Goal: Task Accomplishment & Management: Manage account settings

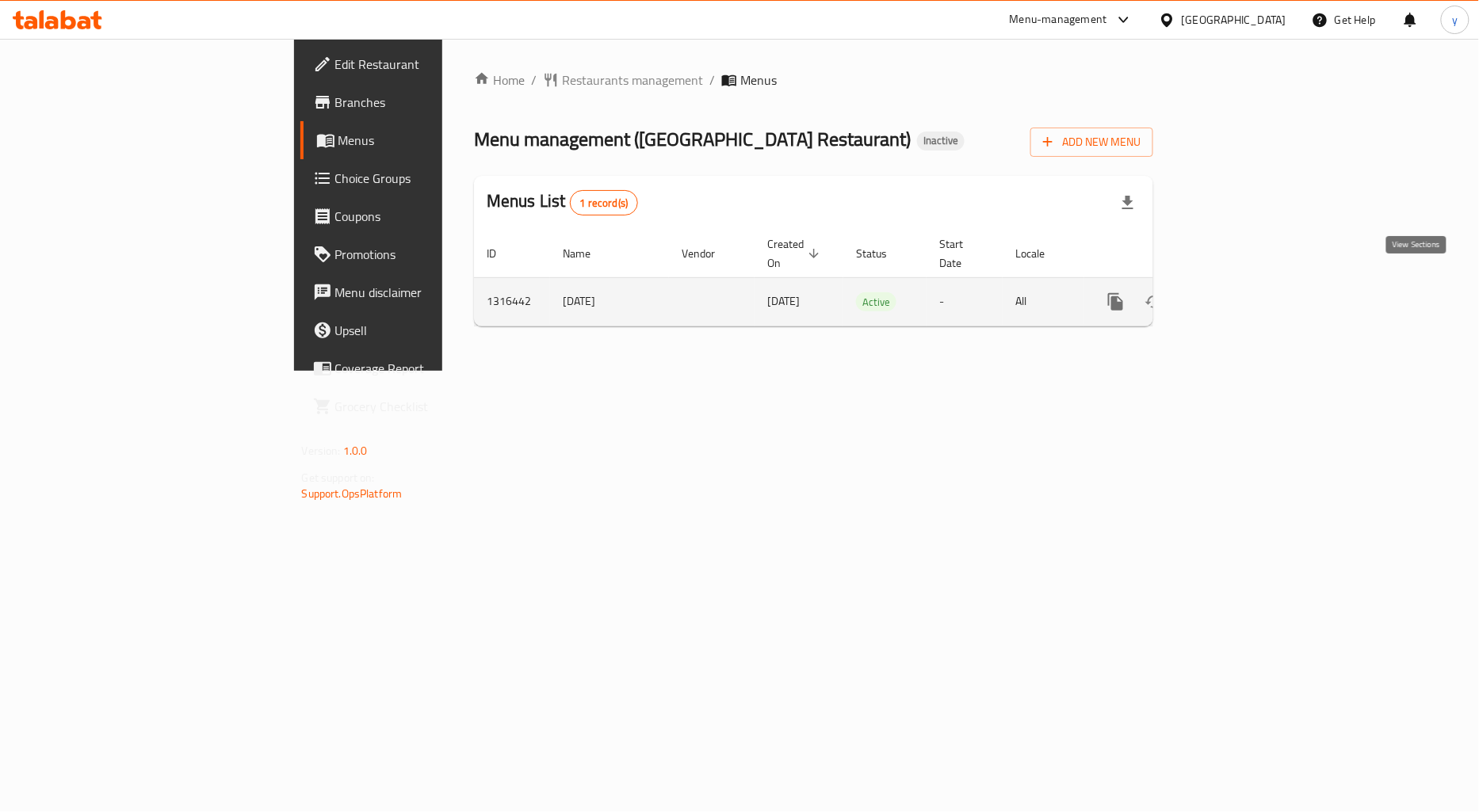
click at [1239, 292] on icon "enhanced table" at bounding box center [1229, 301] width 19 height 19
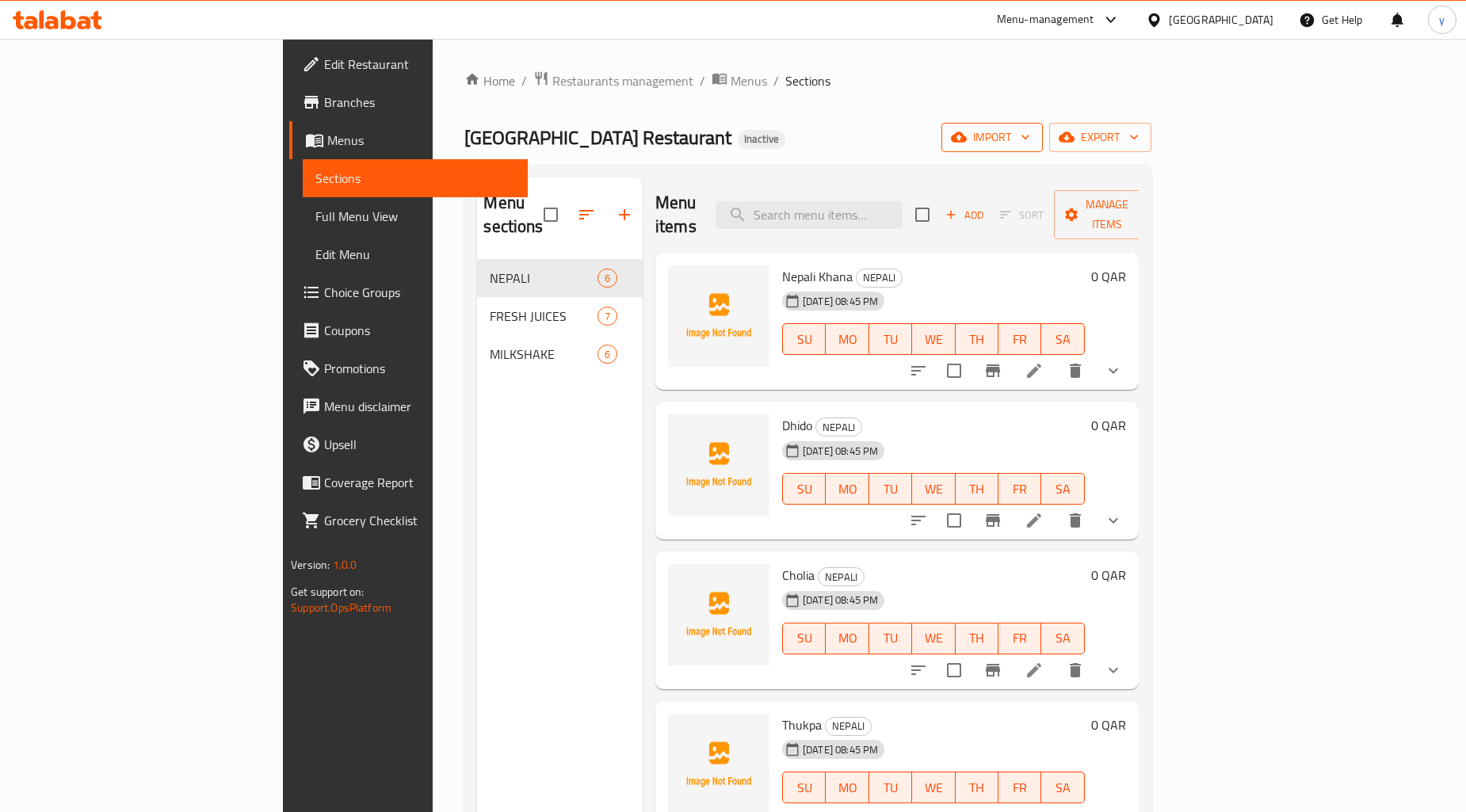
click at [1033, 142] on icon "button" at bounding box center [1025, 137] width 16 height 16
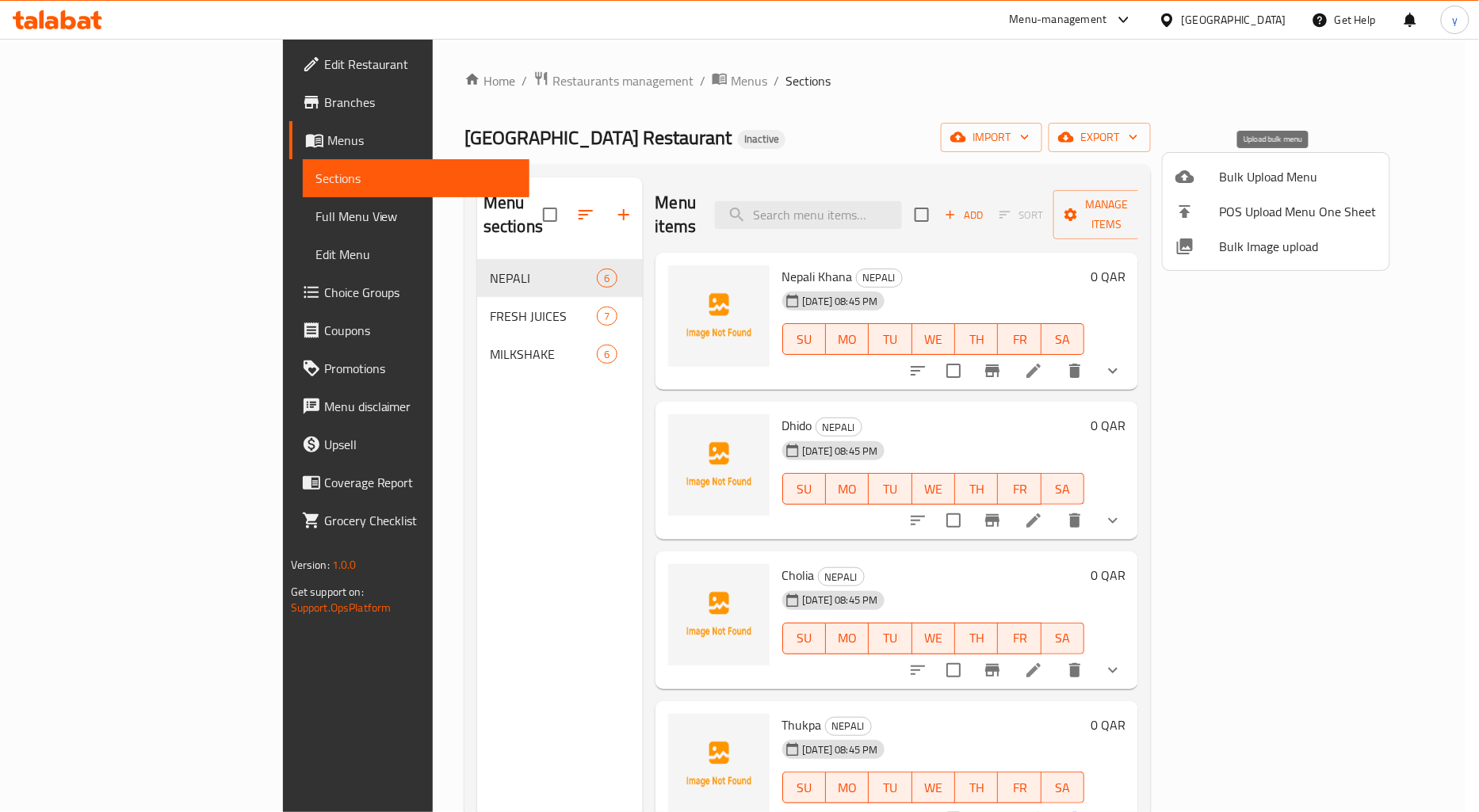
click at [1259, 185] on span "Bulk Upload Menu" at bounding box center [1297, 176] width 157 height 19
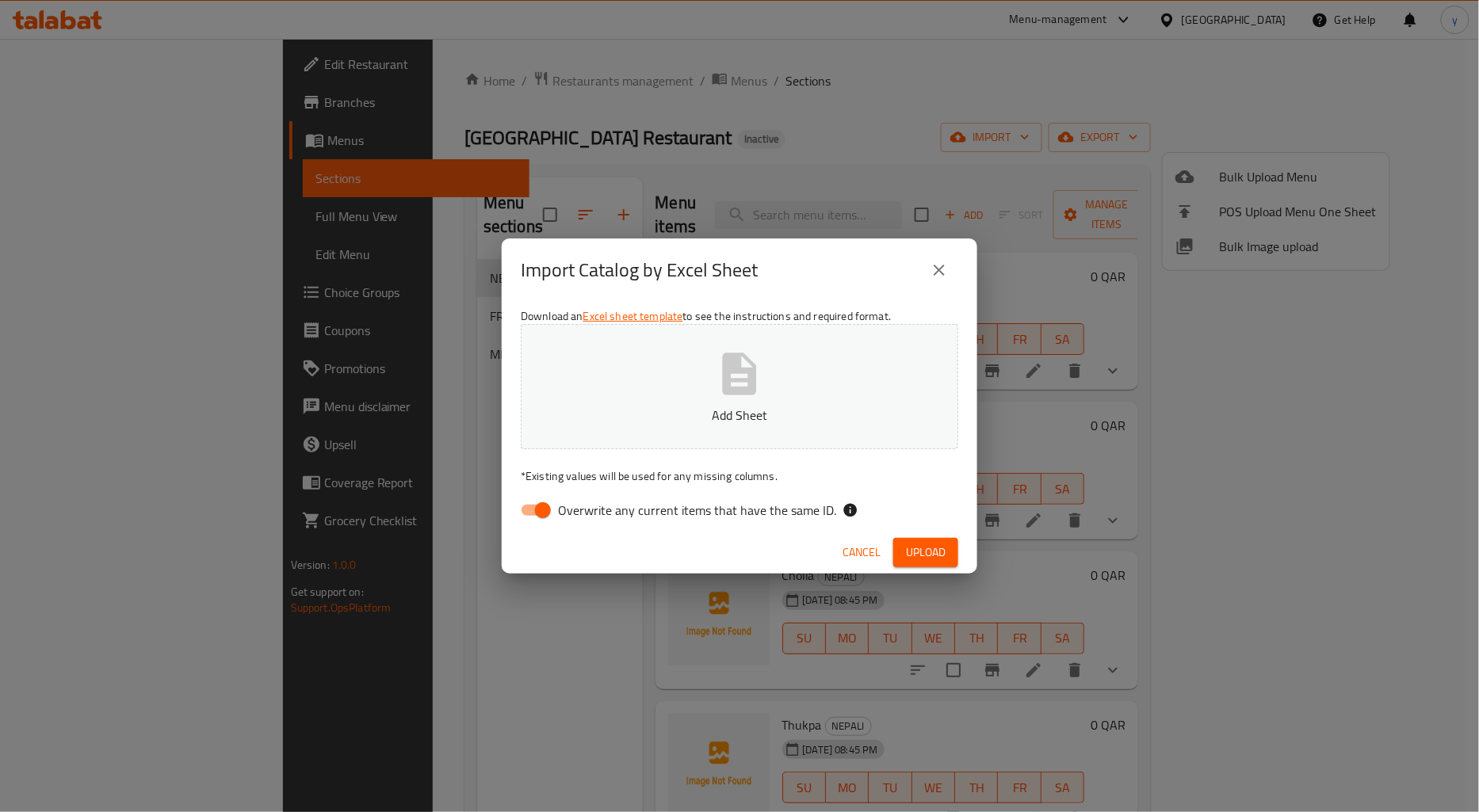
click at [611, 524] on label "Overwrite any current items that have the same ID." at bounding box center [674, 511] width 324 height 30
click at [588, 524] on input "Overwrite any current items that have the same ID." at bounding box center [542, 511] width 90 height 30
checkbox input "false"
click at [700, 402] on button "Add Sheet" at bounding box center [739, 386] width 438 height 125
click at [939, 546] on span "Upload" at bounding box center [925, 553] width 39 height 20
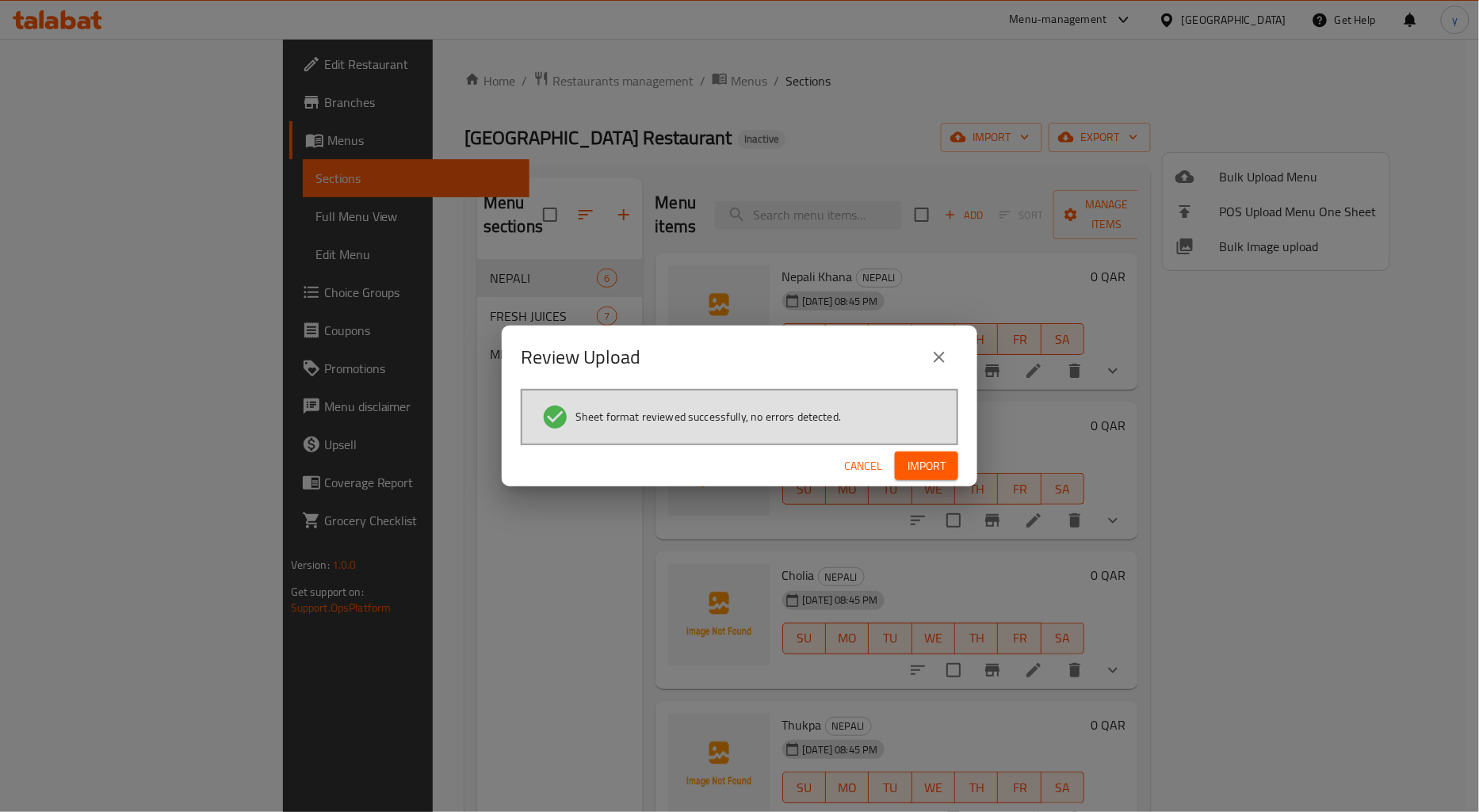
click at [928, 463] on span "Import" at bounding box center [926, 466] width 38 height 20
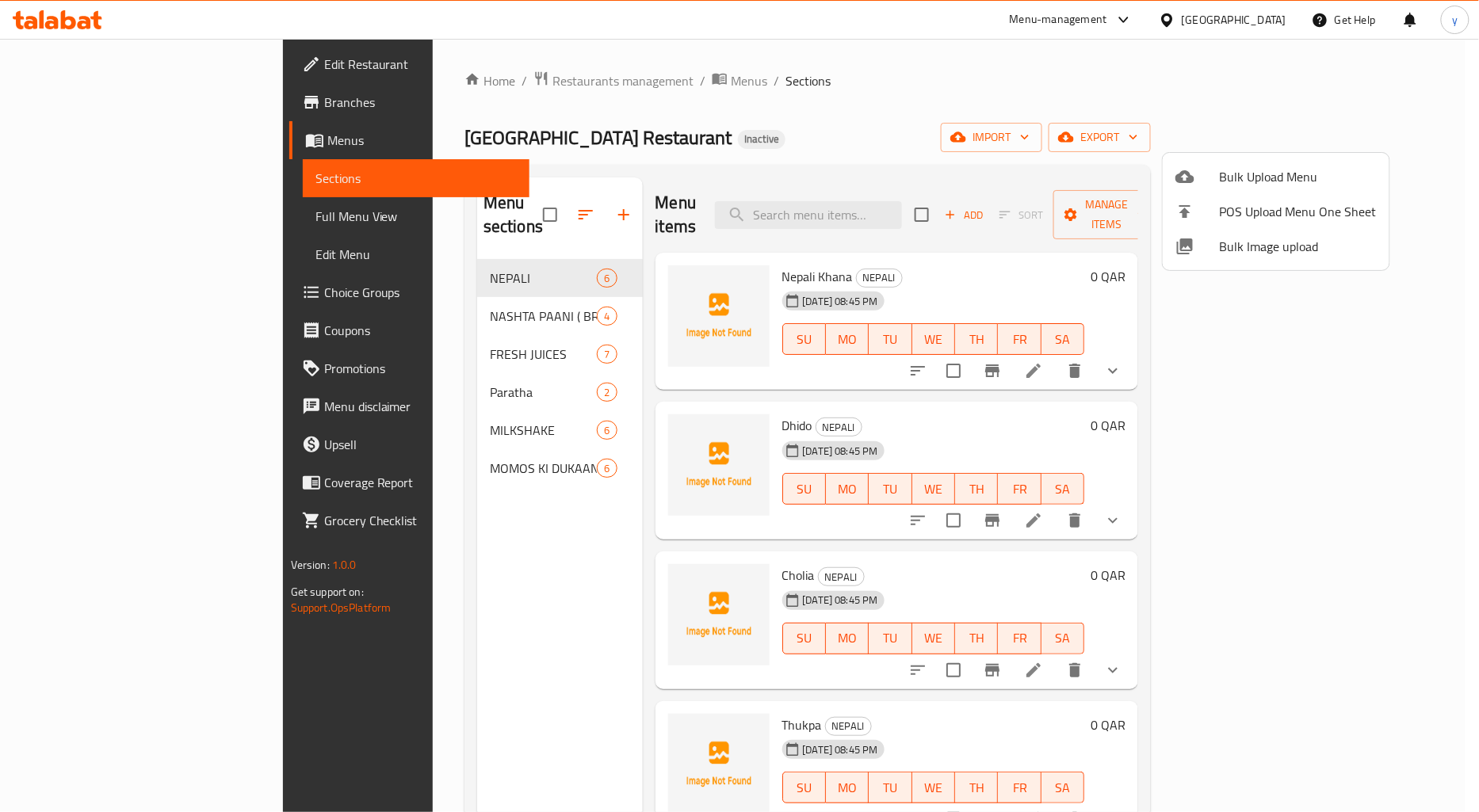
click at [384, 294] on div at bounding box center [739, 406] width 1479 height 812
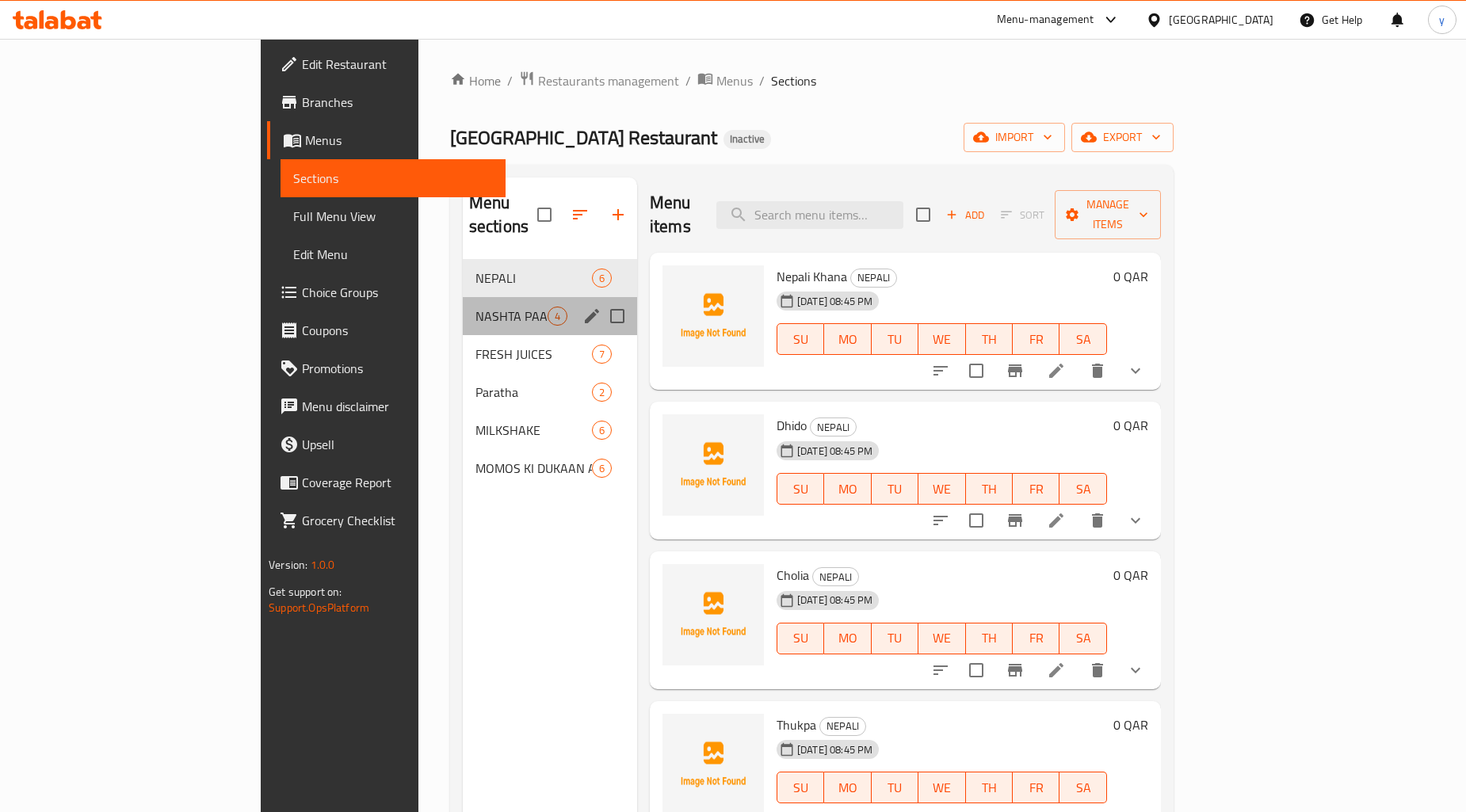
click at [462, 297] on div "NASHTA PAANI ( BREAKFAST ) 4" at bounding box center [549, 316] width 174 height 38
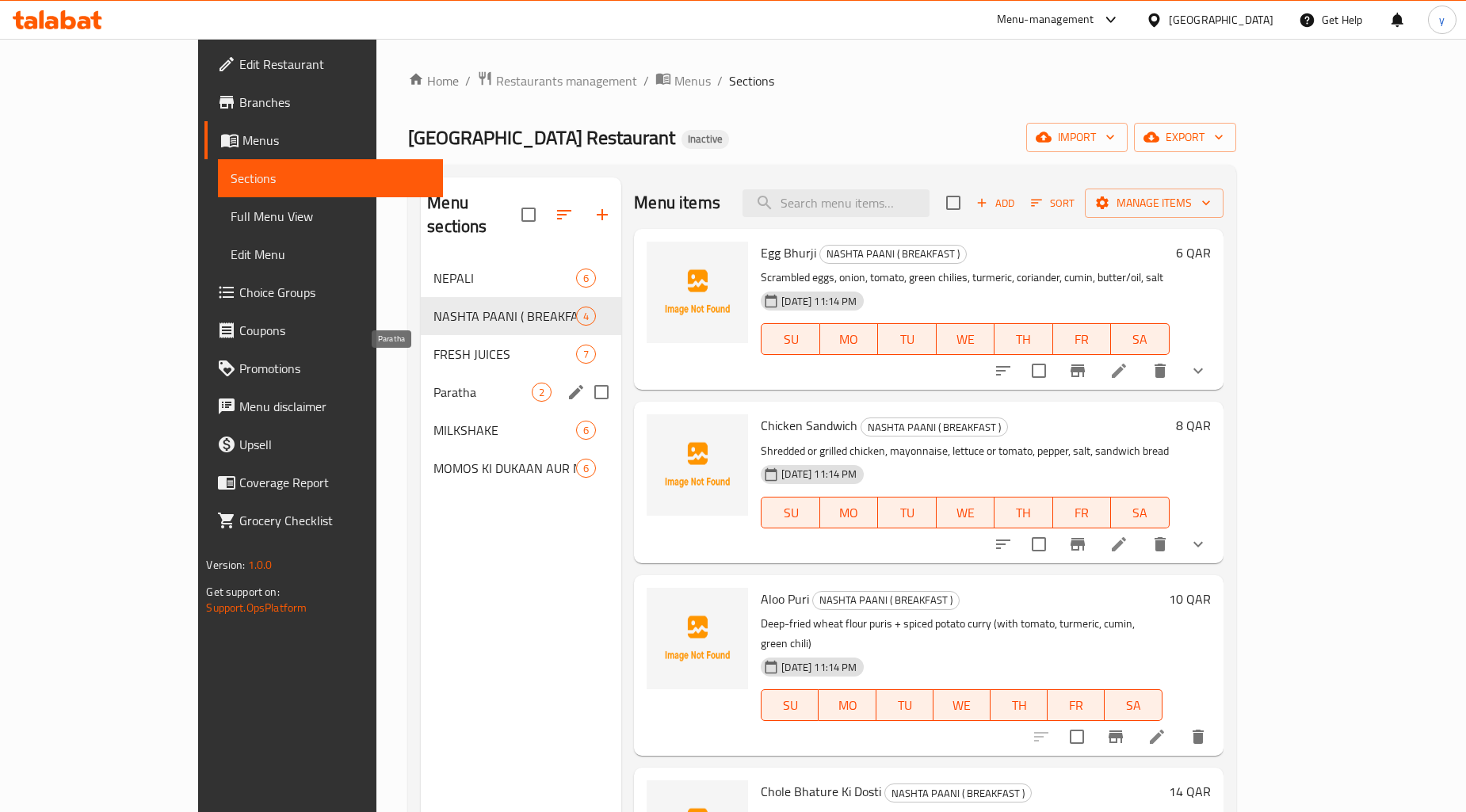
click at [434, 383] on span "Paratha" at bounding box center [483, 392] width 98 height 19
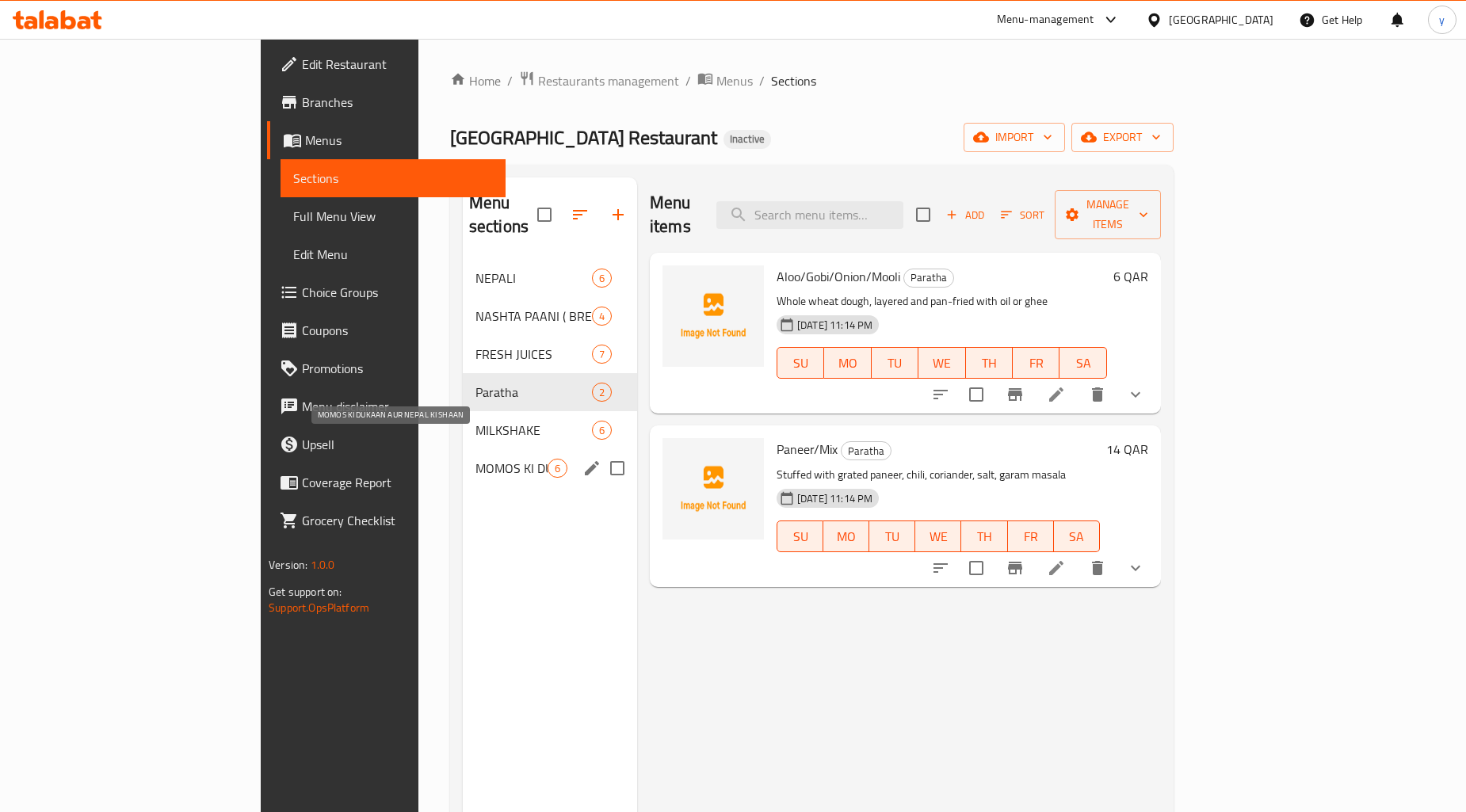
click at [475, 459] on span "MOMOS KI DUKAAN AUR NEPAL KI SHAAN" at bounding box center [511, 468] width 72 height 19
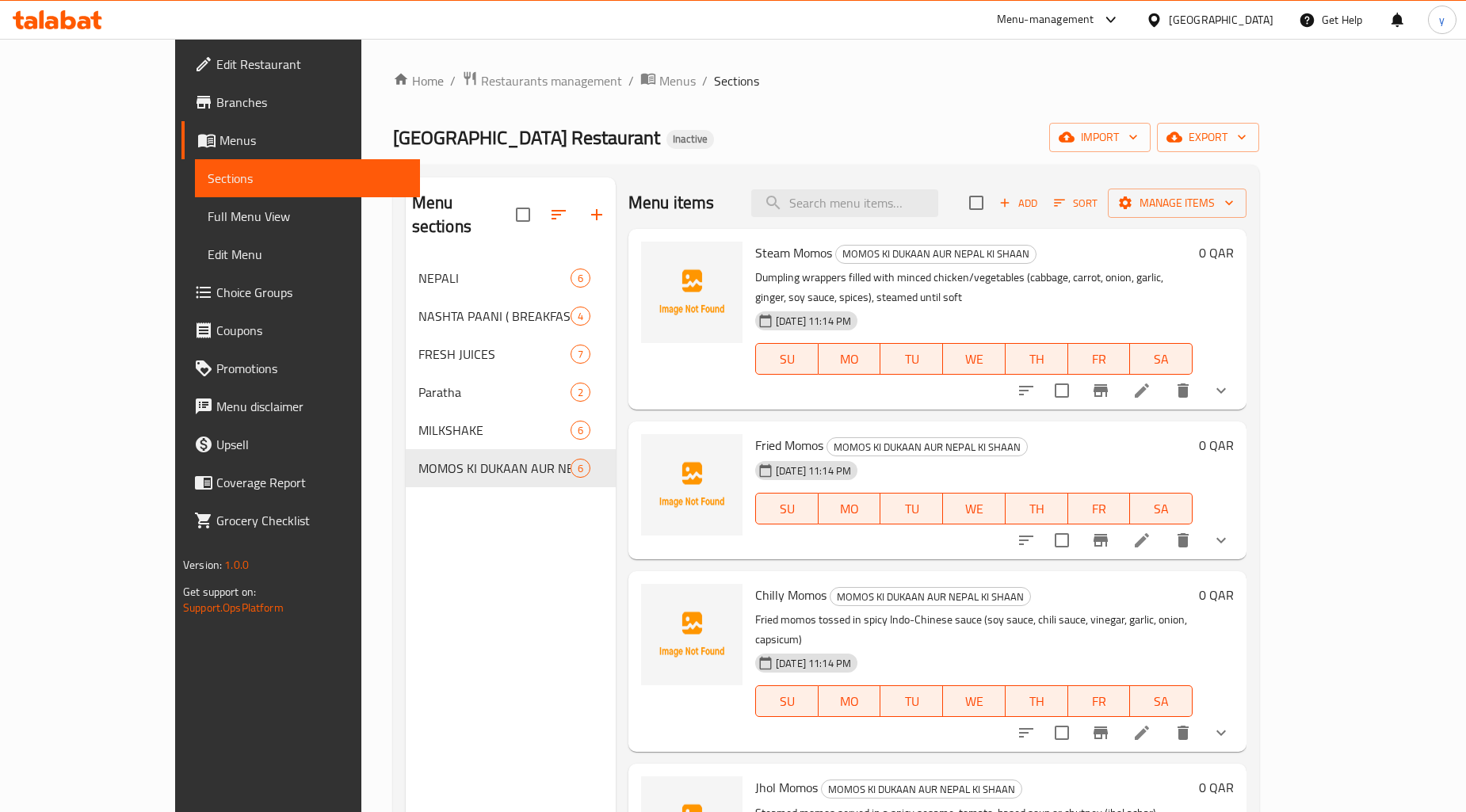
click at [208, 218] on span "Full Menu View" at bounding box center [307, 216] width 199 height 19
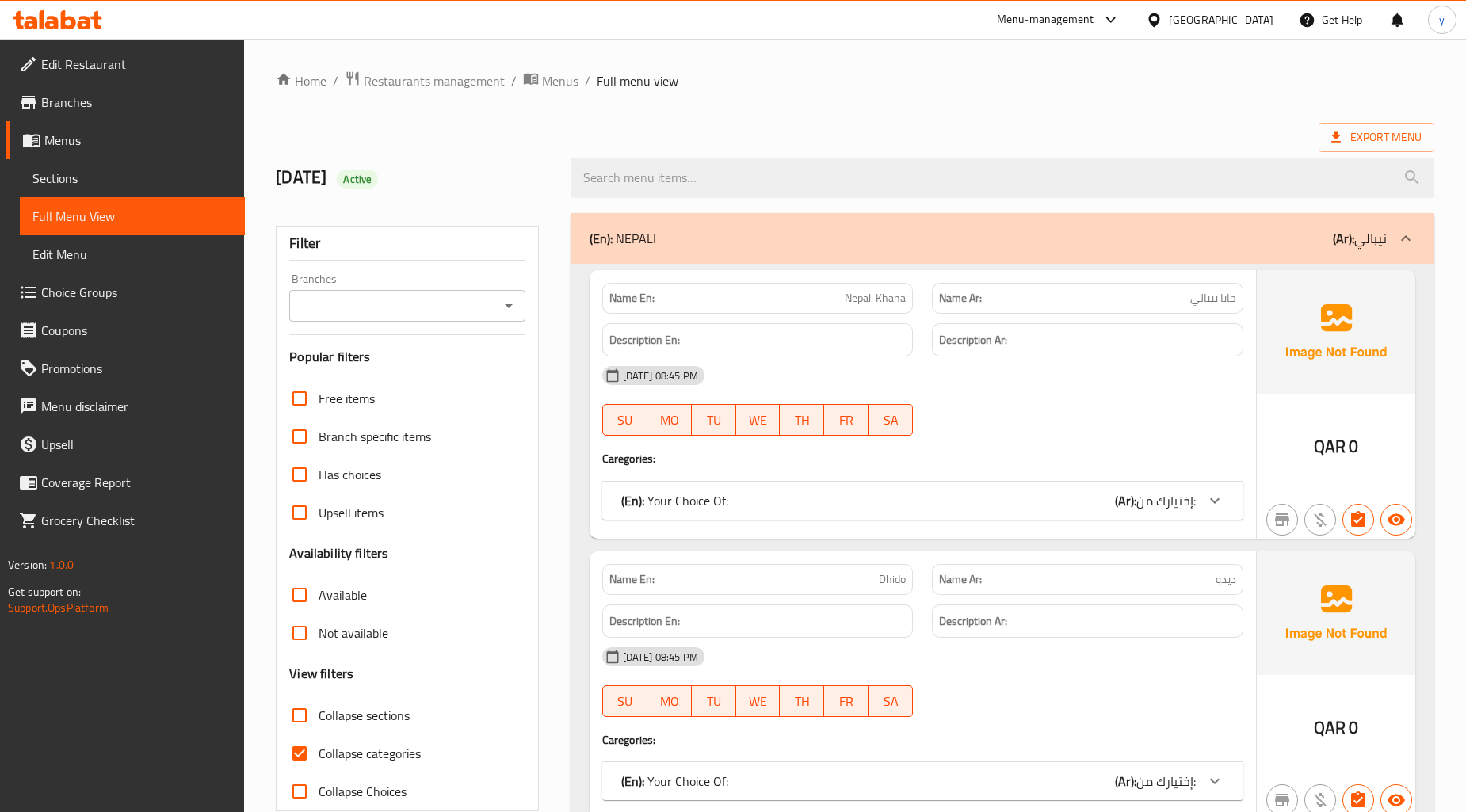
click at [306, 716] on input "Collapse sections" at bounding box center [300, 715] width 38 height 38
checkbox input "true"
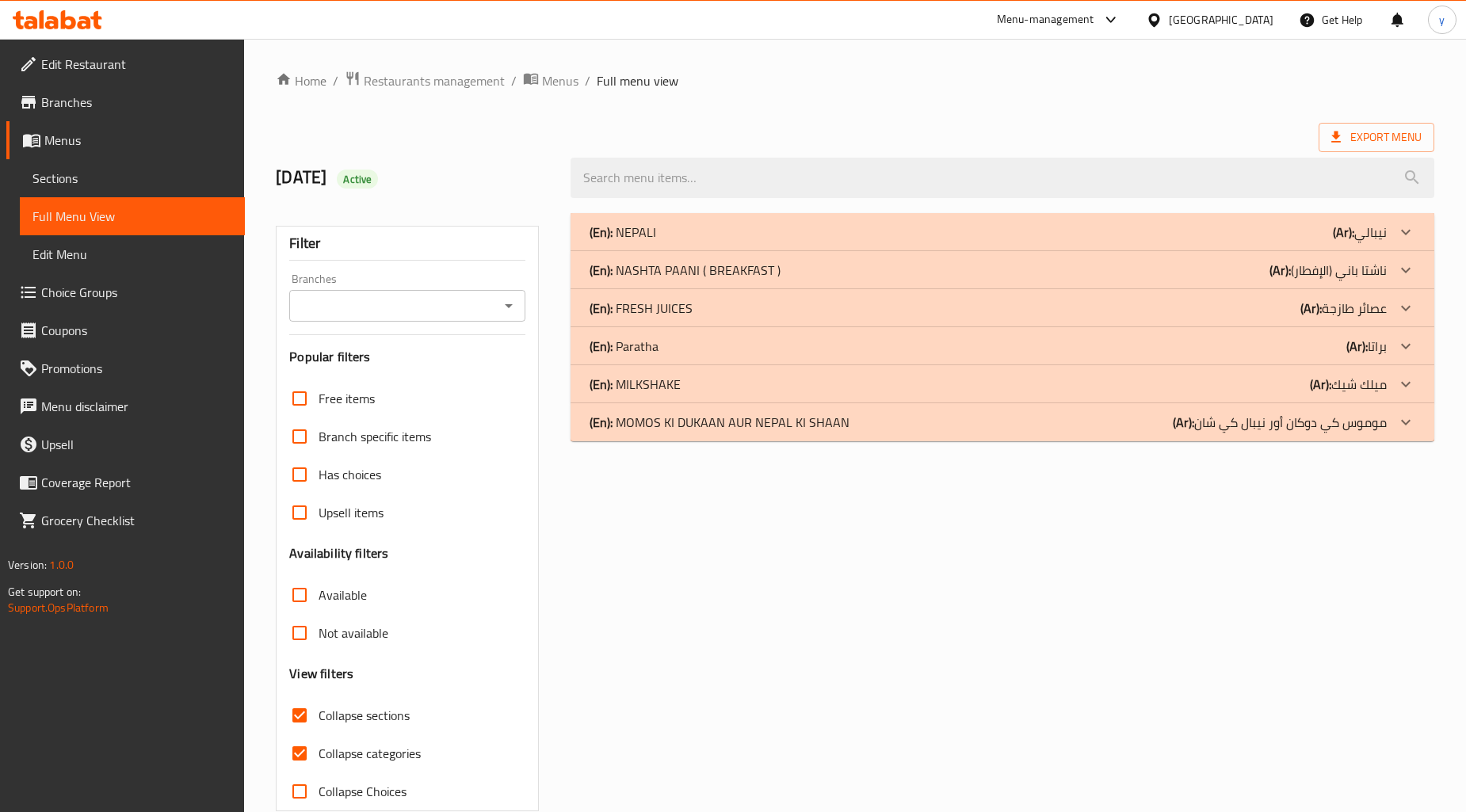
click at [303, 746] on input "Collapse categories" at bounding box center [300, 753] width 38 height 38
checkbox input "false"
click at [746, 267] on p "(En): [PERSON_NAME] ( BREAKFAST )" at bounding box center [684, 269] width 191 height 19
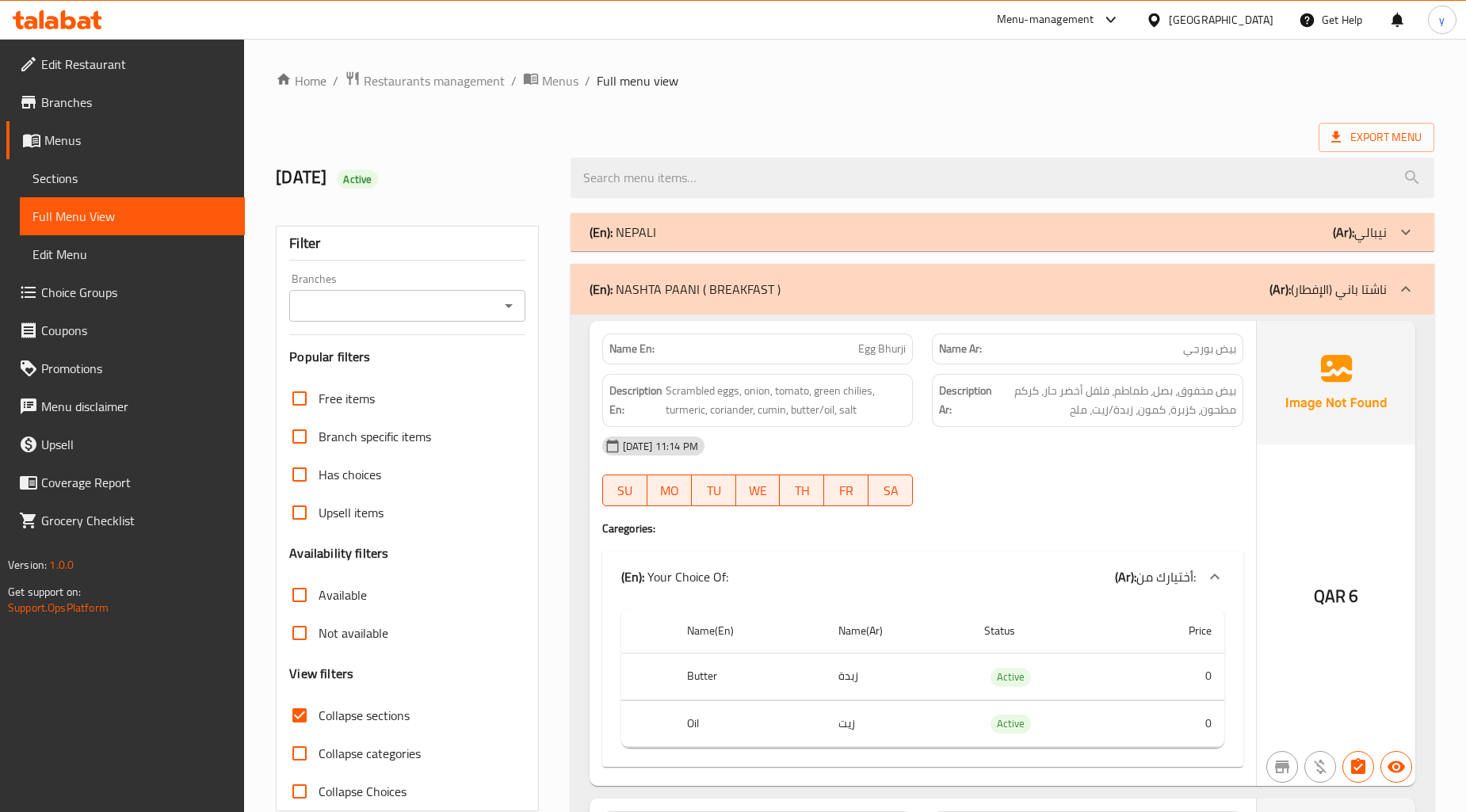
click at [793, 281] on div "(En): [PERSON_NAME] ( BREAKFAST ) (Ar): ناشتا باني (الإفطار)" at bounding box center [987, 289] width 797 height 19
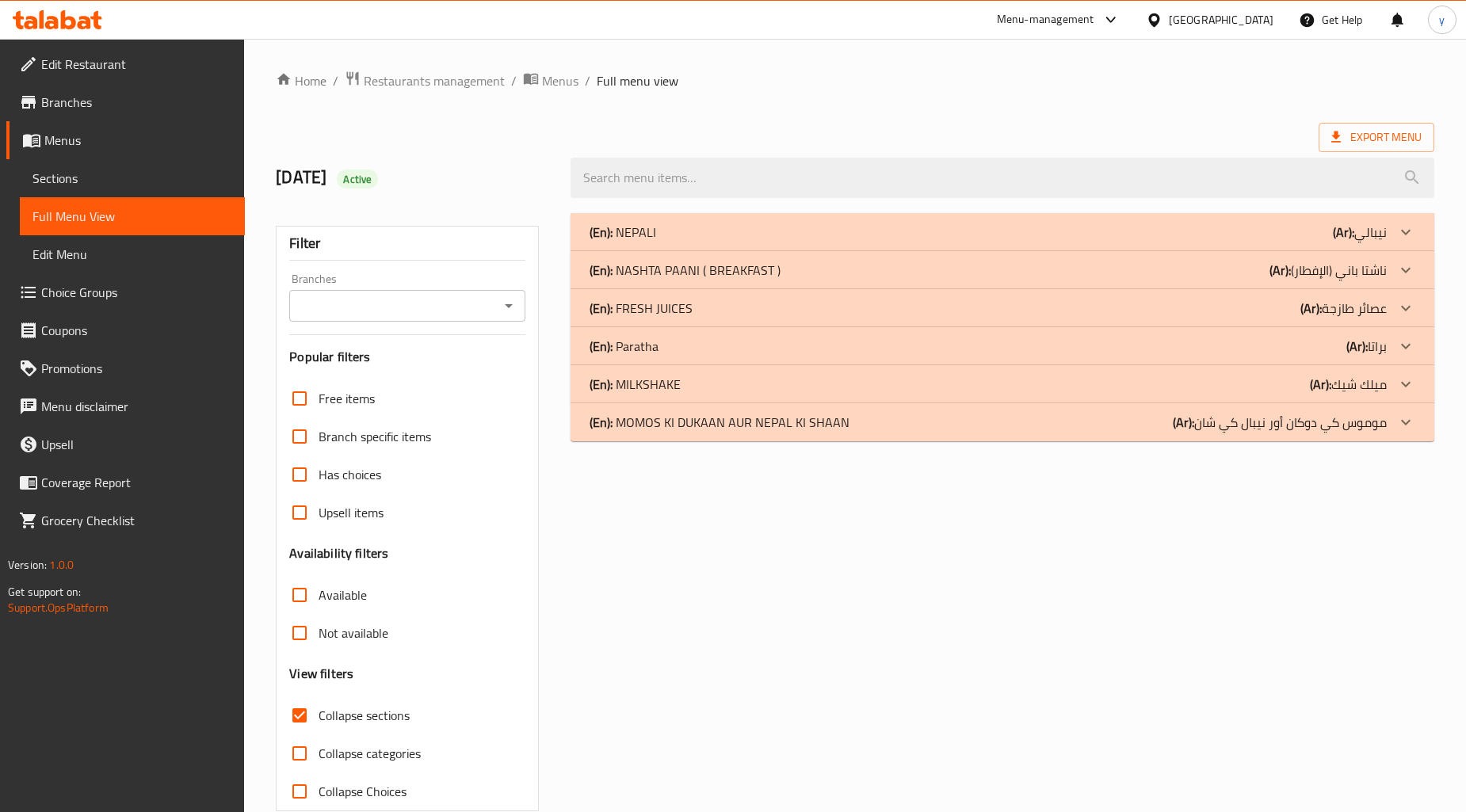
click at [677, 426] on p "(En): MOMOS KI DUKAAN AUR NEPAL KI SHAAN" at bounding box center [719, 422] width 260 height 19
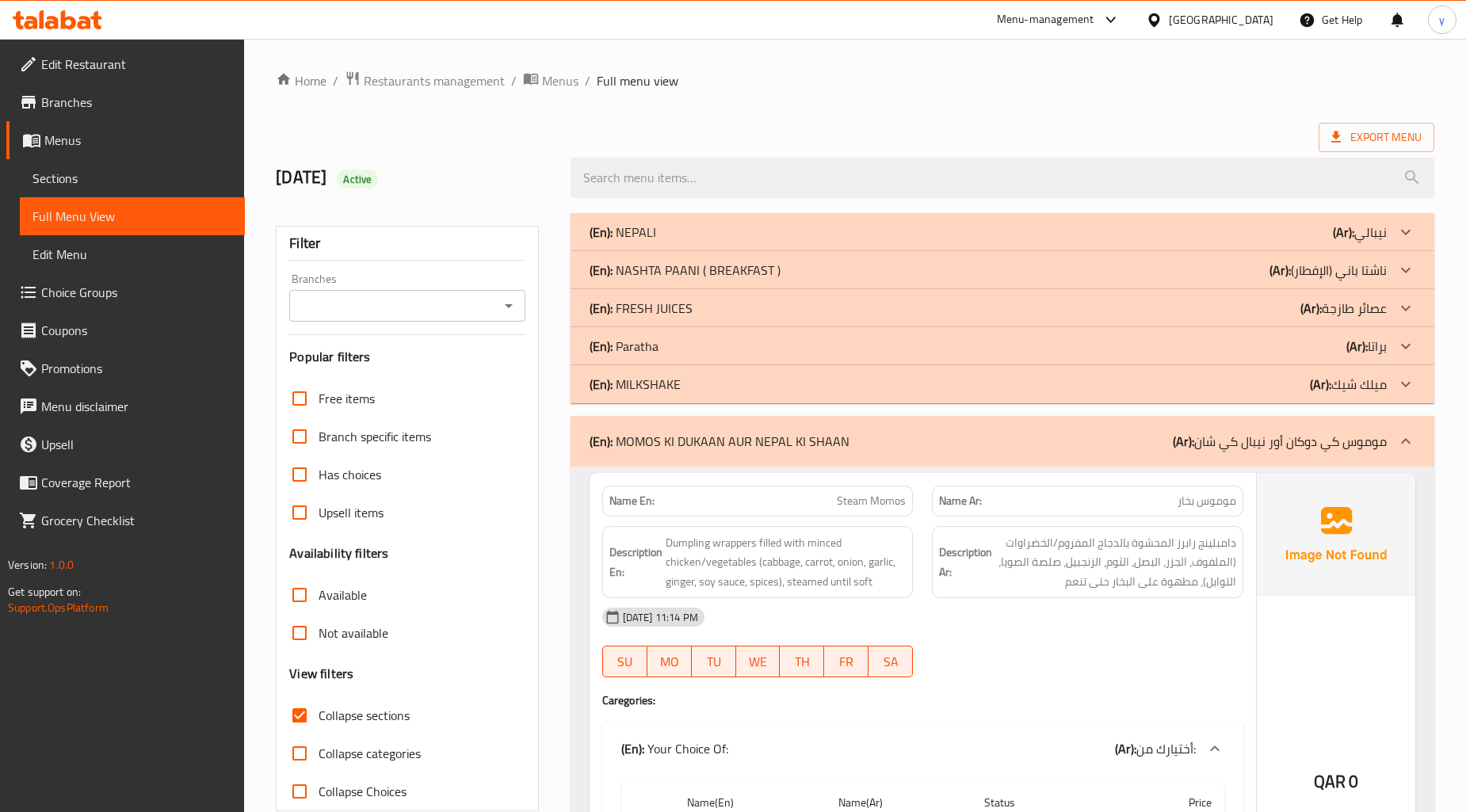
click at [684, 351] on div "(En): Paratha (Ar): براتا" at bounding box center [987, 345] width 797 height 19
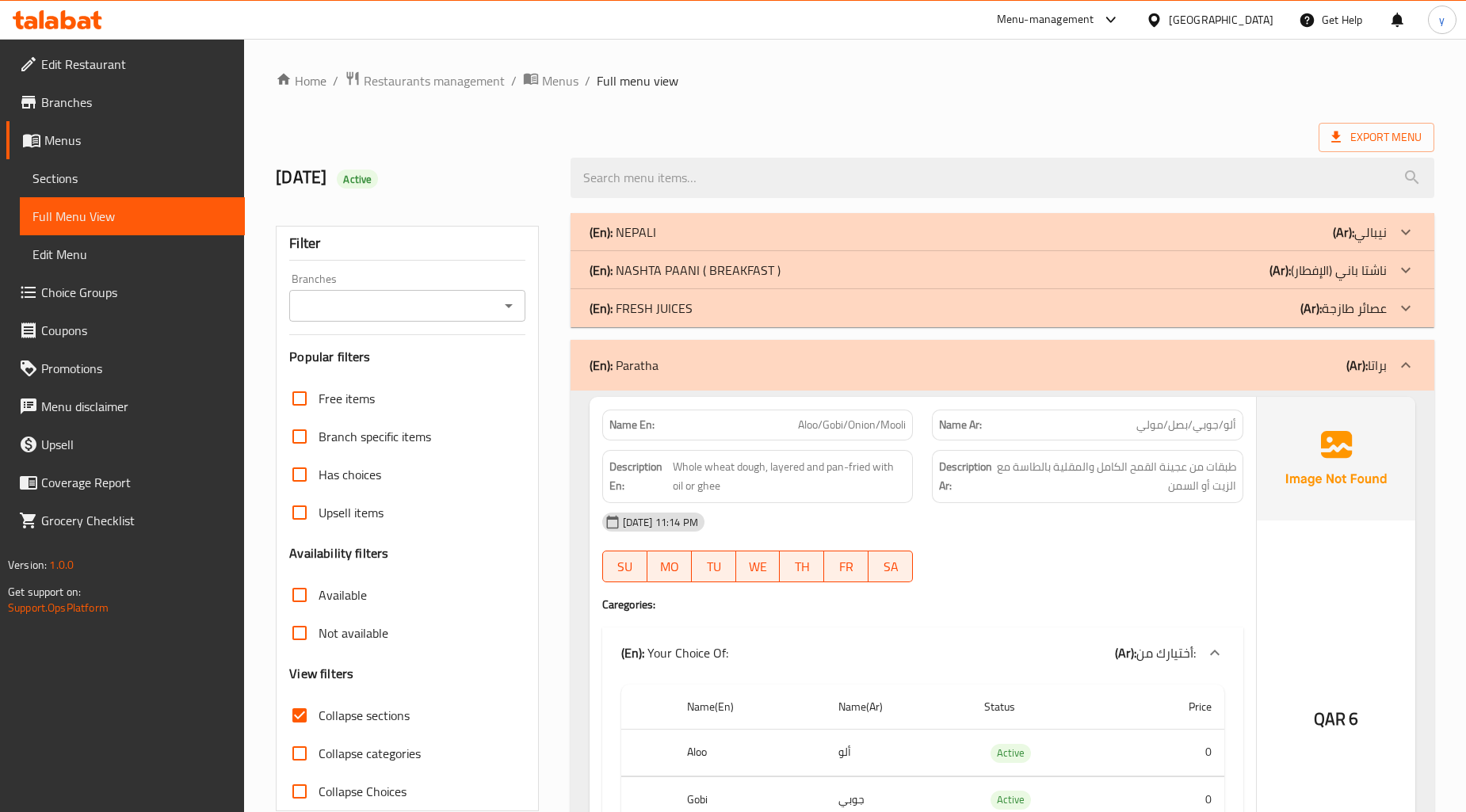
click at [727, 269] on p "(En): [PERSON_NAME] ( BREAKFAST )" at bounding box center [684, 269] width 191 height 19
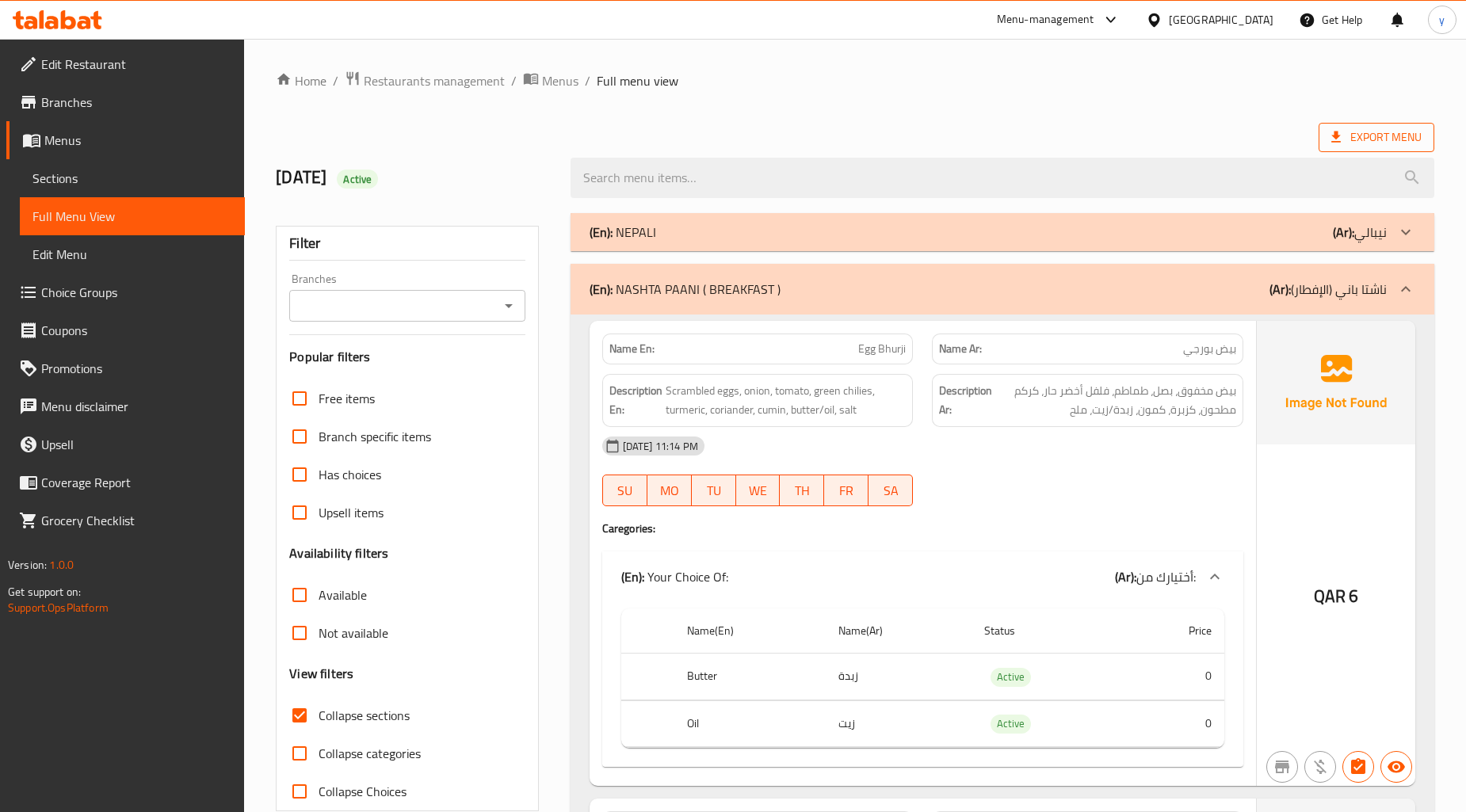
click at [1357, 148] on span "Export Menu" at bounding box center [1376, 137] width 115 height 30
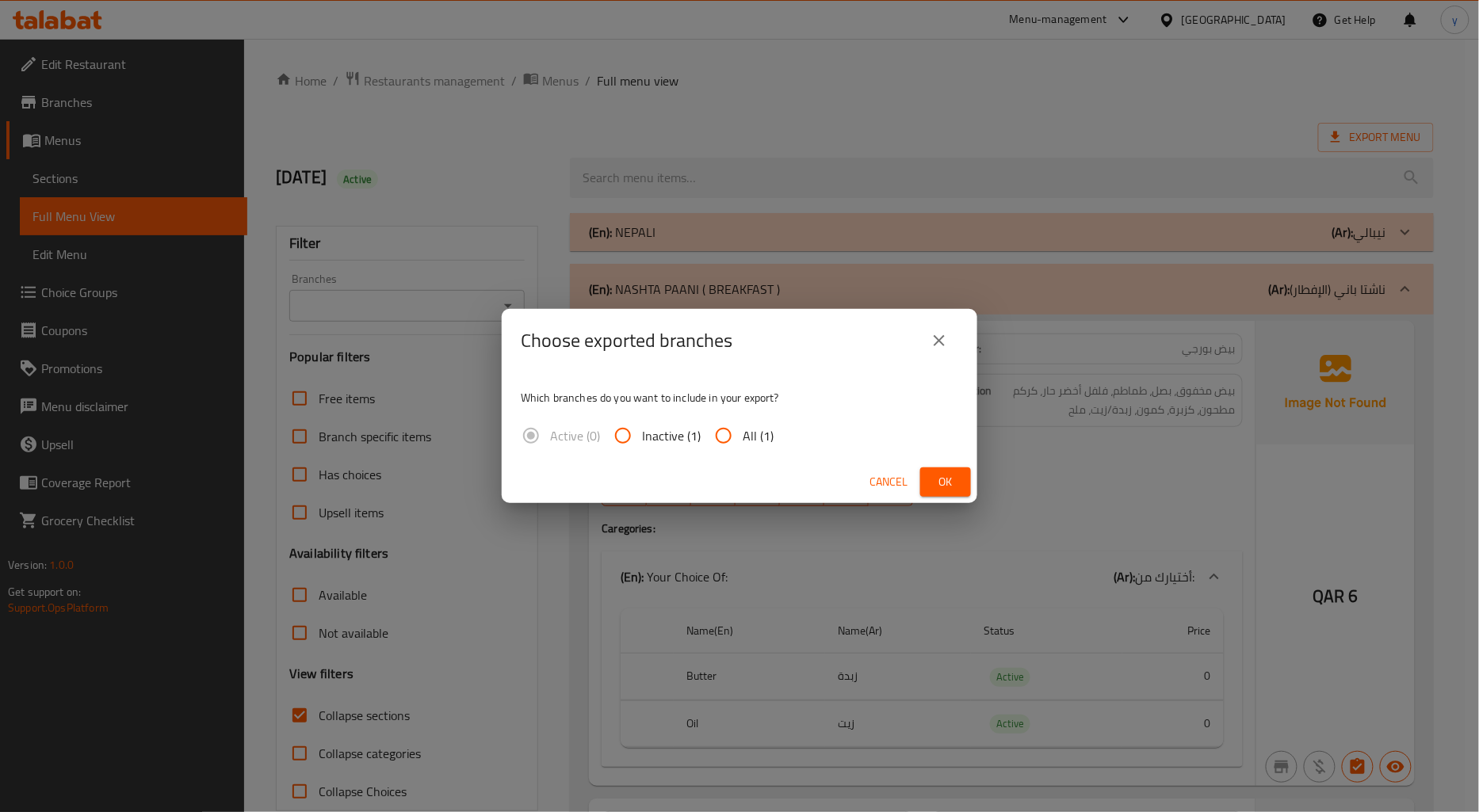
click at [725, 441] on input "All (1)" at bounding box center [723, 436] width 38 height 38
radio input "true"
click at [927, 473] on button "Ok" at bounding box center [945, 482] width 51 height 30
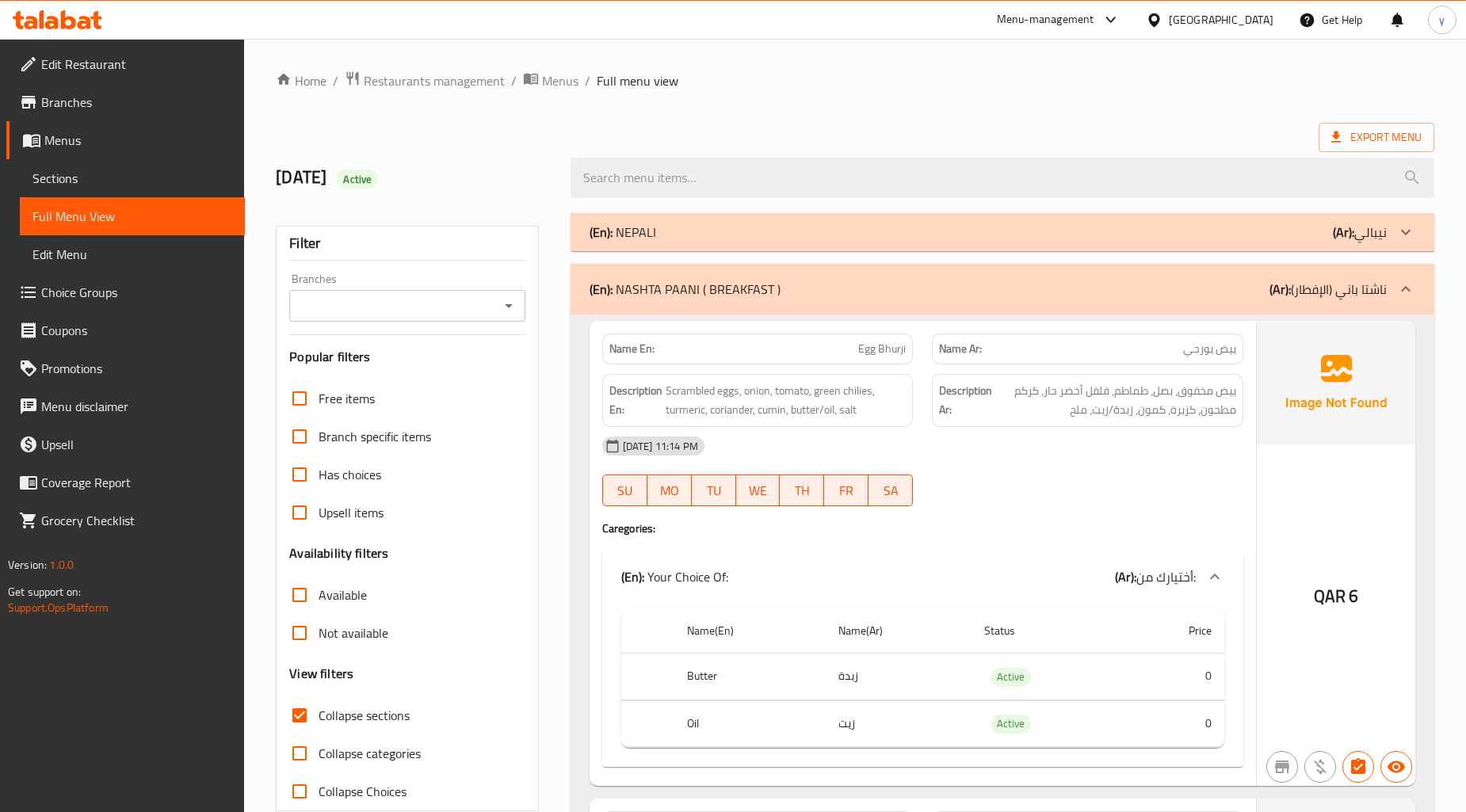
click at [888, 139] on div "Export Menu" at bounding box center [854, 137] width 1158 height 30
click at [137, 72] on span "Edit Restaurant" at bounding box center [136, 63] width 191 height 19
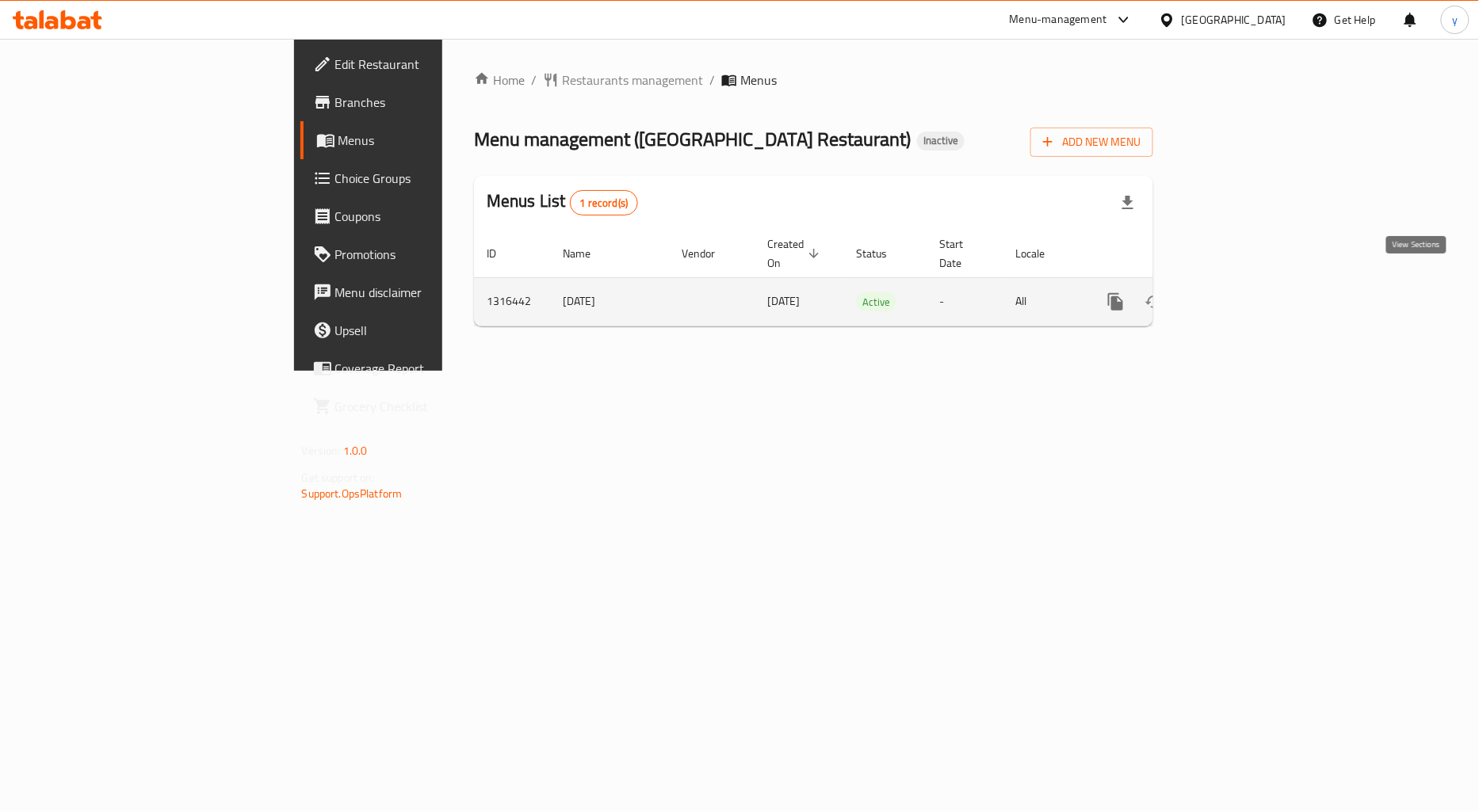
click at [1237, 295] on icon "enhanced table" at bounding box center [1230, 302] width 14 height 14
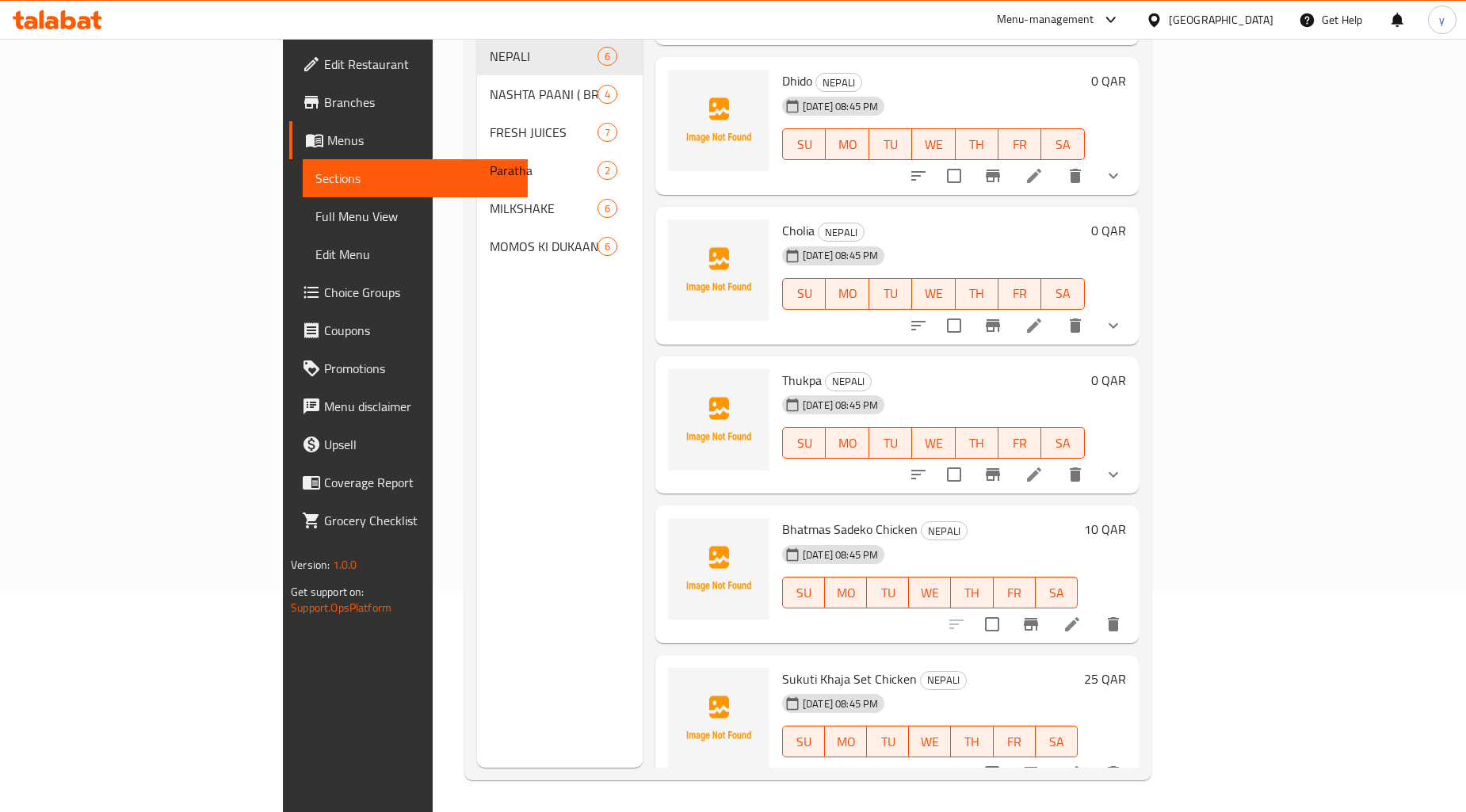
scroll to position [45, 0]
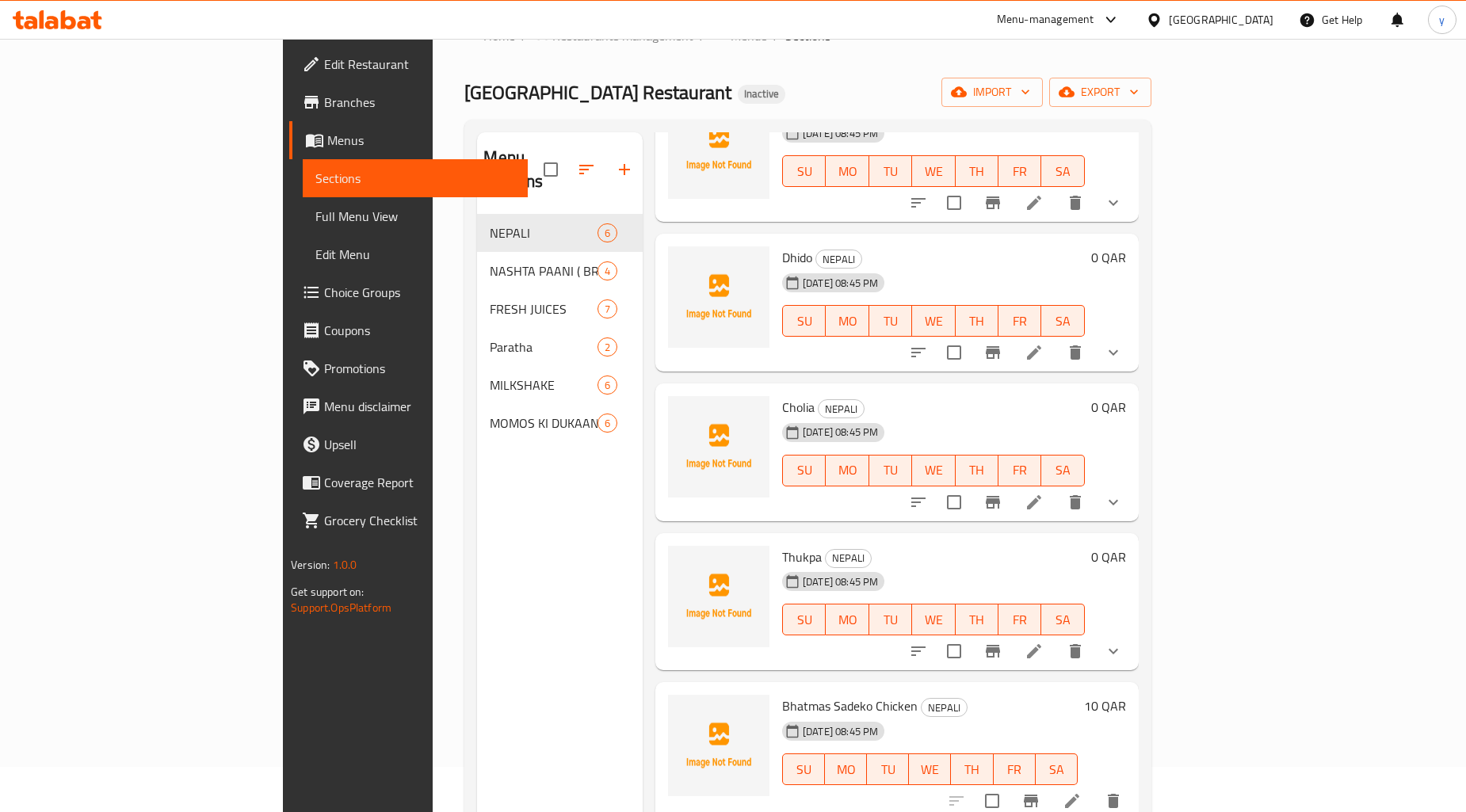
click at [316, 217] on span "Full Menu View" at bounding box center [415, 216] width 199 height 19
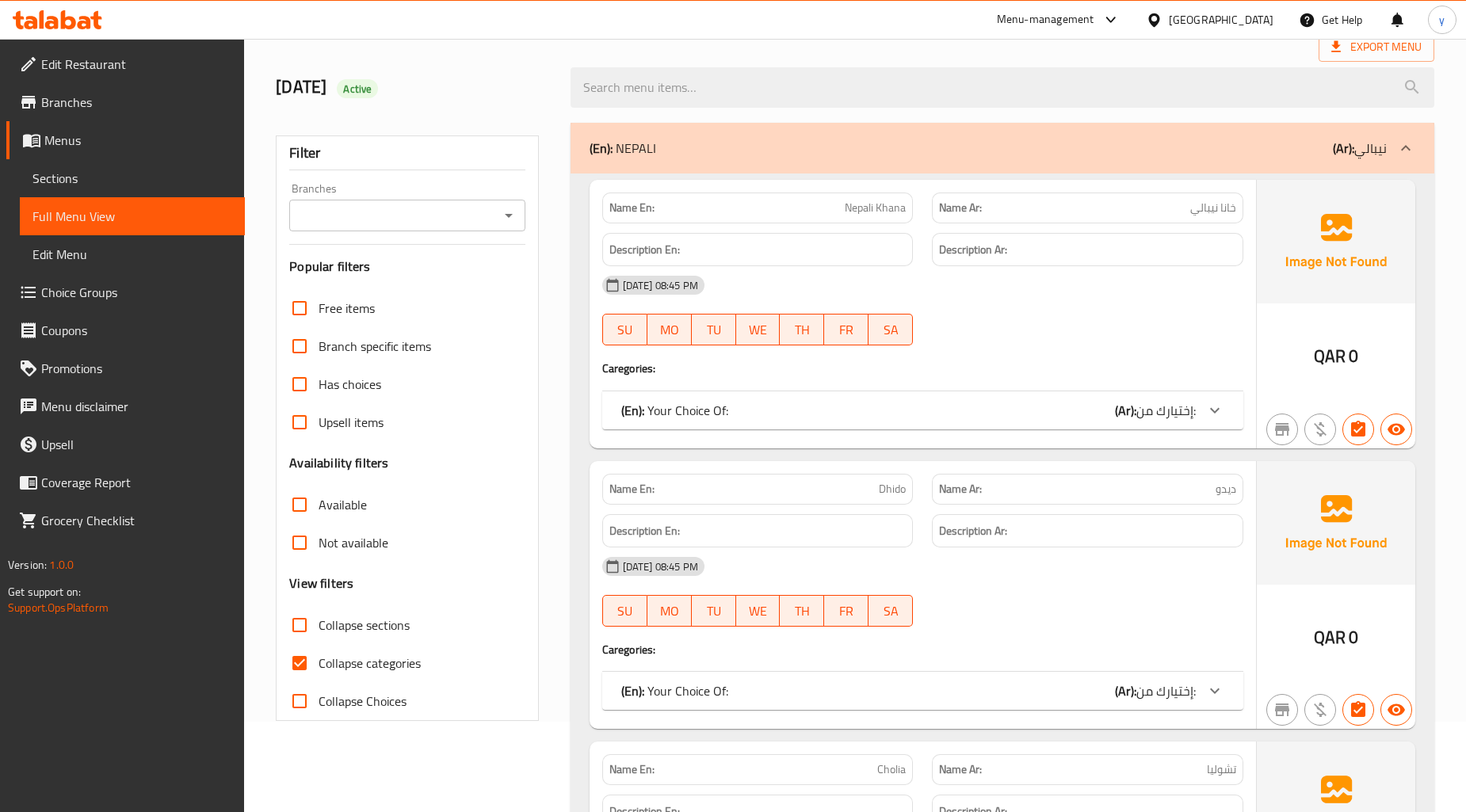
scroll to position [133, 0]
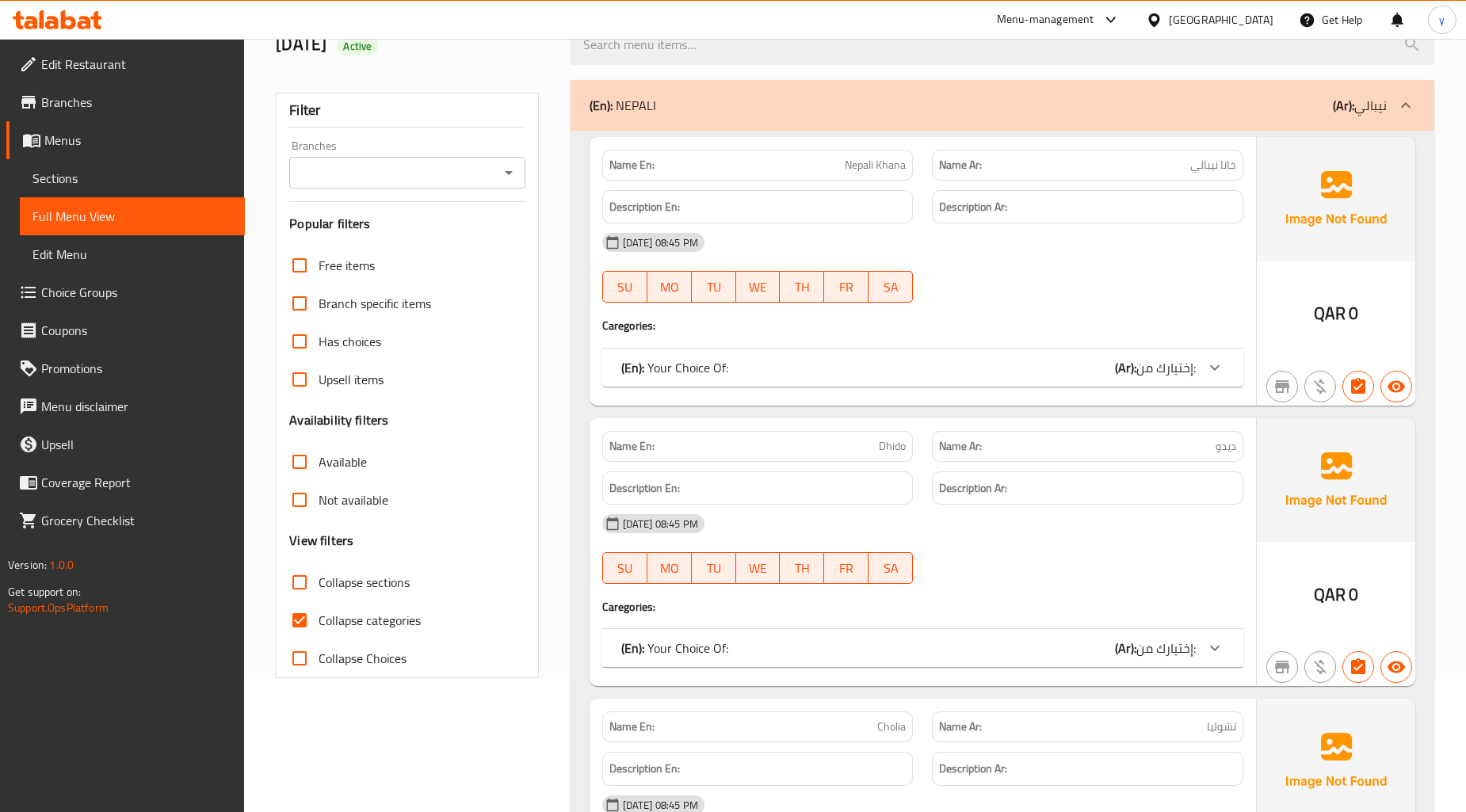
click at [317, 585] on input "Collapse sections" at bounding box center [300, 582] width 38 height 38
checkbox input "true"
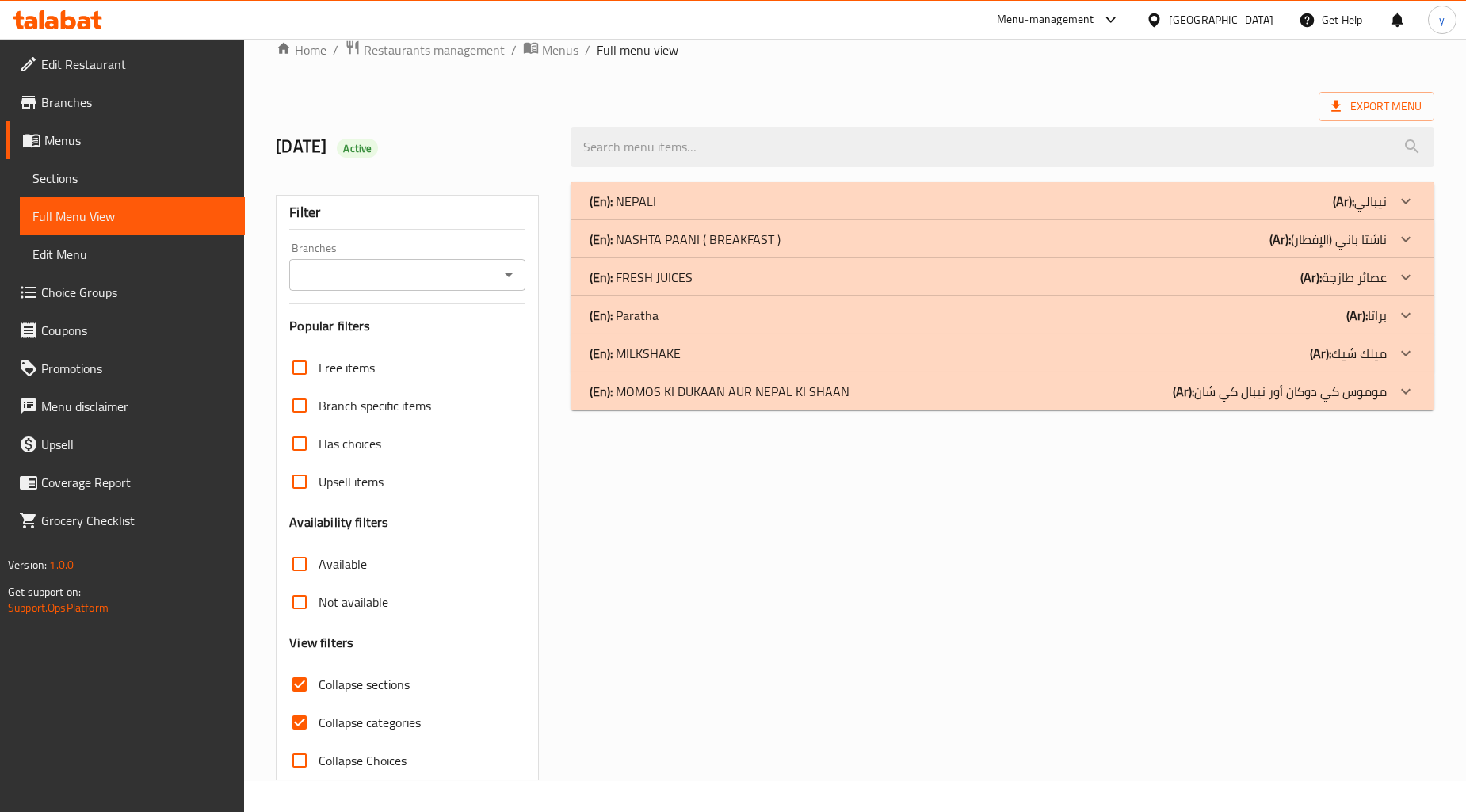
scroll to position [30, 0]
click at [708, 393] on p "(En): MOMOS KI DUKAAN AUR NEPAL KI SHAAN" at bounding box center [719, 392] width 260 height 19
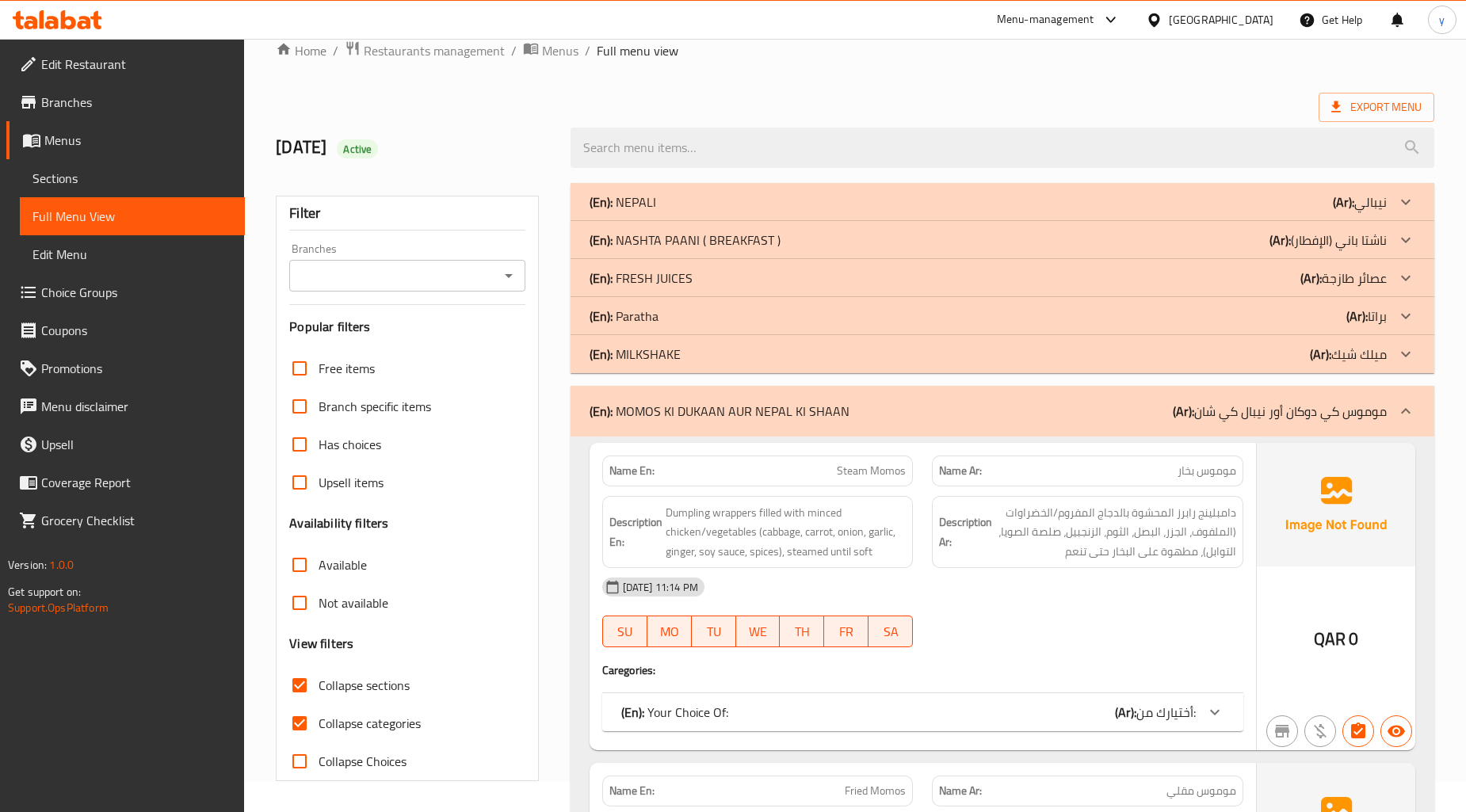
click at [718, 302] on div "(En): Paratha (Ar): براتا" at bounding box center [1003, 316] width 864 height 38
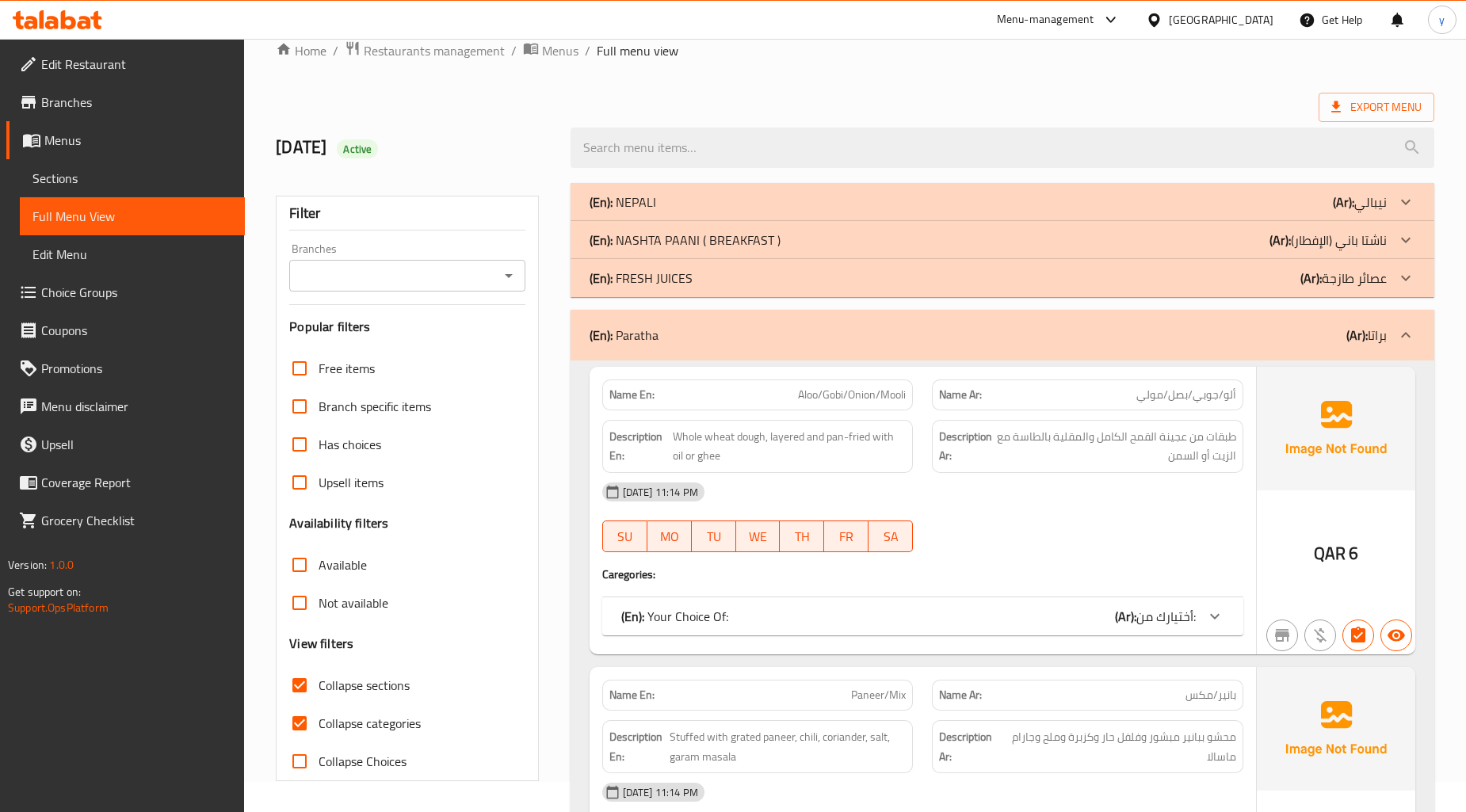
click at [699, 241] on p "(En): [PERSON_NAME] ( BREAKFAST )" at bounding box center [684, 240] width 191 height 19
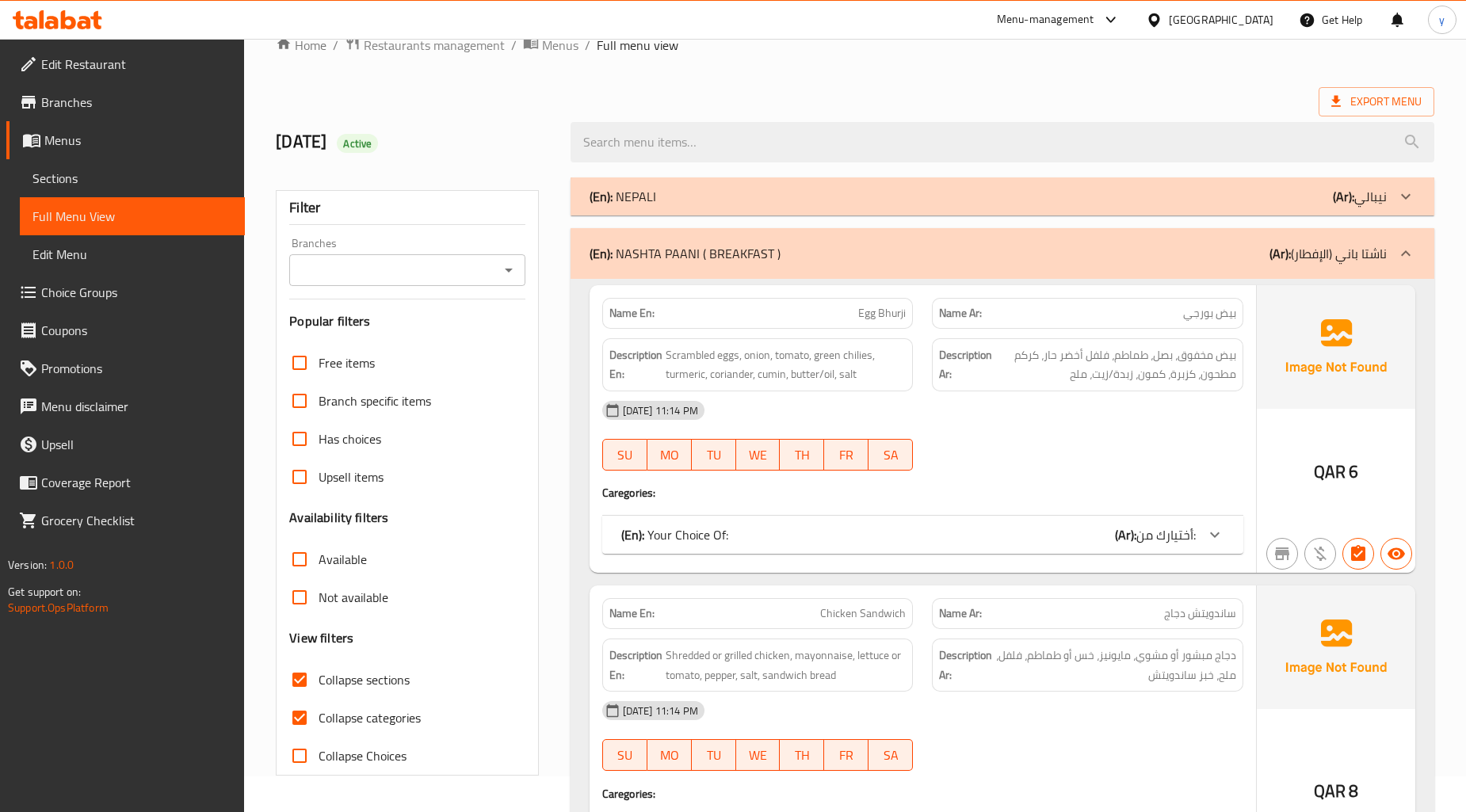
scroll to position [0, 0]
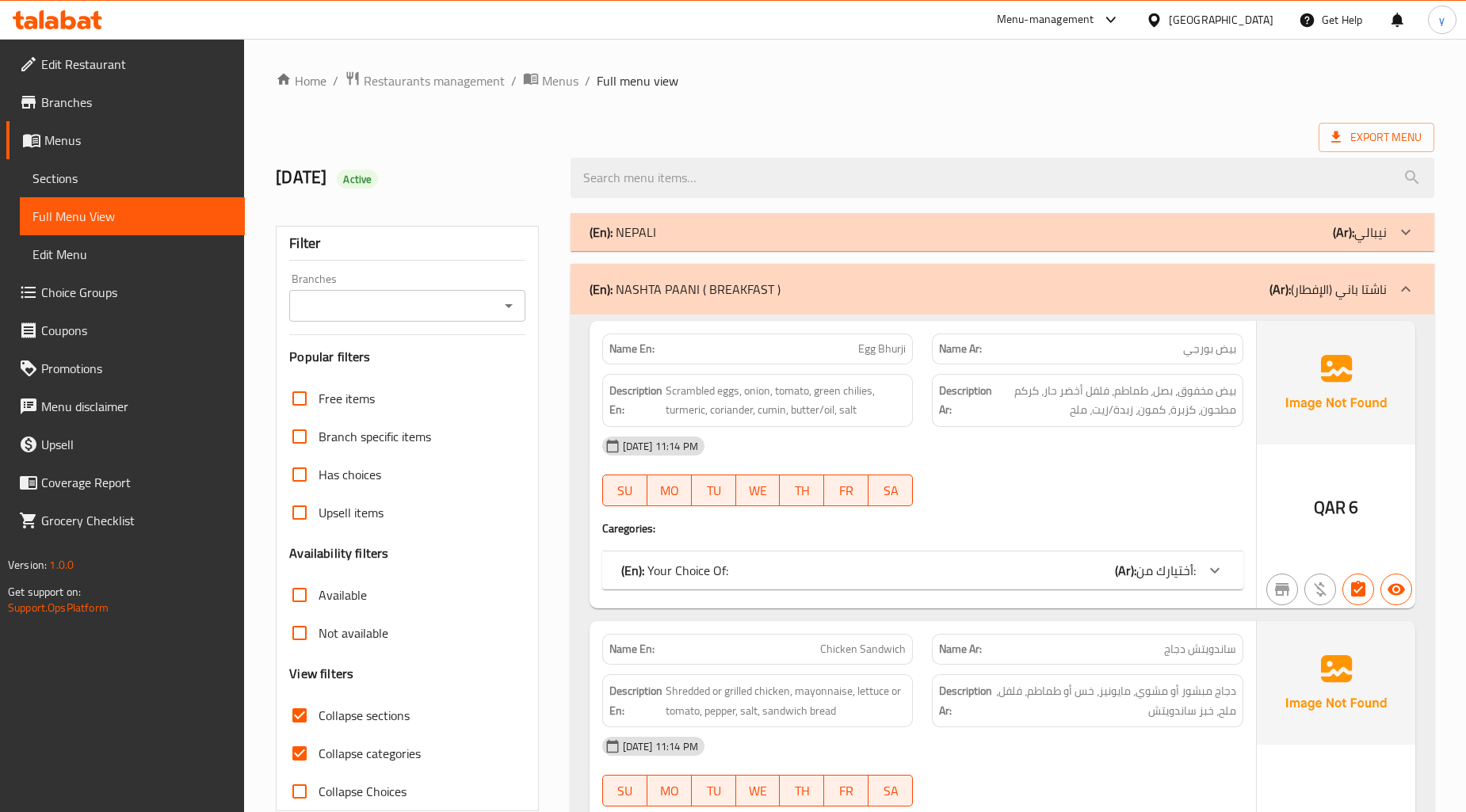
click at [886, 344] on span "Egg Bhurji" at bounding box center [881, 349] width 47 height 17
copy span "Bhurji"
click at [686, 413] on span "Scrambled eggs, onion, tomato, green chilies, turmeric, coriander, cumin, butte…" at bounding box center [785, 400] width 241 height 38
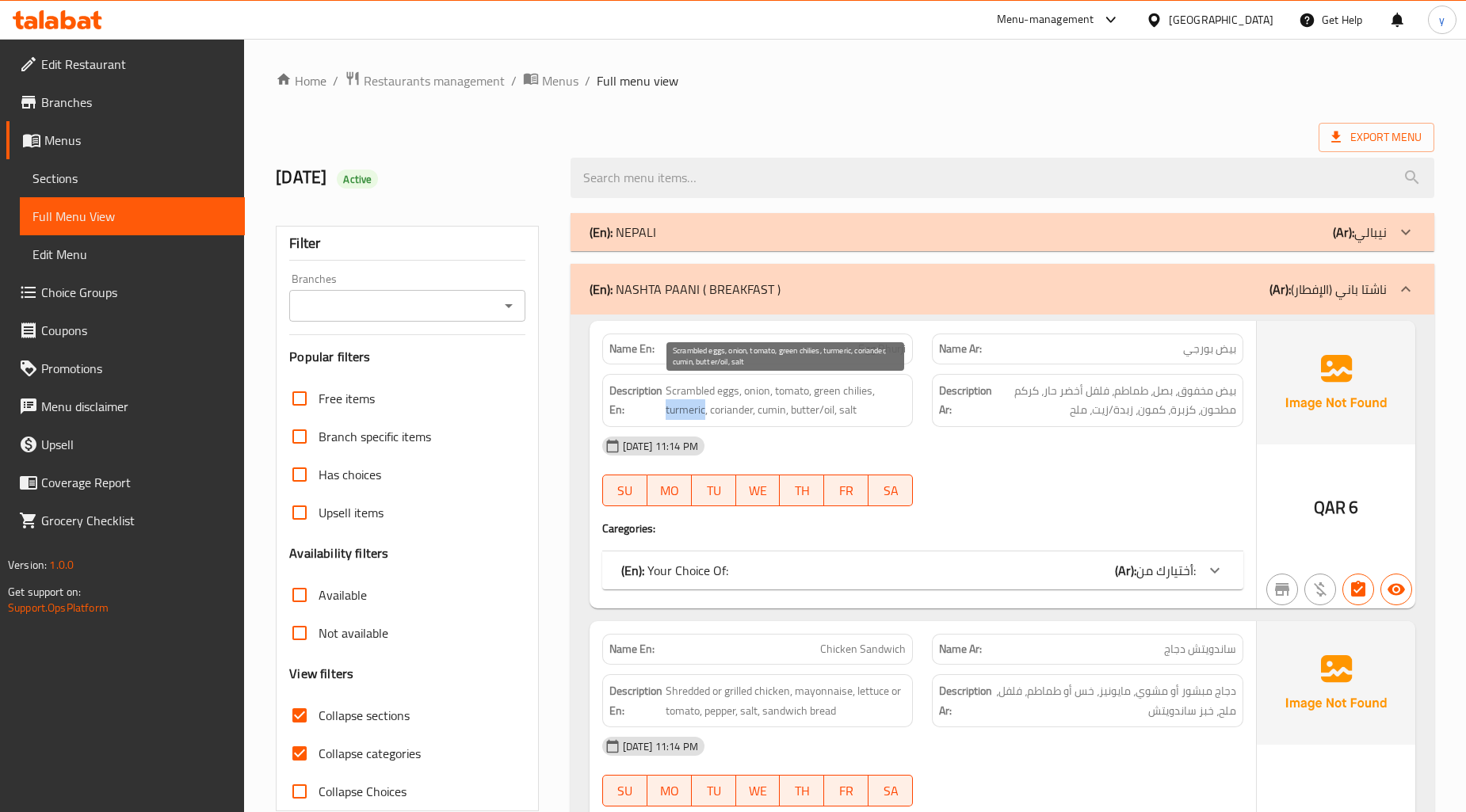
copy span "turmeric"
click at [864, 590] on div "Name En: Egg Bhurji Name Ar: بيض بورجي Description En: Scrambled eggs, onion, t…" at bounding box center [922, 465] width 666 height 288
click at [869, 572] on div "(En): Your Choice Of: (Ar): أختيارك من:" at bounding box center [908, 570] width 574 height 19
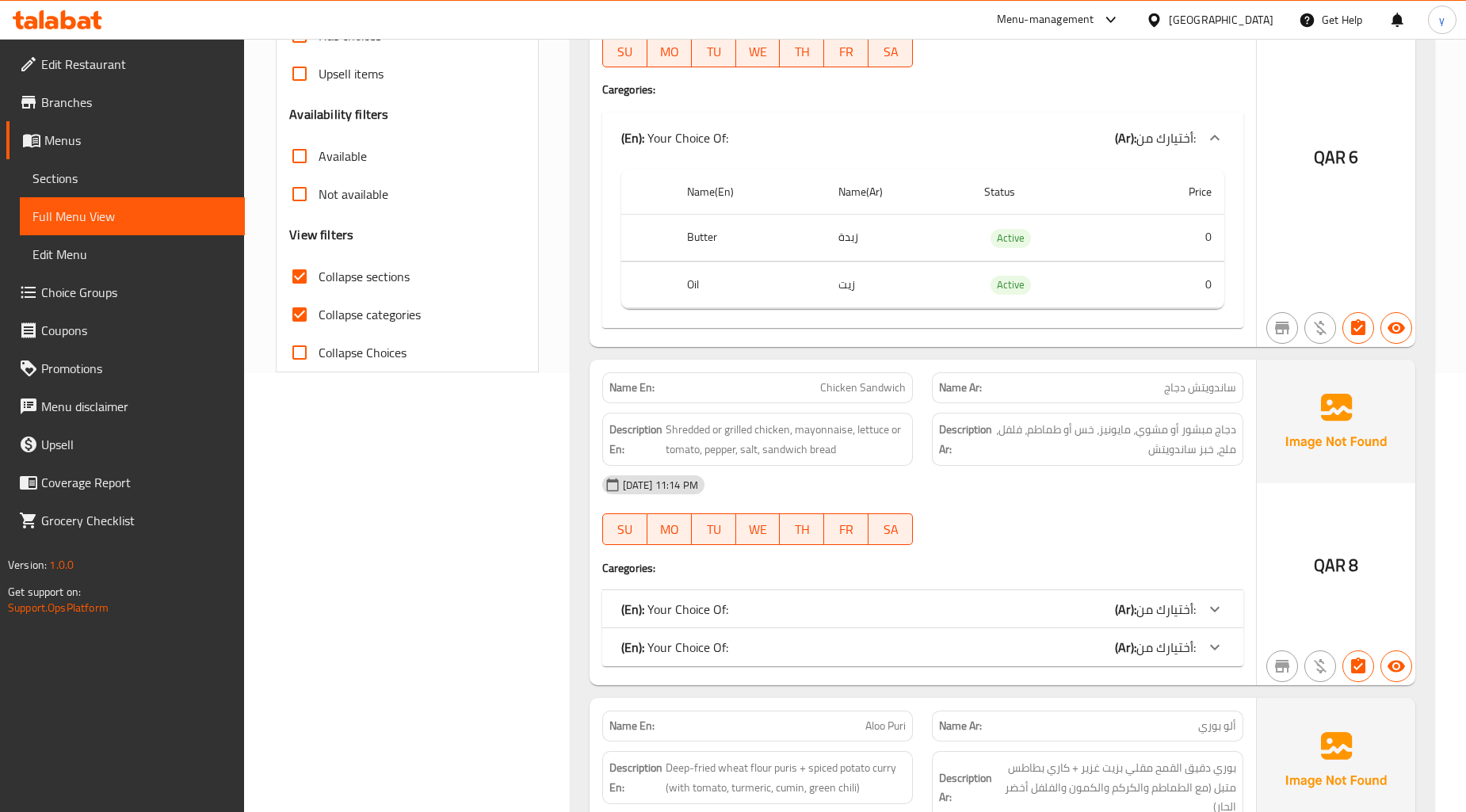
scroll to position [440, 0]
click at [826, 606] on div "(En): Your Choice Of: (Ar): أختيارك من:" at bounding box center [908, 608] width 574 height 19
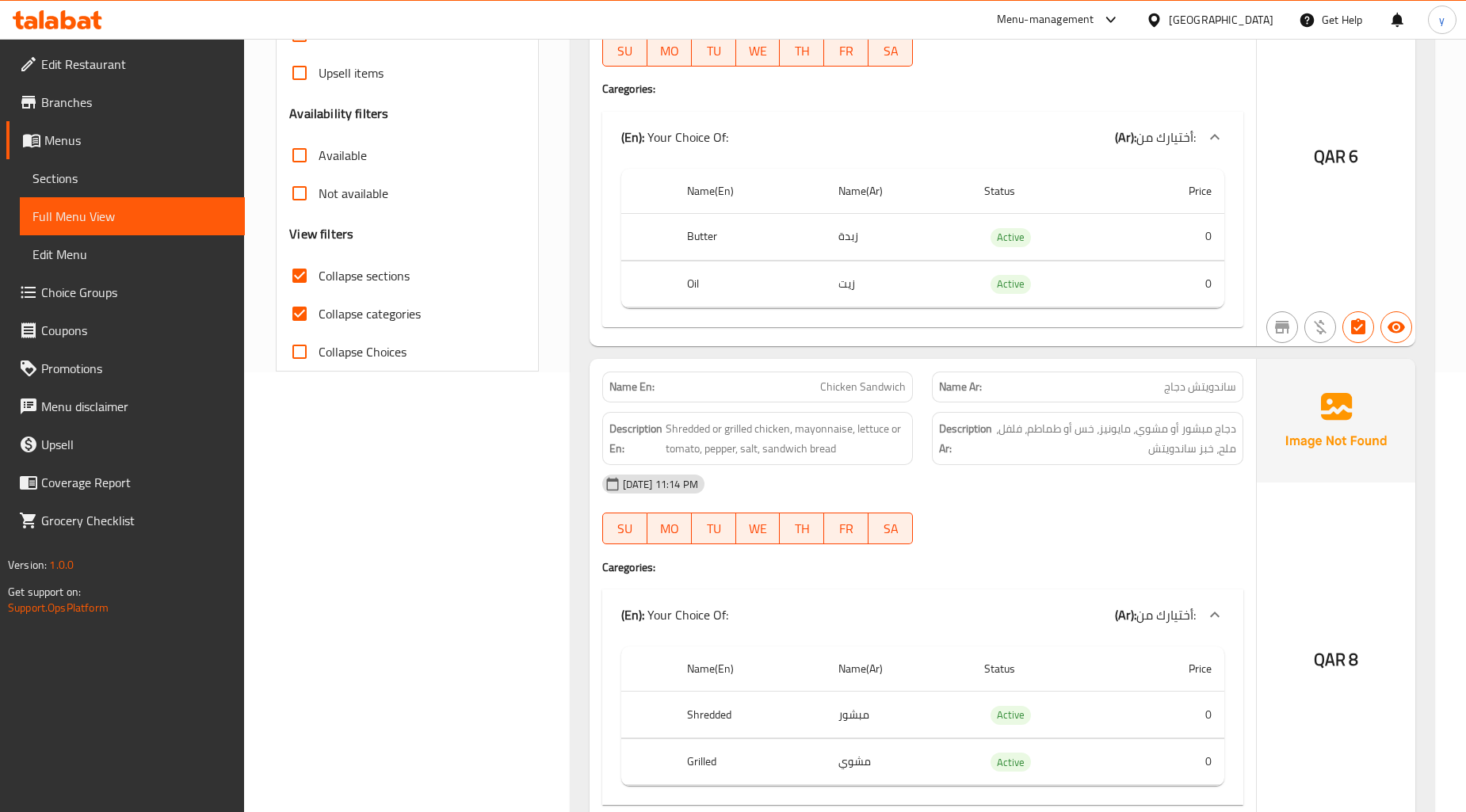
scroll to position [615, 0]
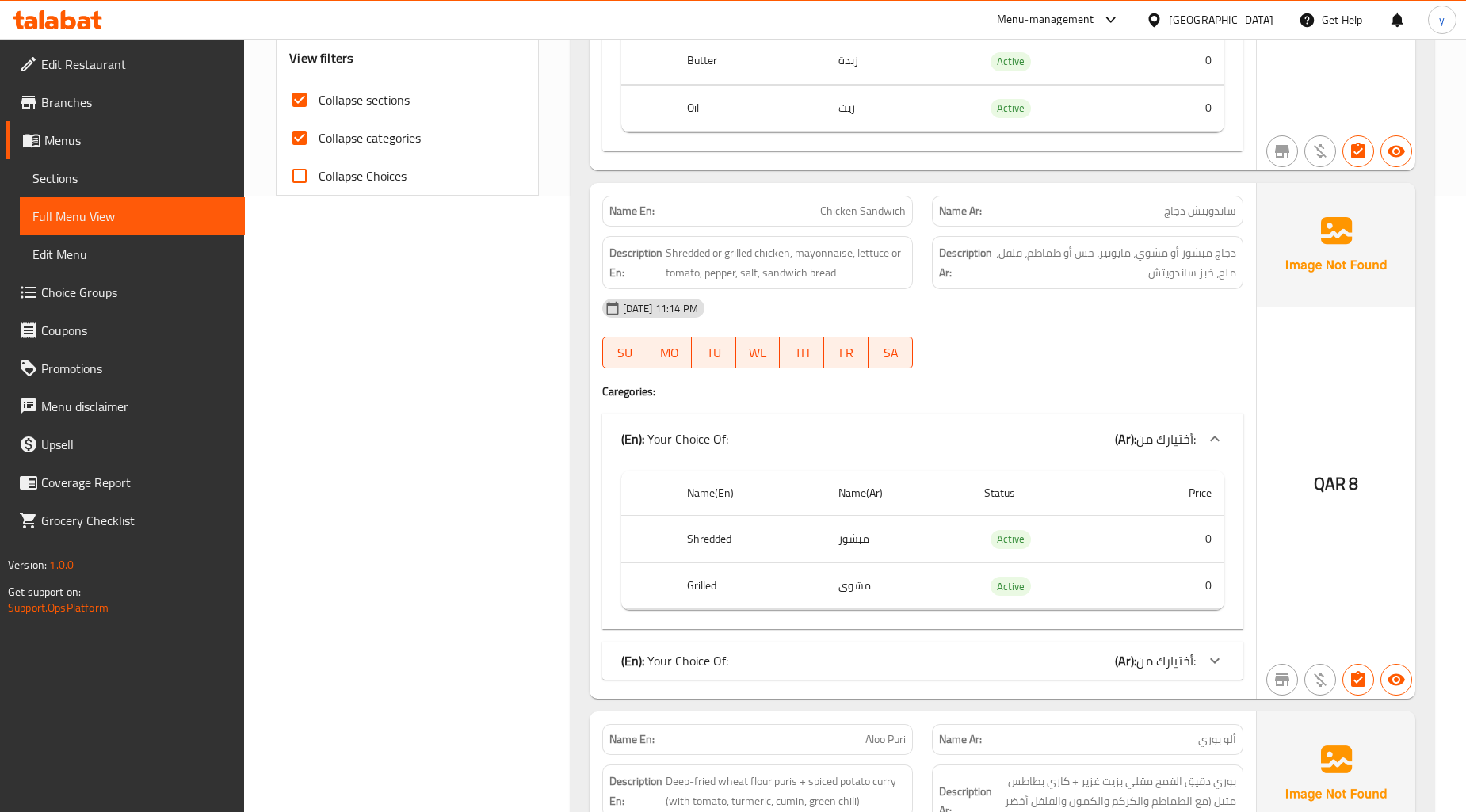
click at [837, 630] on div "Name En: Chicken Sandwich Name Ar: ساندويتش دجاج Description En: Shredded or gr…" at bounding box center [922, 441] width 666 height 516
click at [837, 648] on div "(En): Your Choice Of: (Ar): أختيارك من:" at bounding box center [922, 660] width 641 height 38
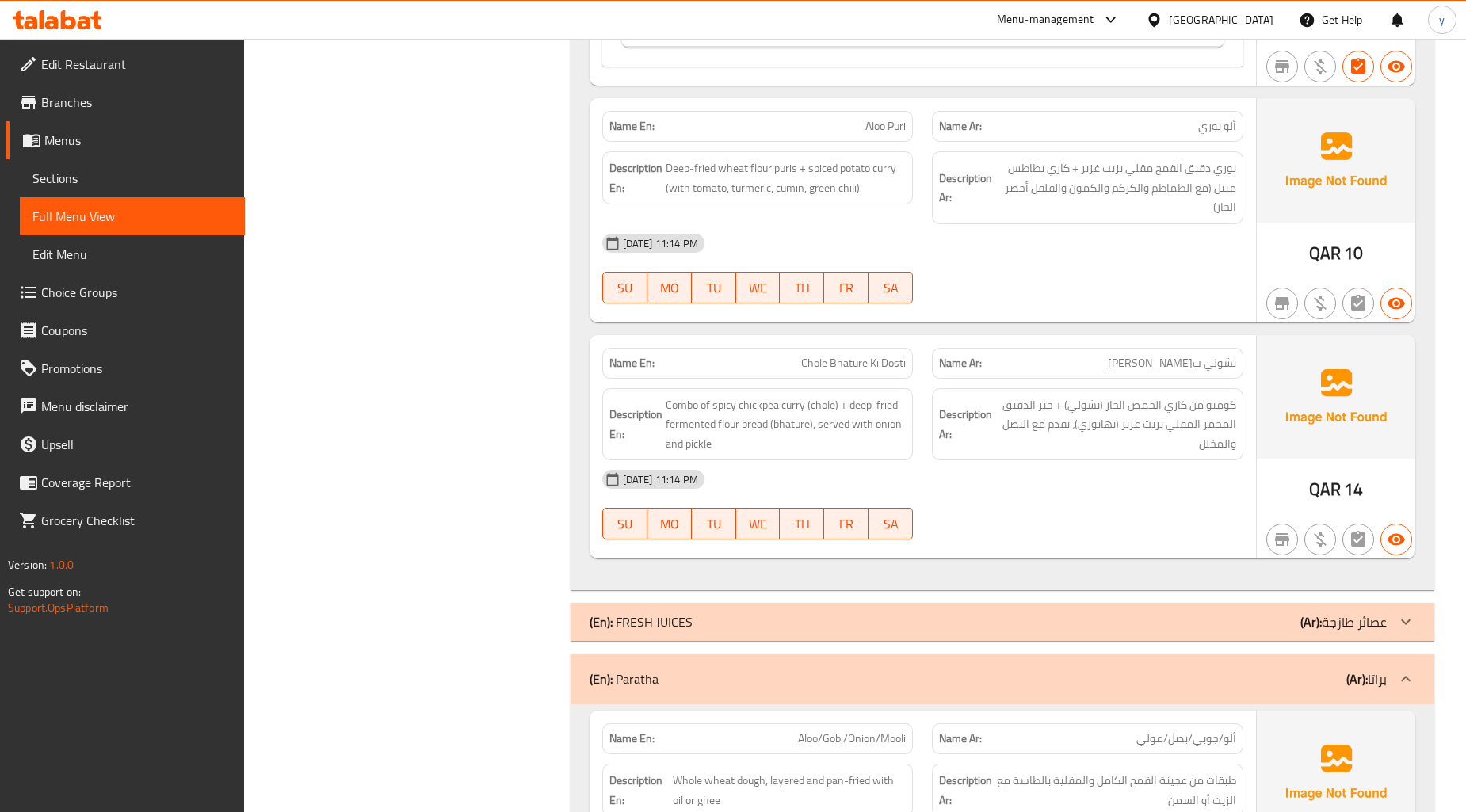
scroll to position [1408, 0]
click at [788, 172] on span "Deep-fried wheat flour puris + spiced potato curry (with tomato, turmeric, cumi…" at bounding box center [785, 175] width 241 height 38
click at [818, 177] on span "Deep-fried wheat flour puris + spiced potato curry (with tomato, turmeric, cumi…" at bounding box center [785, 175] width 241 height 38
click at [892, 192] on span "Deep-fried wheat flour puris + spiced potato curry (with tomato, turmeric, cumi…" at bounding box center [785, 175] width 241 height 38
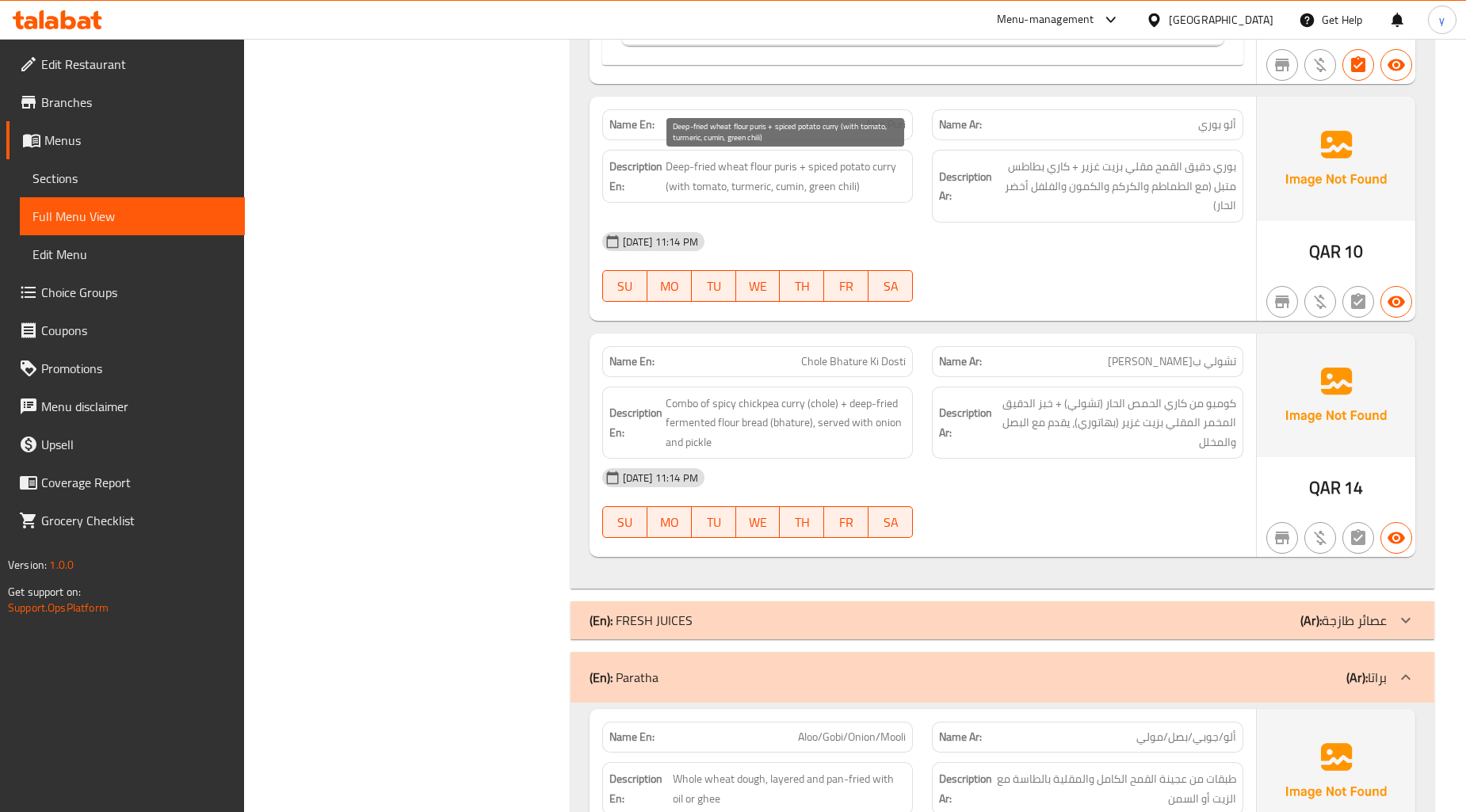
click at [738, 190] on span "Deep-fried wheat flour puris + spiced potato curry (with tomato, turmeric, cumi…" at bounding box center [785, 175] width 241 height 38
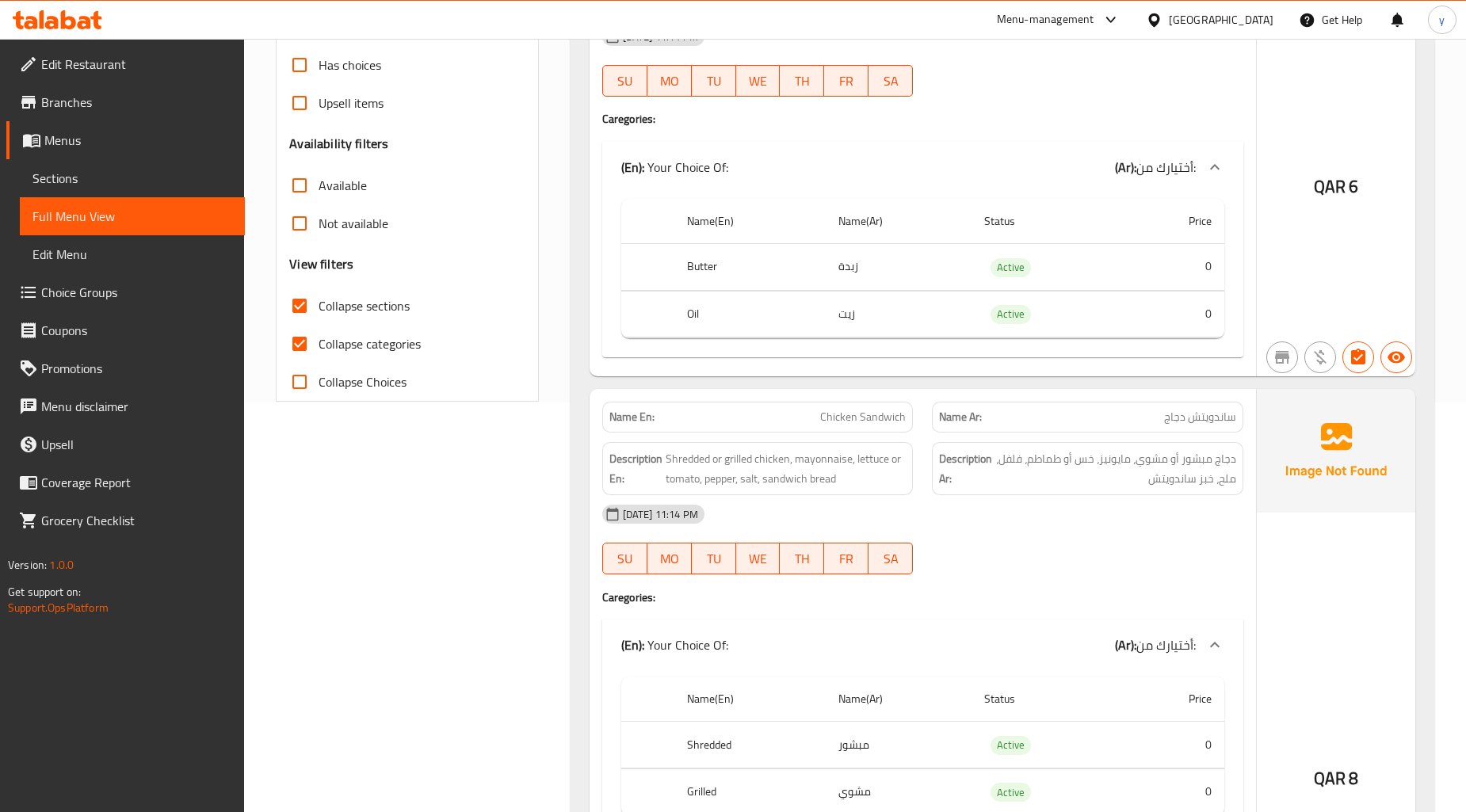
scroll to position [0, 0]
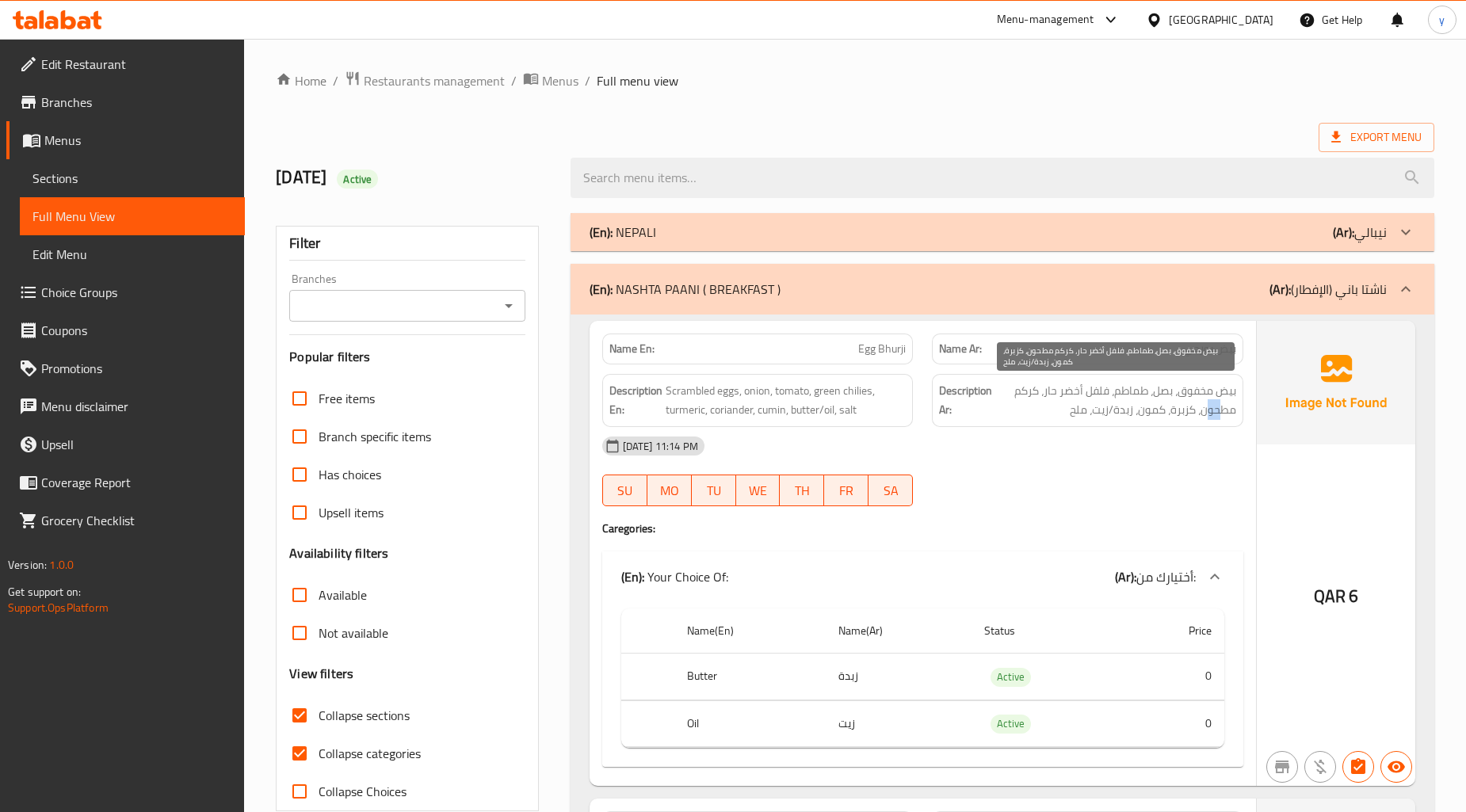
drag, startPoint x: 1204, startPoint y: 412, endPoint x: 1220, endPoint y: 414, distance: 16.1
click at [1220, 414] on span "بيض مخفوق، بصل، طماطم، فلفل أخضر حار، كركم مطحون، كزبرة، كمون، زبدة/زيت، ملح" at bounding box center [1115, 400] width 241 height 38
drag, startPoint x: 1202, startPoint y: 417, endPoint x: 1234, endPoint y: 417, distance: 32.0
click at [1234, 417] on span "بيض مخفوق، بصل، طماطم، فلفل أخضر حار، كركم مطحون، كزبرة، كمون، زبدة/زيت، ملح" at bounding box center [1115, 400] width 241 height 38
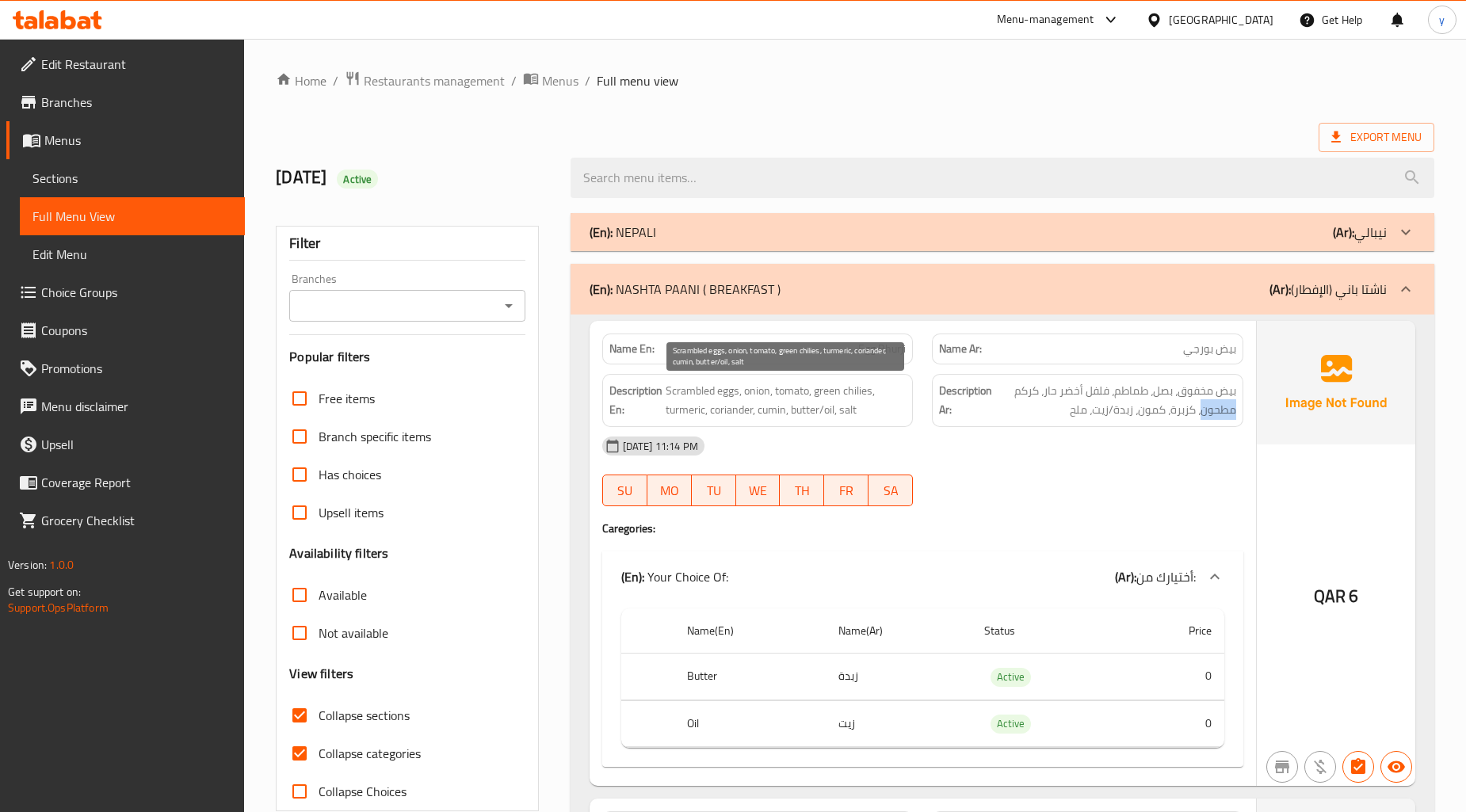
copy span "مطحون"
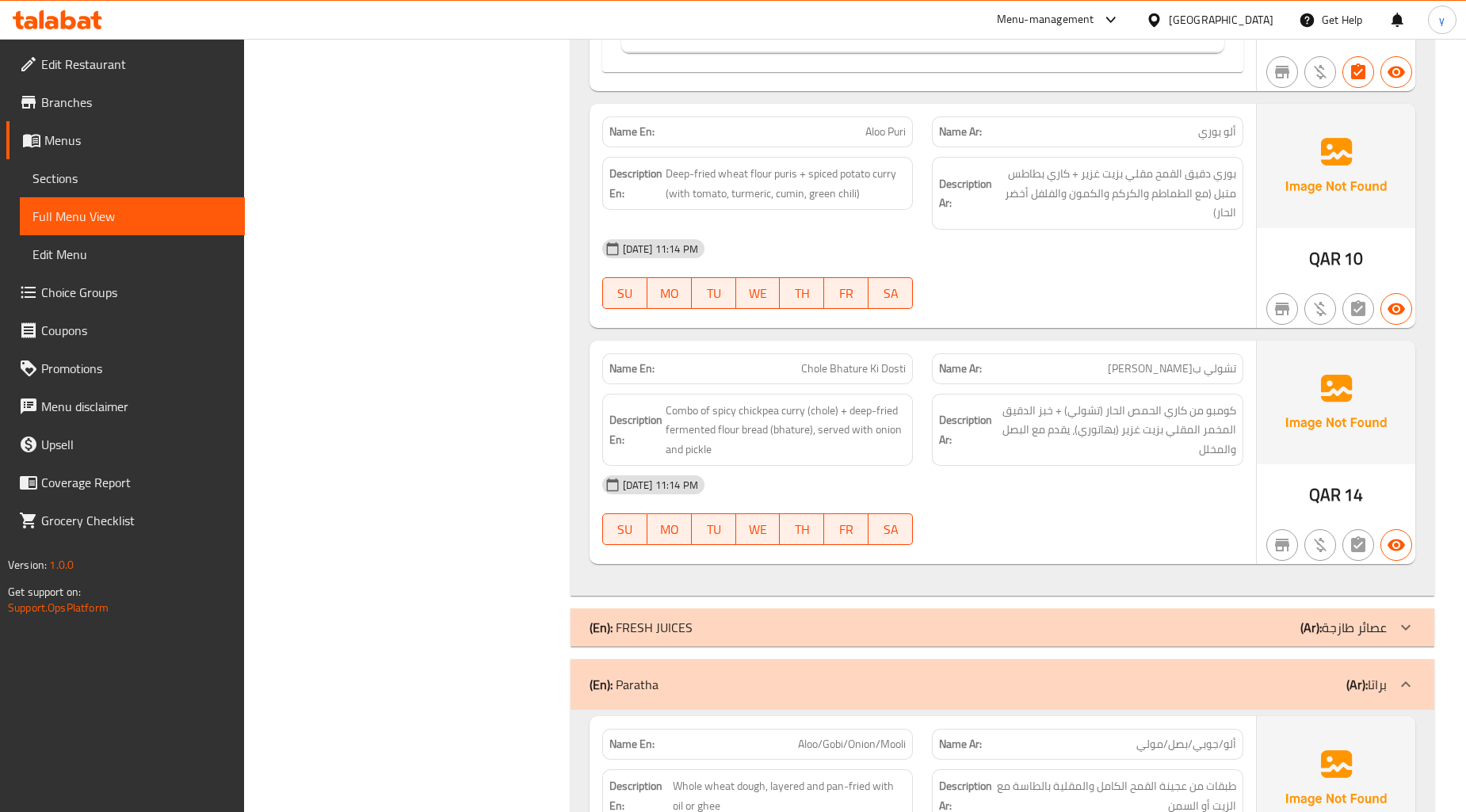
scroll to position [1495, 0]
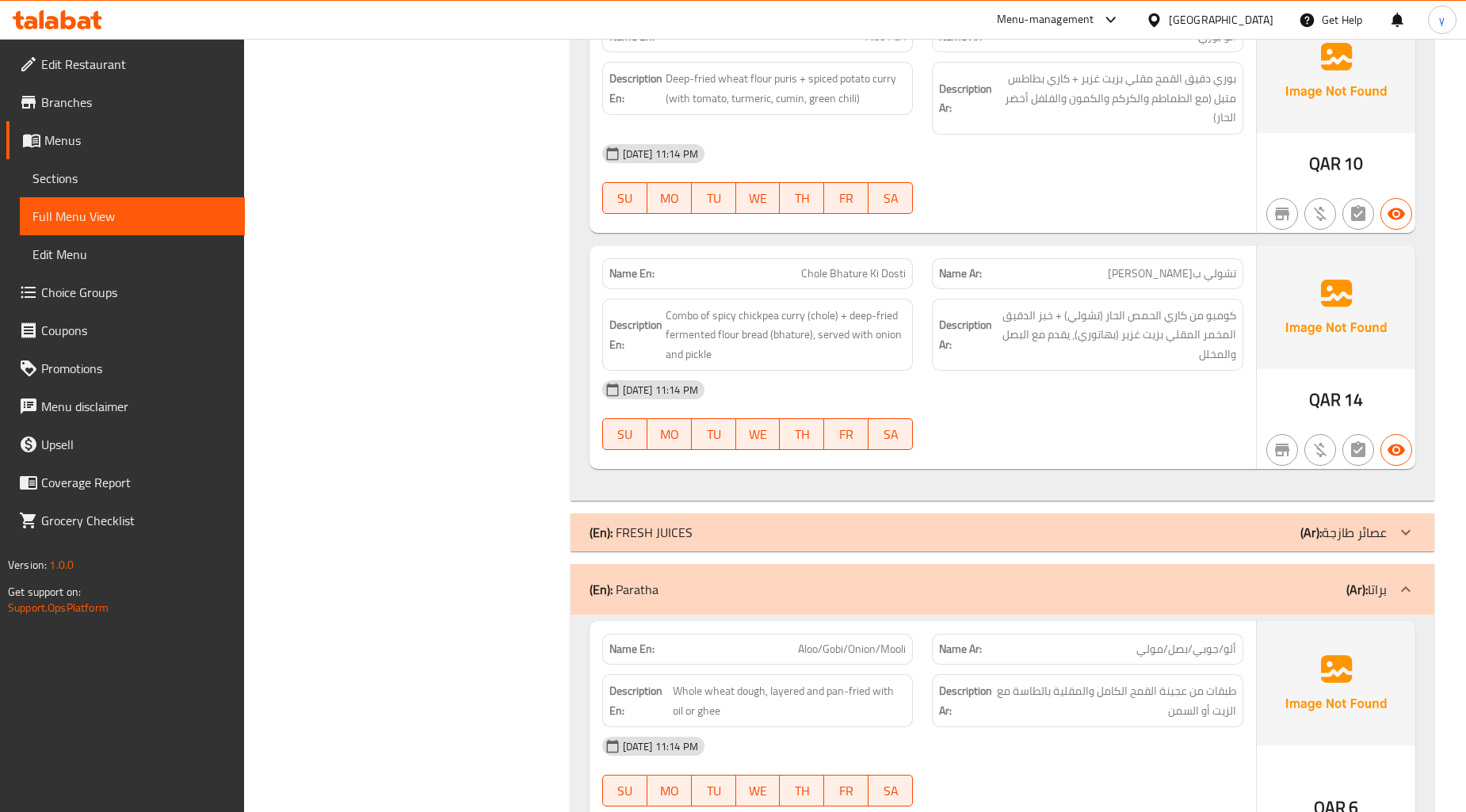
click at [852, 271] on span "Chole Bhature Ki Dosti" at bounding box center [853, 274] width 105 height 17
click at [852, 270] on span "Chole Bhature Ki Dosti" at bounding box center [853, 274] width 105 height 17
copy span "Bhature"
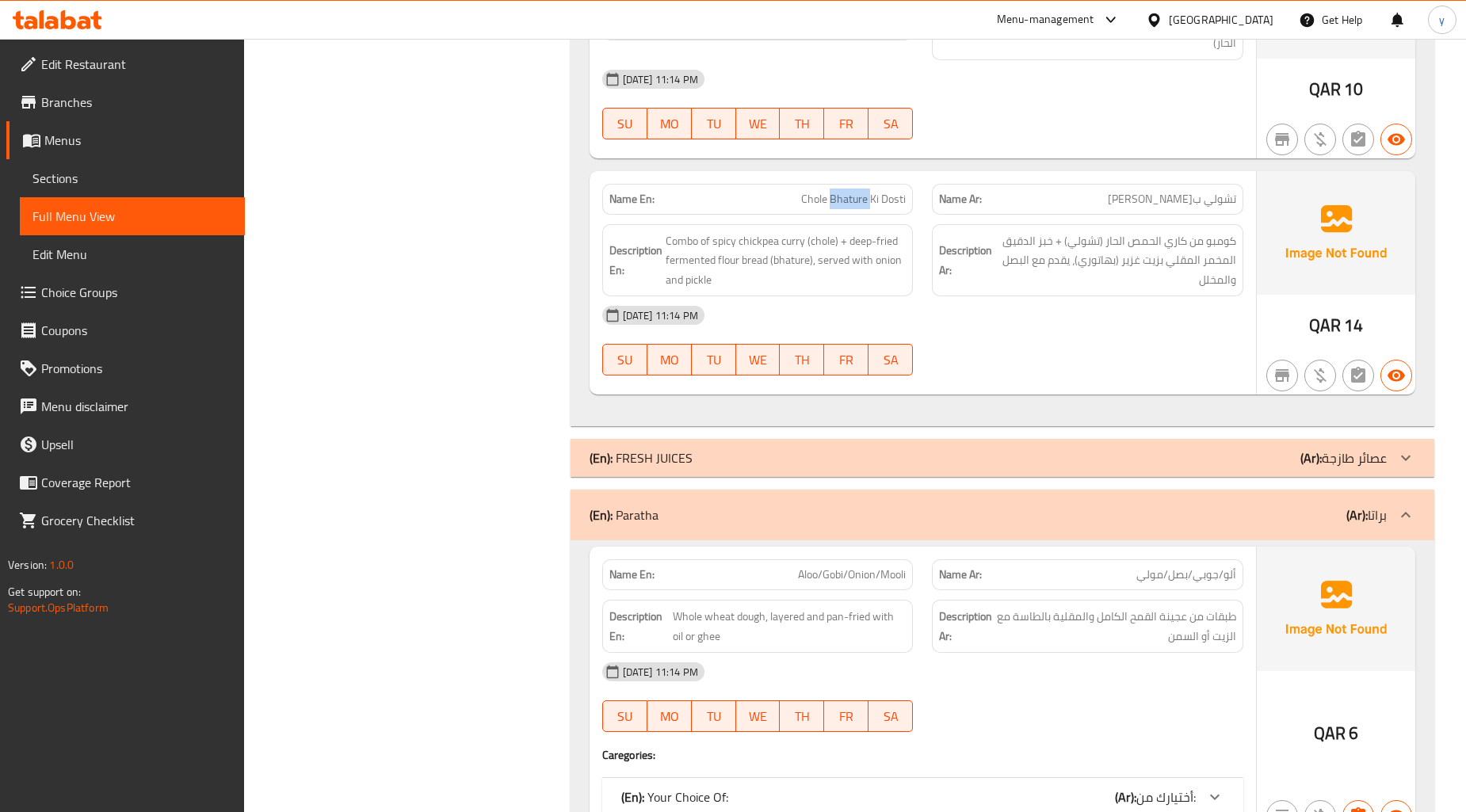
scroll to position [1482, 0]
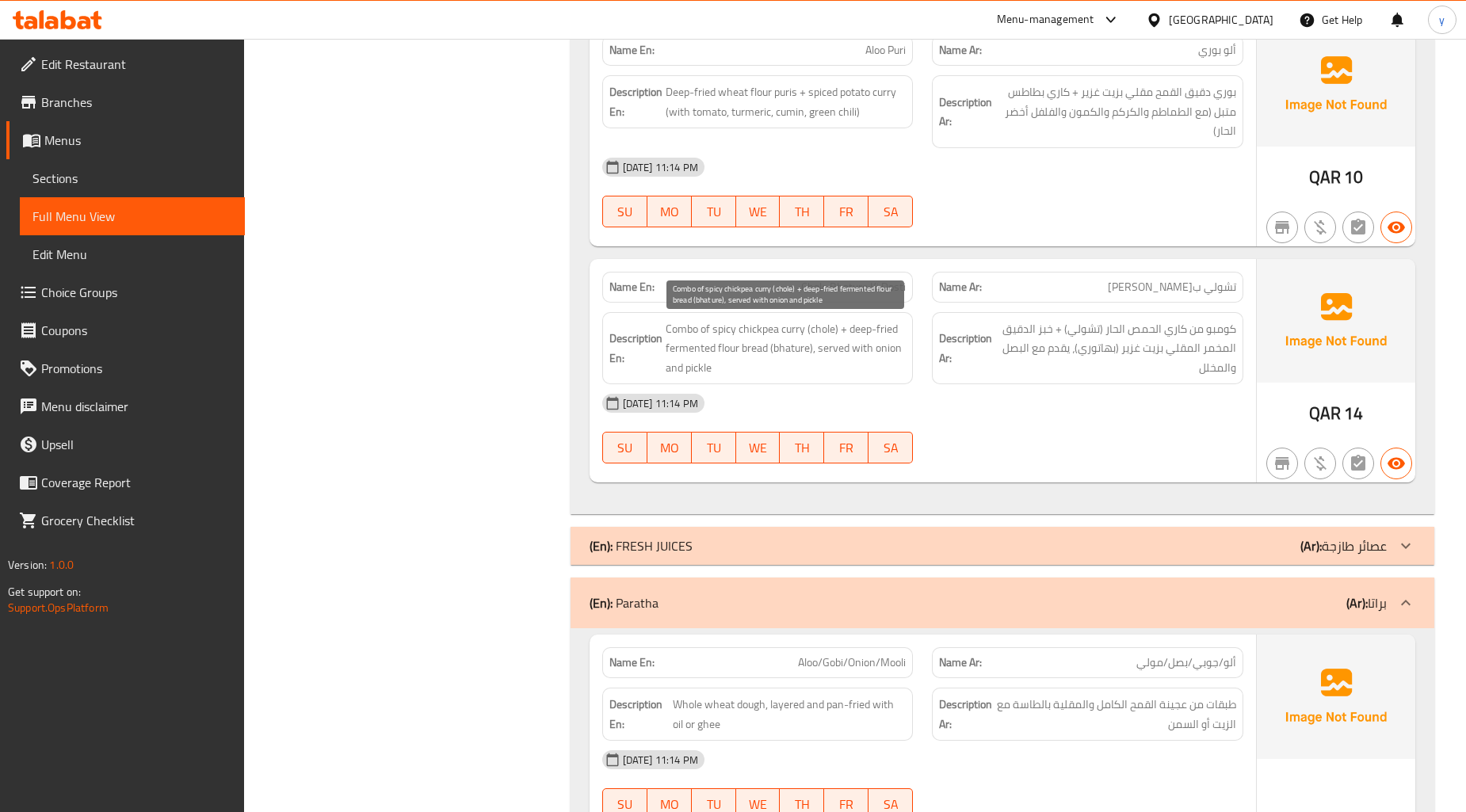
click at [756, 343] on span "Combo of spicy chickpea curry (chole) + deep-fried fermented flour bread (bhatu…" at bounding box center [785, 349] width 241 height 59
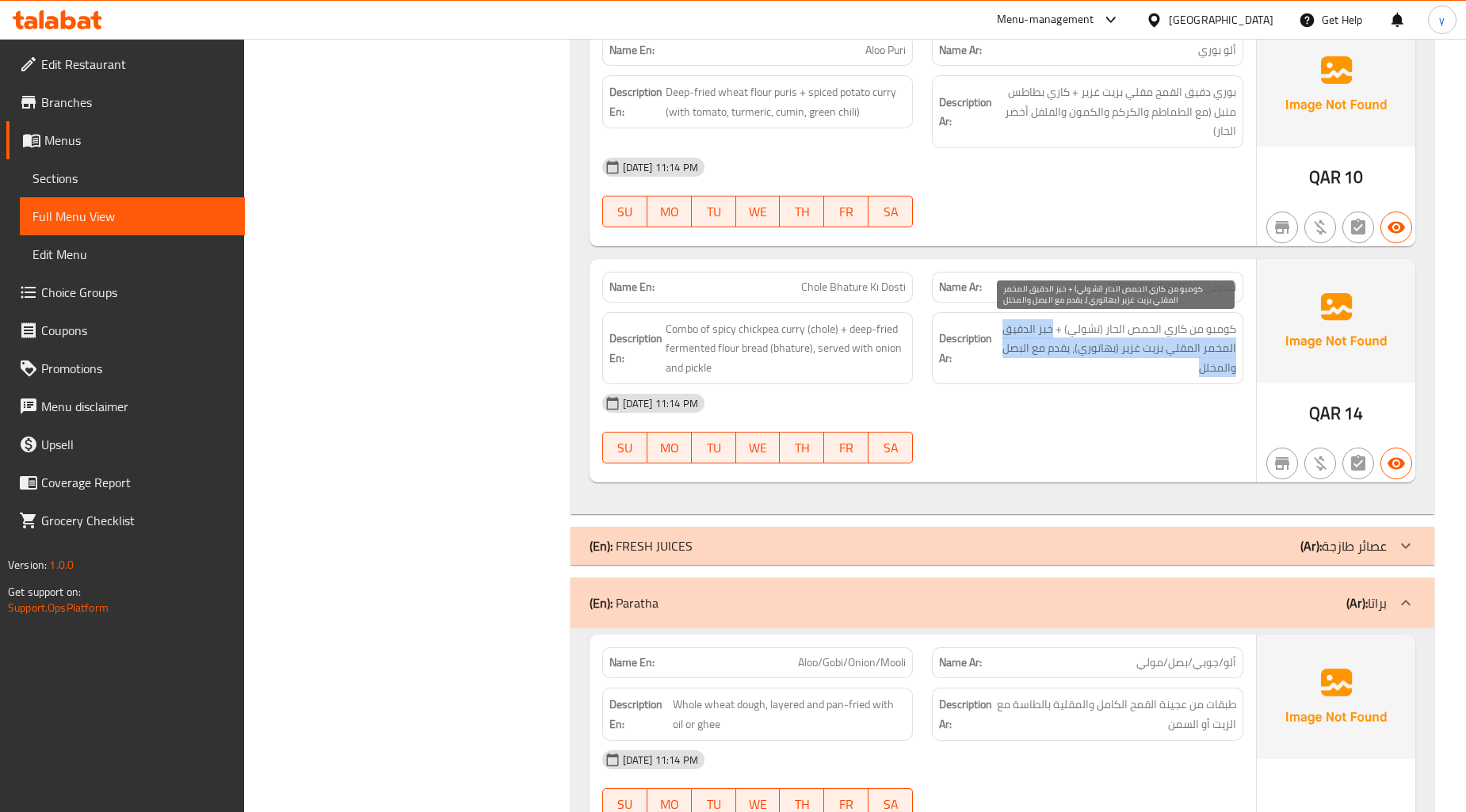
drag, startPoint x: 1049, startPoint y: 330, endPoint x: 1009, endPoint y: 362, distance: 51.2
click at [1009, 362] on span "كومبو من كاري الحمص الحار (تشولي) + خبز الدقيق المخمر المقلي بزيت غزير (بهاتوري…" at bounding box center [1115, 349] width 241 height 59
click at [1044, 370] on span "كومبو من كاري الحمص الحار (تشولي) + خبز الدقيق المخمر المقلي بزيت غزير (بهاتوري…" at bounding box center [1115, 349] width 241 height 59
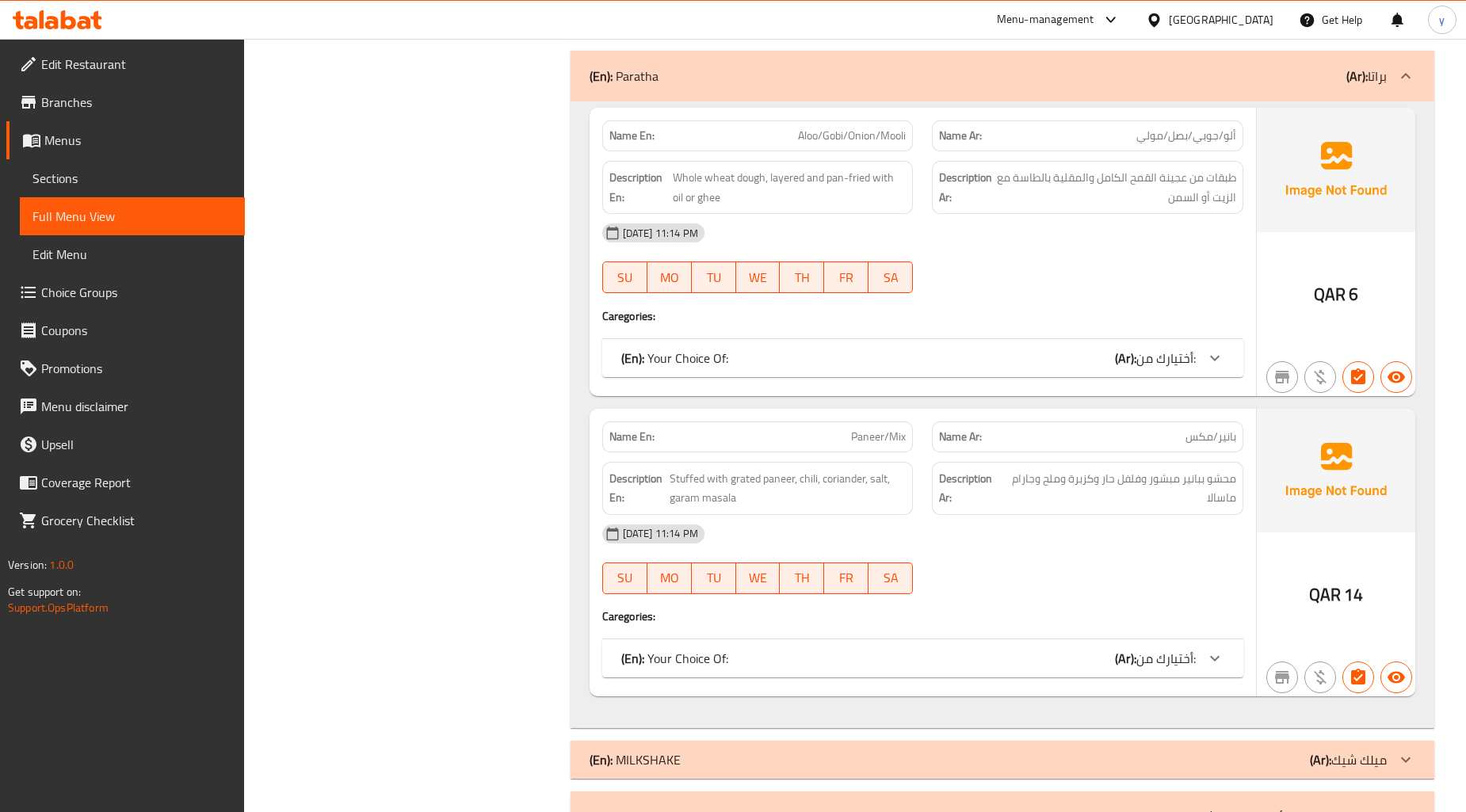
scroll to position [2009, 0]
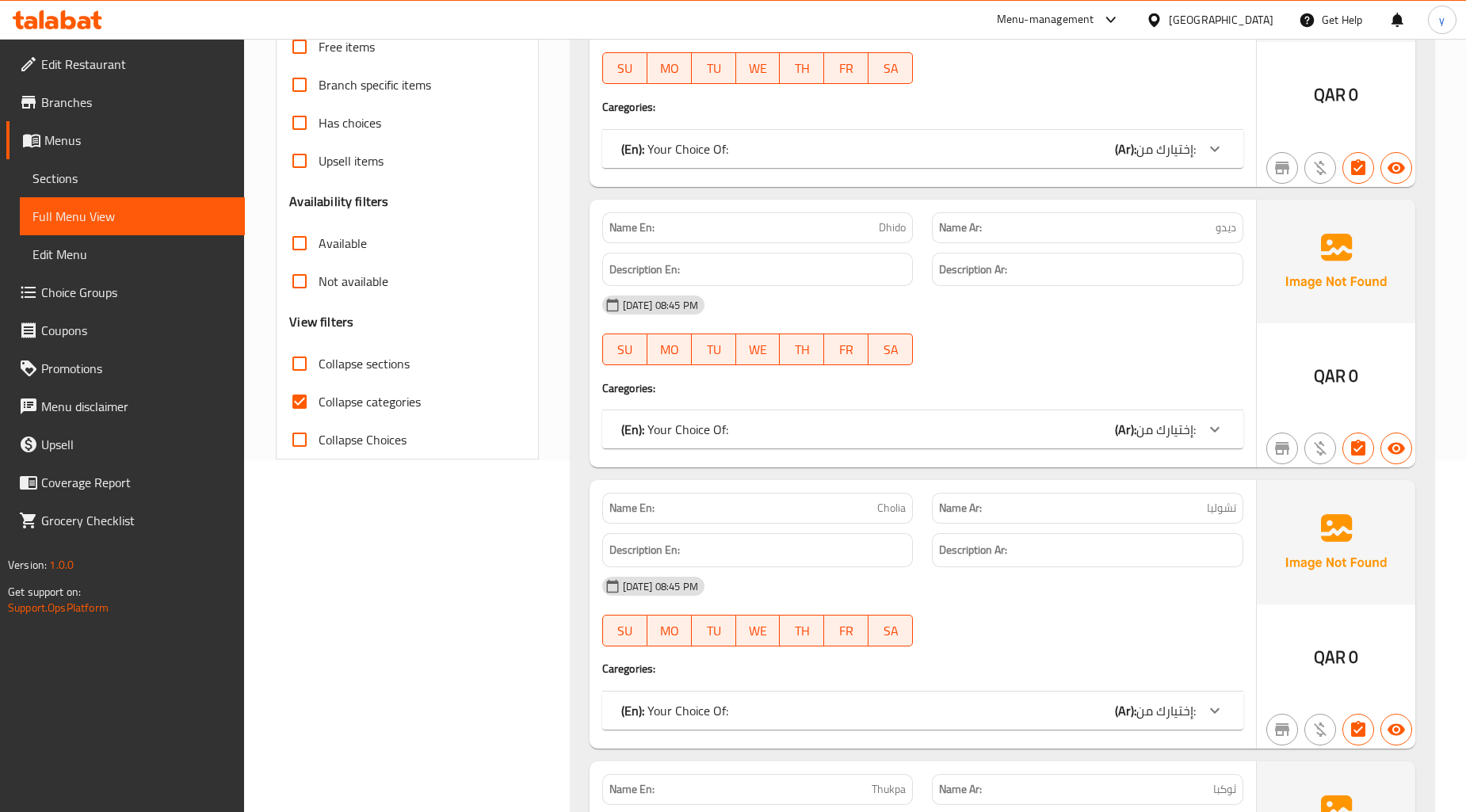
click at [90, 179] on span "Sections" at bounding box center [131, 178] width 199 height 19
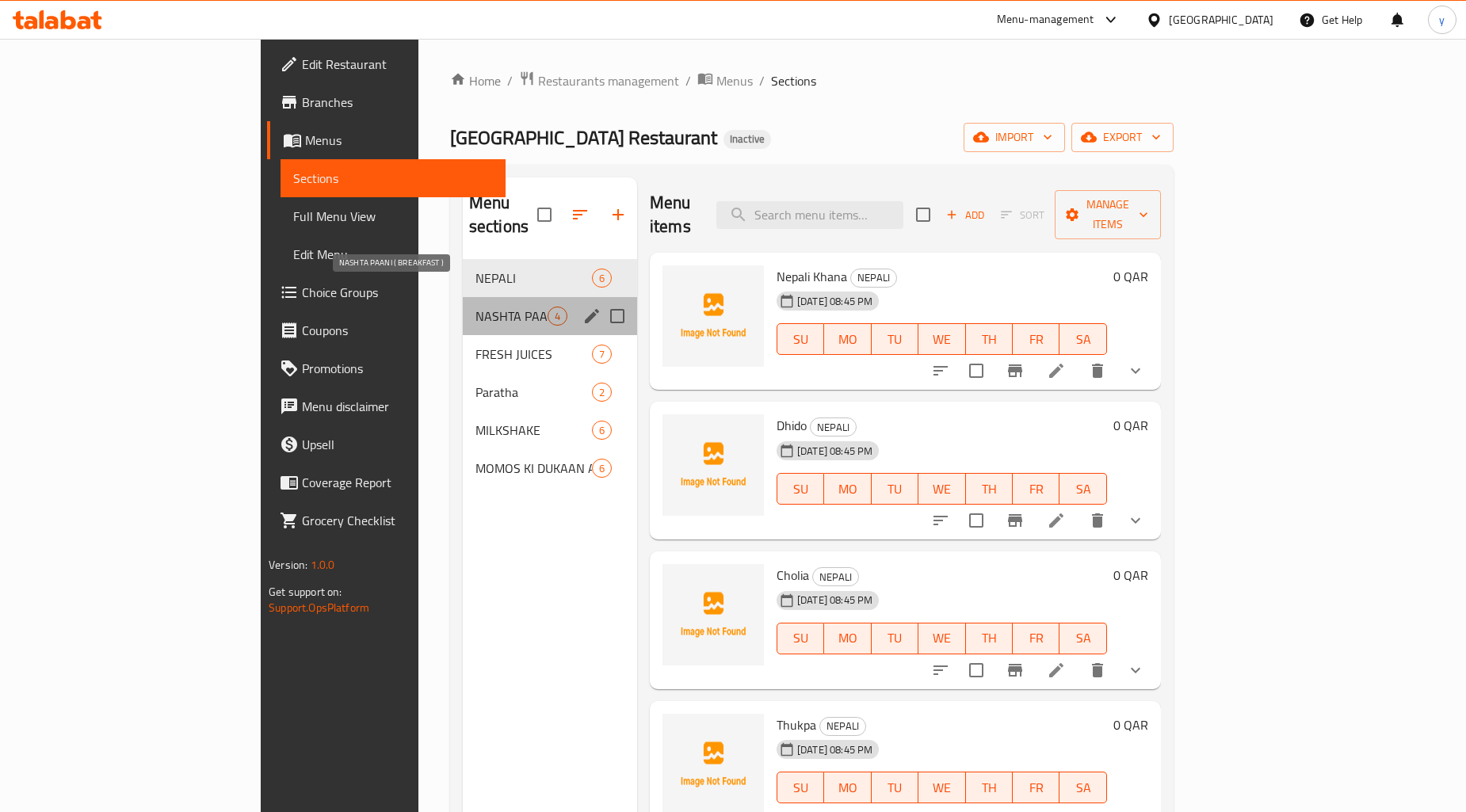
click at [475, 307] on span "NASHTA PAANI ( BREAKFAST )" at bounding box center [511, 316] width 72 height 19
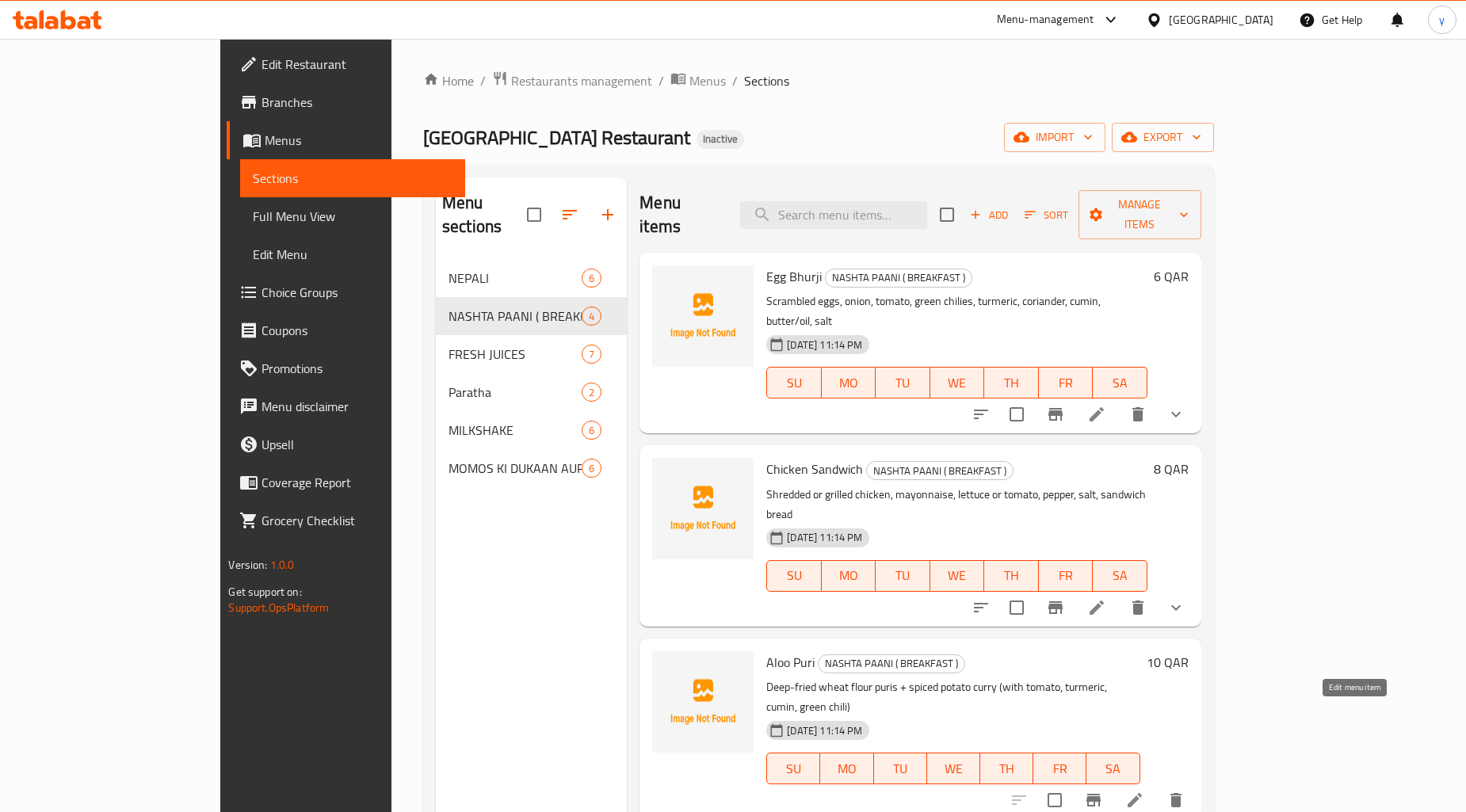
click at [1141, 793] on icon at bounding box center [1134, 800] width 14 height 14
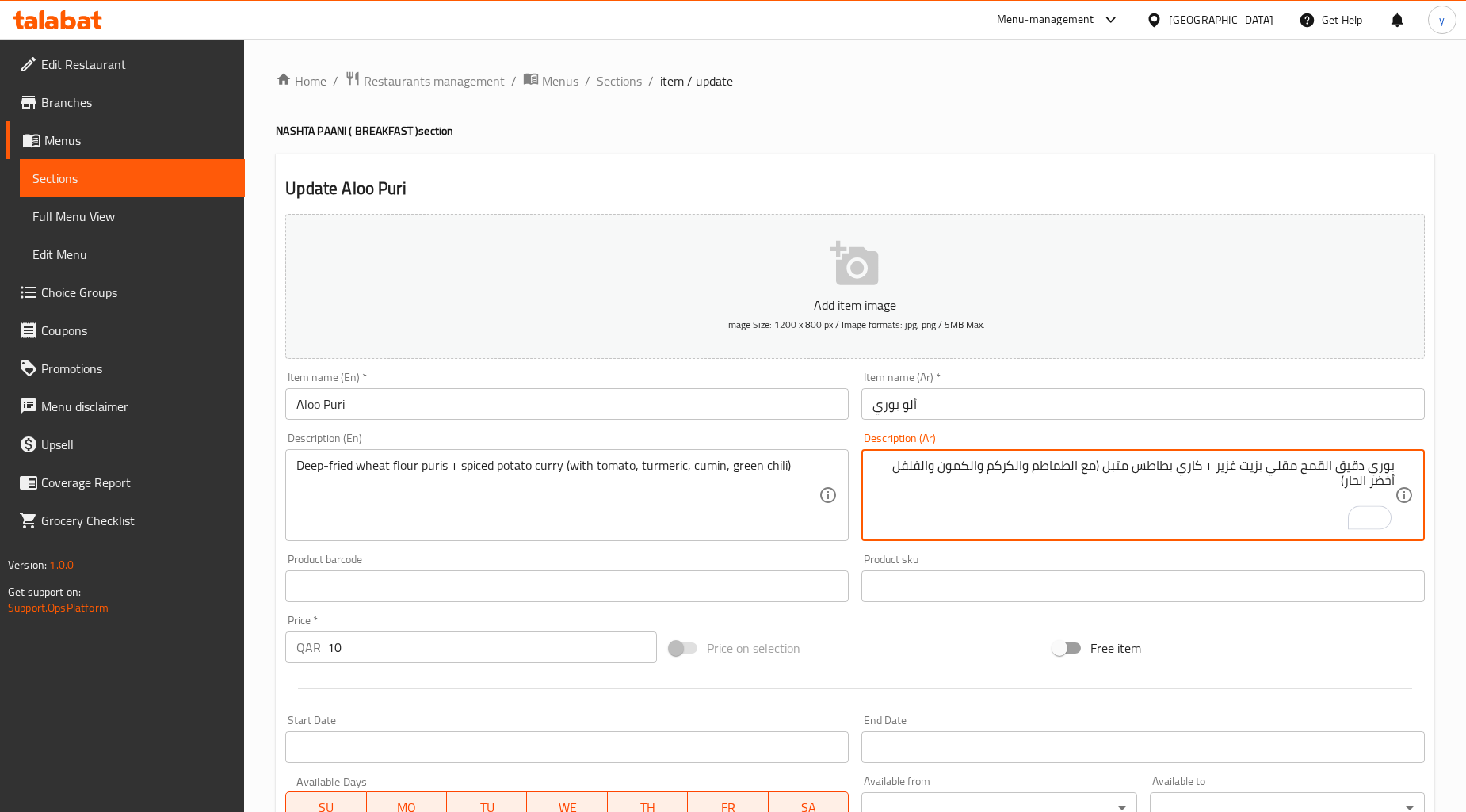
click at [1370, 465] on textarea "بوري دقيق القمح مقلي بزيت غزير + كاري بطاطس متبل (مع الطماطم والكركم والكمون وا…" at bounding box center [1133, 495] width 522 height 75
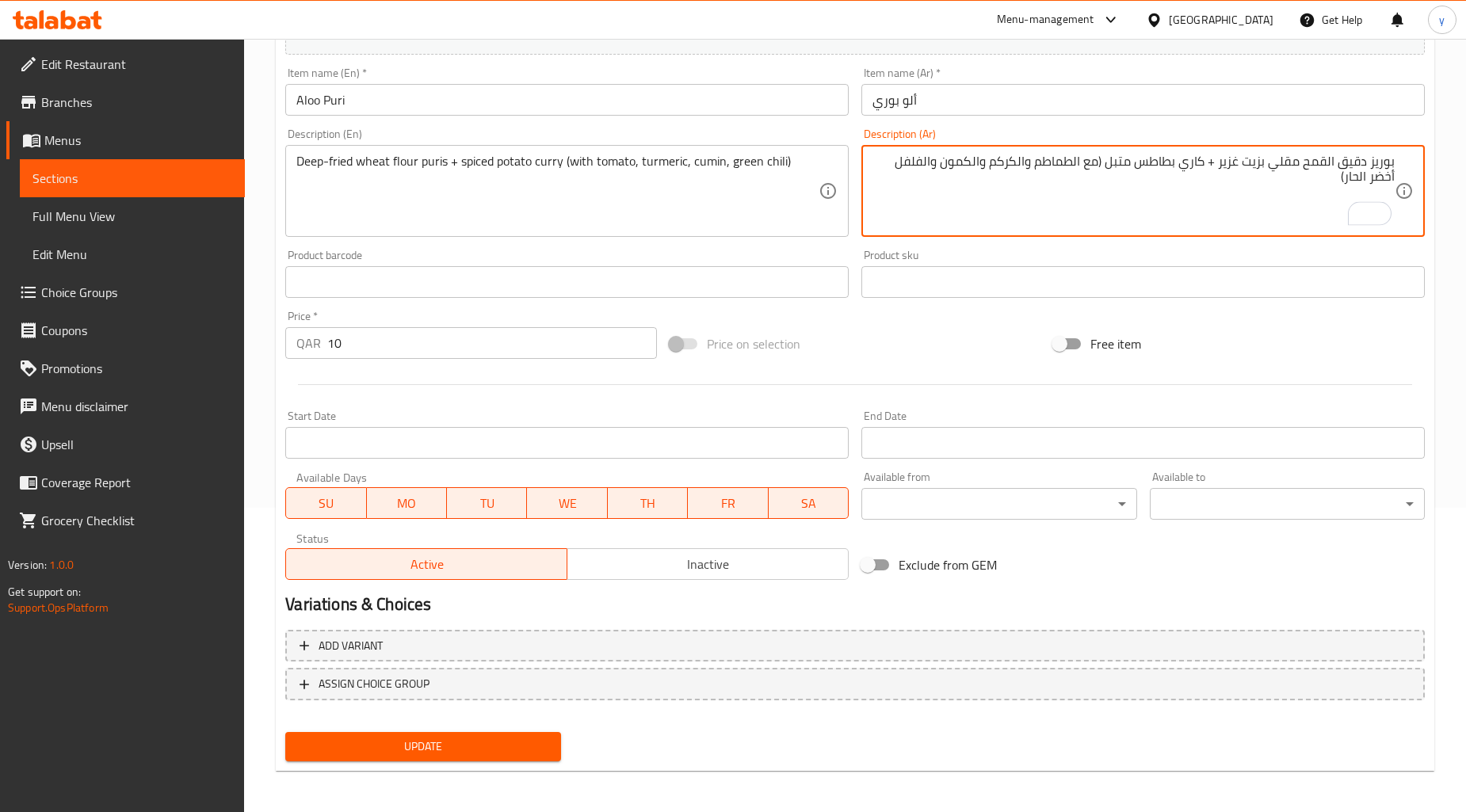
click at [449, 739] on span "Update" at bounding box center [422, 747] width 250 height 20
paste textarea "طحون"
type textarea "بوريز دقيق القمح مقلي بزيت غزير + كاري بطاطس متبل (مع الطماطم والكركم مطحون وال…"
click at [436, 751] on span "Update" at bounding box center [422, 747] width 250 height 20
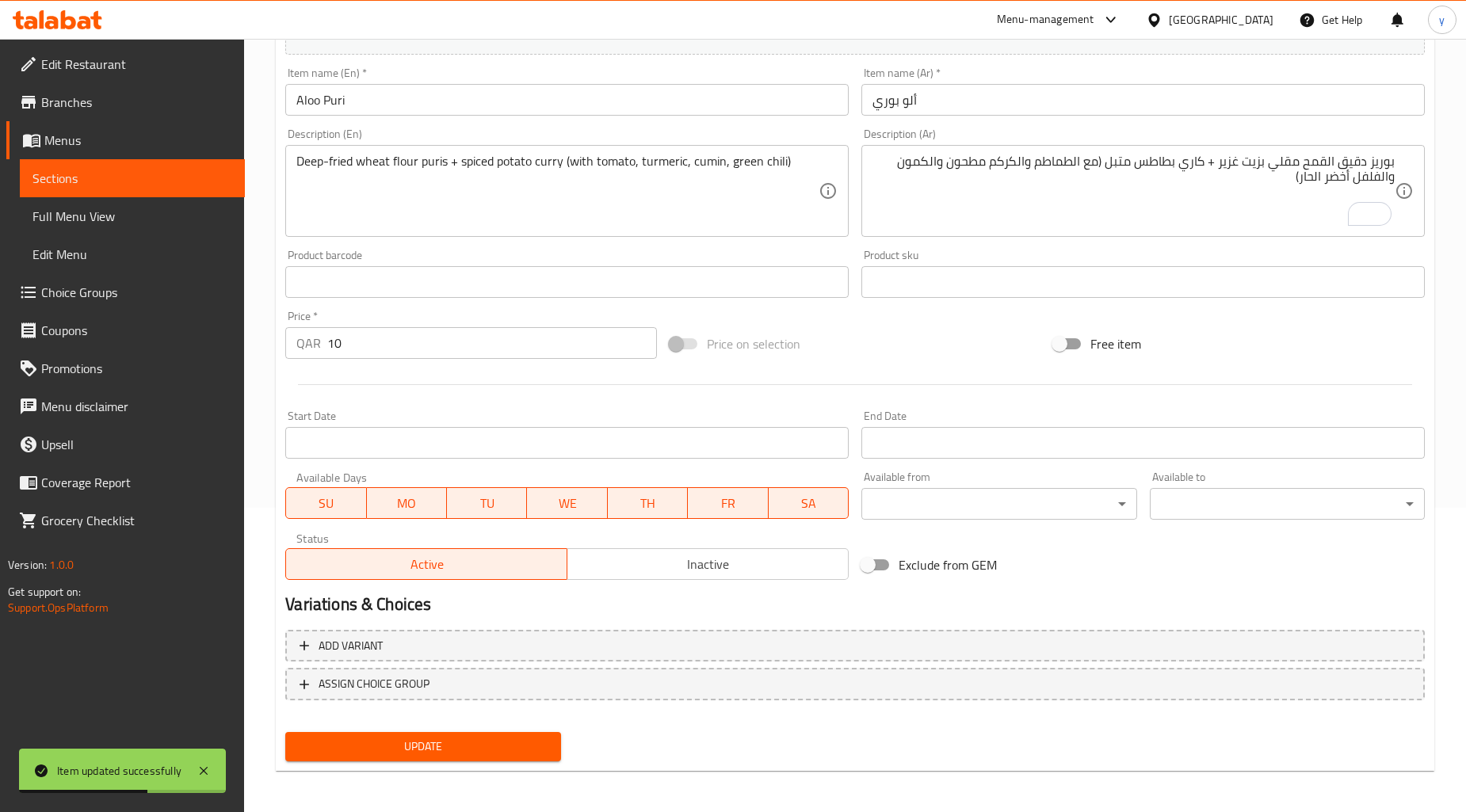
click at [484, 732] on button "Update" at bounding box center [422, 746] width 275 height 30
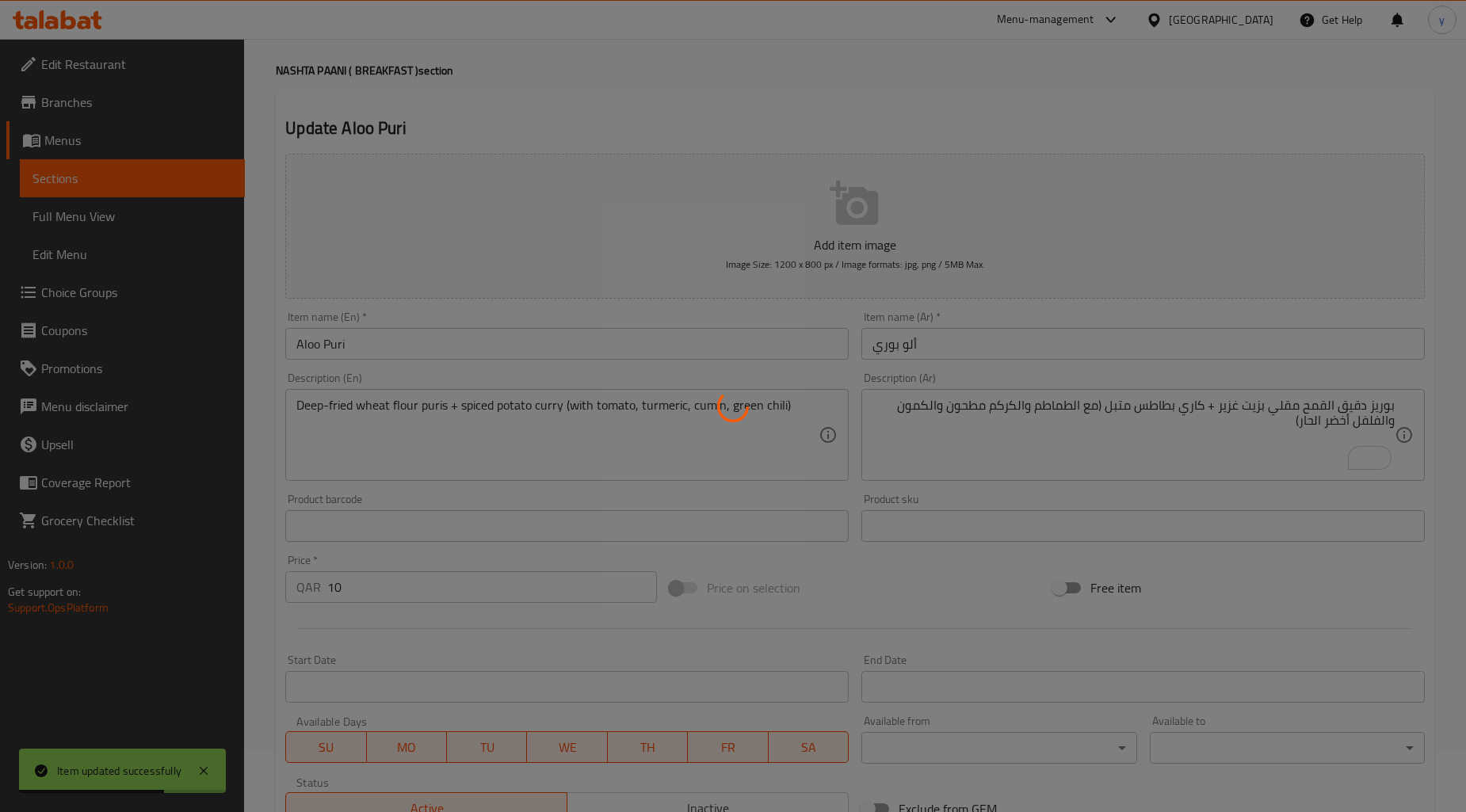
scroll to position [0, 0]
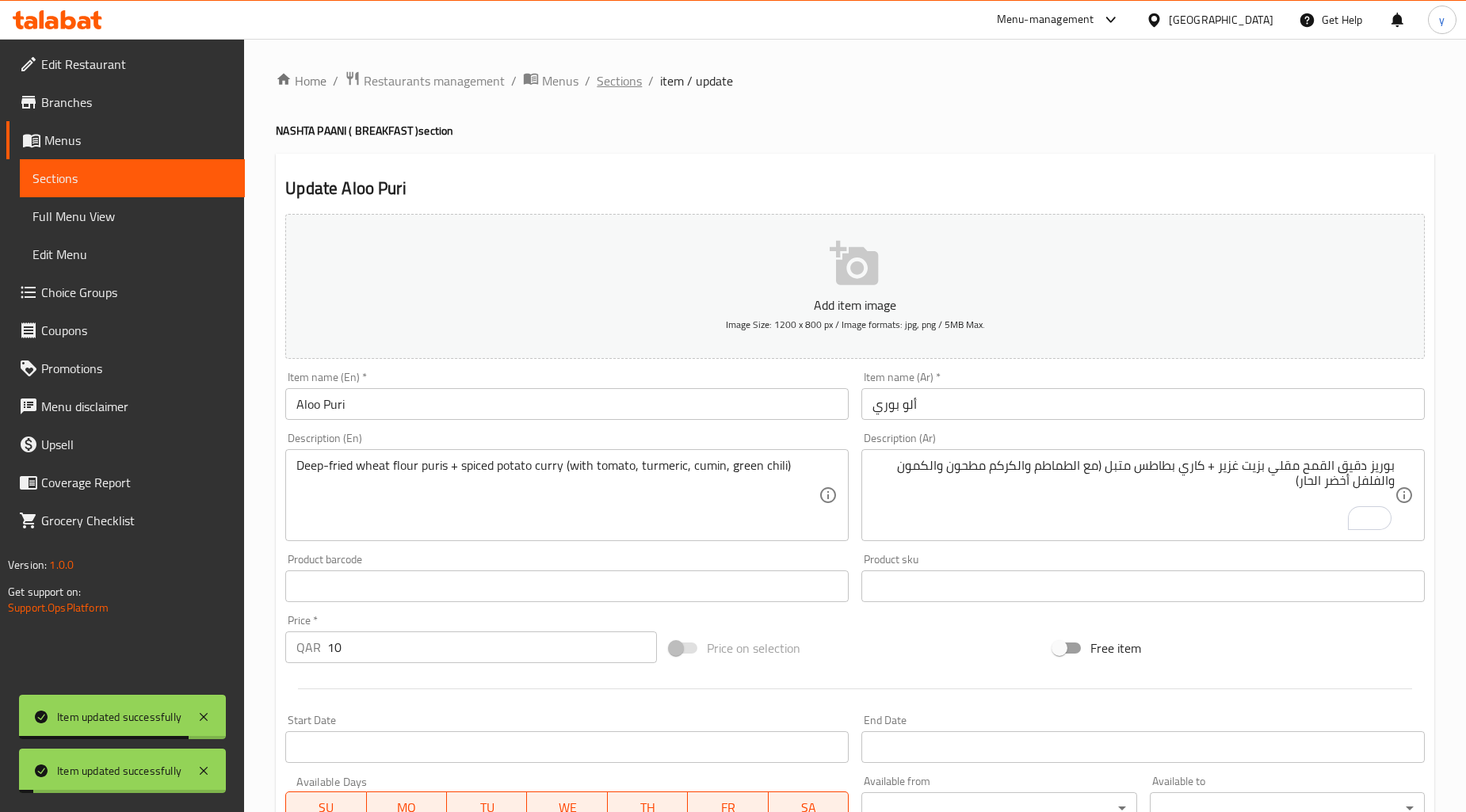
click at [613, 87] on span "Sections" at bounding box center [619, 80] width 45 height 19
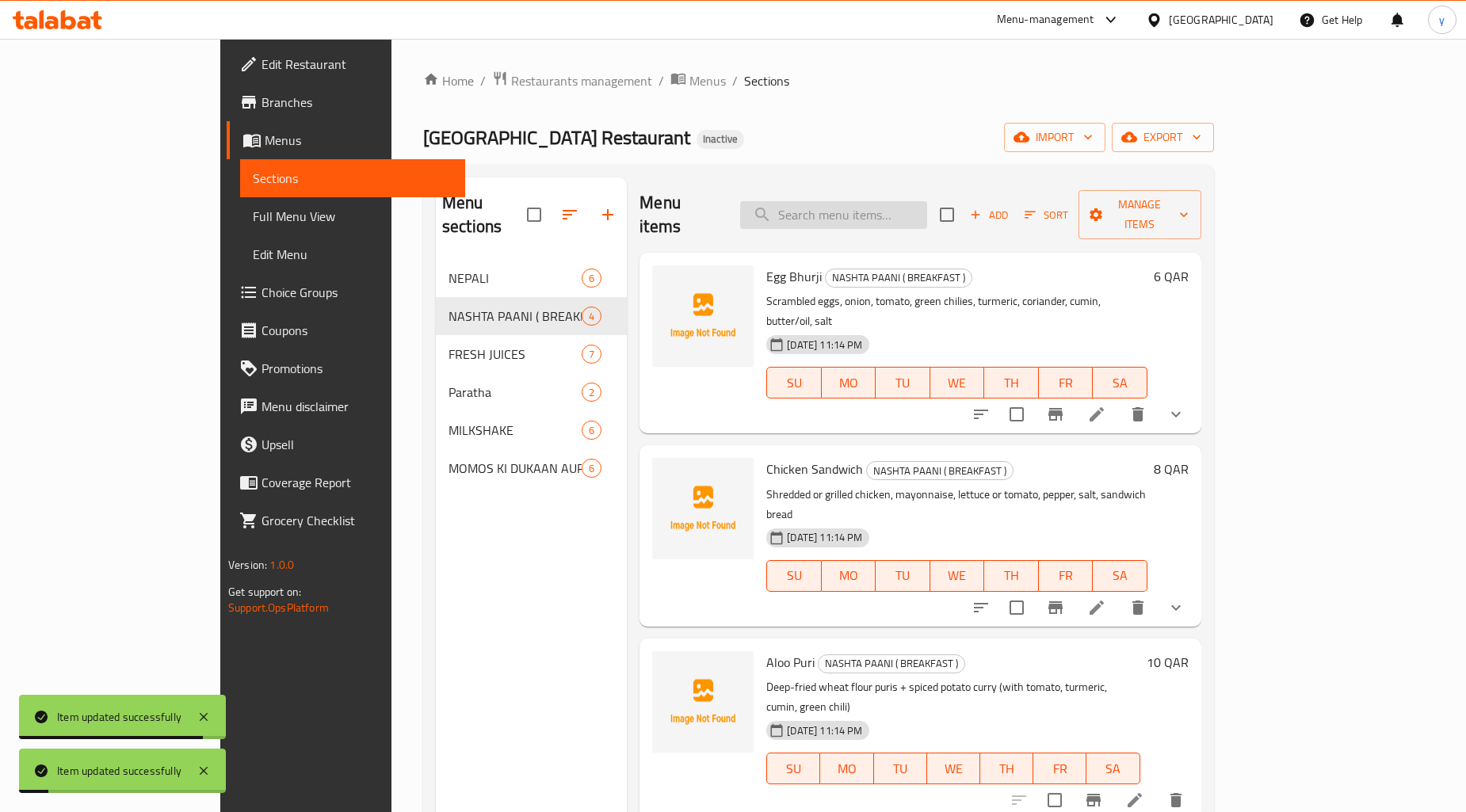
click at [861, 209] on input "search" at bounding box center [833, 215] width 187 height 28
paste input "Bhature"
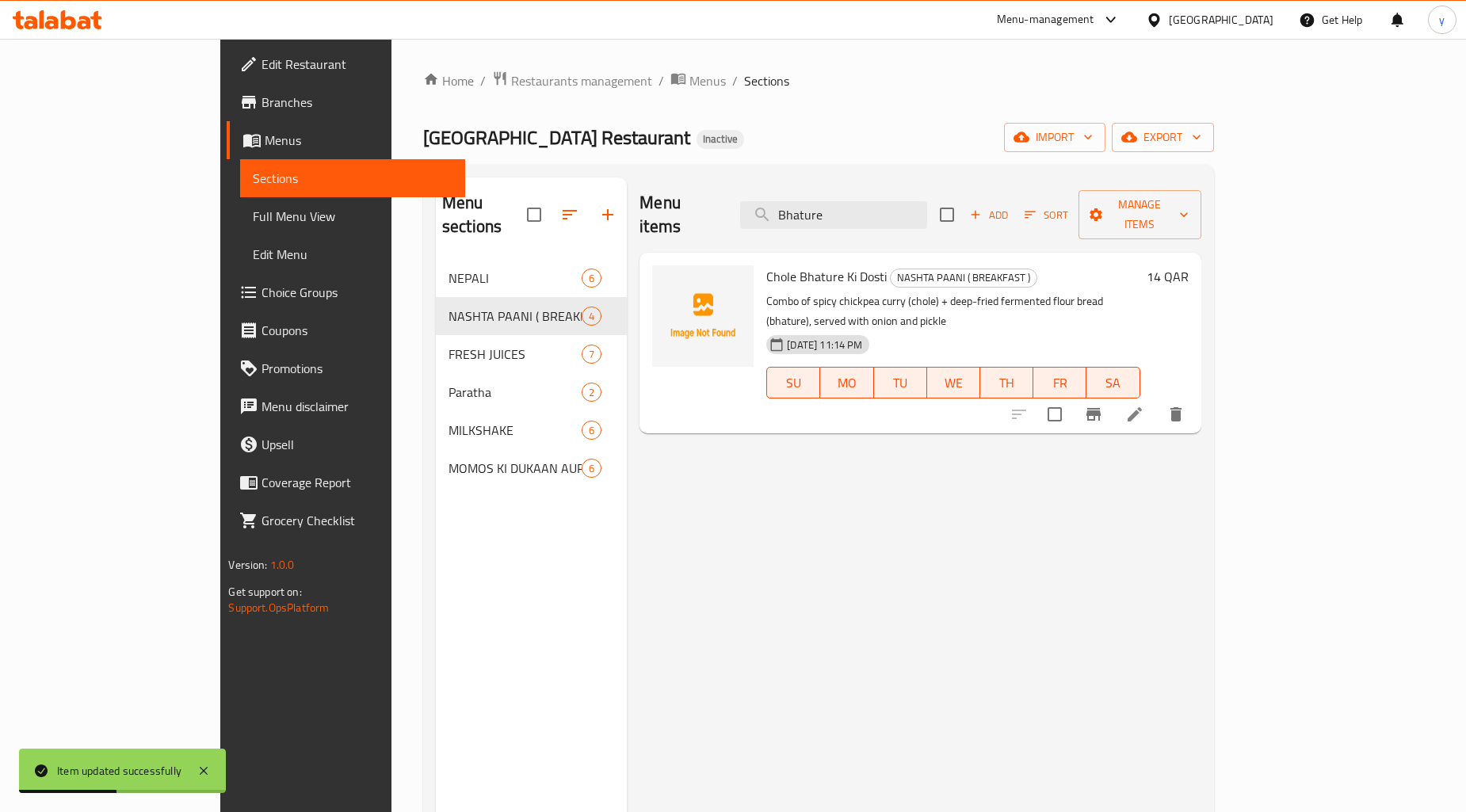
type input "Bhature"
click at [1157, 400] on li at bounding box center [1135, 414] width 45 height 29
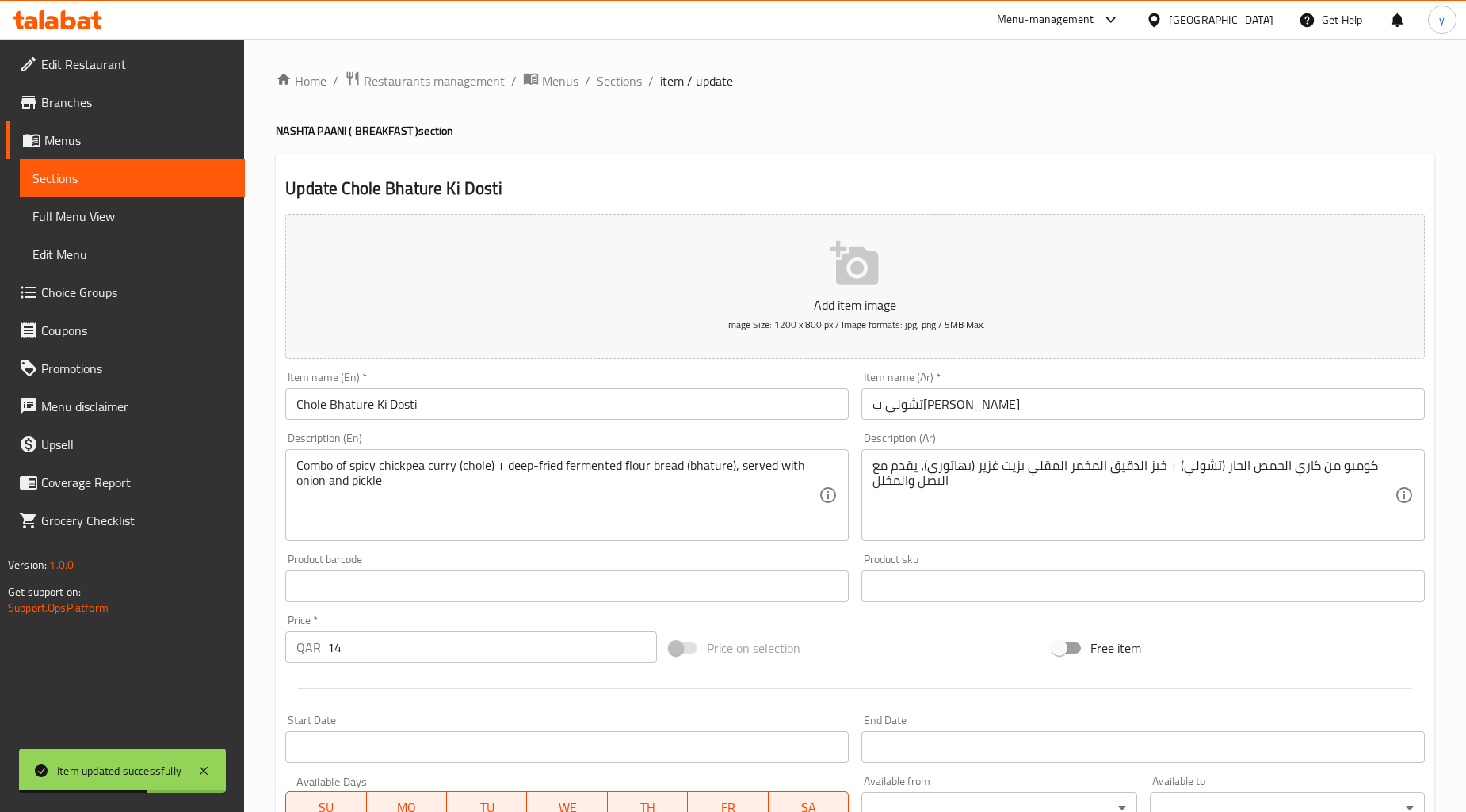
click at [938, 413] on input "تشولي بهاتور كي دوستي" at bounding box center [1143, 403] width 564 height 31
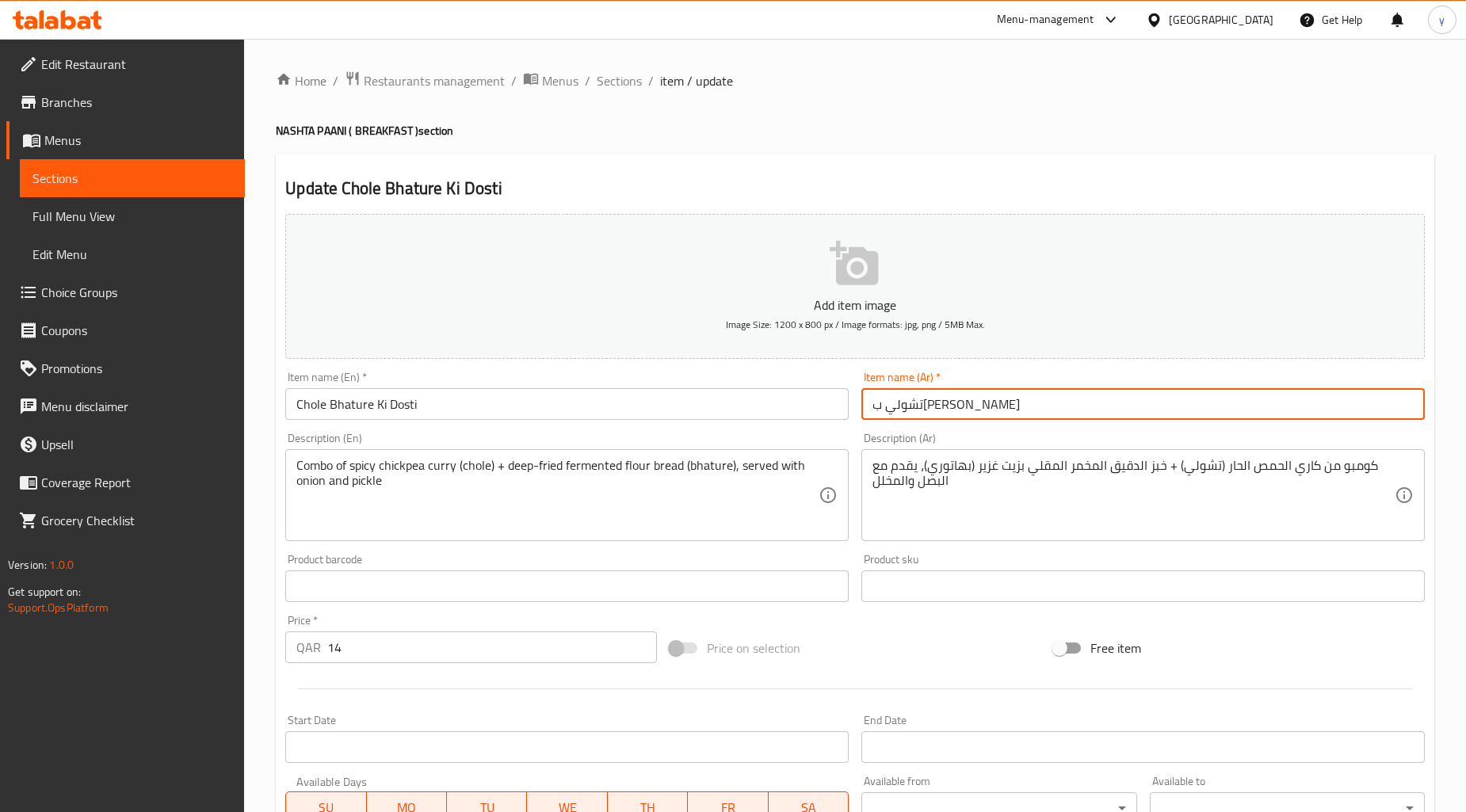
type input "تشولي ب[PERSON_NAME]"
click at [73, 283] on span "Choice Groups" at bounding box center [136, 292] width 191 height 19
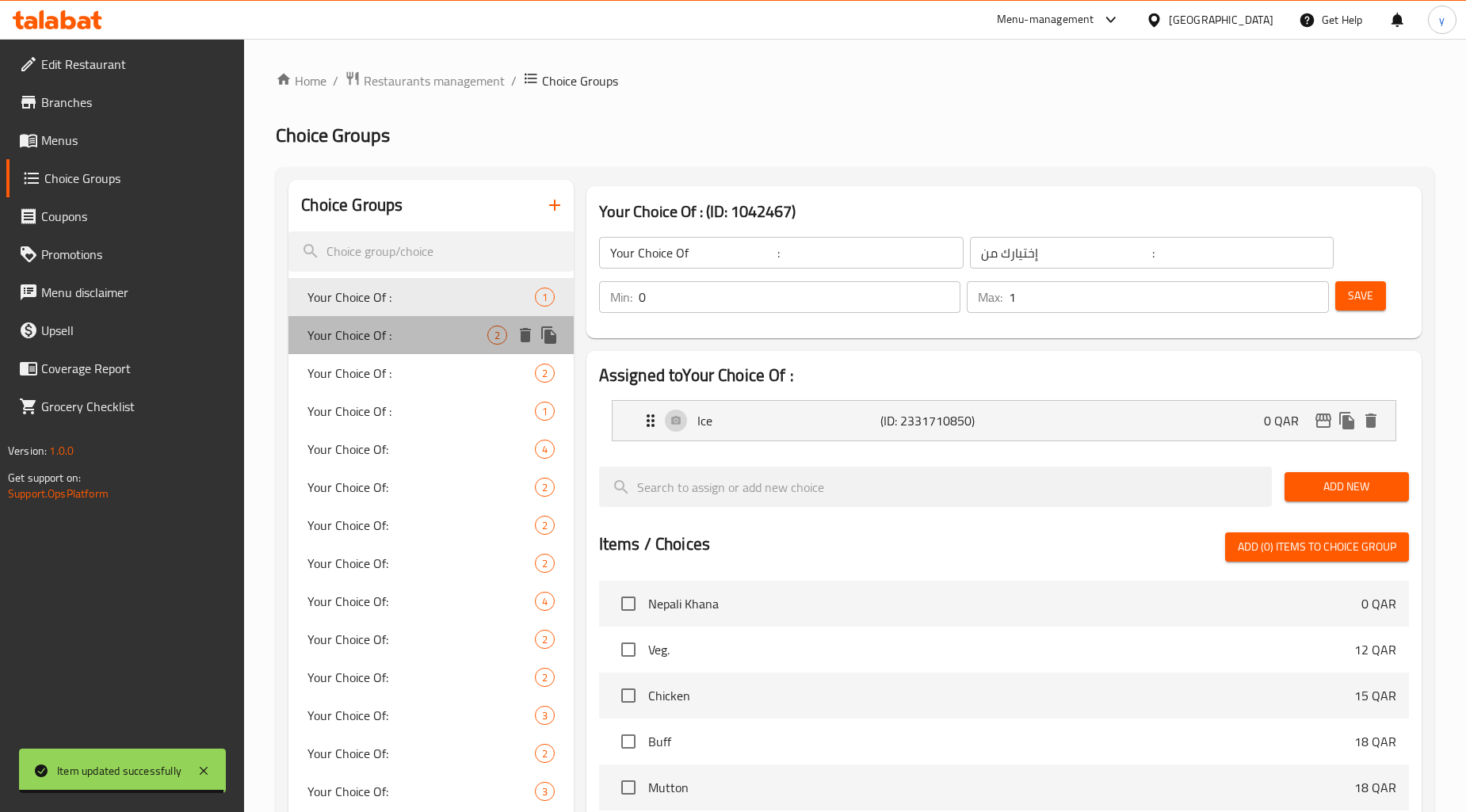
click at [400, 334] on span "Your Choice Of :" at bounding box center [397, 334] width 179 height 19
type input "Your Choice Of :"
type input "إختيارك من :"
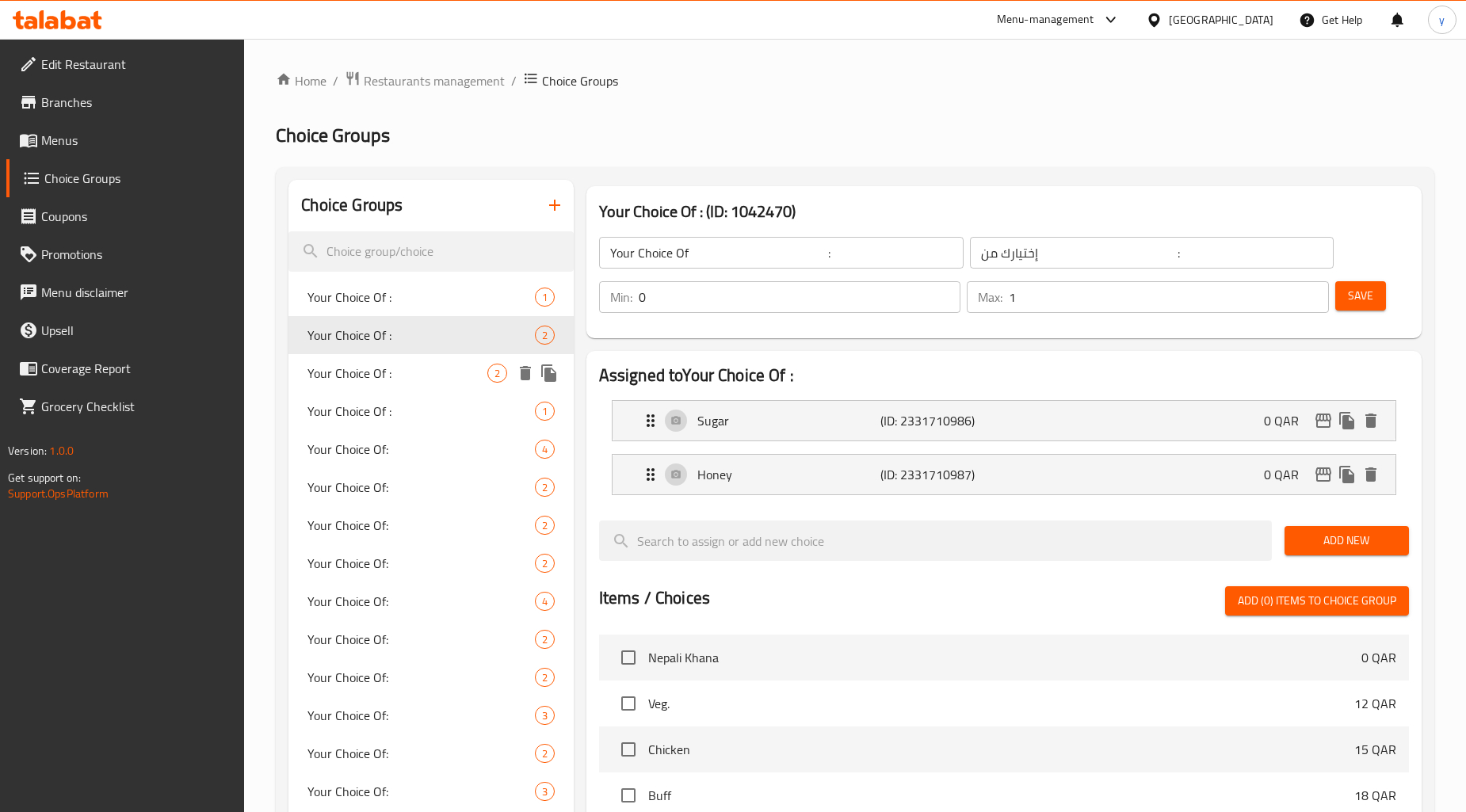
click at [401, 369] on span "Your Choice Of :" at bounding box center [397, 373] width 179 height 19
type input "Your Choice Of :"
type input "إختيارك من :"
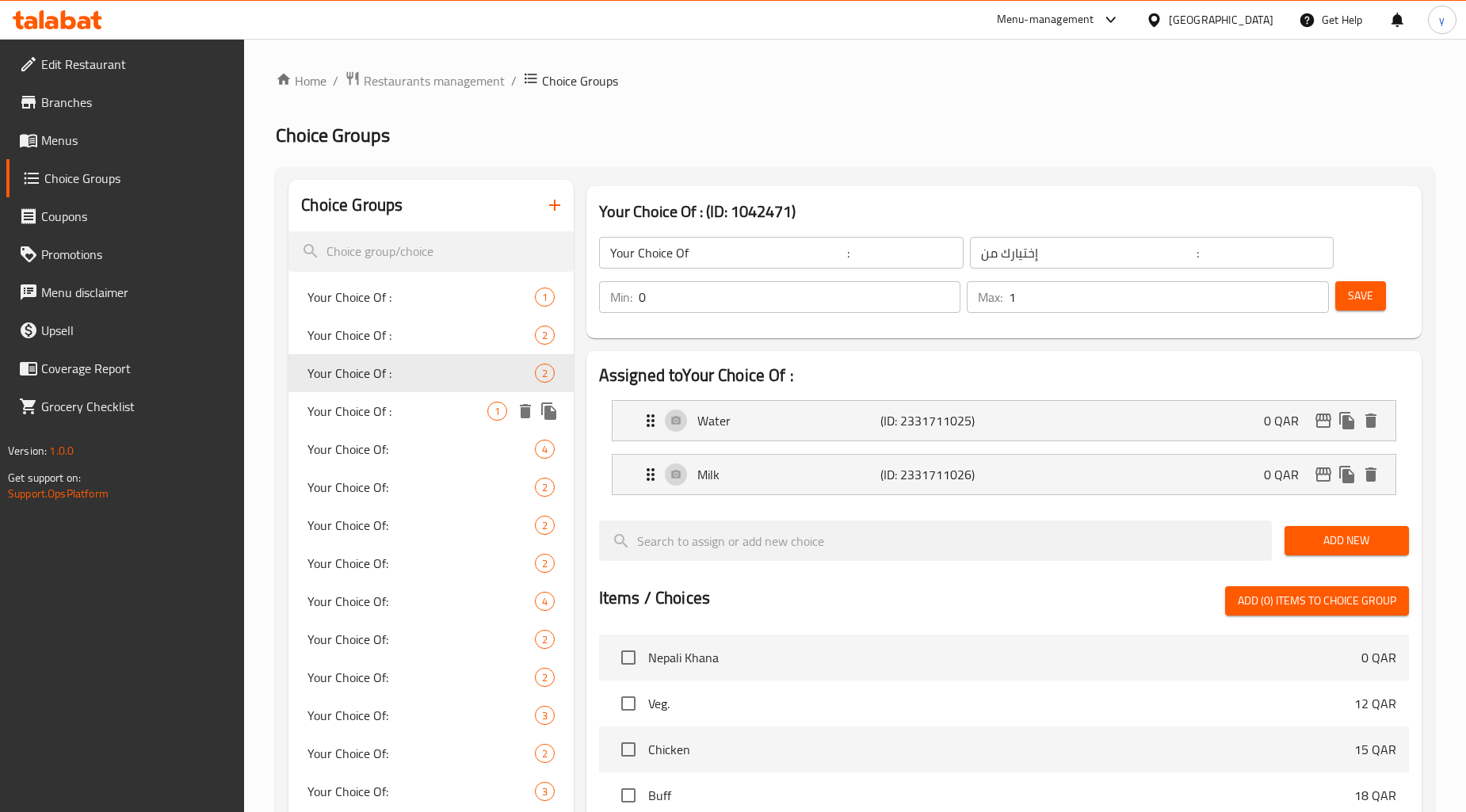
click at [392, 402] on span "Your Choice Of :" at bounding box center [397, 410] width 179 height 19
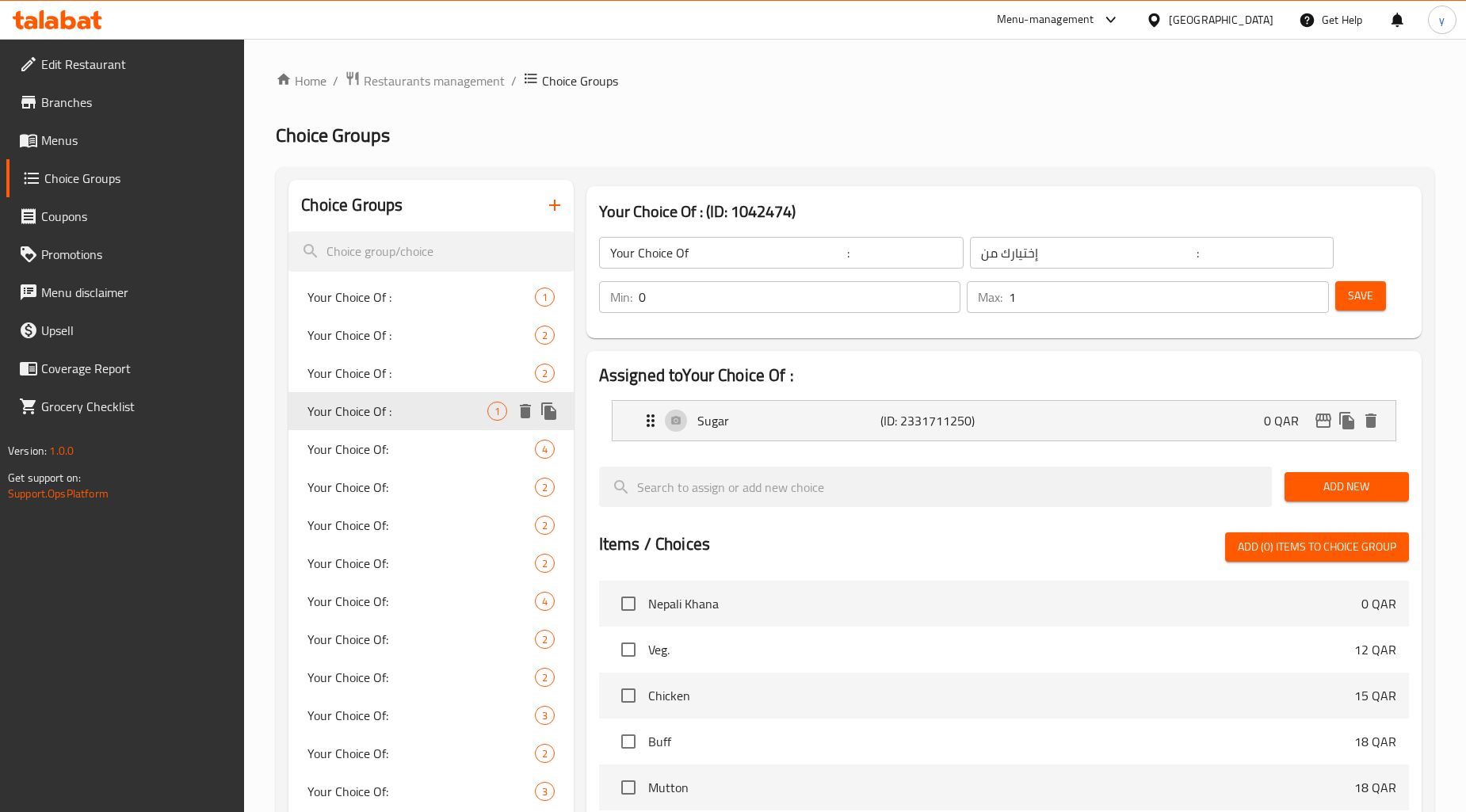
type input "Your Choice Of :"
type input "إختيارك من :"
click at [408, 433] on div "Your Choice Of: 4" at bounding box center [430, 449] width 284 height 38
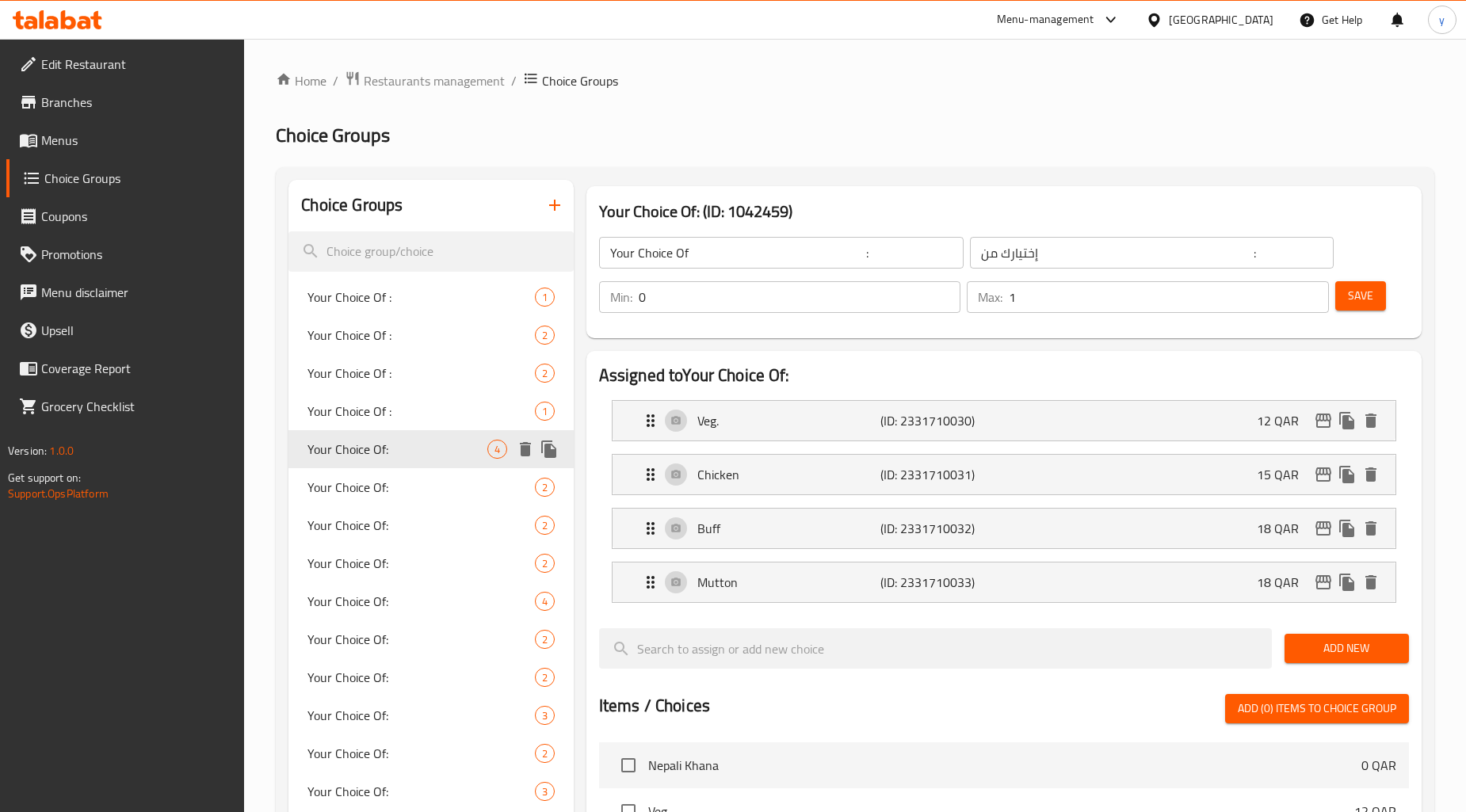
type input "Your Choice Of:"
type input "إختيارك من:"
type input "0"
click at [406, 469] on div "Your Choice Of: 2" at bounding box center [430, 487] width 284 height 38
type input "أختيارك من:"
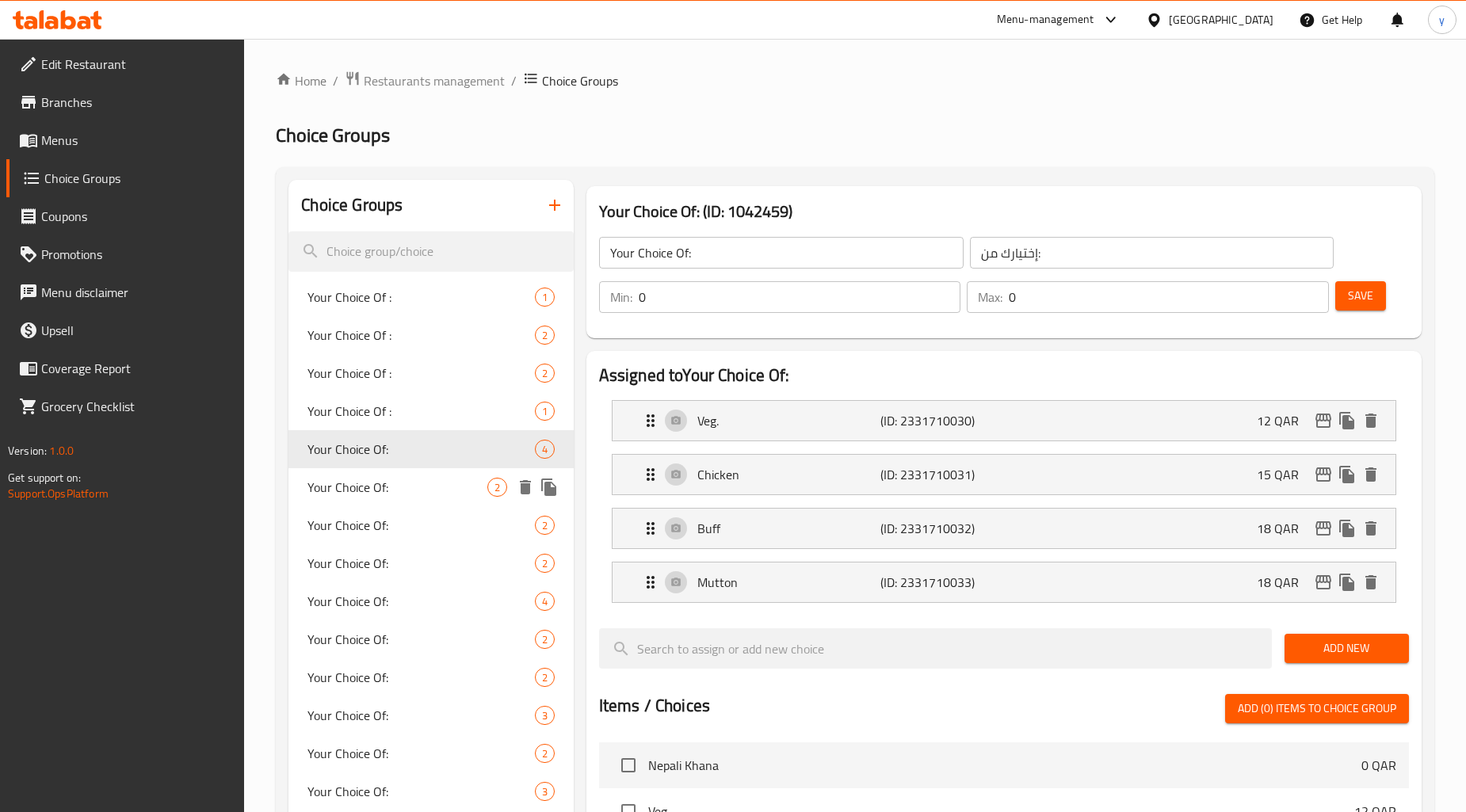
type input "1"
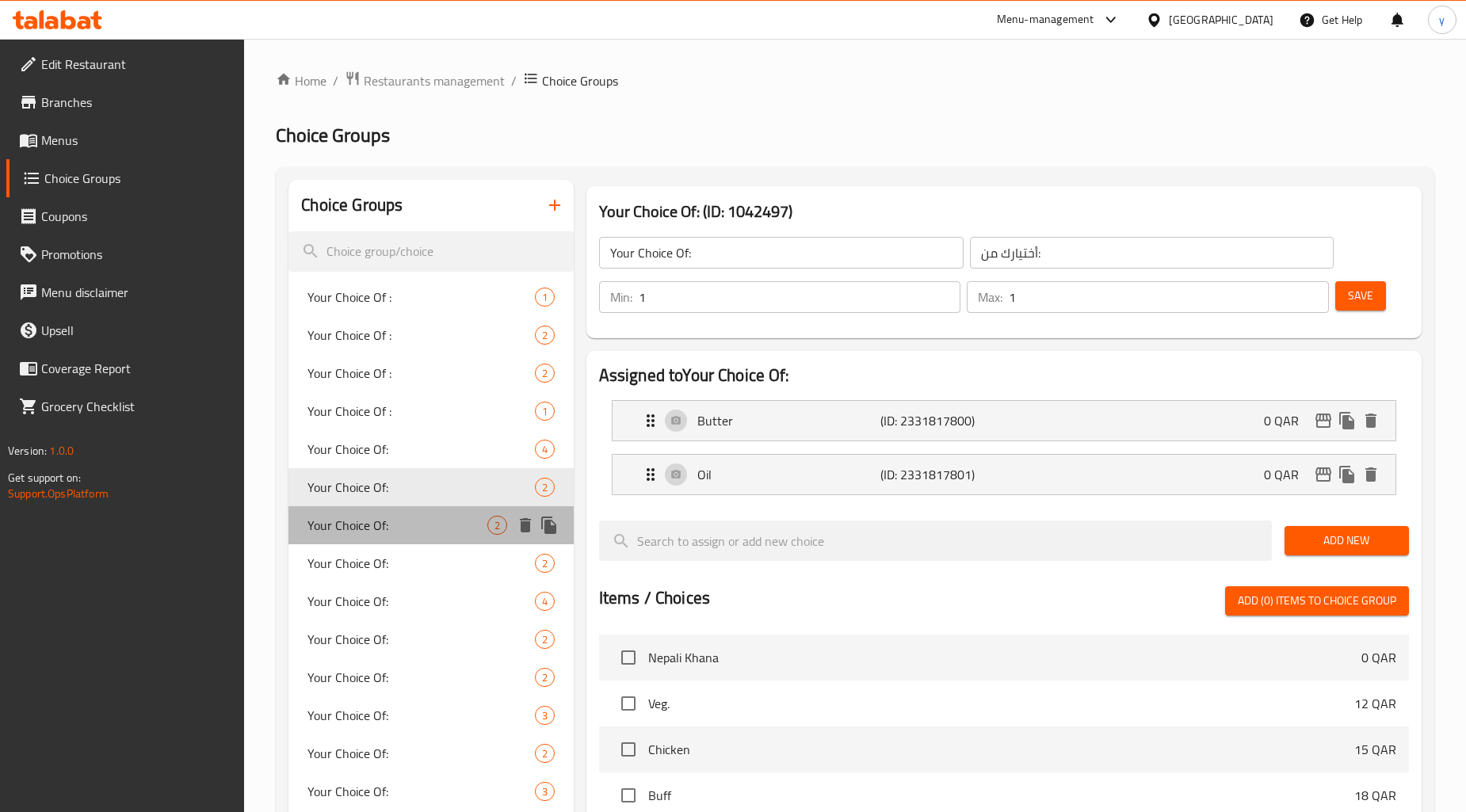
click at [434, 520] on span "Your Choice Of:" at bounding box center [397, 525] width 179 height 19
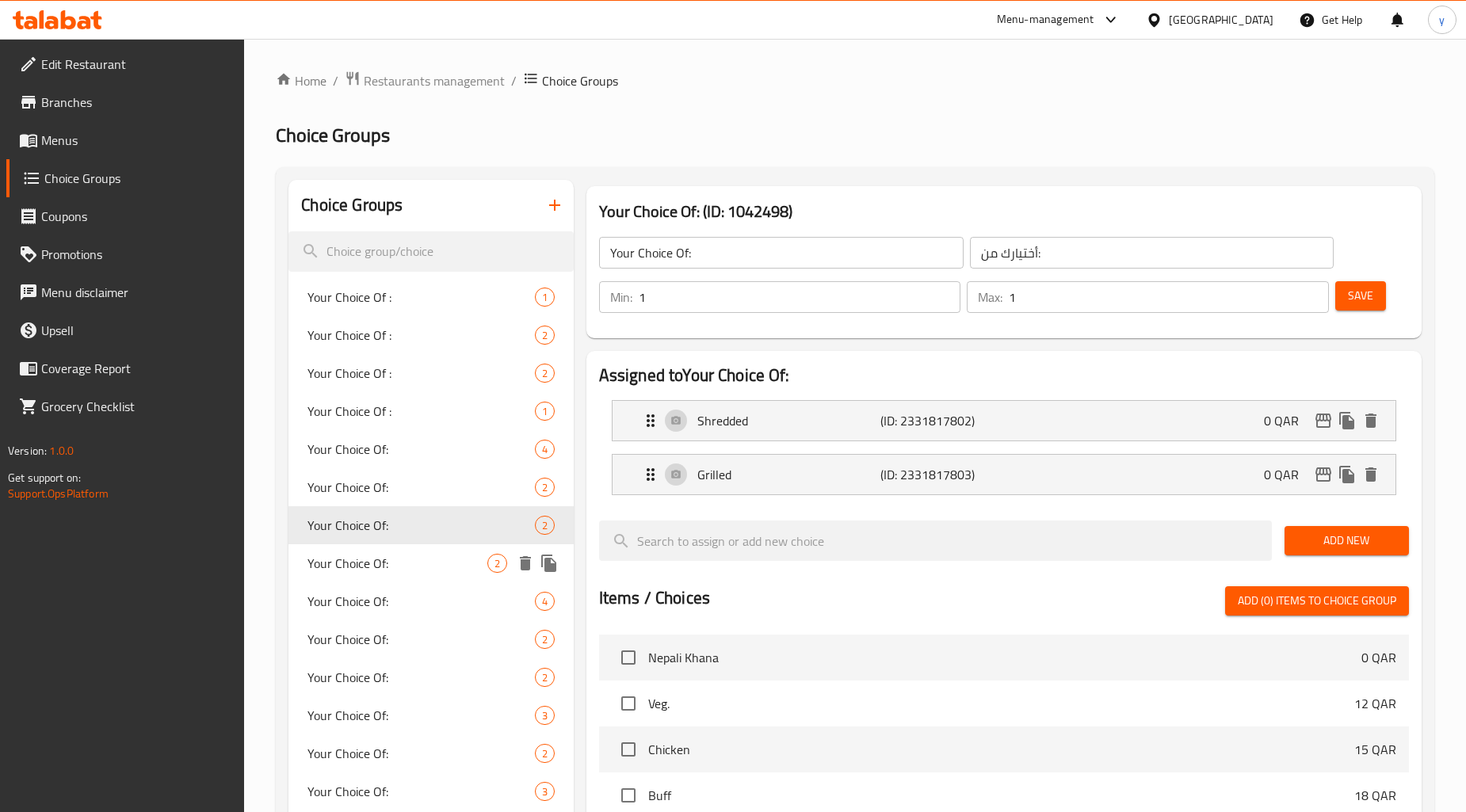
click at [433, 571] on span "Your Choice Of:" at bounding box center [397, 562] width 179 height 19
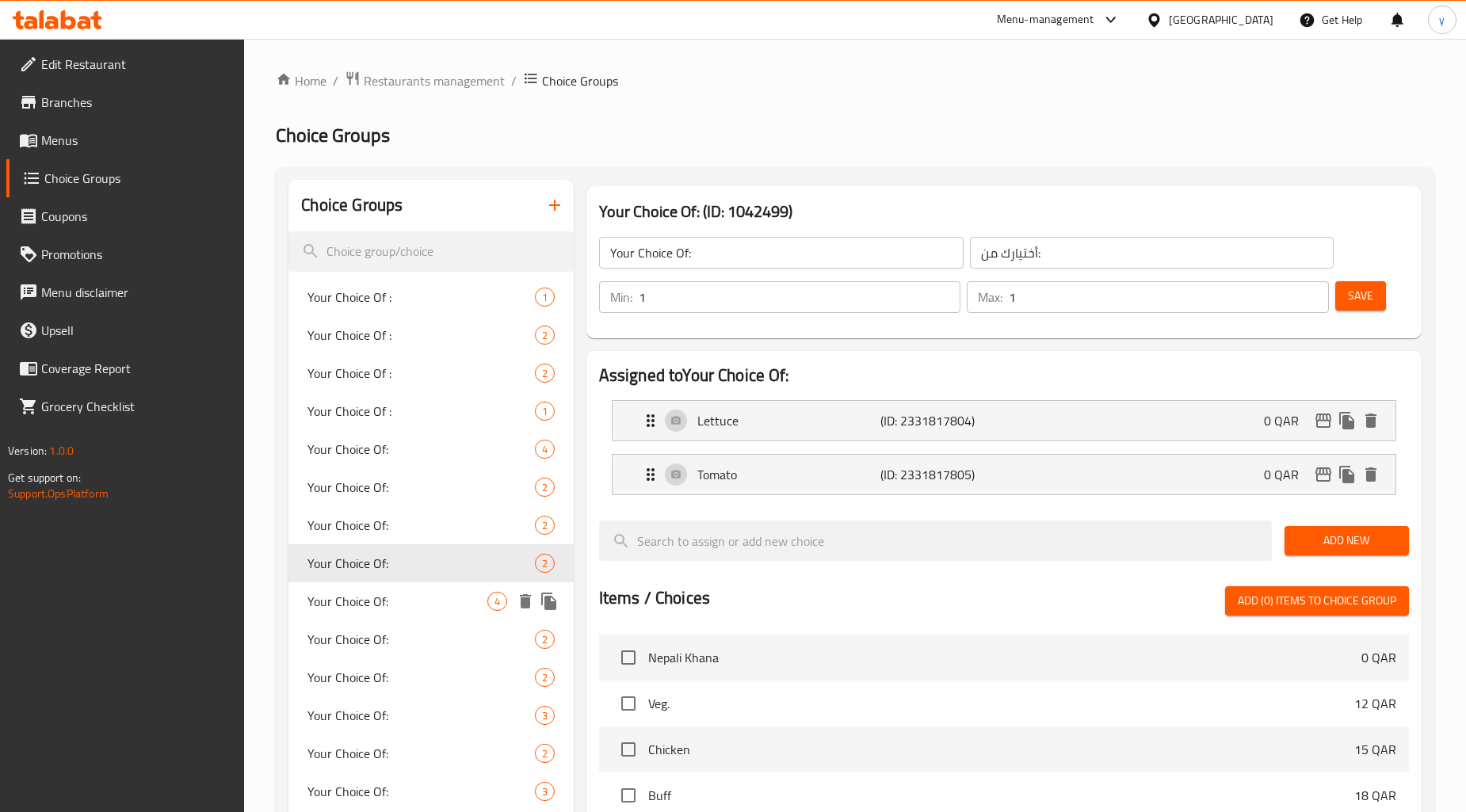
click at [429, 604] on span "Your Choice Of:" at bounding box center [397, 601] width 179 height 19
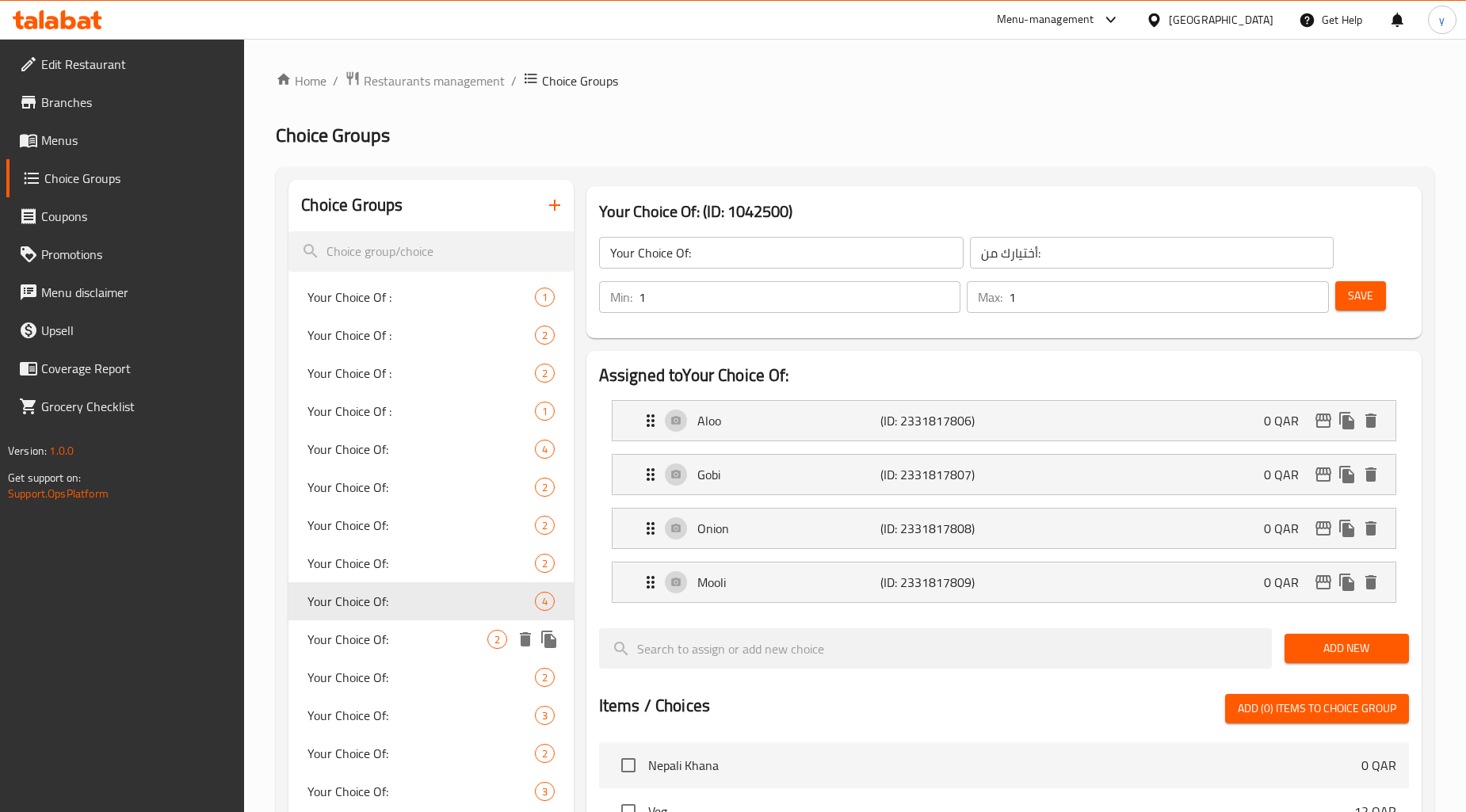
click at [436, 652] on div "Your Choice Of: 2" at bounding box center [430, 639] width 284 height 38
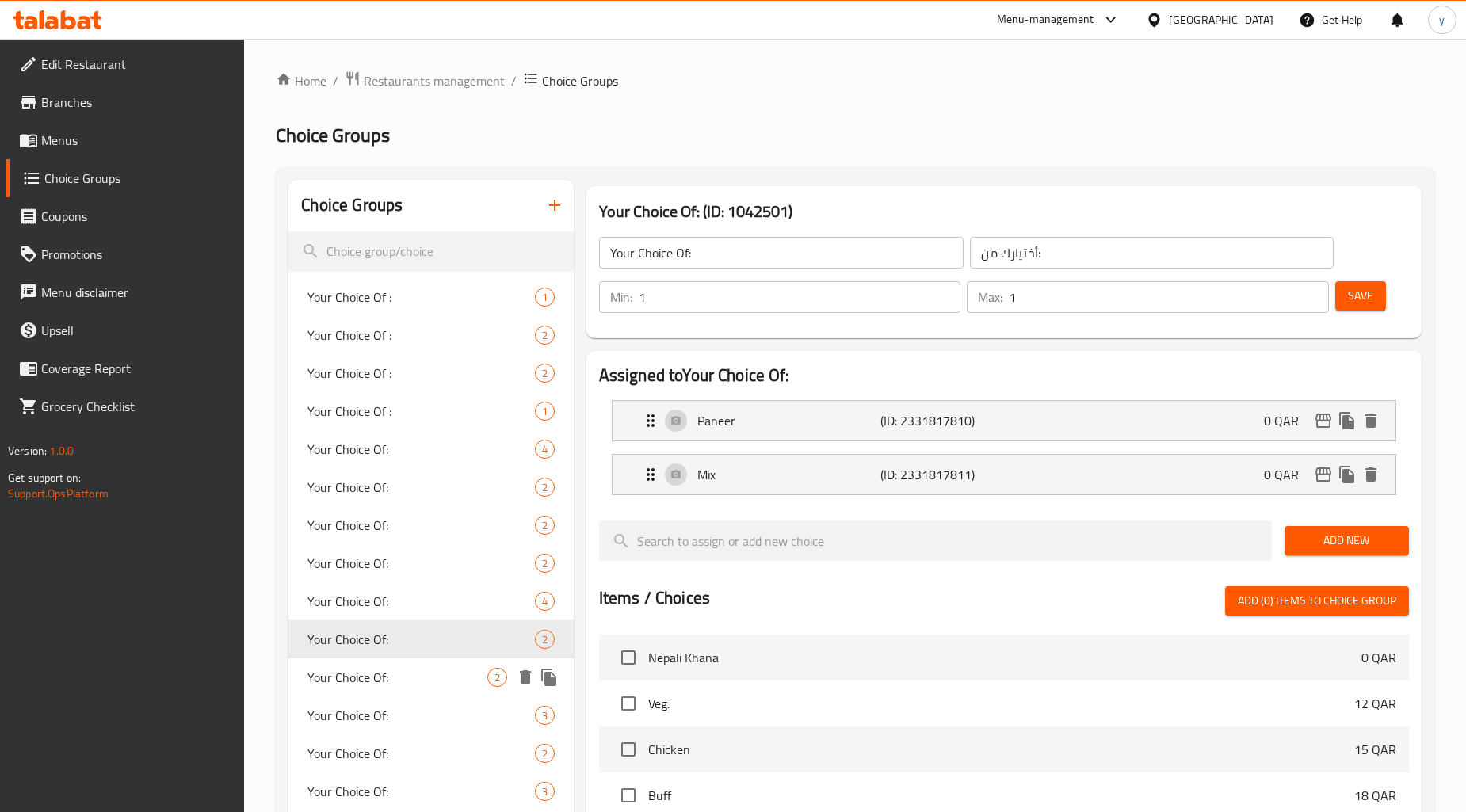
click at [428, 686] on span "Your Choice Of:" at bounding box center [397, 677] width 179 height 19
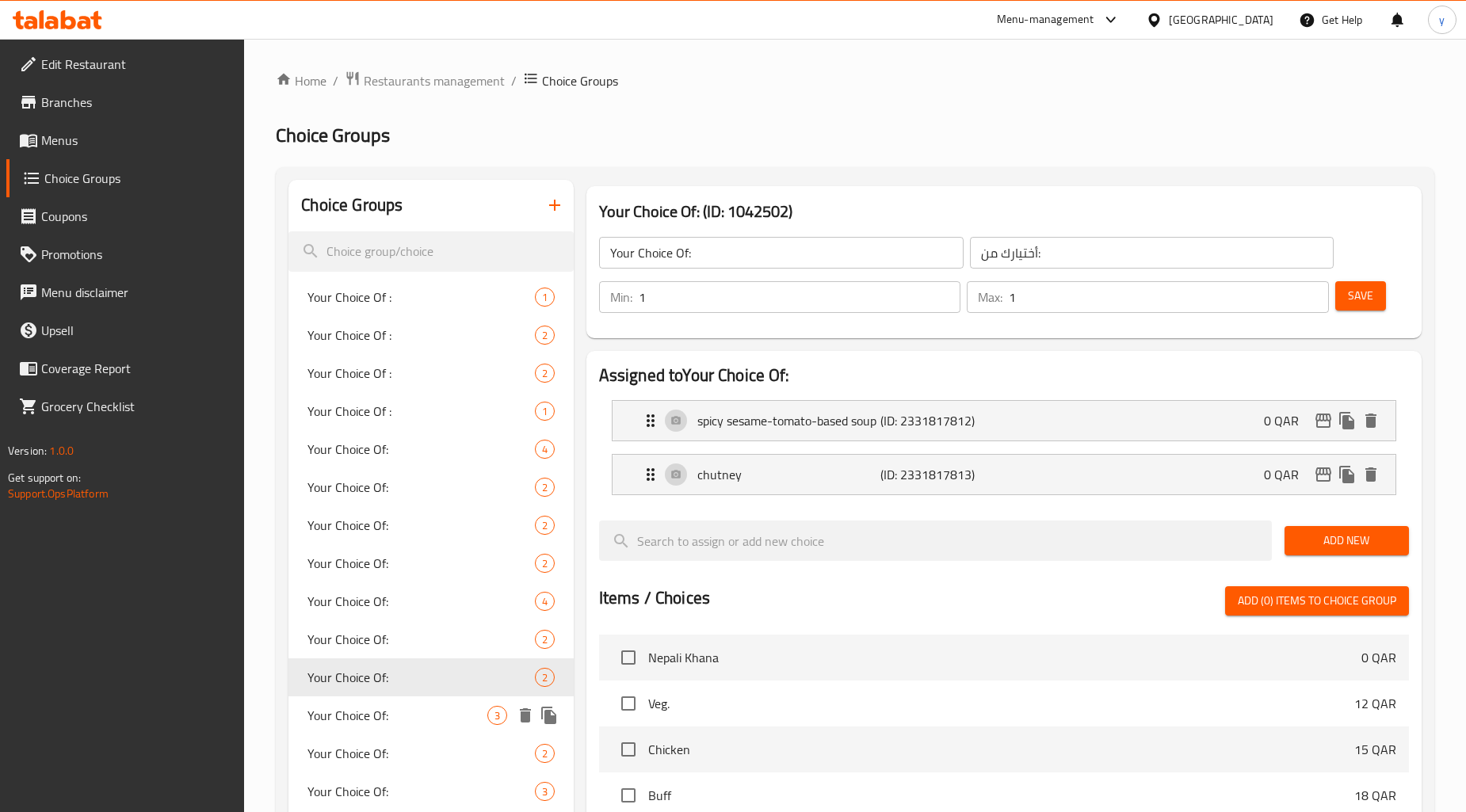
click at [422, 702] on div "Your Choice Of: 3" at bounding box center [430, 715] width 284 height 38
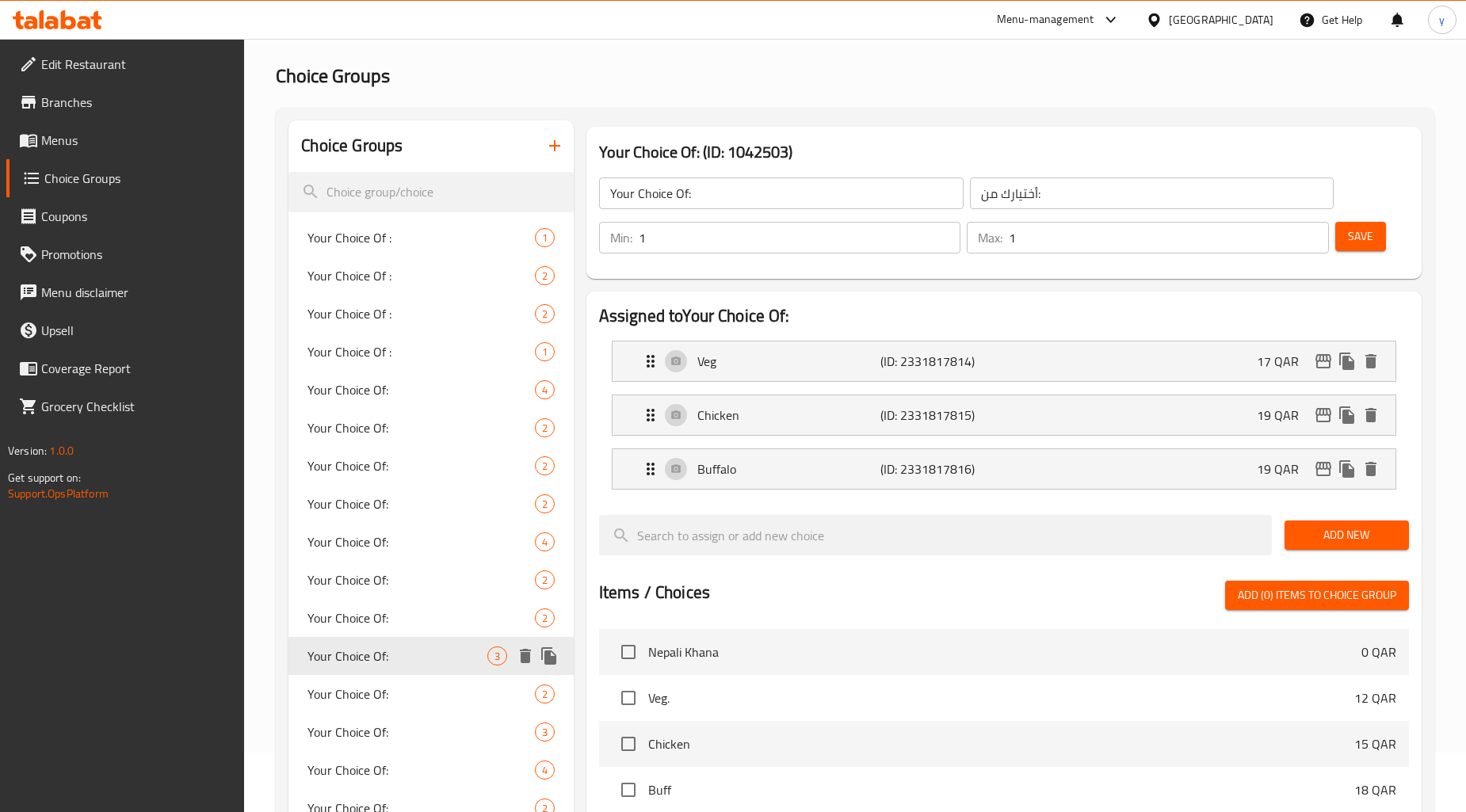
scroll to position [88, 0]
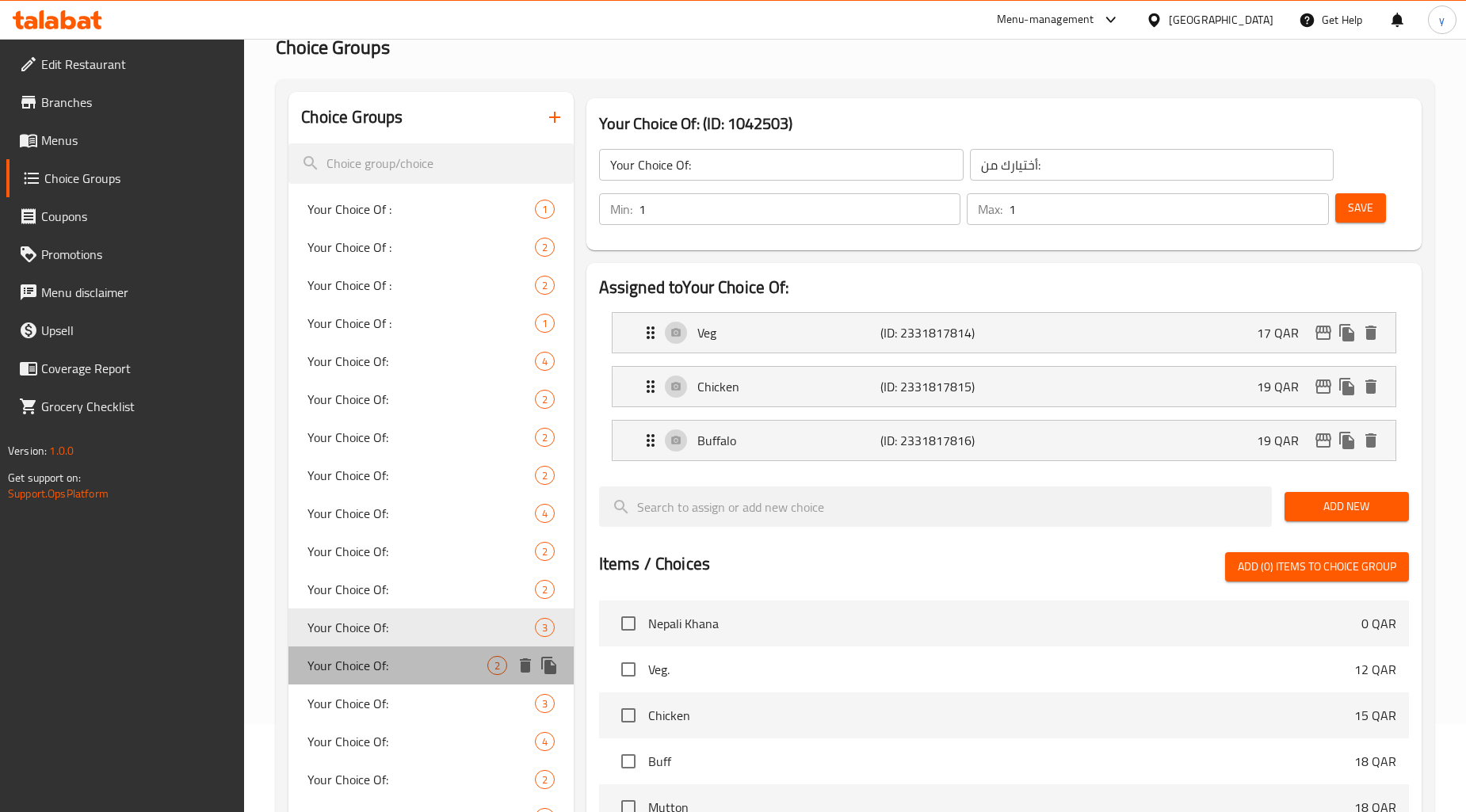
click at [424, 675] on div "Your Choice Of: 2" at bounding box center [430, 665] width 284 height 38
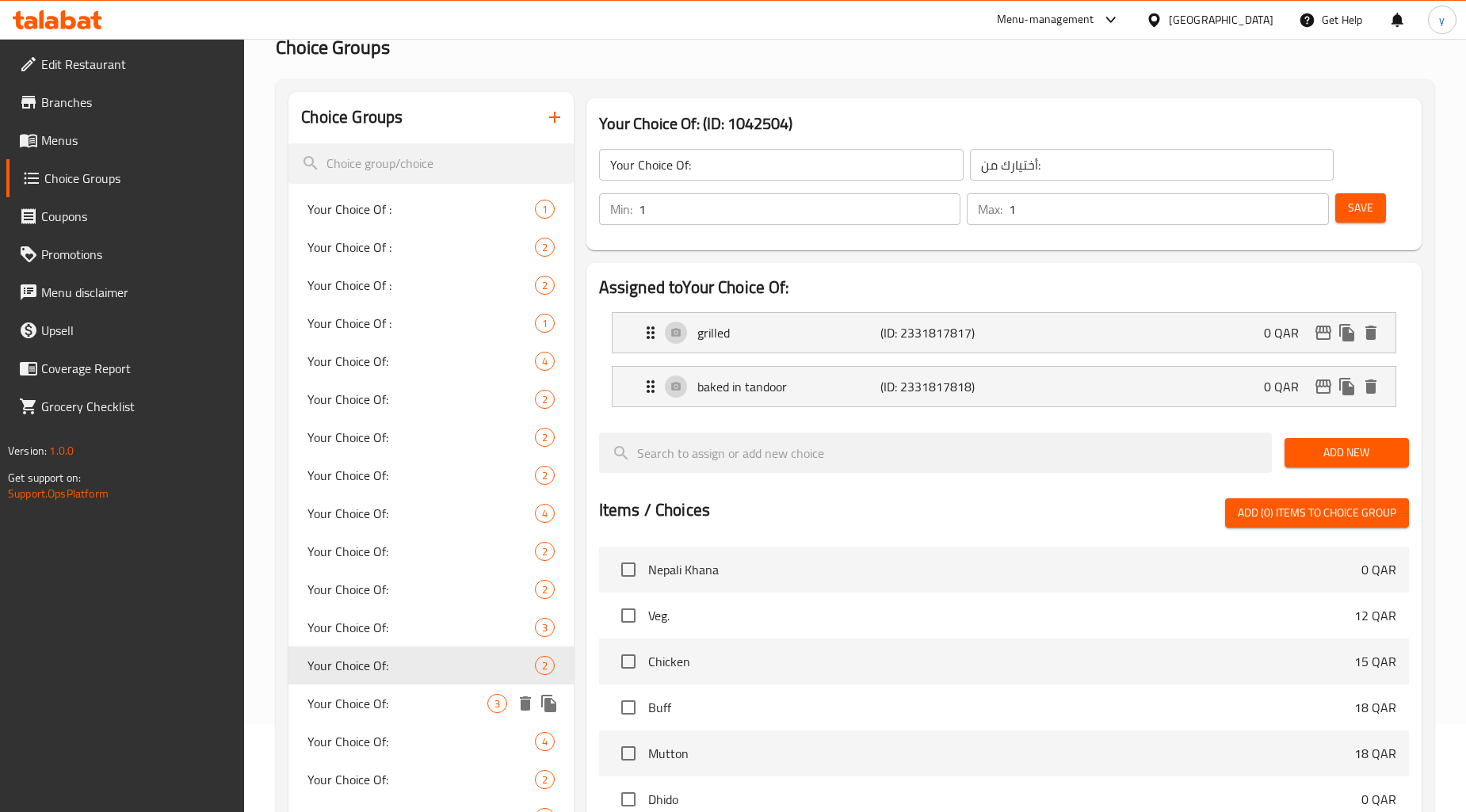
click at [406, 706] on span "Your Choice Of:" at bounding box center [397, 703] width 179 height 19
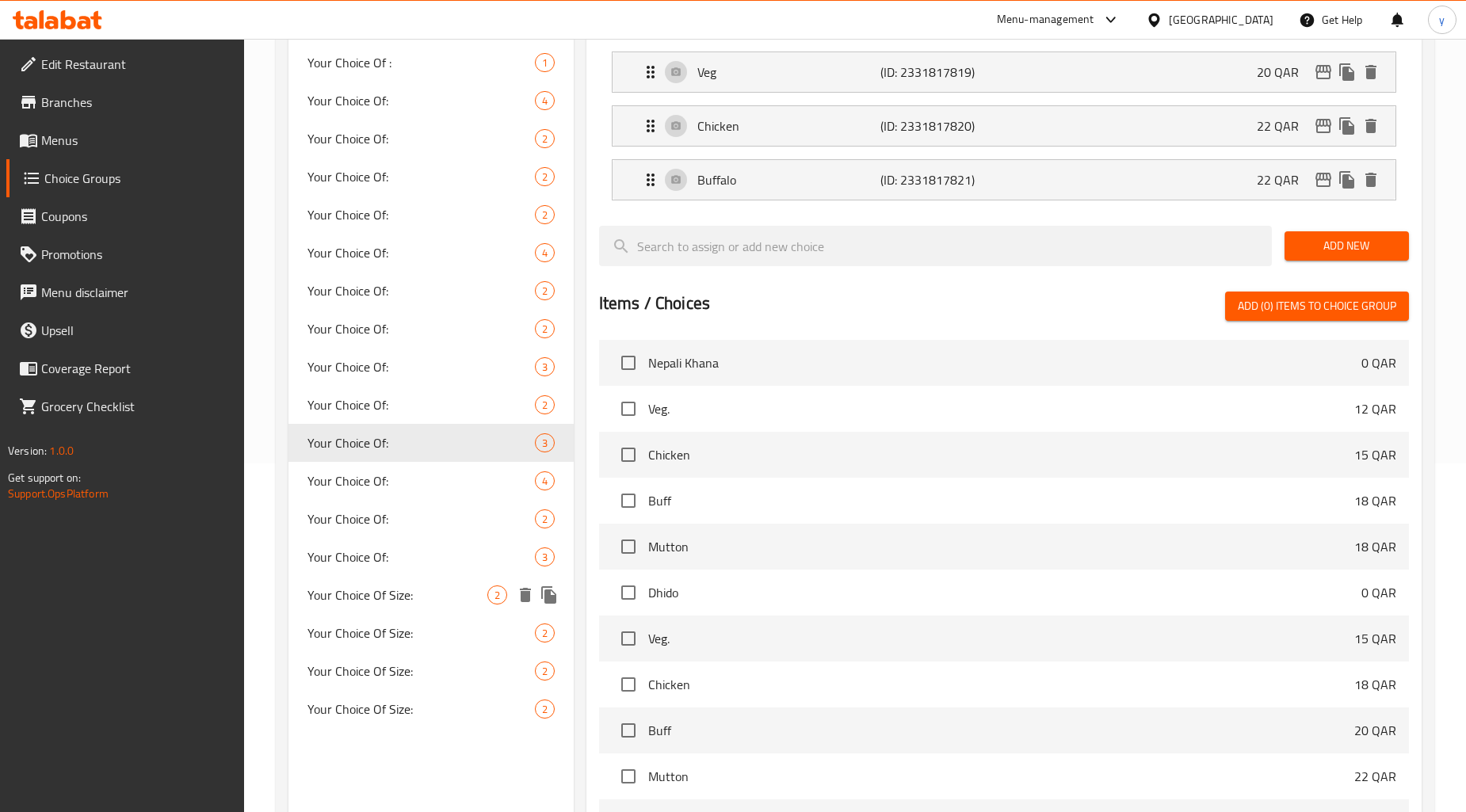
scroll to position [351, 0]
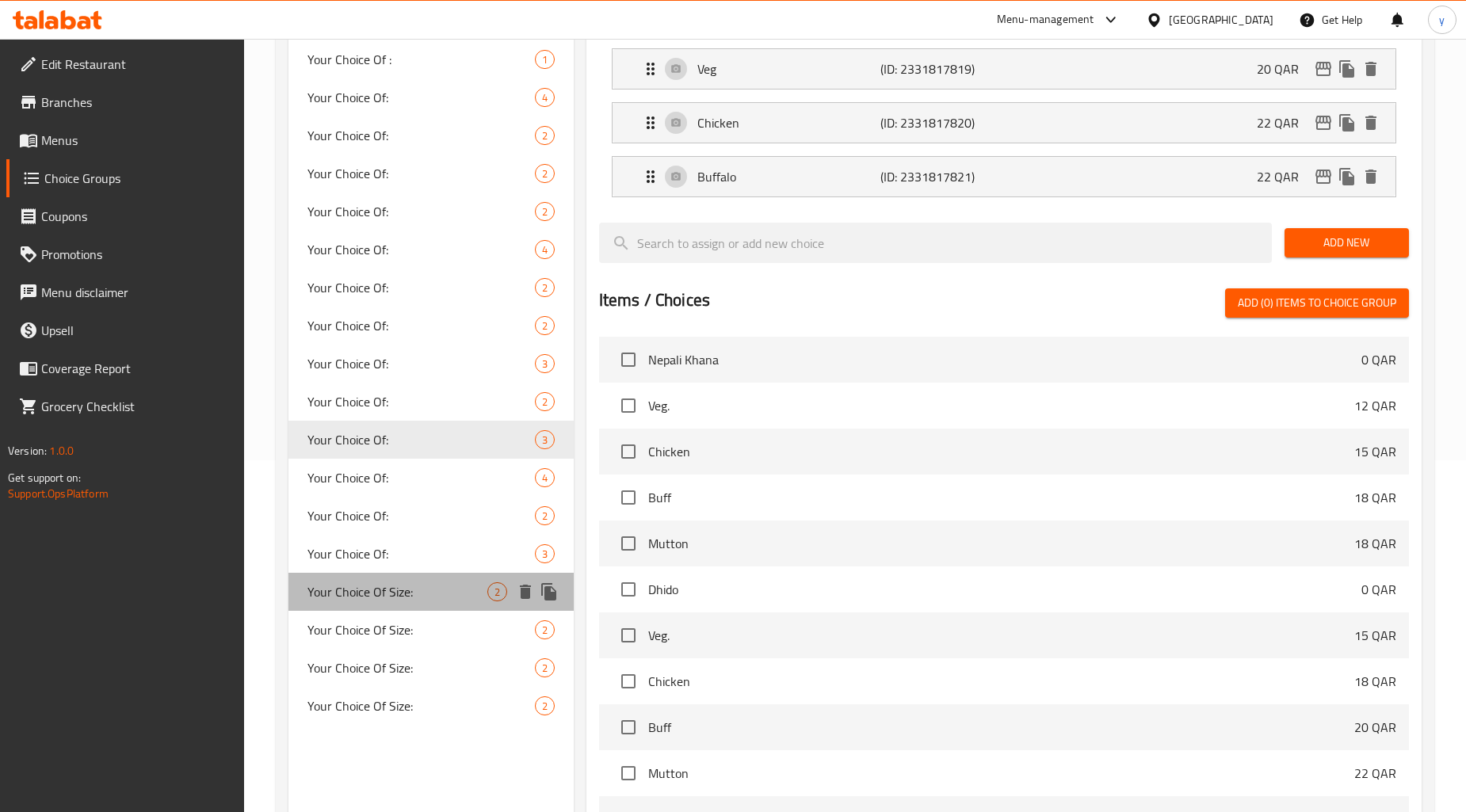
click at [413, 574] on div "Your Choice Of Size: 2" at bounding box center [430, 591] width 284 height 38
type input "Your Choice Of Size:"
type input "إختيارك من الحجم:"
type input "0"
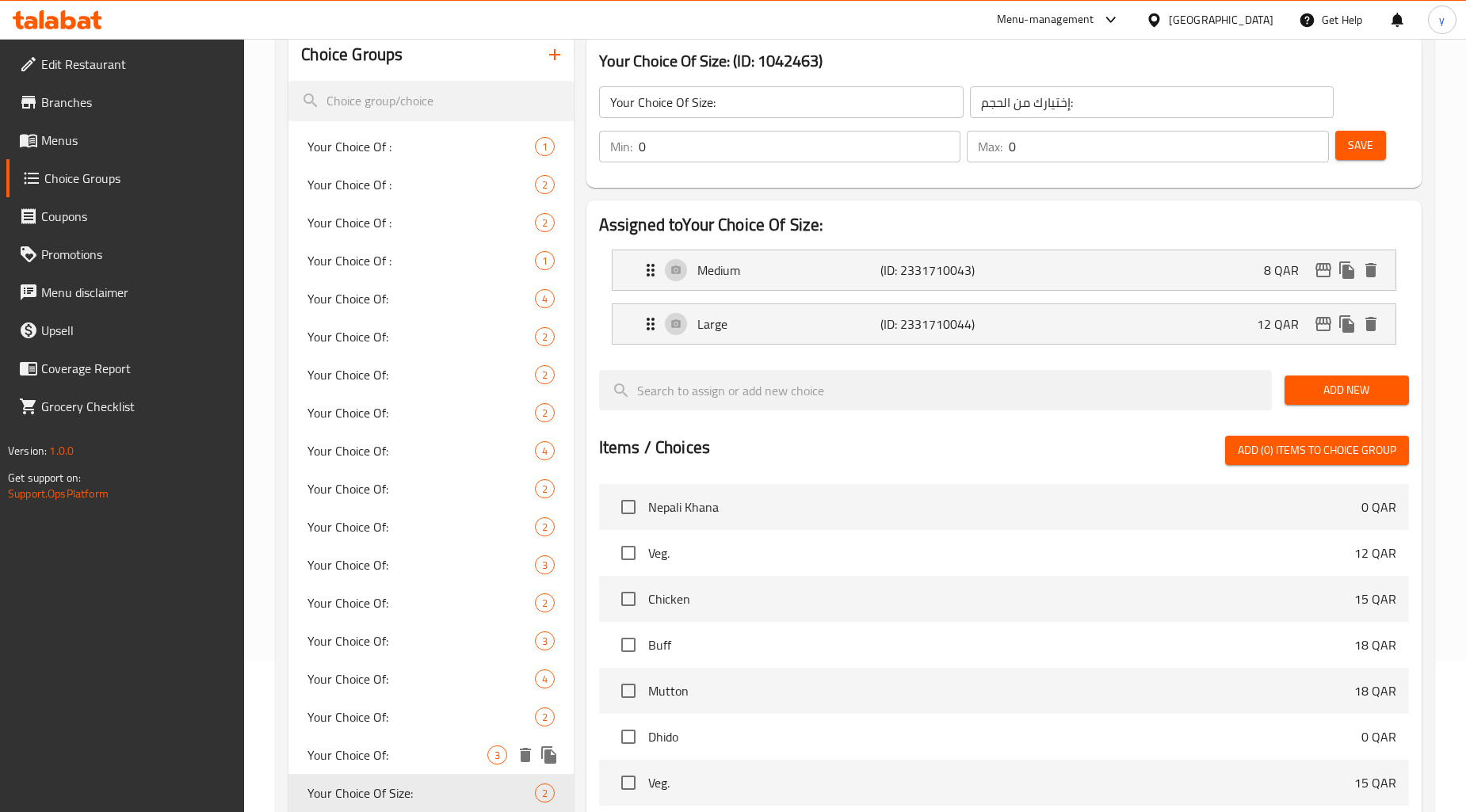
scroll to position [0, 0]
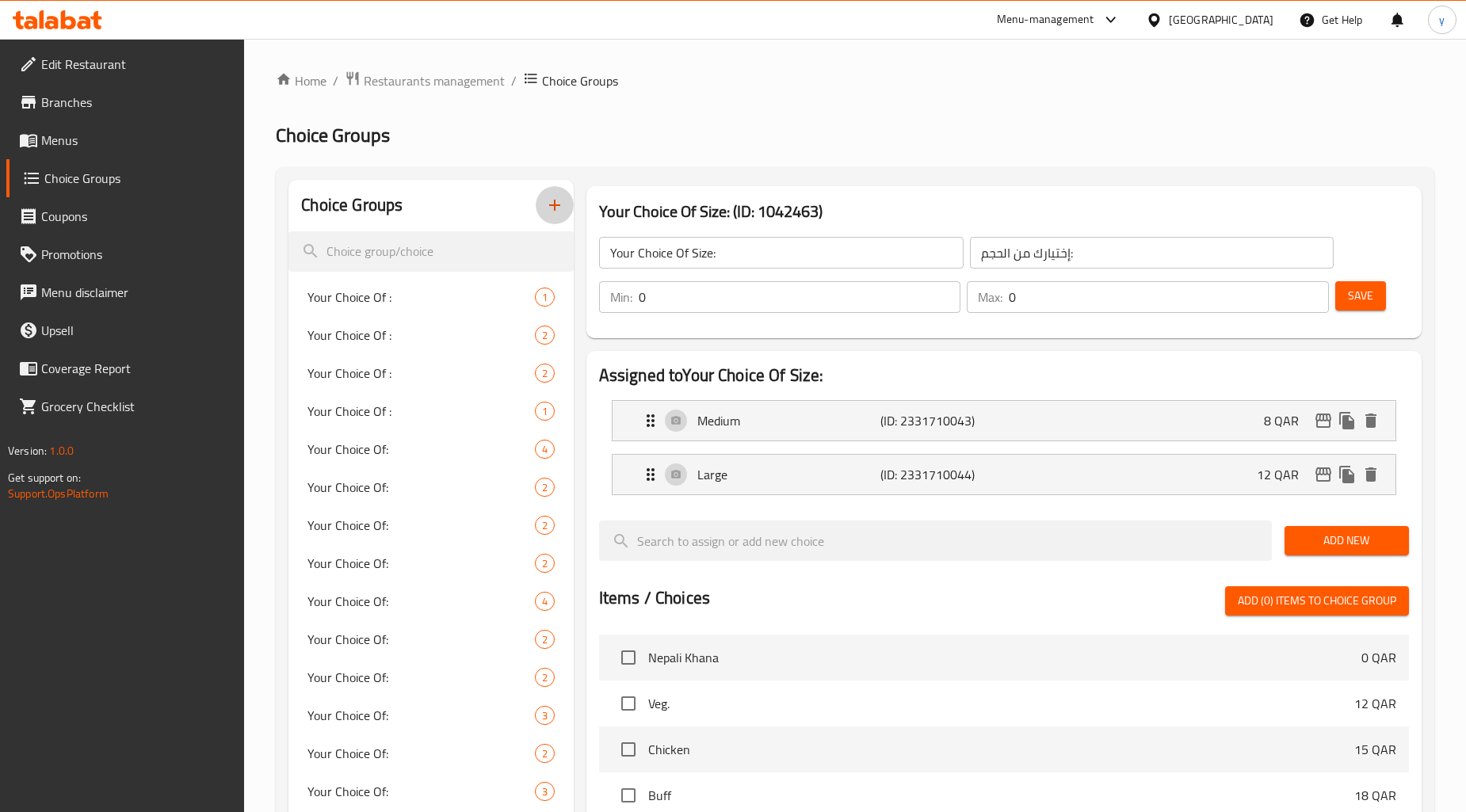
click at [545, 206] on icon "button" at bounding box center [554, 205] width 19 height 19
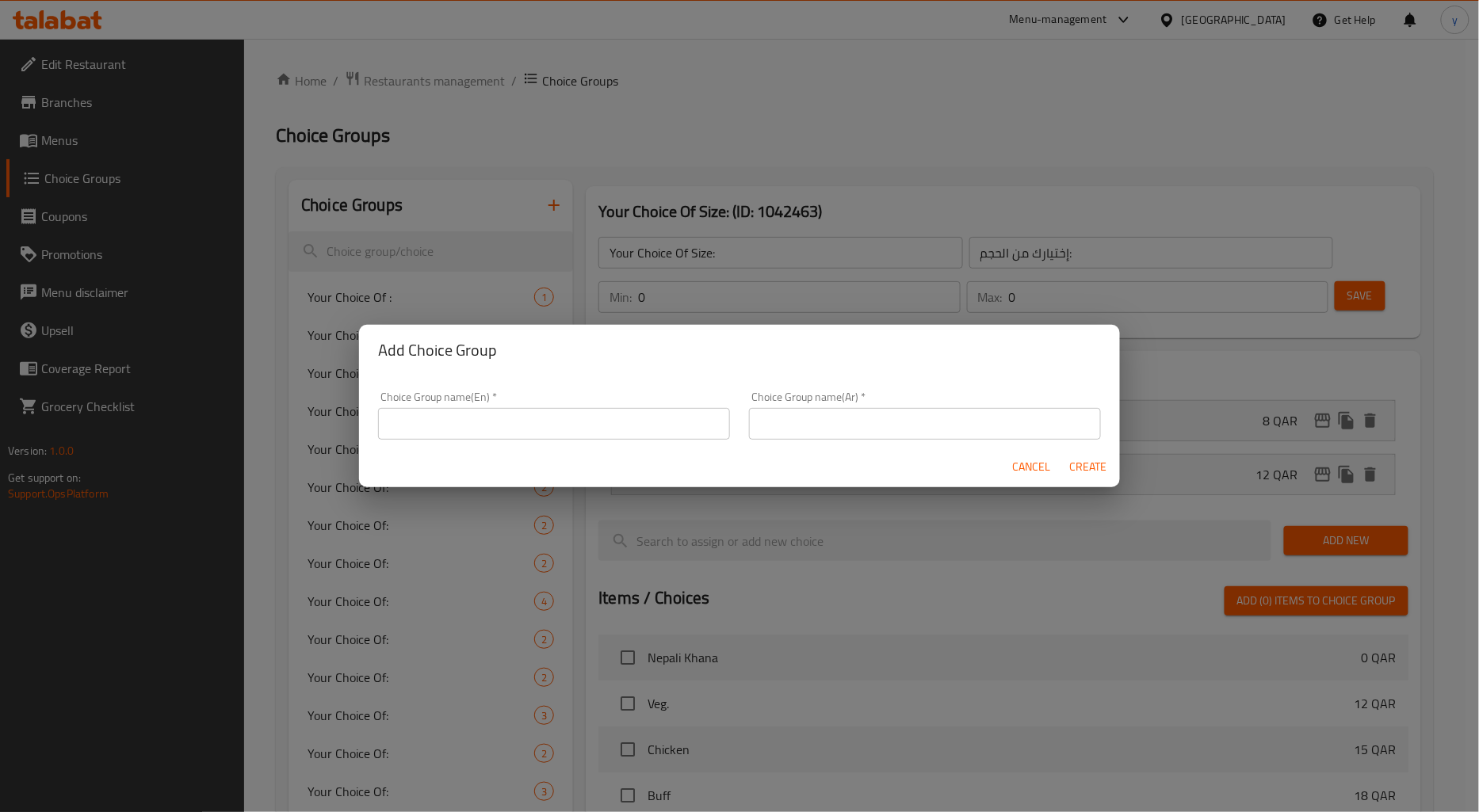
click at [622, 437] on input "text" at bounding box center [554, 423] width 352 height 31
type input "Your Choice of:"
click at [836, 417] on input "text" at bounding box center [924, 423] width 352 height 31
click at [790, 426] on input "أختبارك من:" at bounding box center [924, 423] width 352 height 31
type input "أختيارك من:"
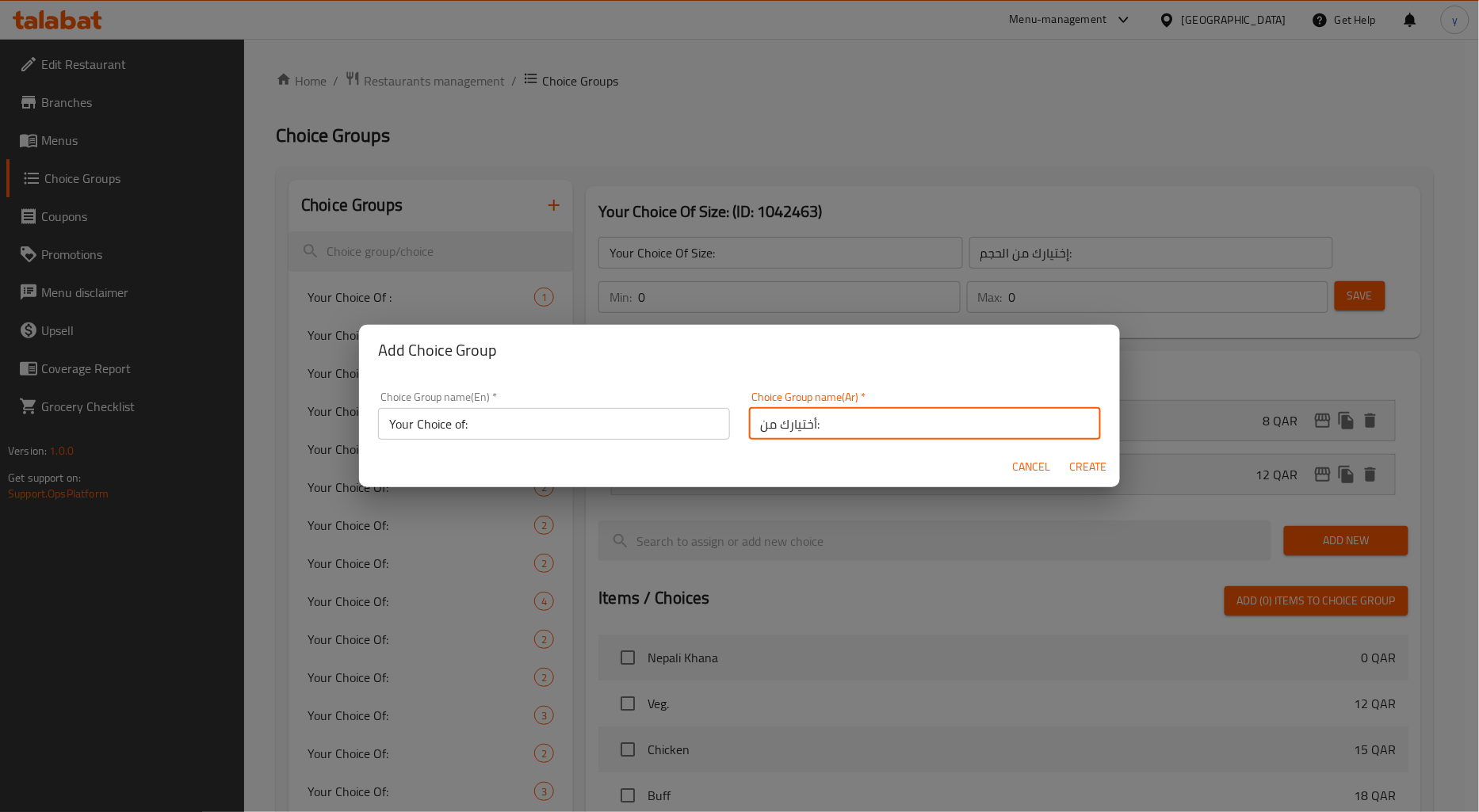
click at [1094, 469] on span "Create" at bounding box center [1088, 467] width 38 height 20
type input "Your Choice of:"
type input "أختيارك من:"
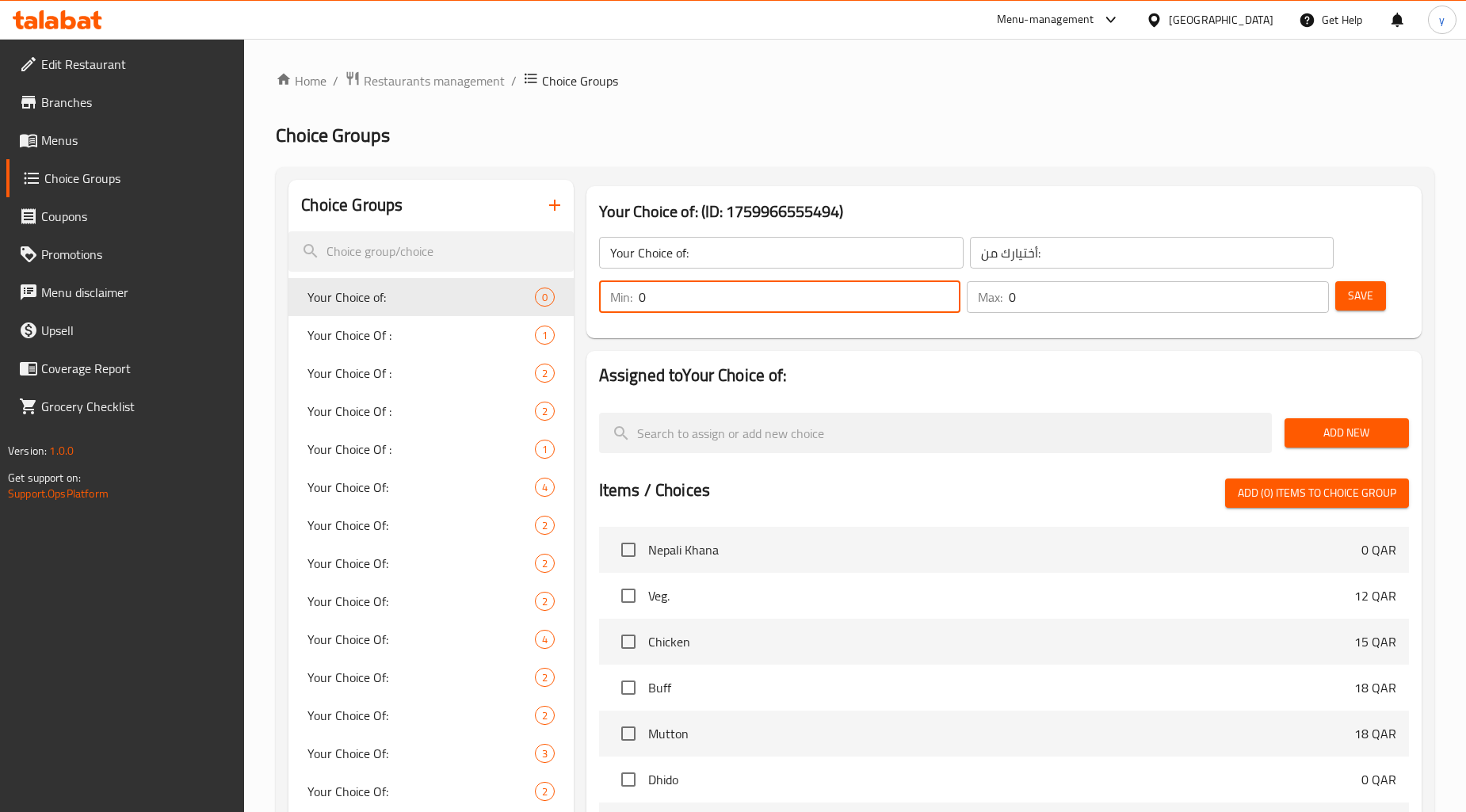
click at [826, 298] on input "0" at bounding box center [800, 296] width 323 height 31
type input "1"
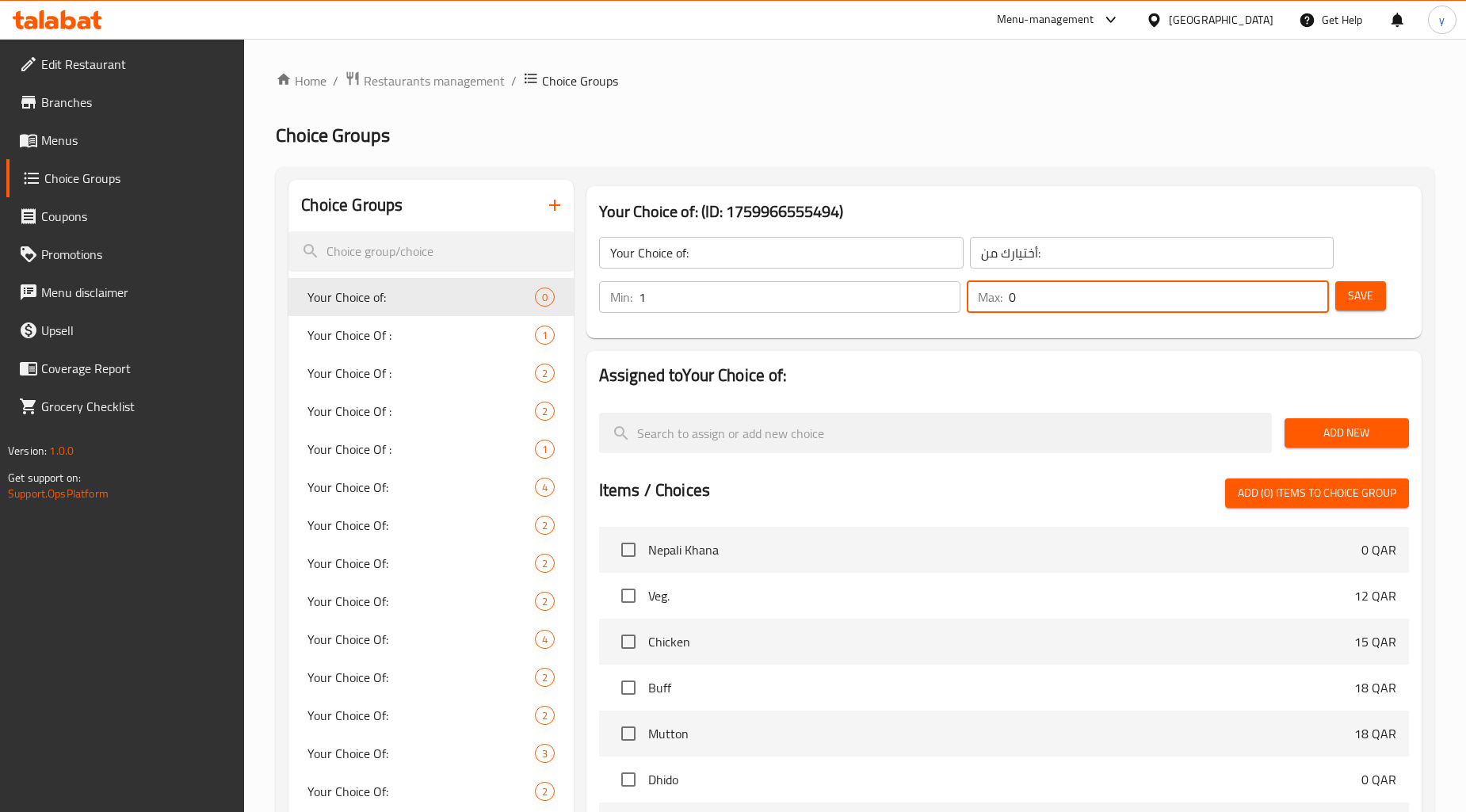
click at [1038, 309] on input "0" at bounding box center [1169, 296] width 320 height 31
type input "1"
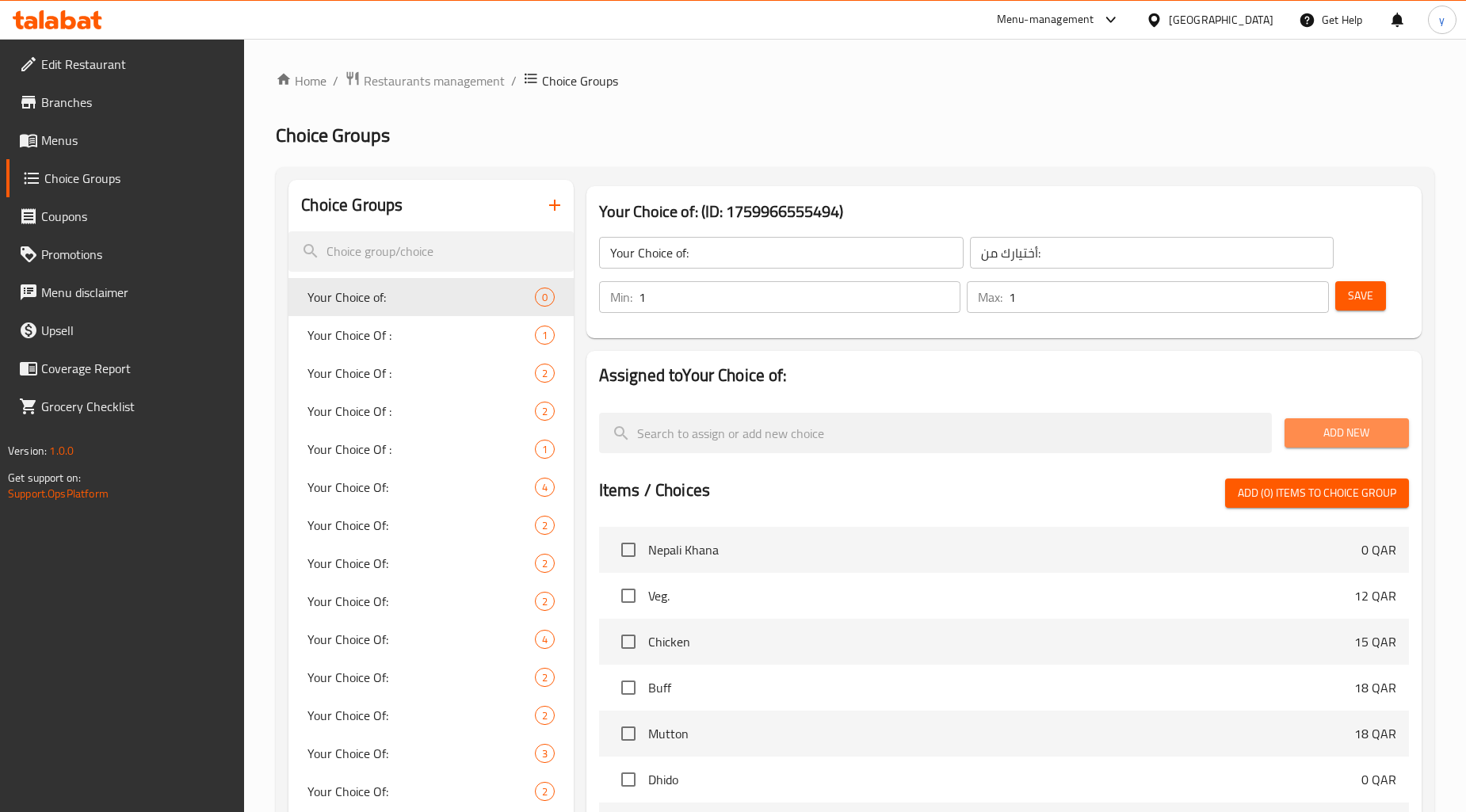
click at [1380, 441] on span "Add New" at bounding box center [1346, 433] width 99 height 20
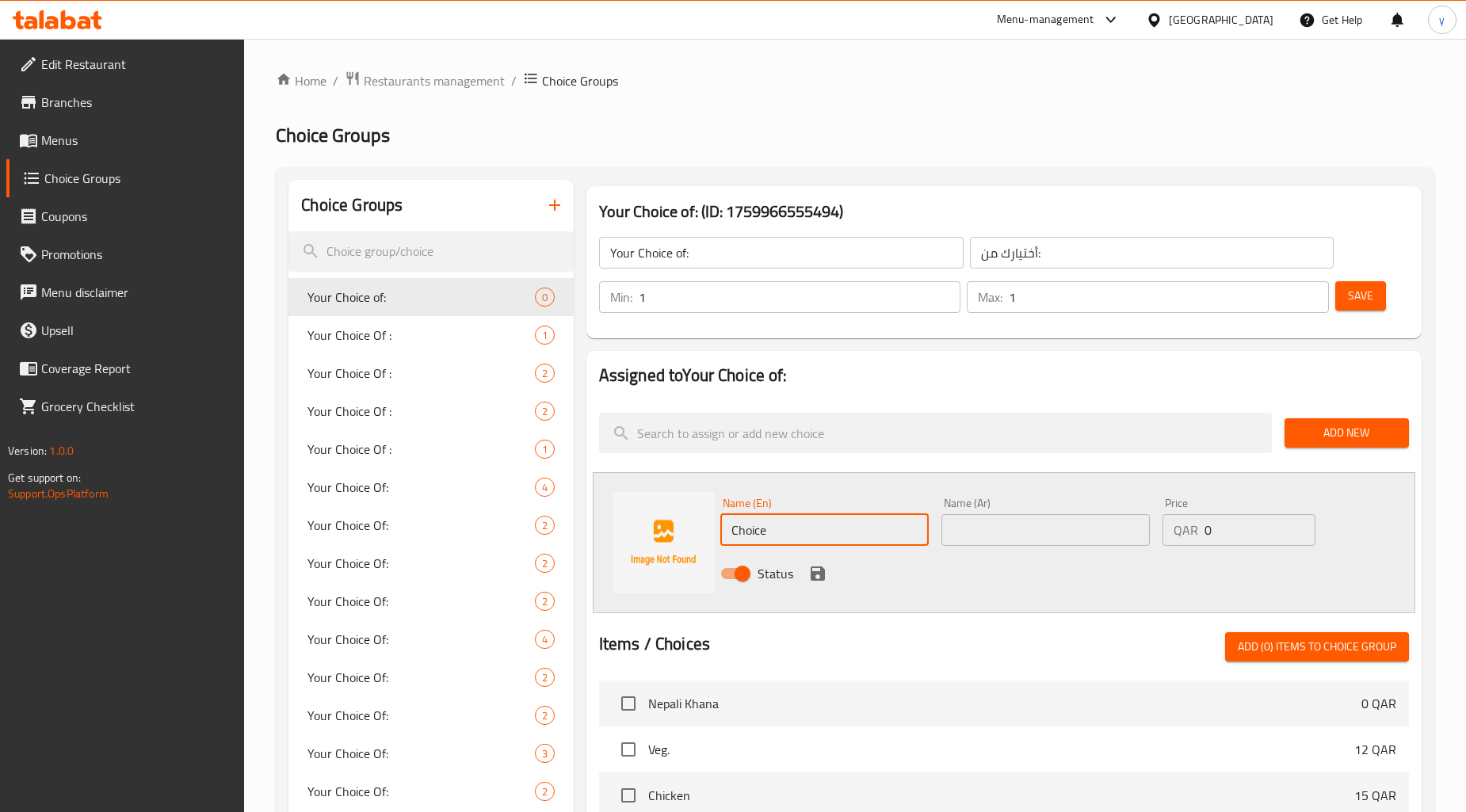
click at [862, 537] on input "Choice" at bounding box center [824, 529] width 208 height 31
type input "×"
type input "Oil"
click at [996, 537] on input "text" at bounding box center [1045, 529] width 208 height 31
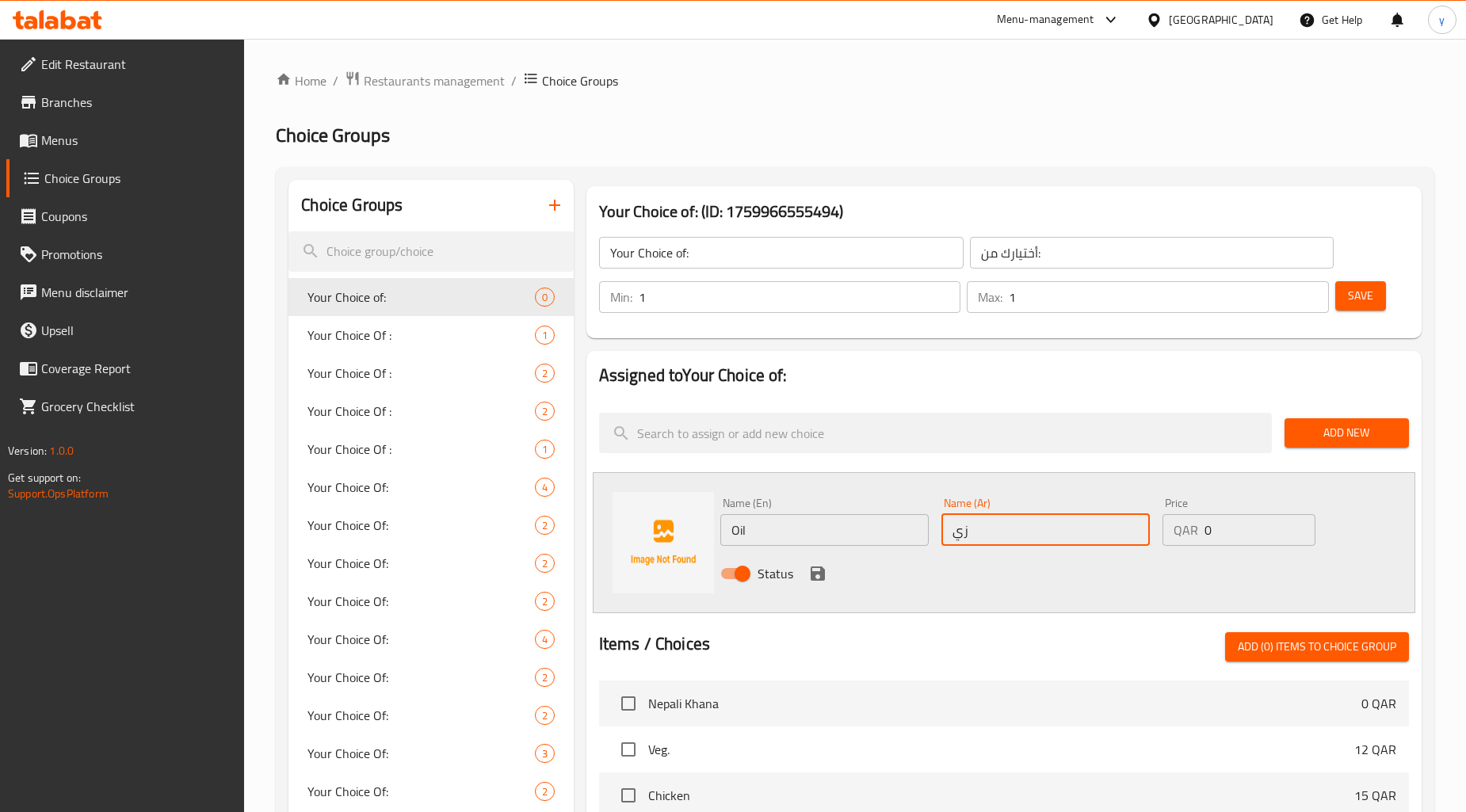
type input "زيت"
click at [812, 572] on icon "save" at bounding box center [818, 573] width 14 height 14
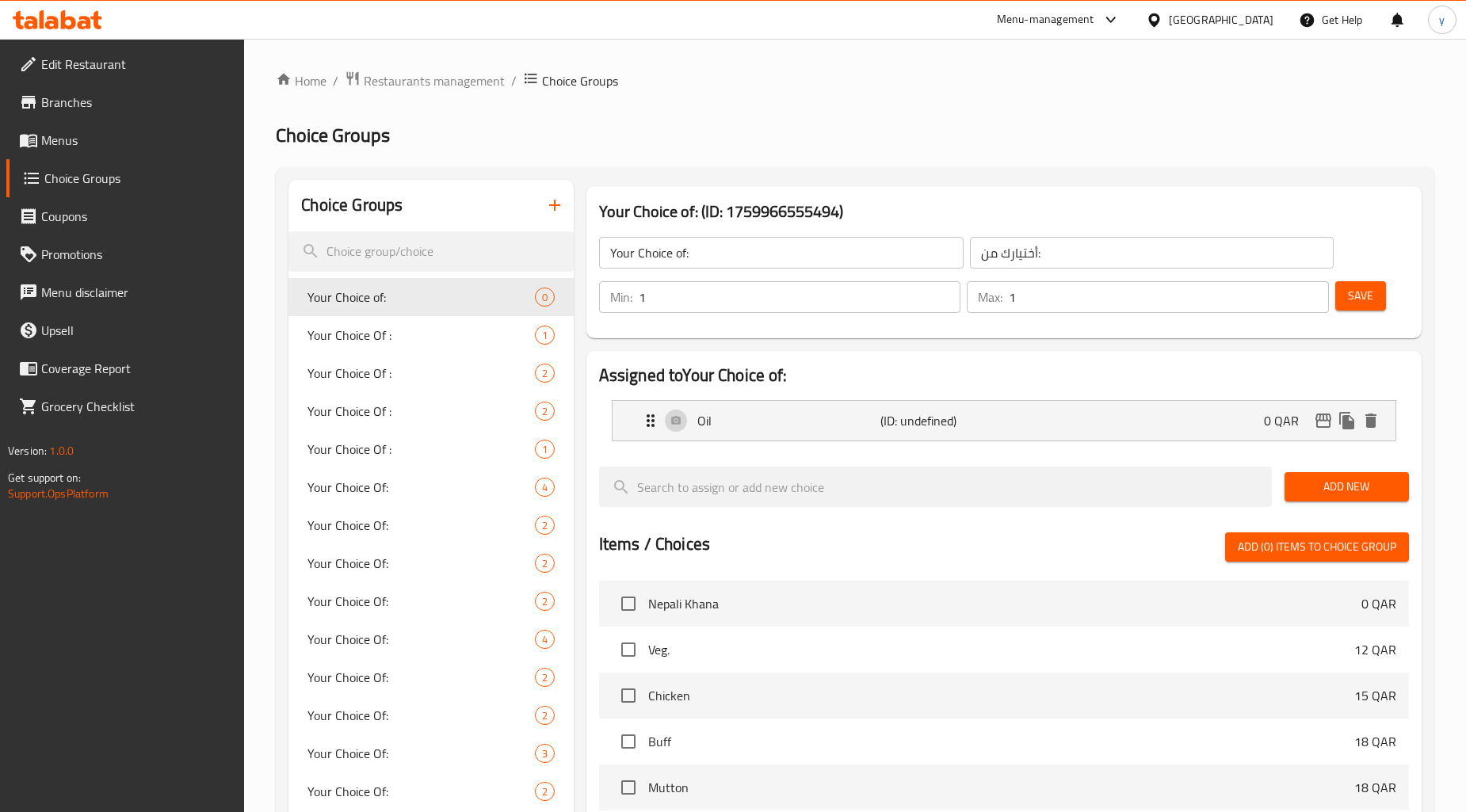
click at [1361, 482] on span "Add New" at bounding box center [1346, 486] width 99 height 20
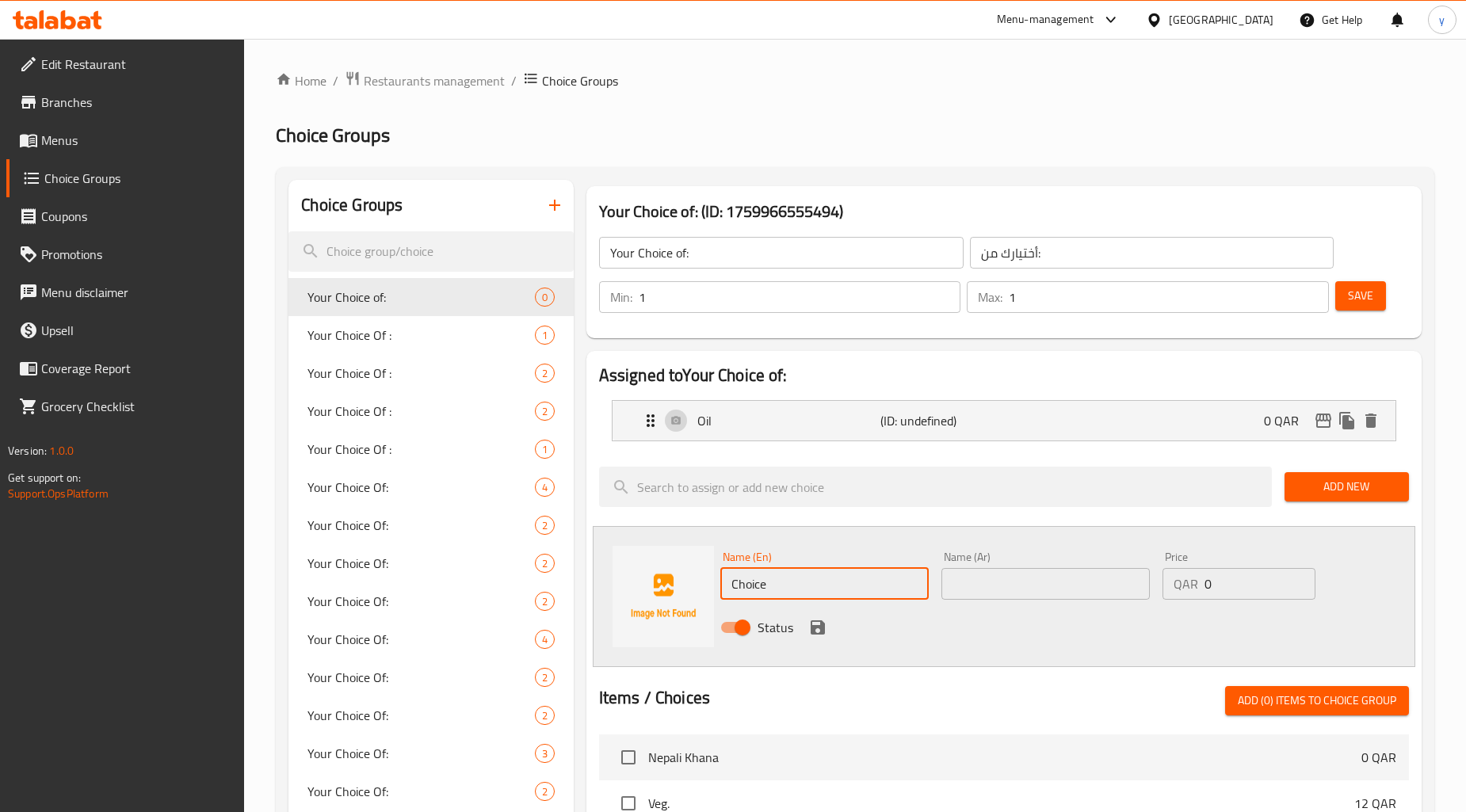
click at [869, 596] on input "Choice" at bounding box center [824, 583] width 208 height 31
type input "ل"
type input "Ghee"
click at [979, 599] on input "text" at bounding box center [1045, 583] width 208 height 31
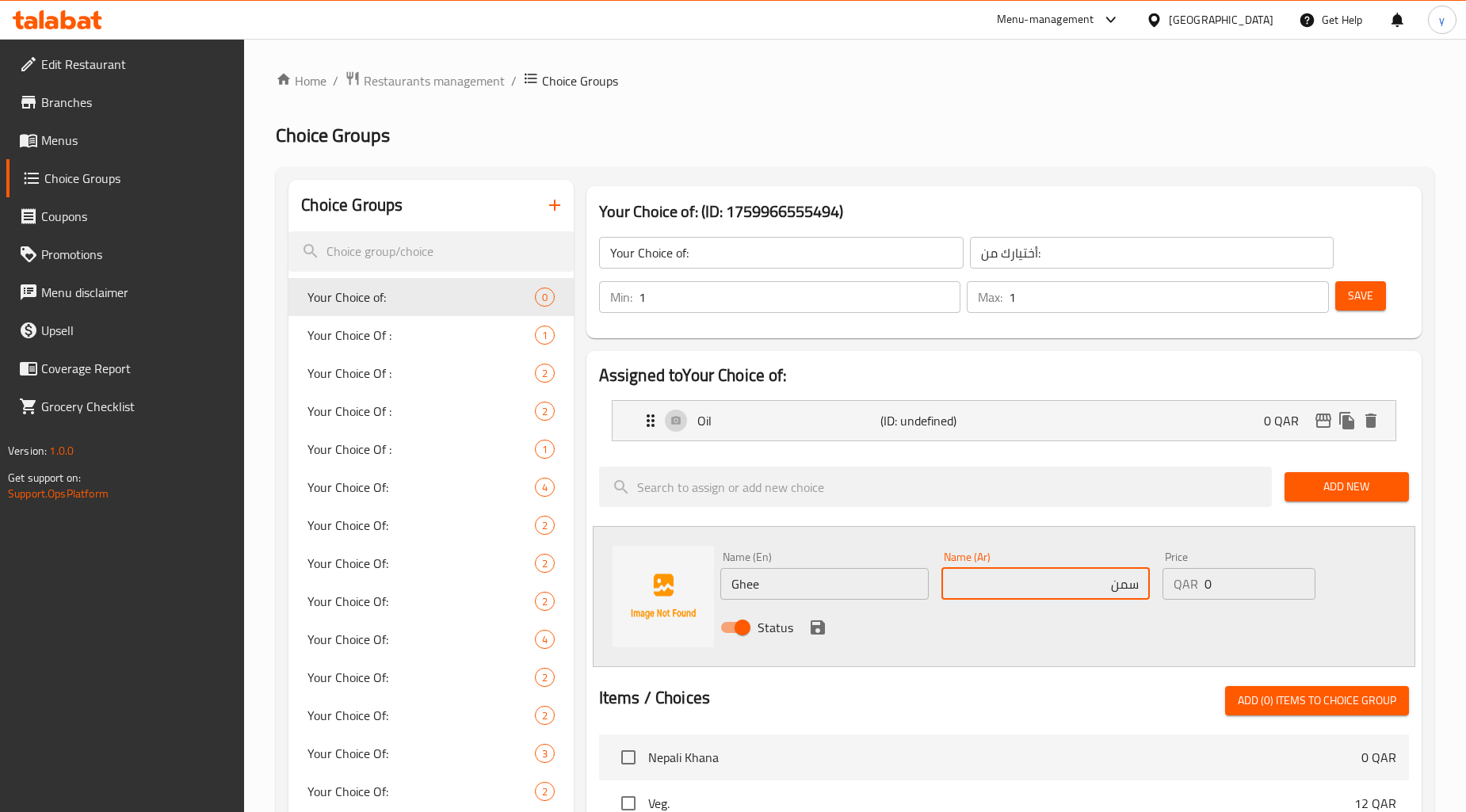
type input "سمن"
click at [818, 629] on icon "save" at bounding box center [818, 628] width 14 height 14
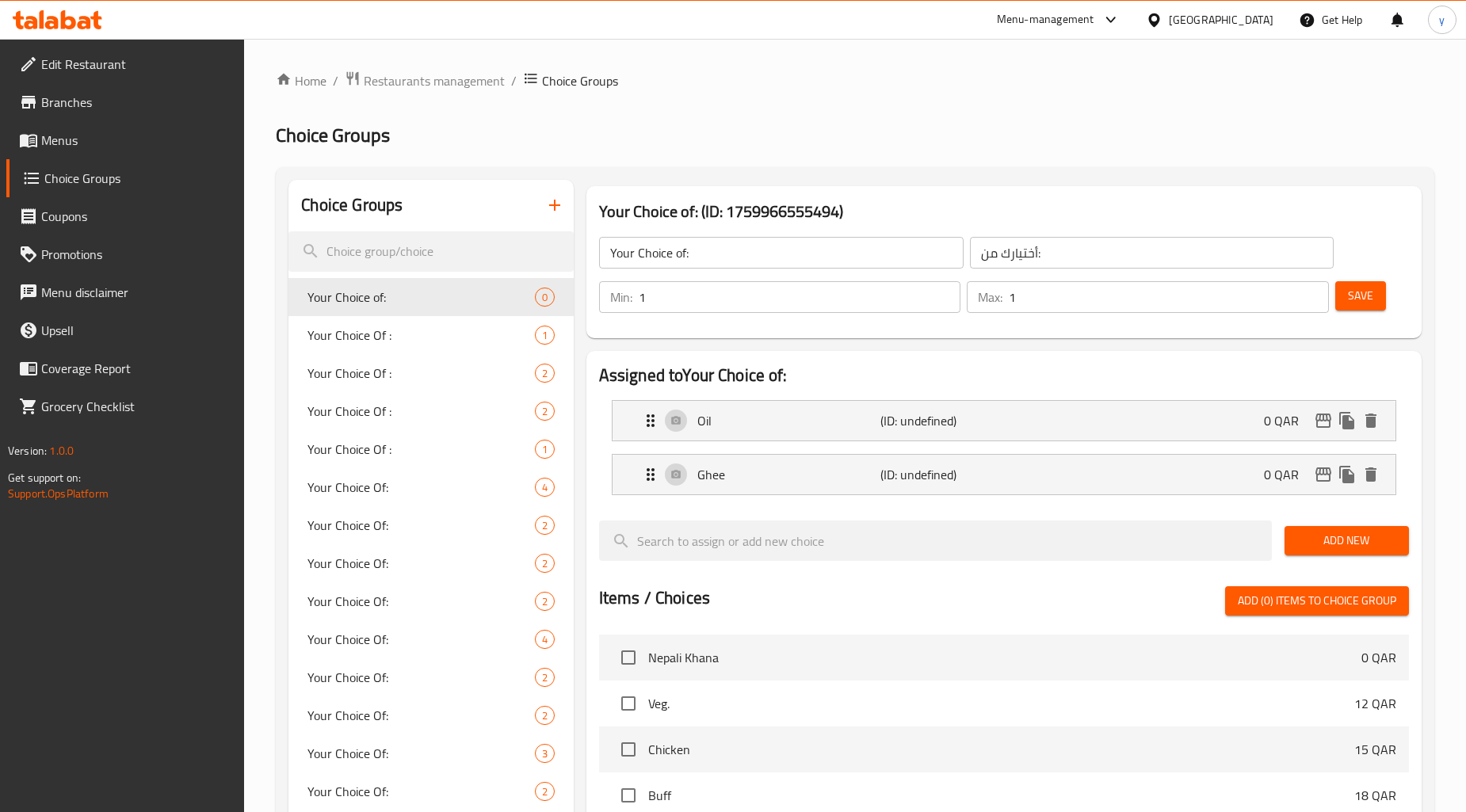
click at [1360, 301] on span "Save" at bounding box center [1360, 296] width 25 height 20
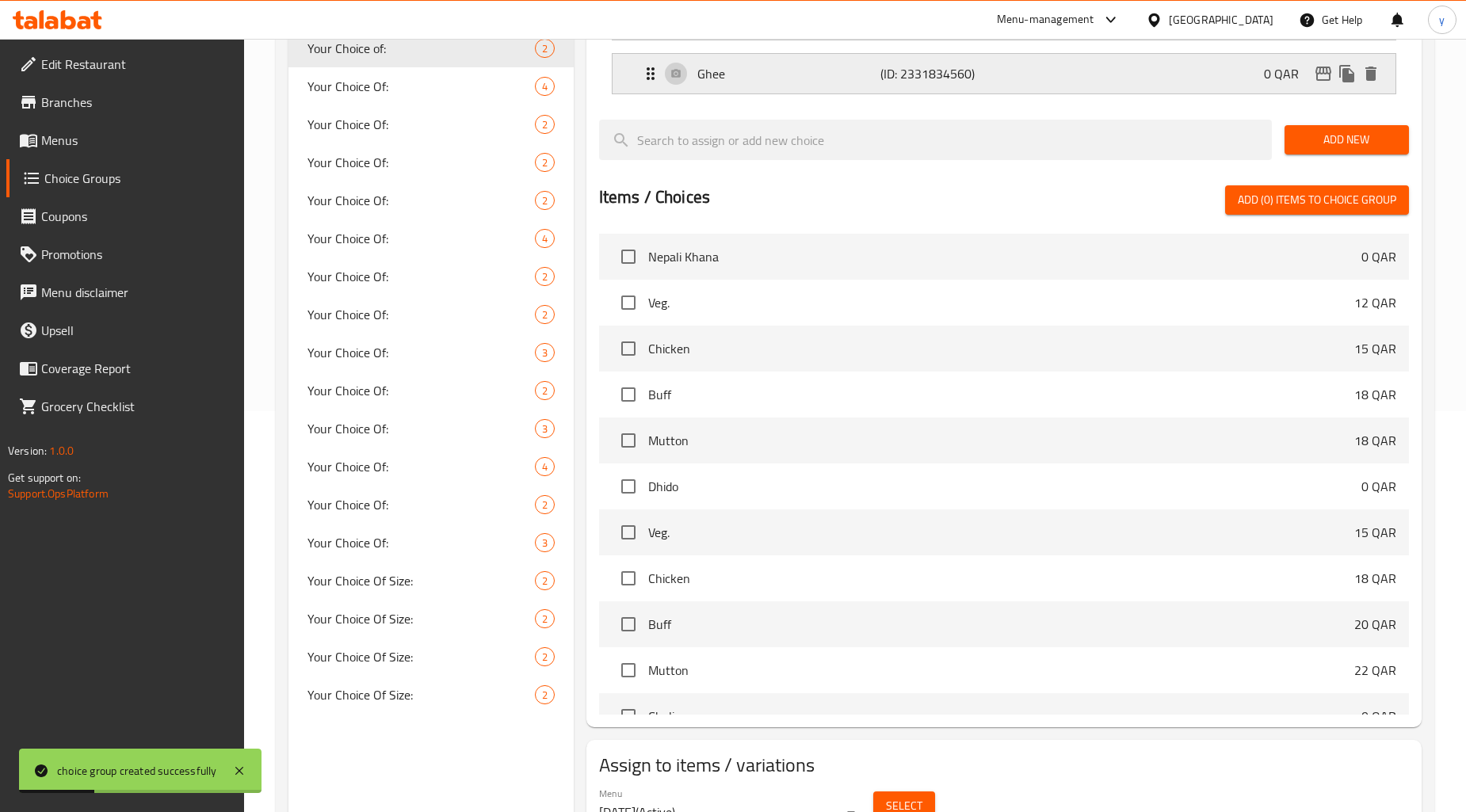
scroll to position [478, 0]
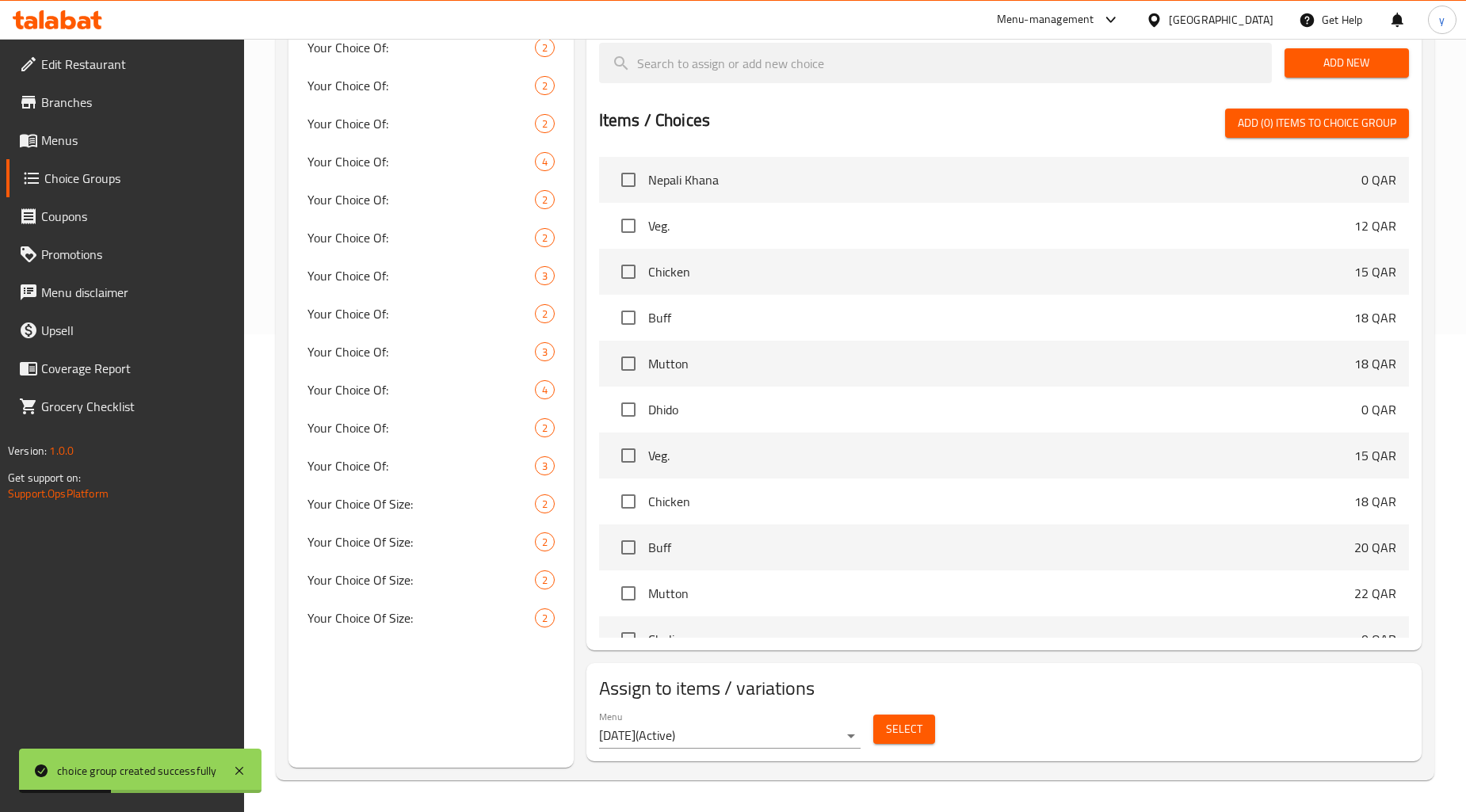
click at [913, 721] on span "Select" at bounding box center [903, 729] width 37 height 20
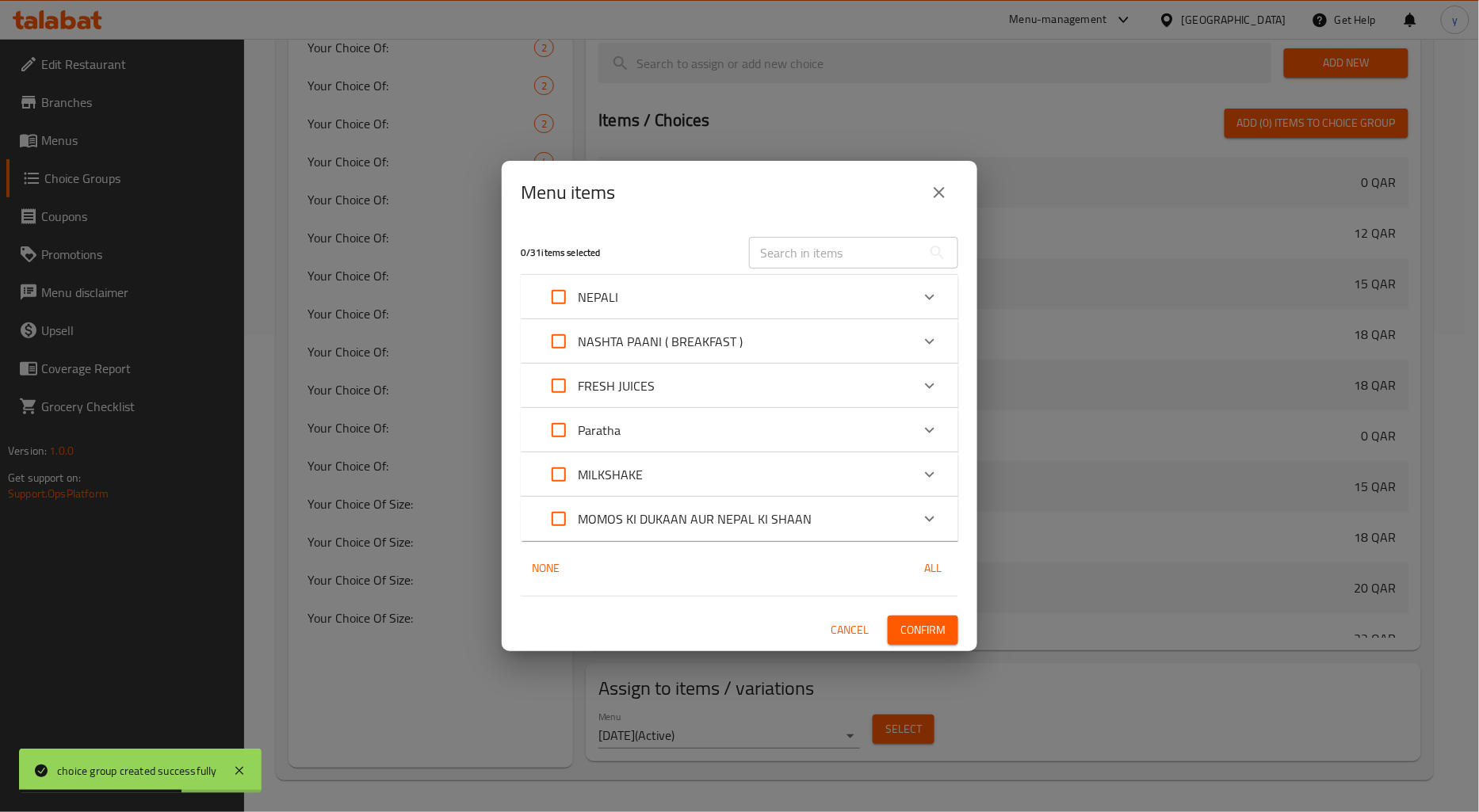
click at [778, 425] on div "Paratha" at bounding box center [725, 430] width 371 height 38
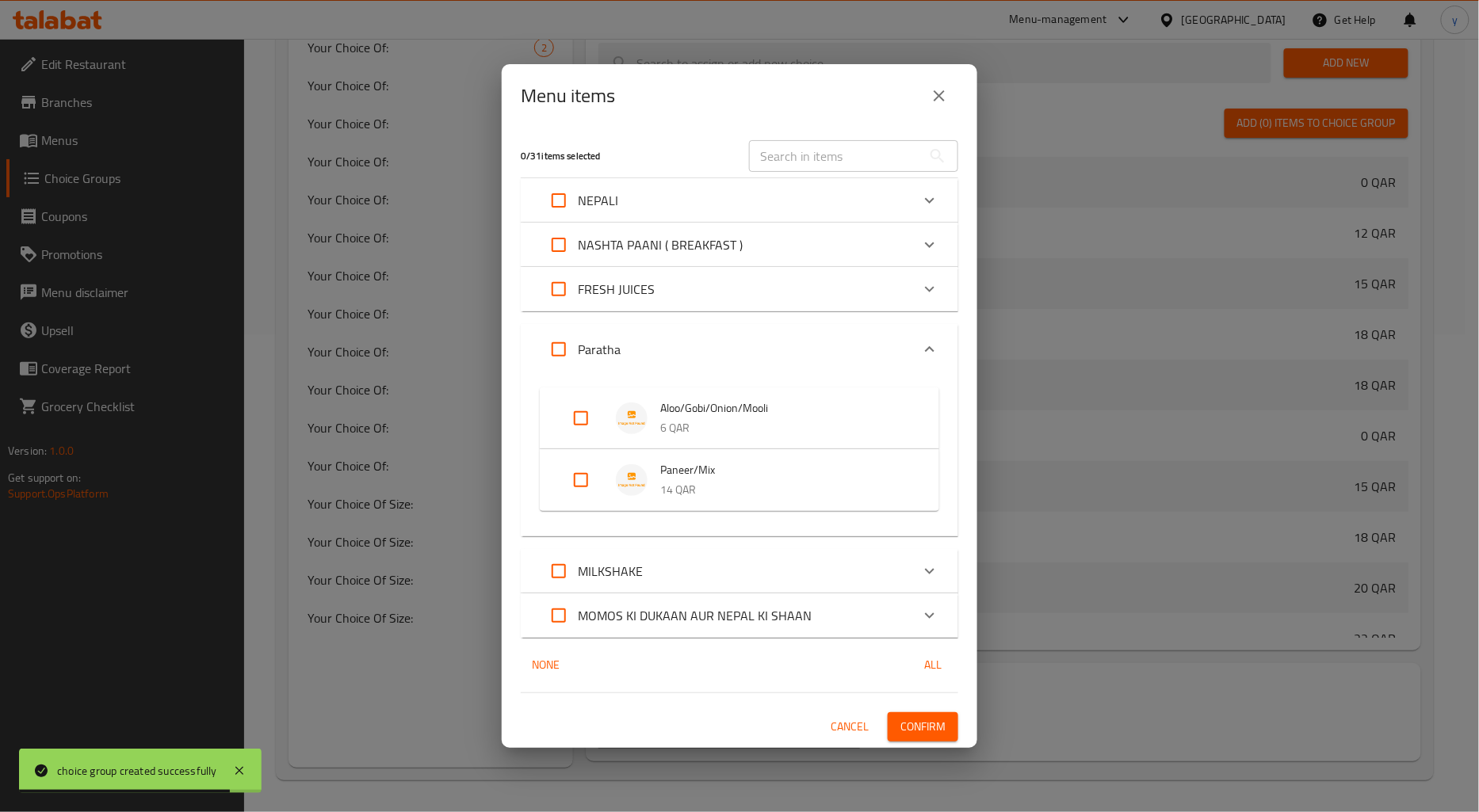
click at [725, 413] on span "Aloo/Gobi/Onion/Mooli" at bounding box center [784, 409] width 247 height 20
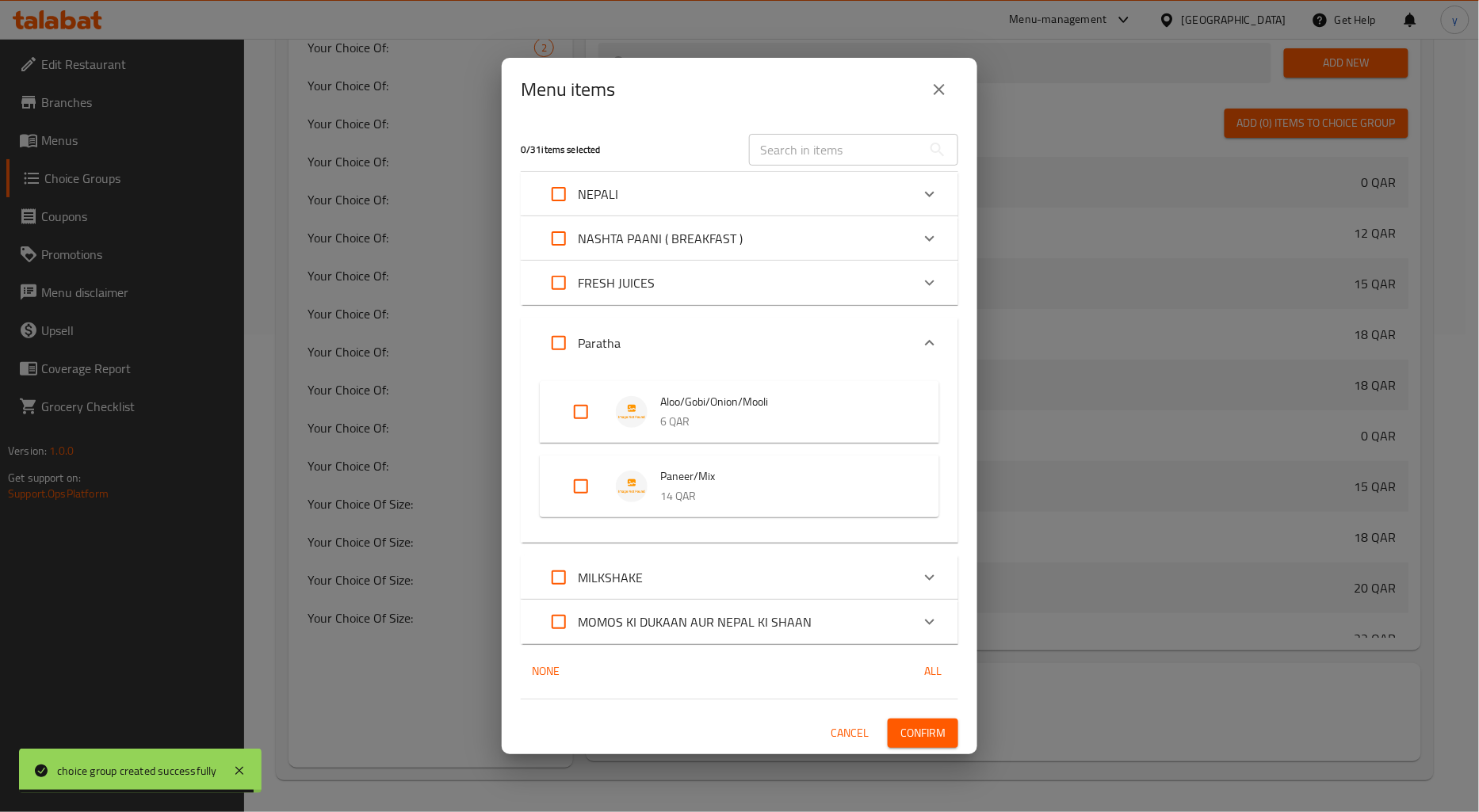
click at [587, 409] on input "Expand" at bounding box center [581, 411] width 38 height 38
checkbox input "true"
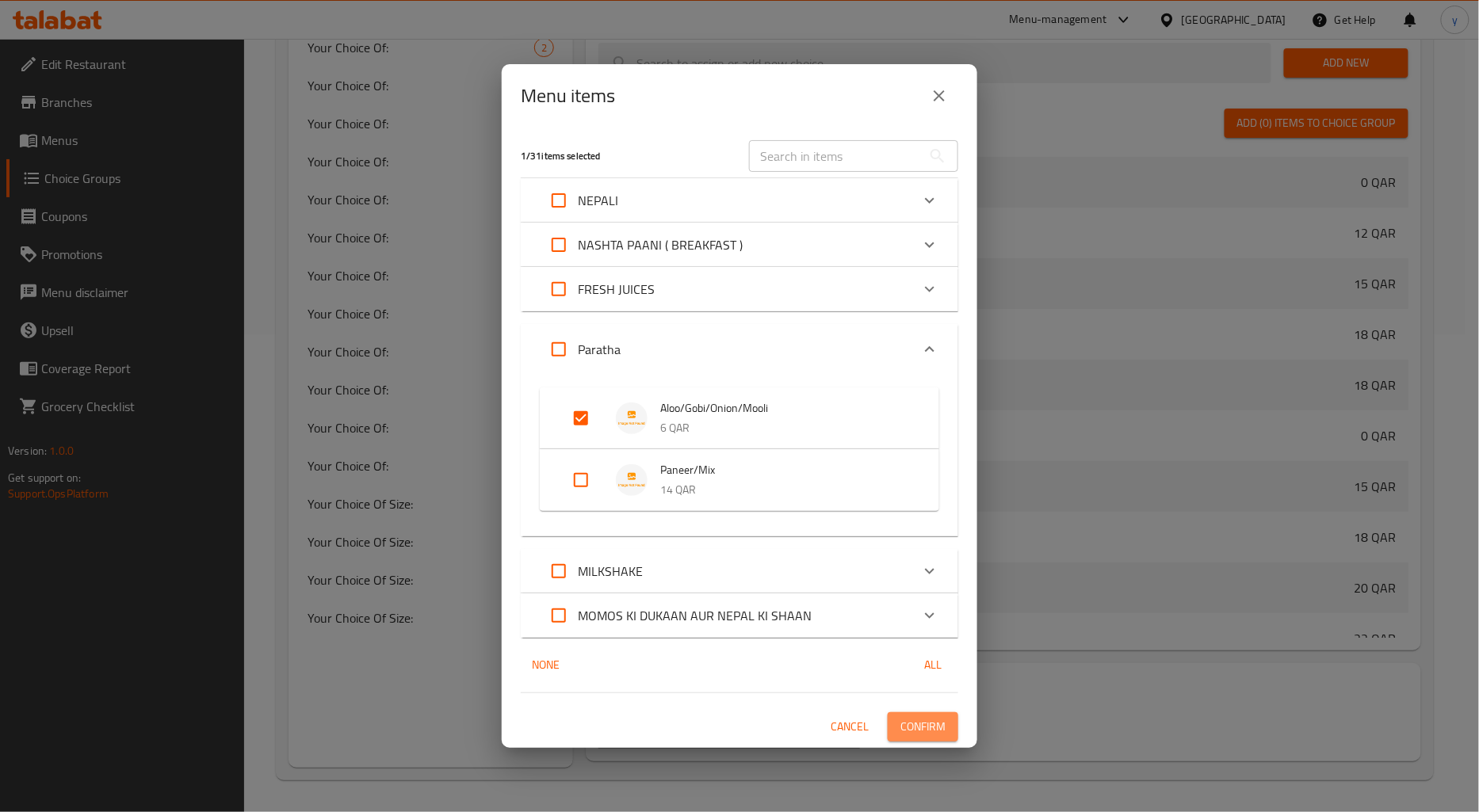
click at [939, 725] on span "Confirm" at bounding box center [922, 727] width 45 height 20
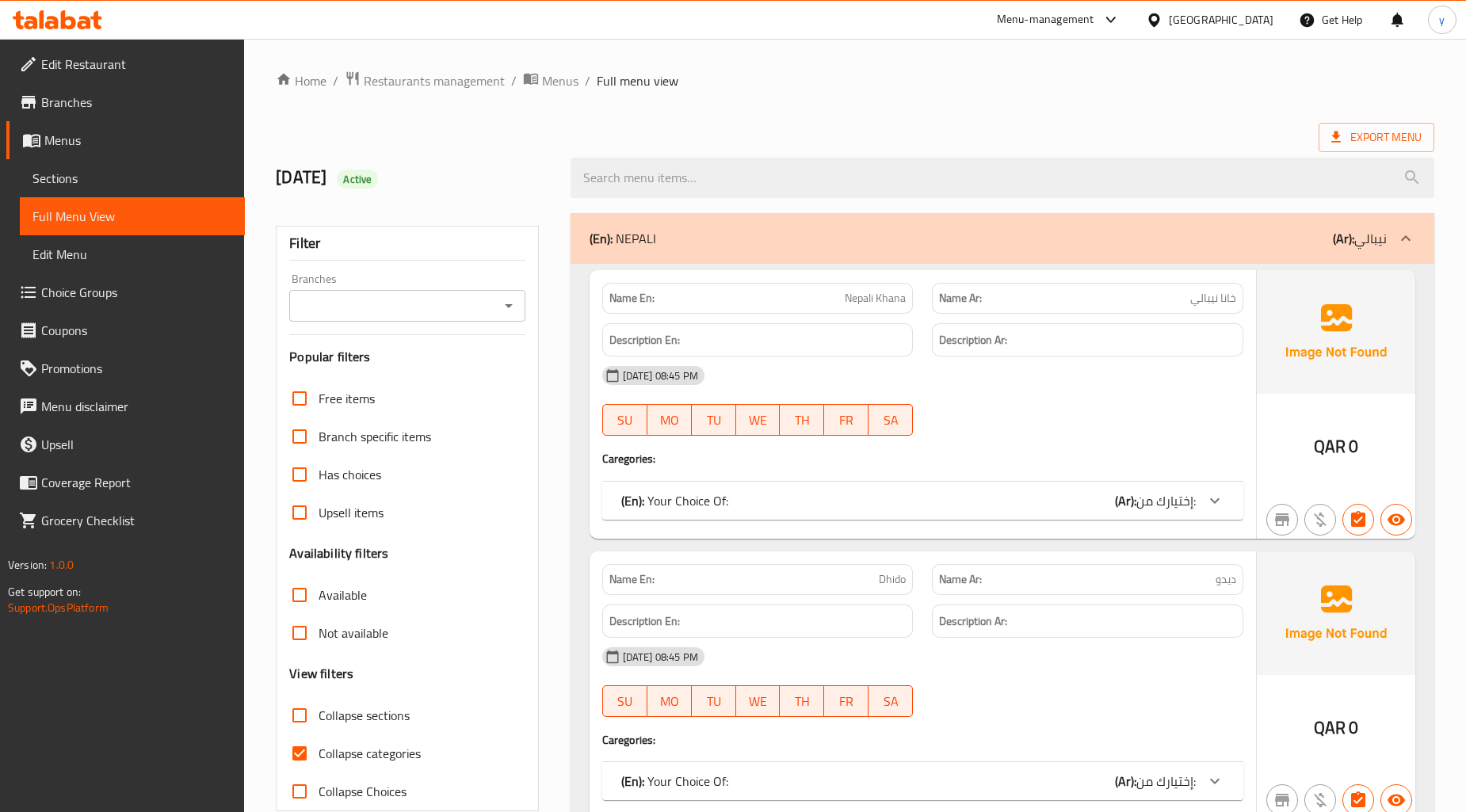
click at [308, 717] on input "Collapse sections" at bounding box center [300, 715] width 38 height 38
checkbox input "true"
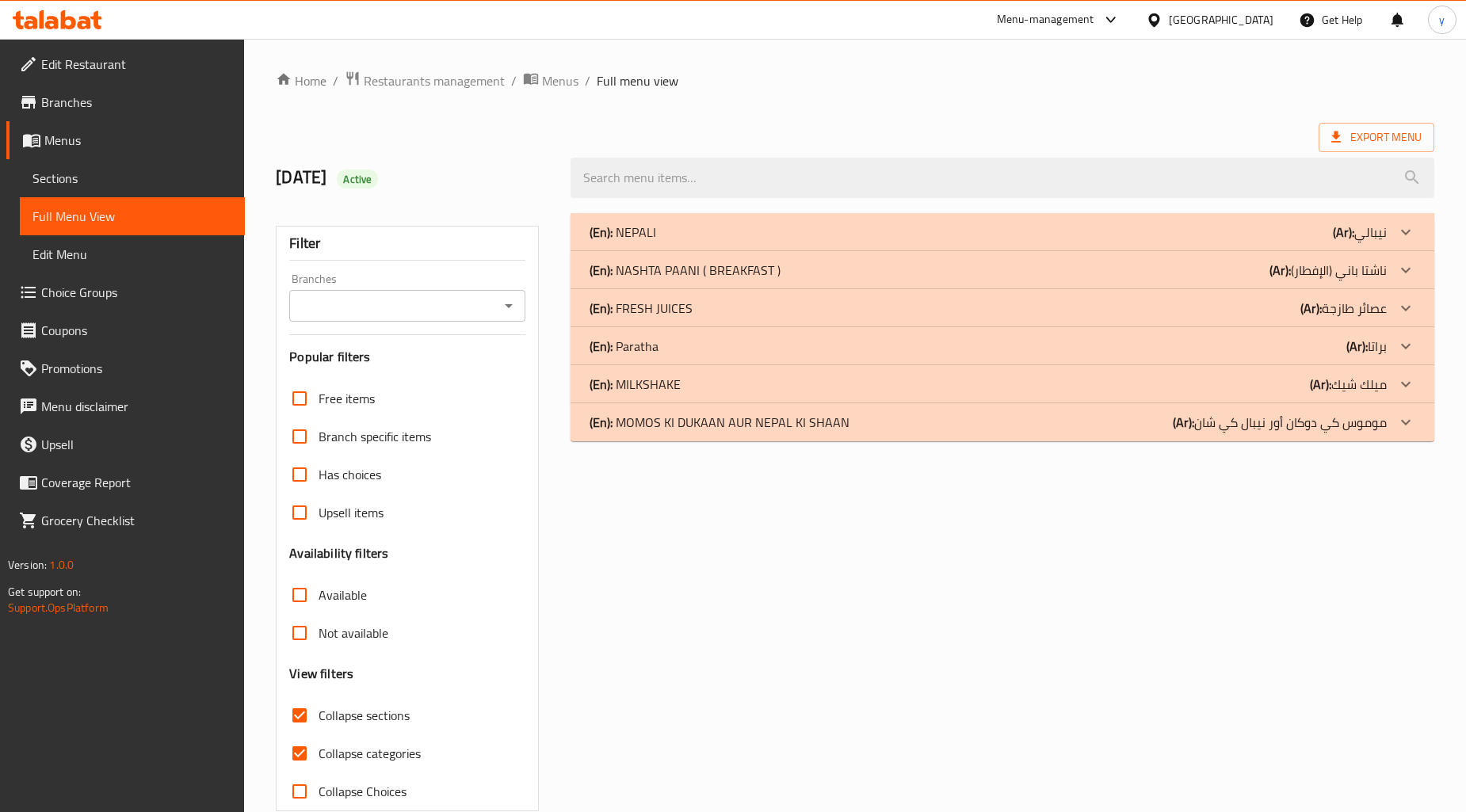
click at [297, 753] on input "Collapse categories" at bounding box center [300, 753] width 38 height 38
checkbox input "false"
click at [694, 429] on p "(En): MOMOS KI DUKAAN AUR NEPAL KI SHAAN" at bounding box center [719, 422] width 260 height 19
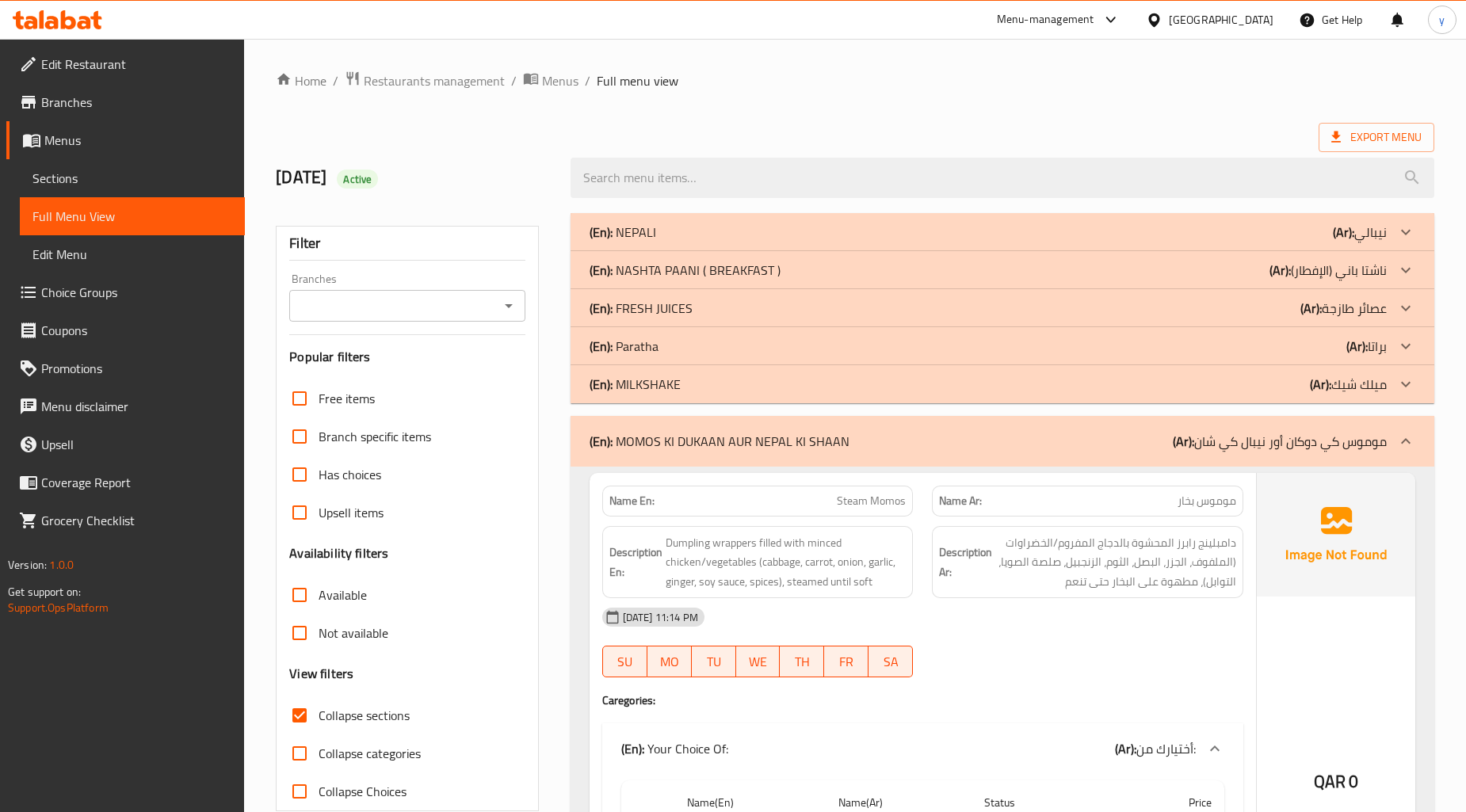
click at [718, 337] on div "(En): Paratha (Ar): براتا" at bounding box center [987, 345] width 797 height 19
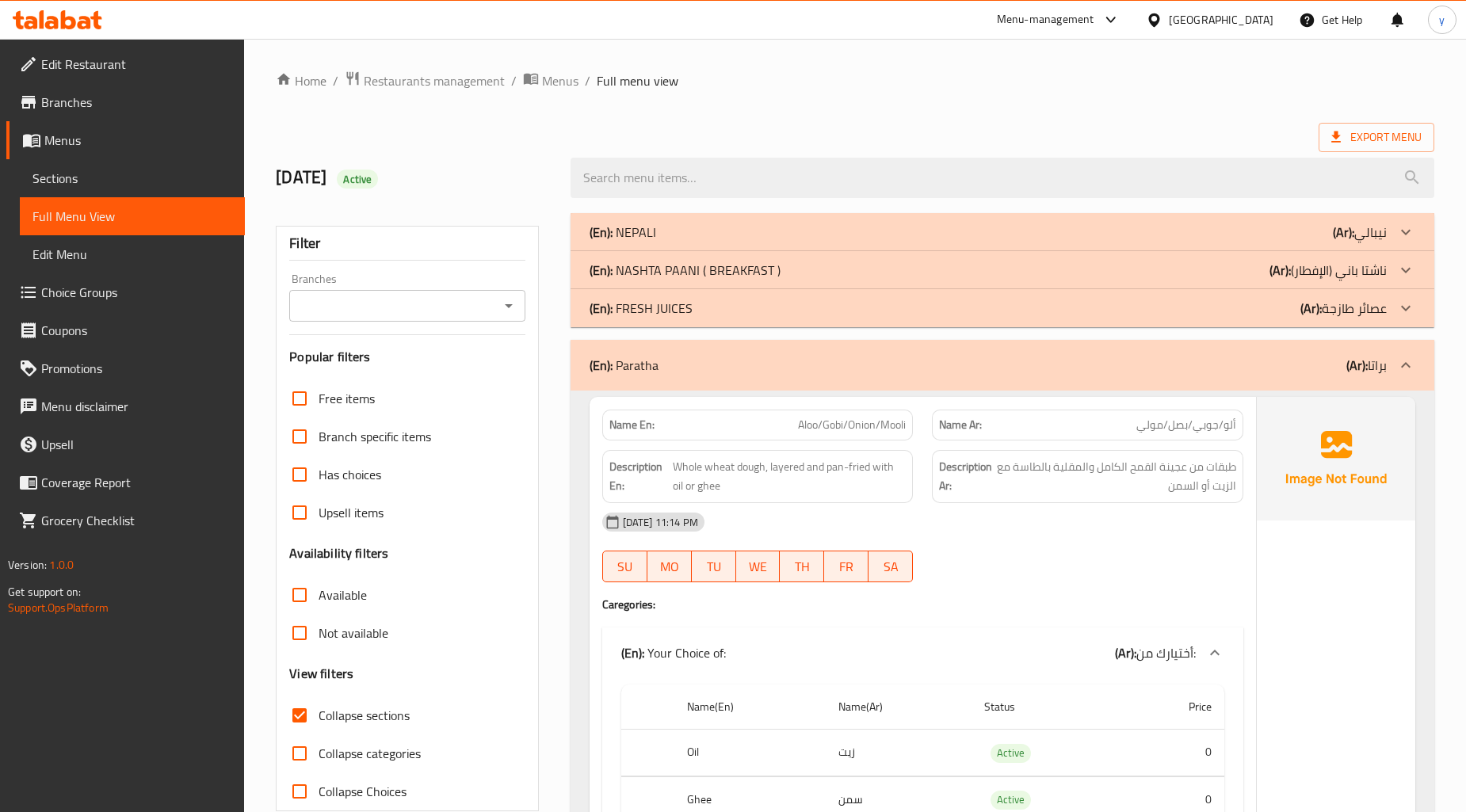
click at [757, 265] on p "(En): [PERSON_NAME] ( BREAKFAST )" at bounding box center [684, 269] width 191 height 19
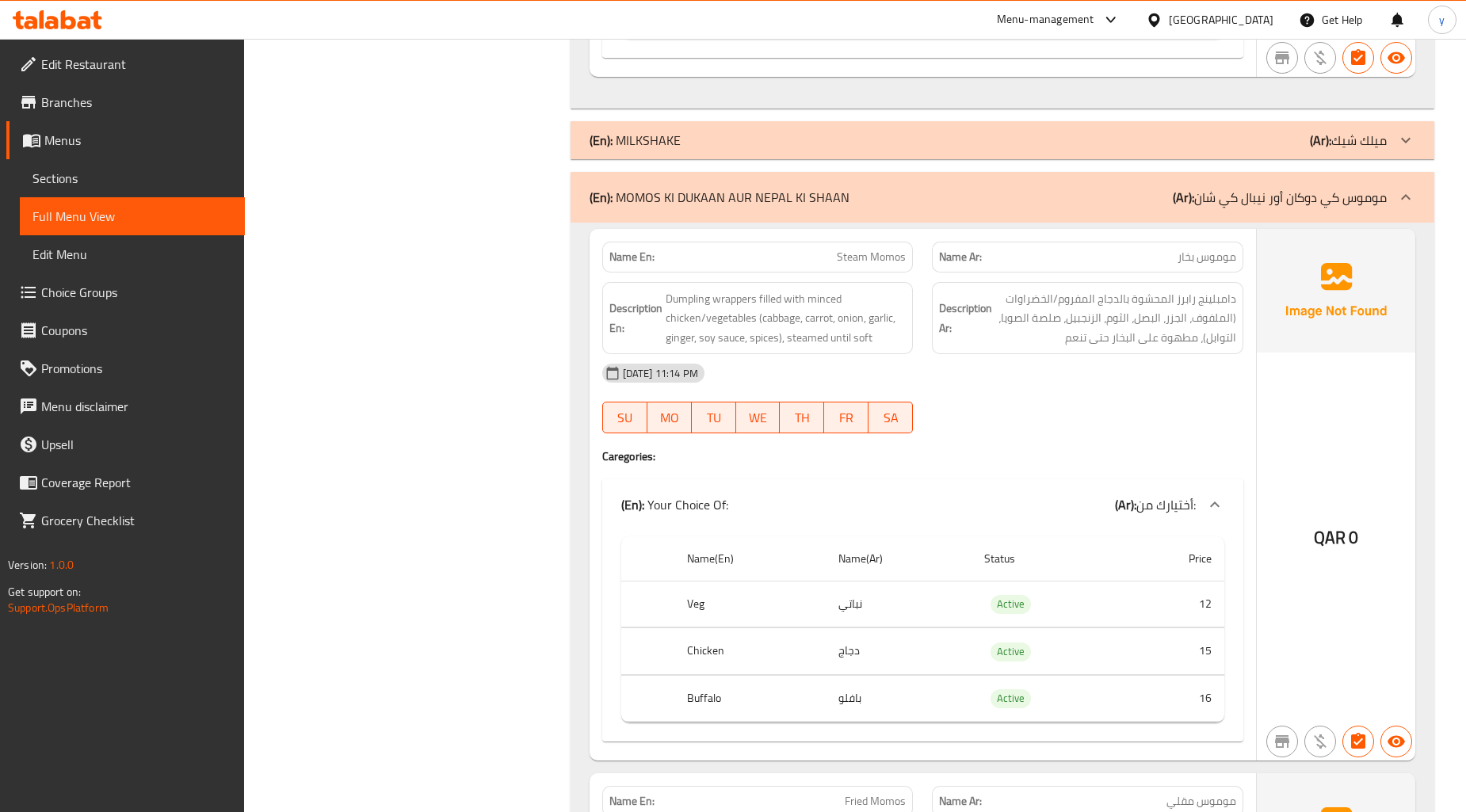
scroll to position [3432, 0]
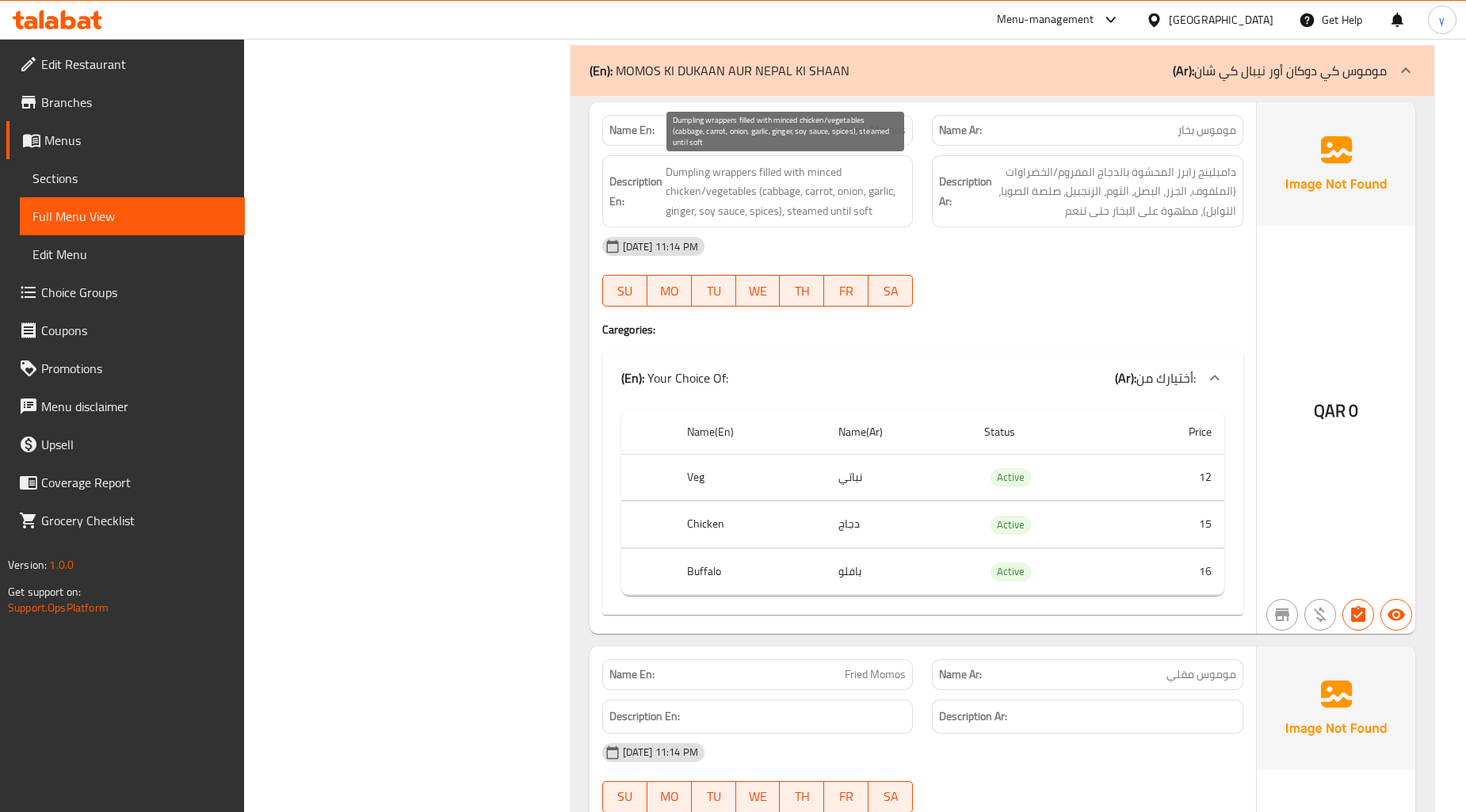
click at [783, 193] on span "Dumpling wrappers filled with minced chicken/vegetables (cabbage, carrot, onion…" at bounding box center [785, 192] width 241 height 59
click at [783, 192] on span "Dumpling wrappers filled with minced chicken/vegetables (cabbage, carrot, onion…" at bounding box center [785, 192] width 241 height 59
copy span "cabbage"
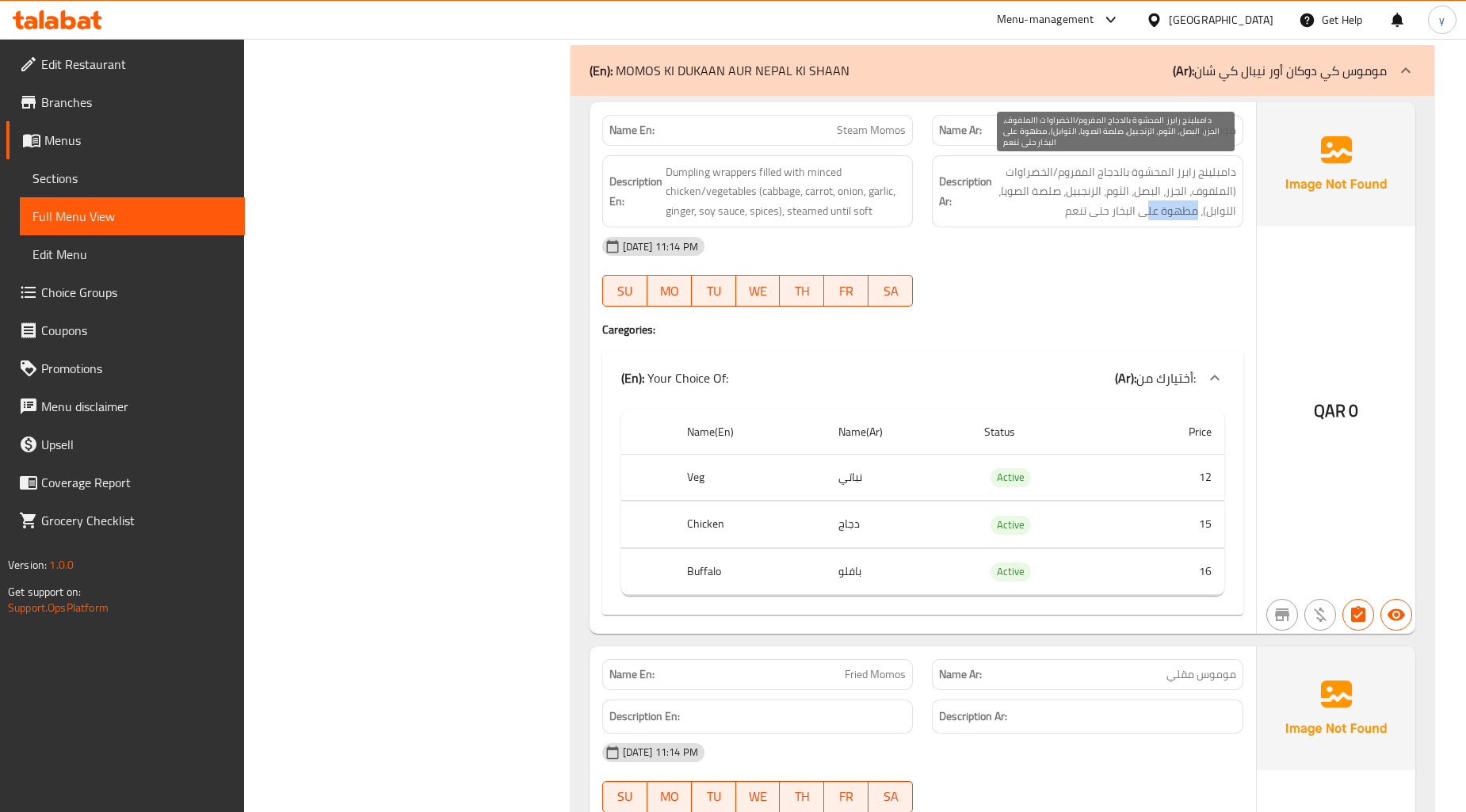
drag, startPoint x: 1144, startPoint y: 214, endPoint x: 1199, endPoint y: 216, distance: 55.0
click at [1199, 216] on span "دامبلينج رابرز المحشوة بالدجاج المفروم/الخضراوات (الملفوف، الجزر، البصل، الثوم،…" at bounding box center [1115, 192] width 241 height 59
click at [1170, 215] on span "دامبلينج رابرز المحشوة بالدجاج المفروم/الخضراوات (الملفوف، الجزر، البصل، الثوم،…" at bounding box center [1115, 192] width 241 height 59
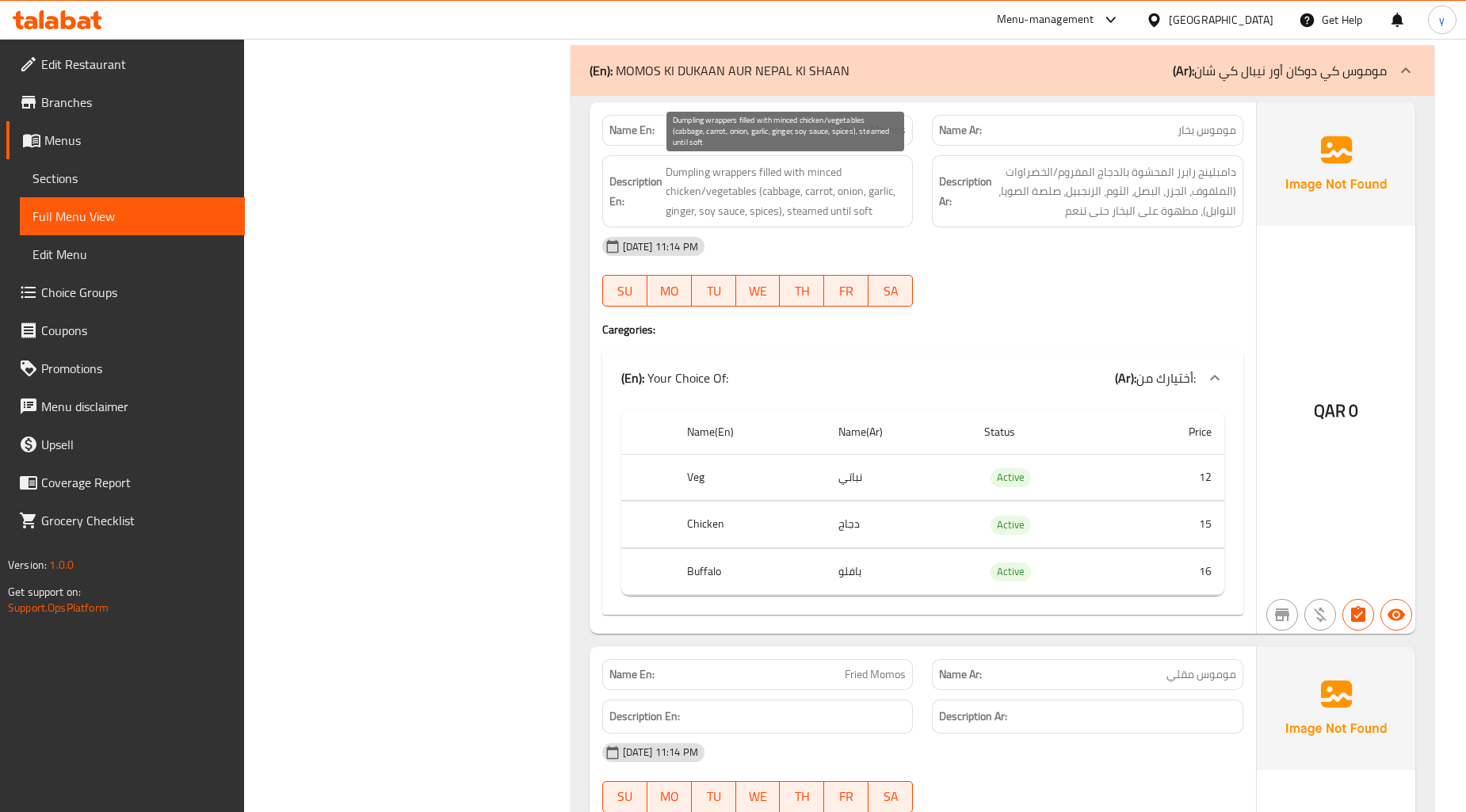
click at [811, 214] on span "Dumpling wrappers filled with minced chicken/vegetables (cabbage, carrot, onion…" at bounding box center [785, 192] width 241 height 59
drag, startPoint x: 810, startPoint y: 214, endPoint x: 1140, endPoint y: 266, distance: 334.1
click at [1140, 266] on div "08-10-2025 11:14 PM SU MO TU WE TH FR SA" at bounding box center [923, 271] width 660 height 89
click at [815, 207] on span "Dumpling wrappers filled with minced chicken/vegetables (cabbage, carrot, onion…" at bounding box center [785, 192] width 241 height 59
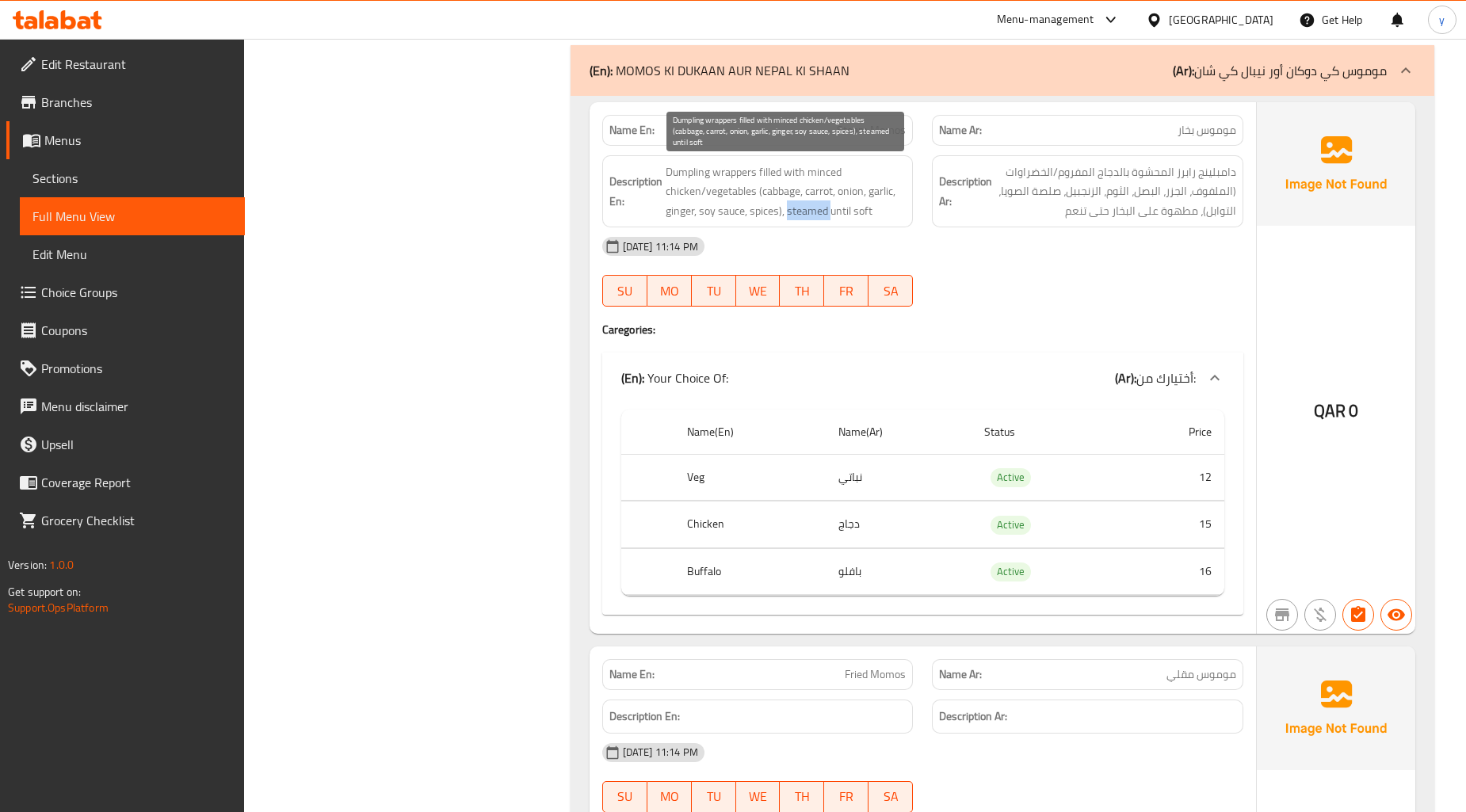
click at [815, 207] on span "Dumpling wrappers filled with minced chicken/vegetables (cabbage, carrot, onion…" at bounding box center [785, 192] width 241 height 59
copy span "steamed"
click at [856, 122] on span "Steam Momos" at bounding box center [870, 130] width 69 height 17
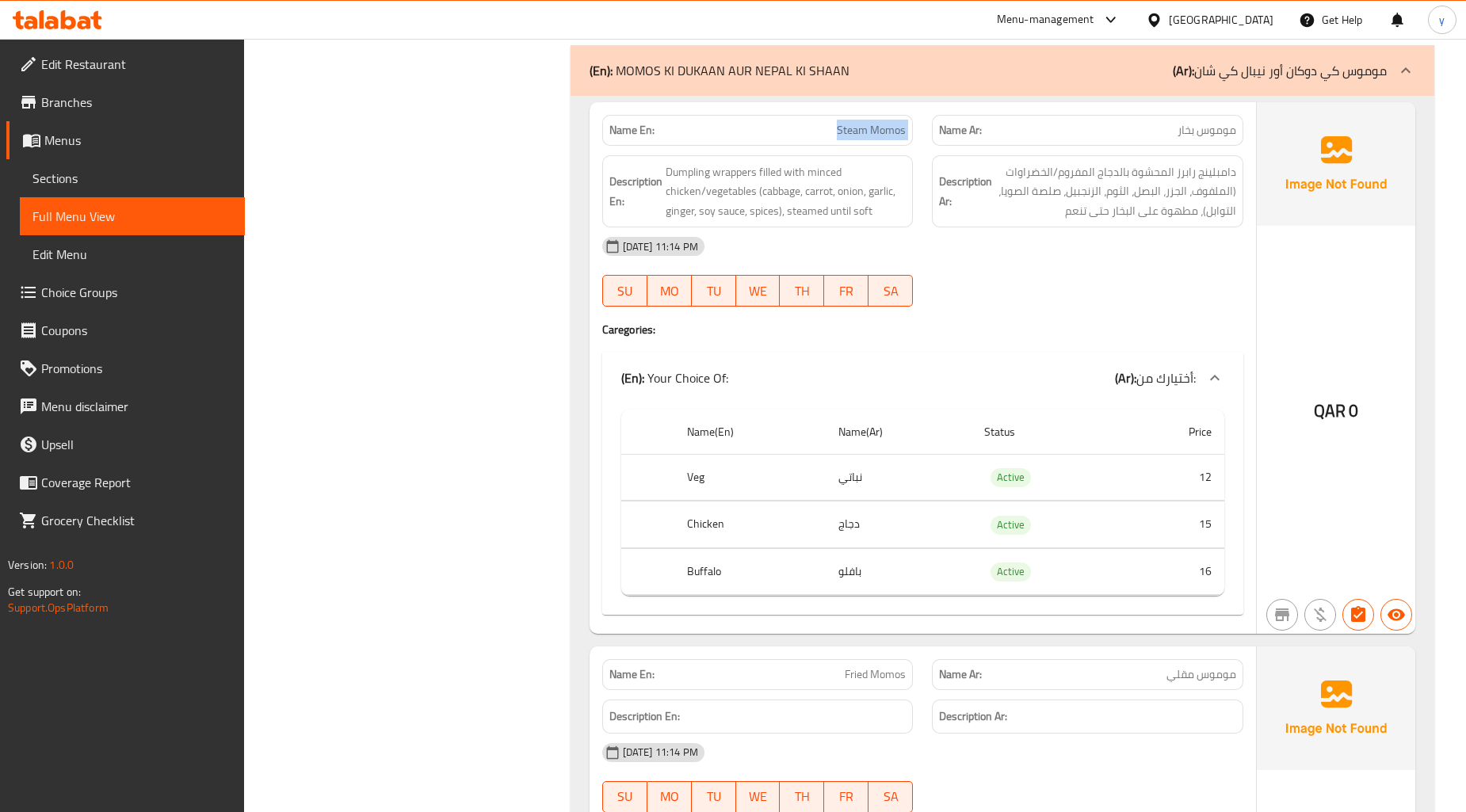
copy span "Steam Momos"
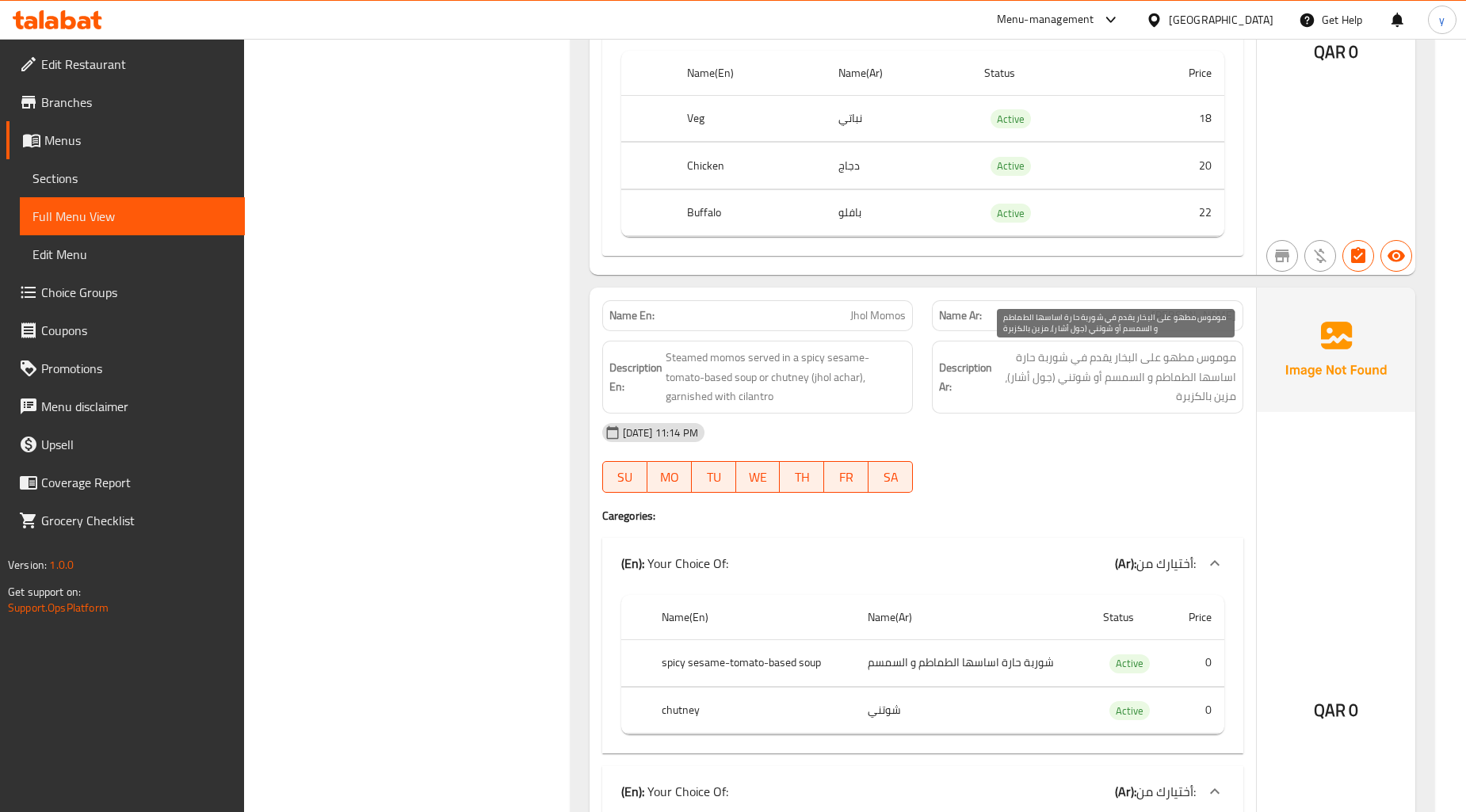
scroll to position [4928, 0]
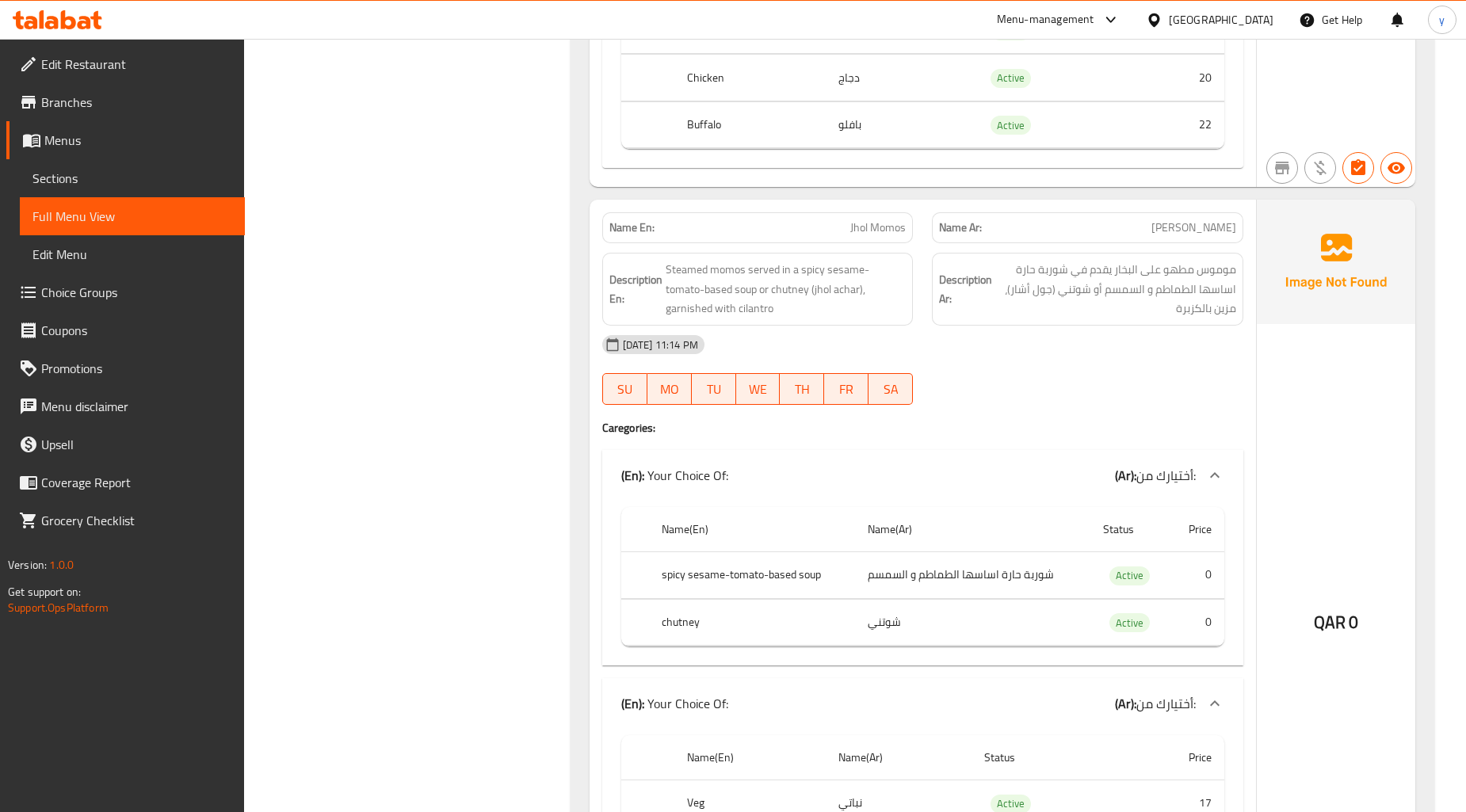
click at [860, 233] on span "Jhol Momos" at bounding box center [877, 227] width 55 height 17
copy span "Jhol Momos"
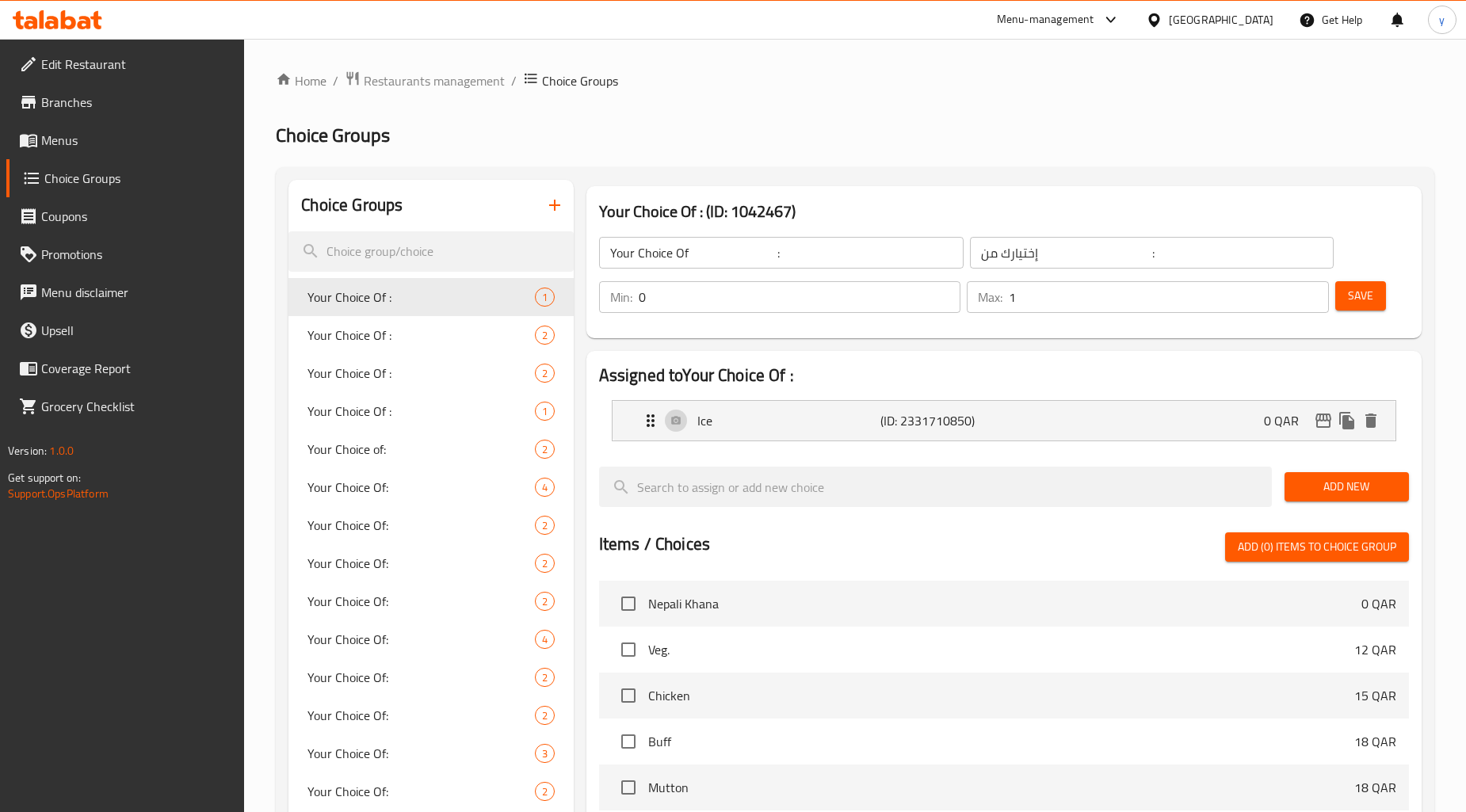
click at [69, 140] on span "Menus" at bounding box center [136, 140] width 191 height 19
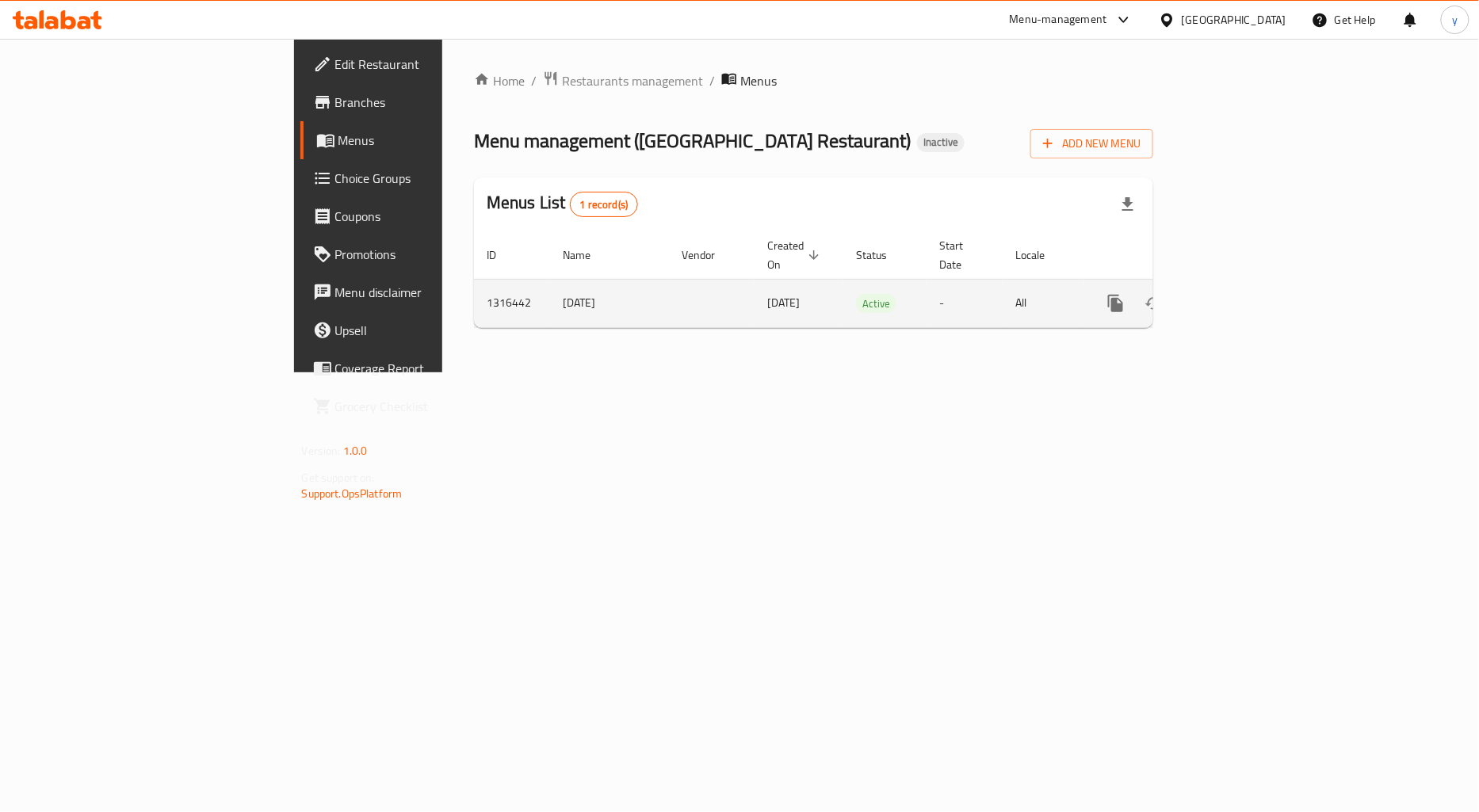
click at [1249, 299] on link "enhanced table" at bounding box center [1229, 303] width 38 height 38
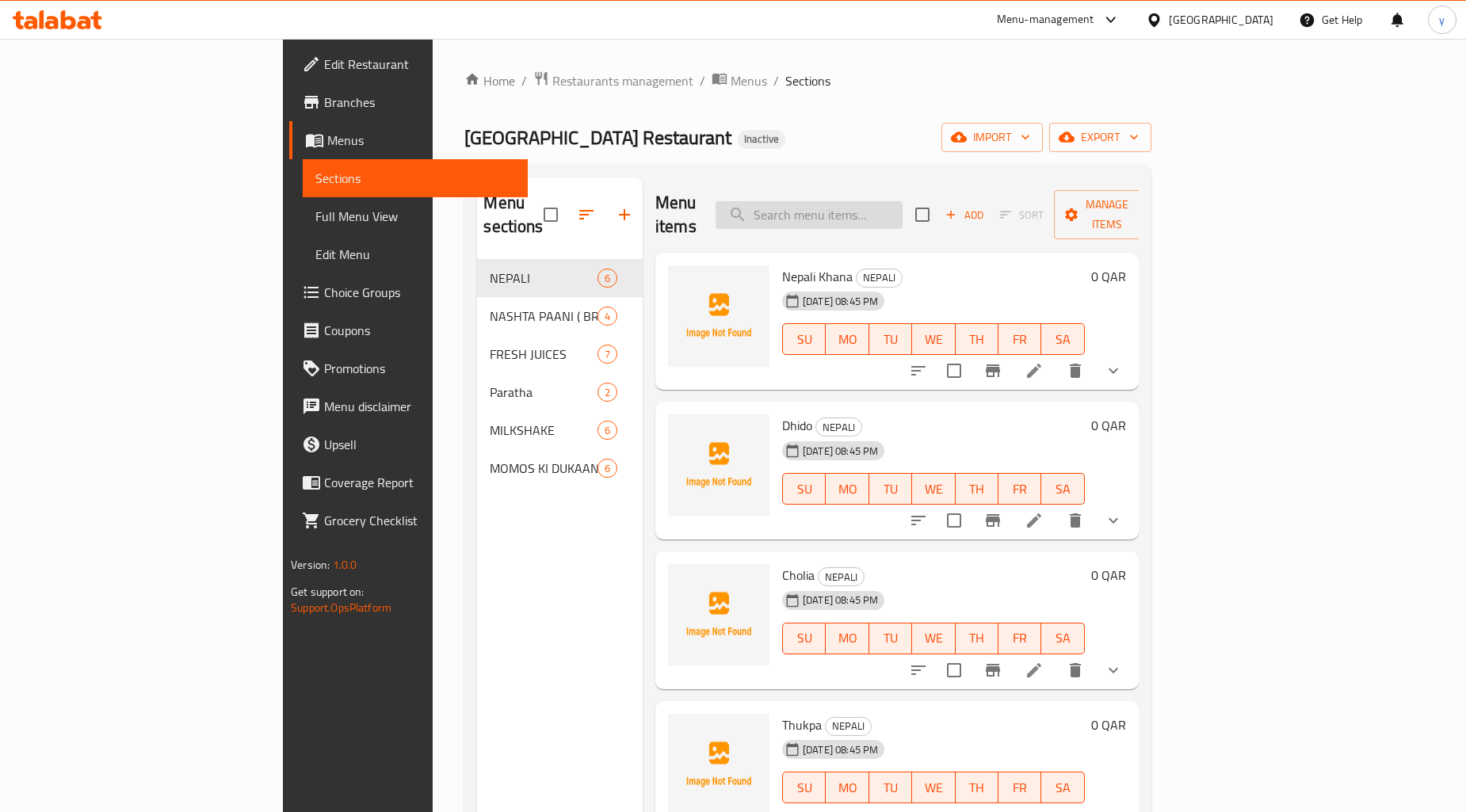
click at [902, 210] on input "search" at bounding box center [809, 215] width 187 height 28
paste input "Steam Momos"
type input "Steam Momos"
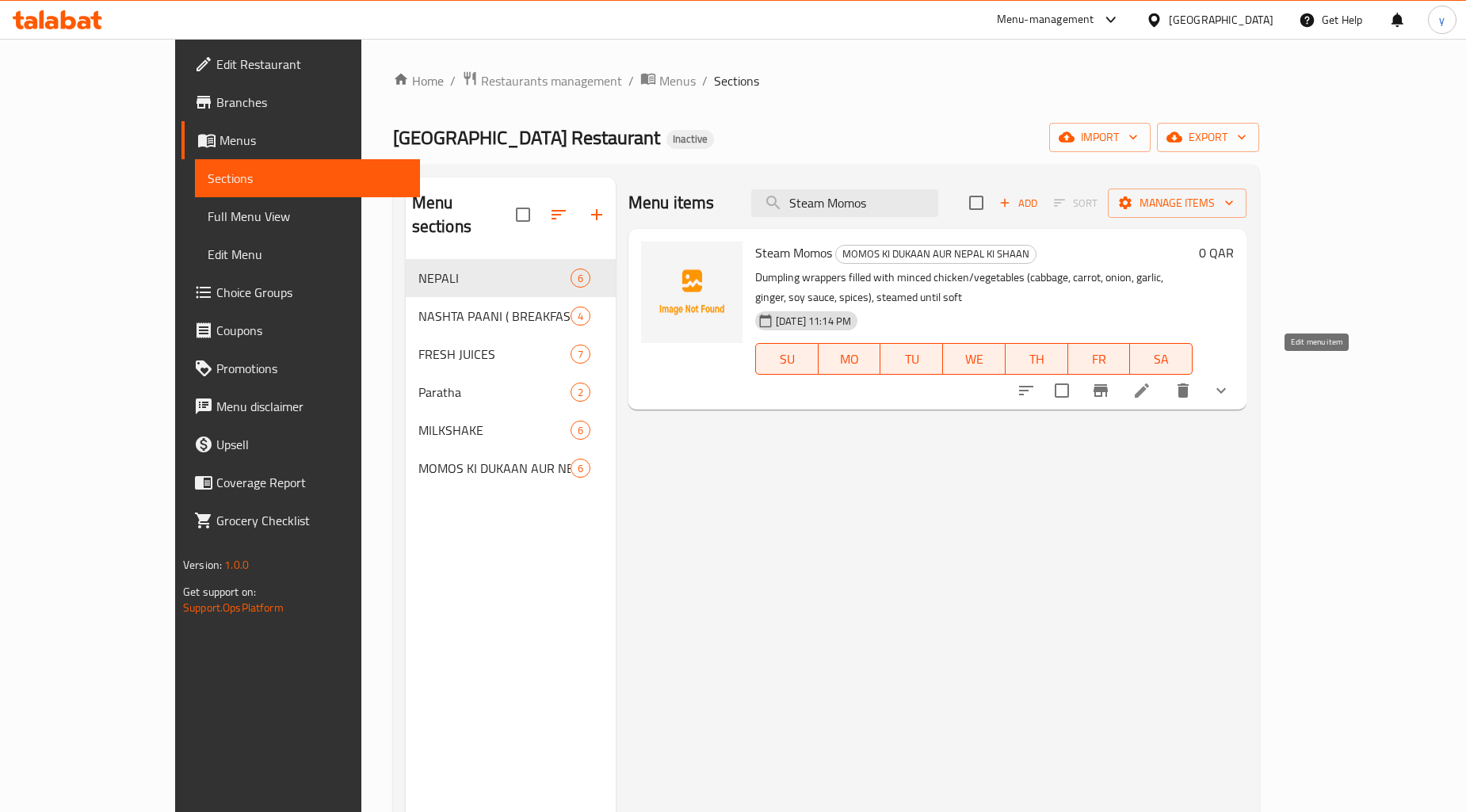
click at [1151, 381] on icon at bounding box center [1141, 390] width 19 height 19
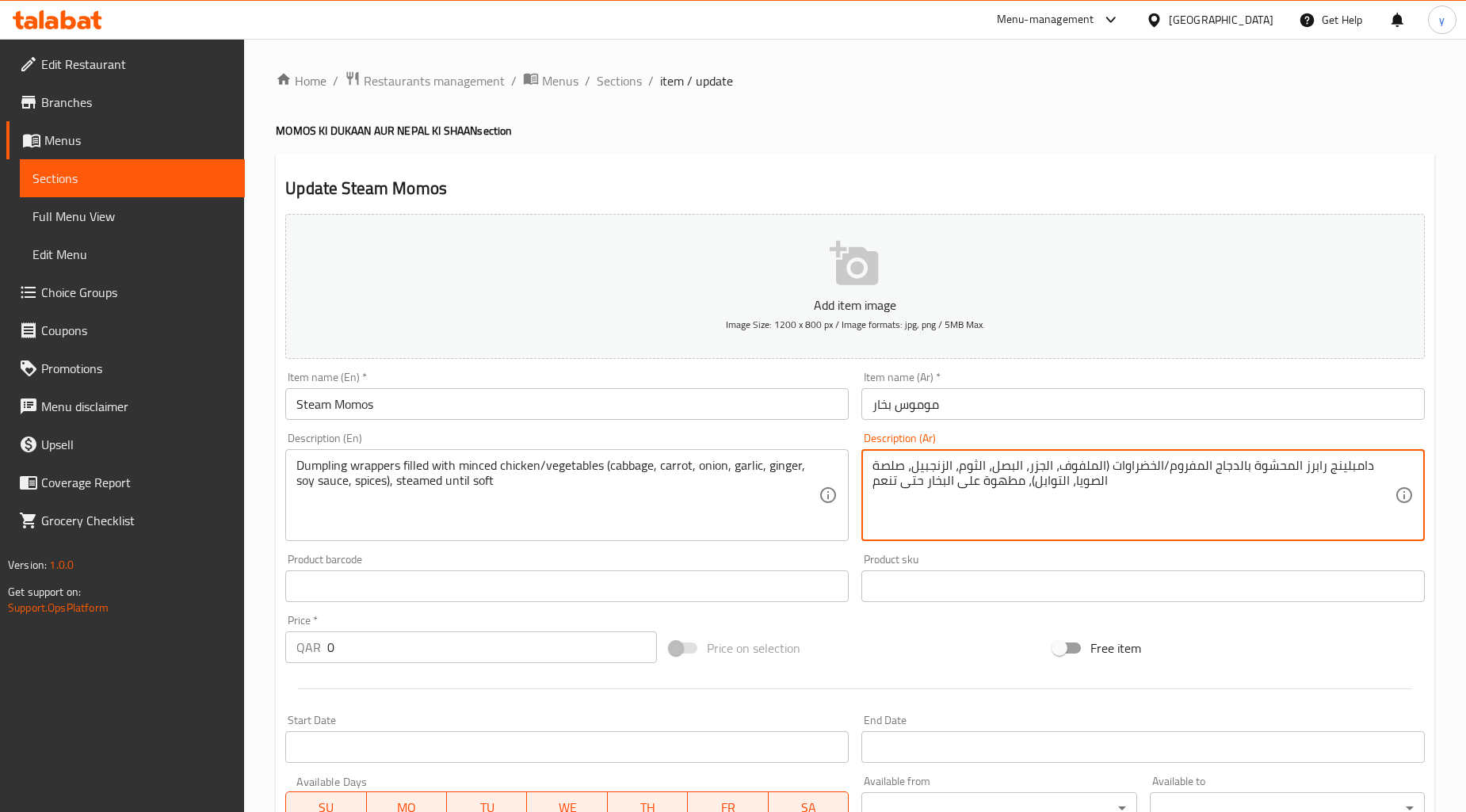
click at [1003, 486] on textarea "دامبلينج رابرز المحشوة بالدجاج المفروم/الخضراوات (الملفوف، الجزر، البصل، الثوم،…" at bounding box center [1133, 495] width 522 height 75
type textarea "دامبلينج رابرز المحشوة بالدجاج المفروم/الخضراوات (الملفوف، الجزر، البصل، الثوم،…"
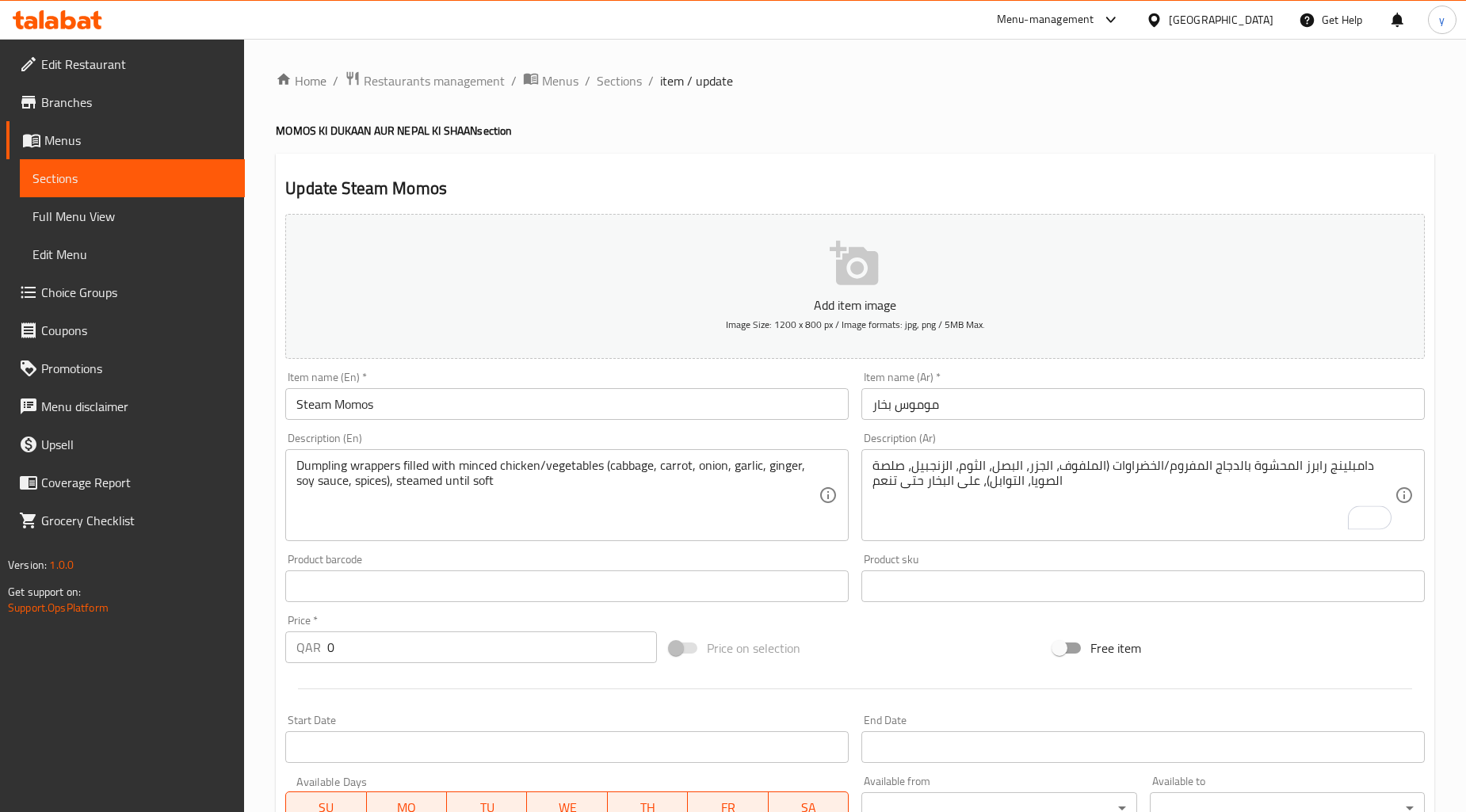
click at [952, 388] on div "Item name (Ar)   * موموس بخار Item name (Ar) *" at bounding box center [1143, 395] width 564 height 48
click at [954, 402] on input "موموس بخار" at bounding box center [1143, 403] width 564 height 31
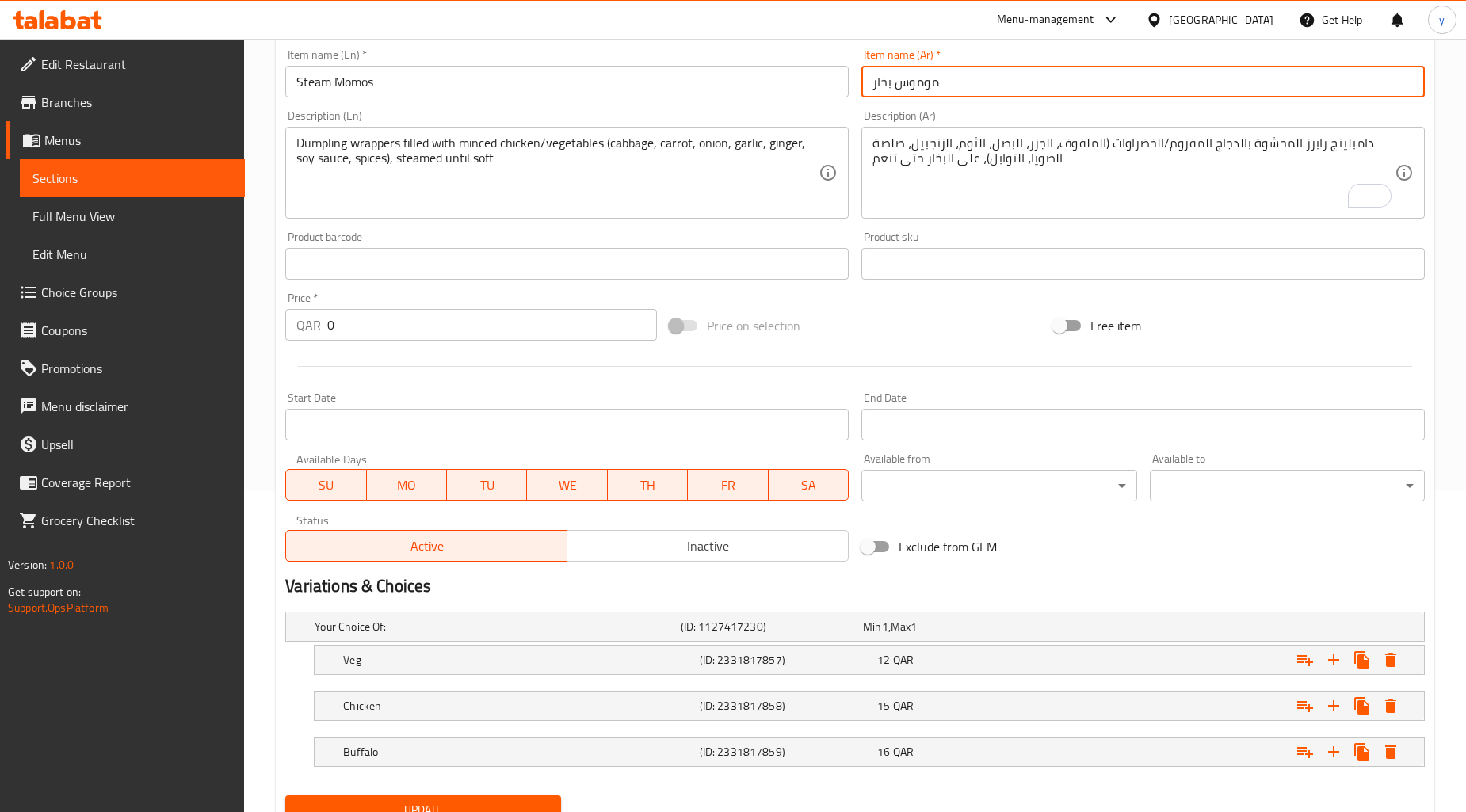
scroll to position [389, 0]
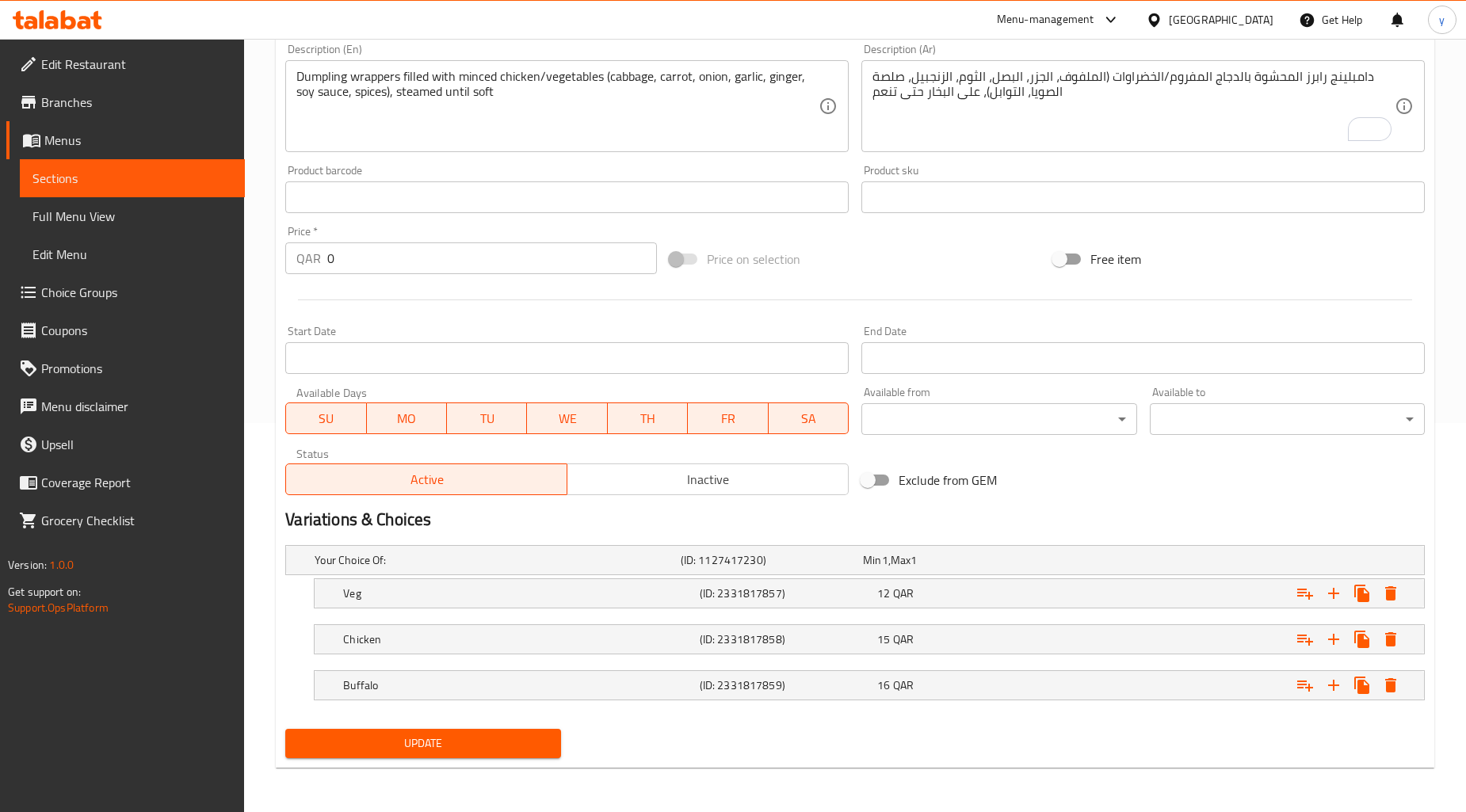
click at [452, 750] on span "Update" at bounding box center [422, 743] width 250 height 20
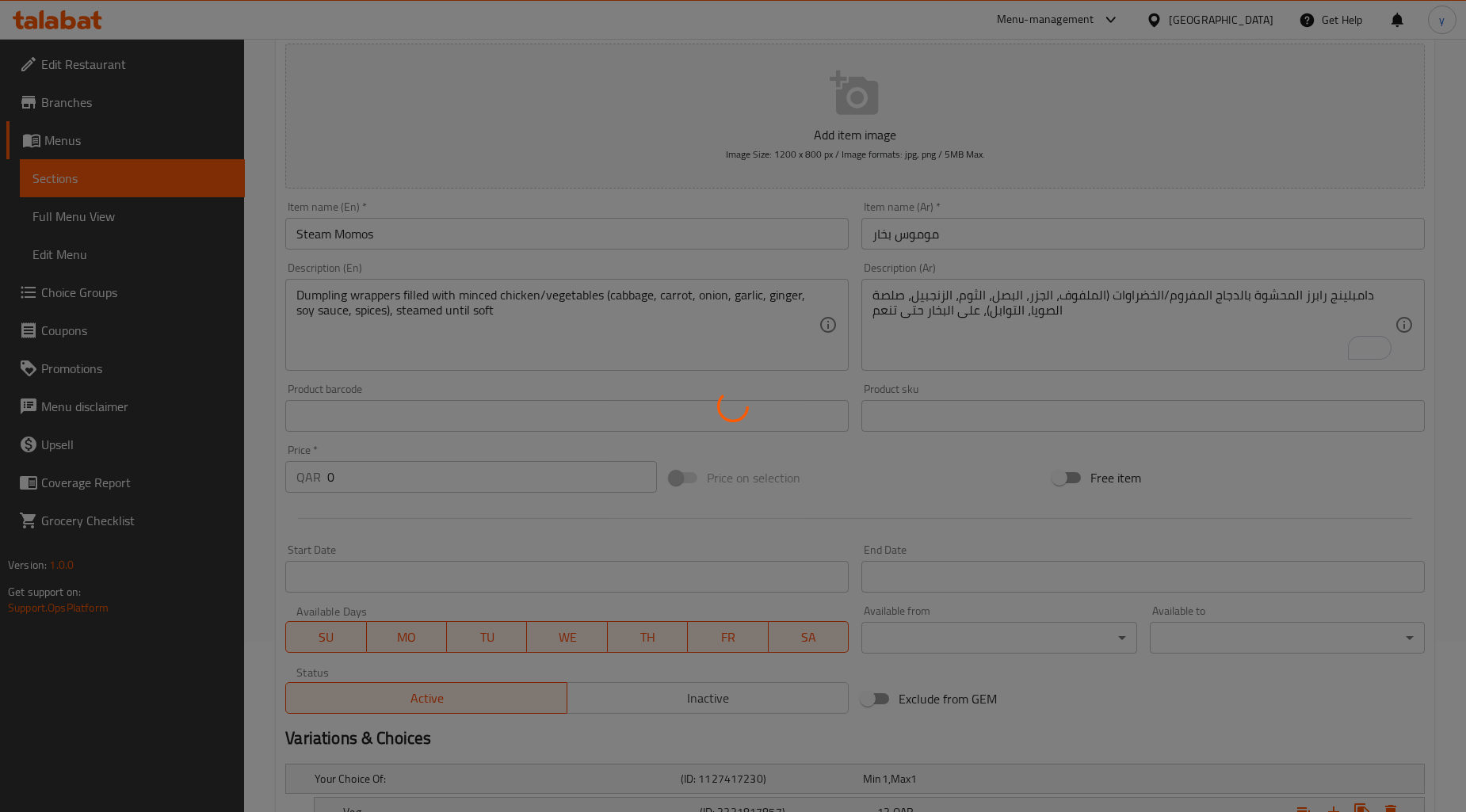
scroll to position [0, 0]
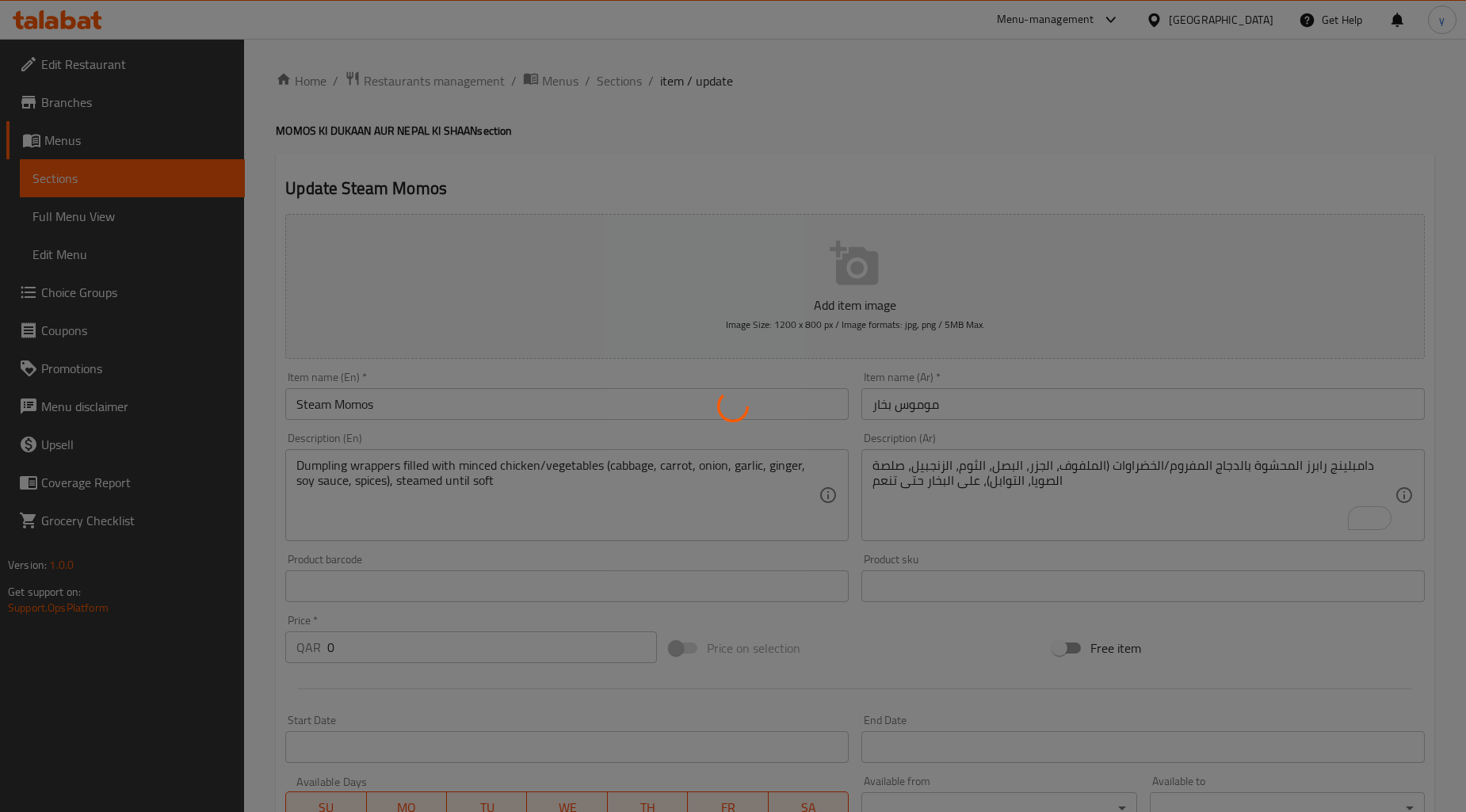
click at [628, 74] on div at bounding box center [733, 406] width 1466 height 812
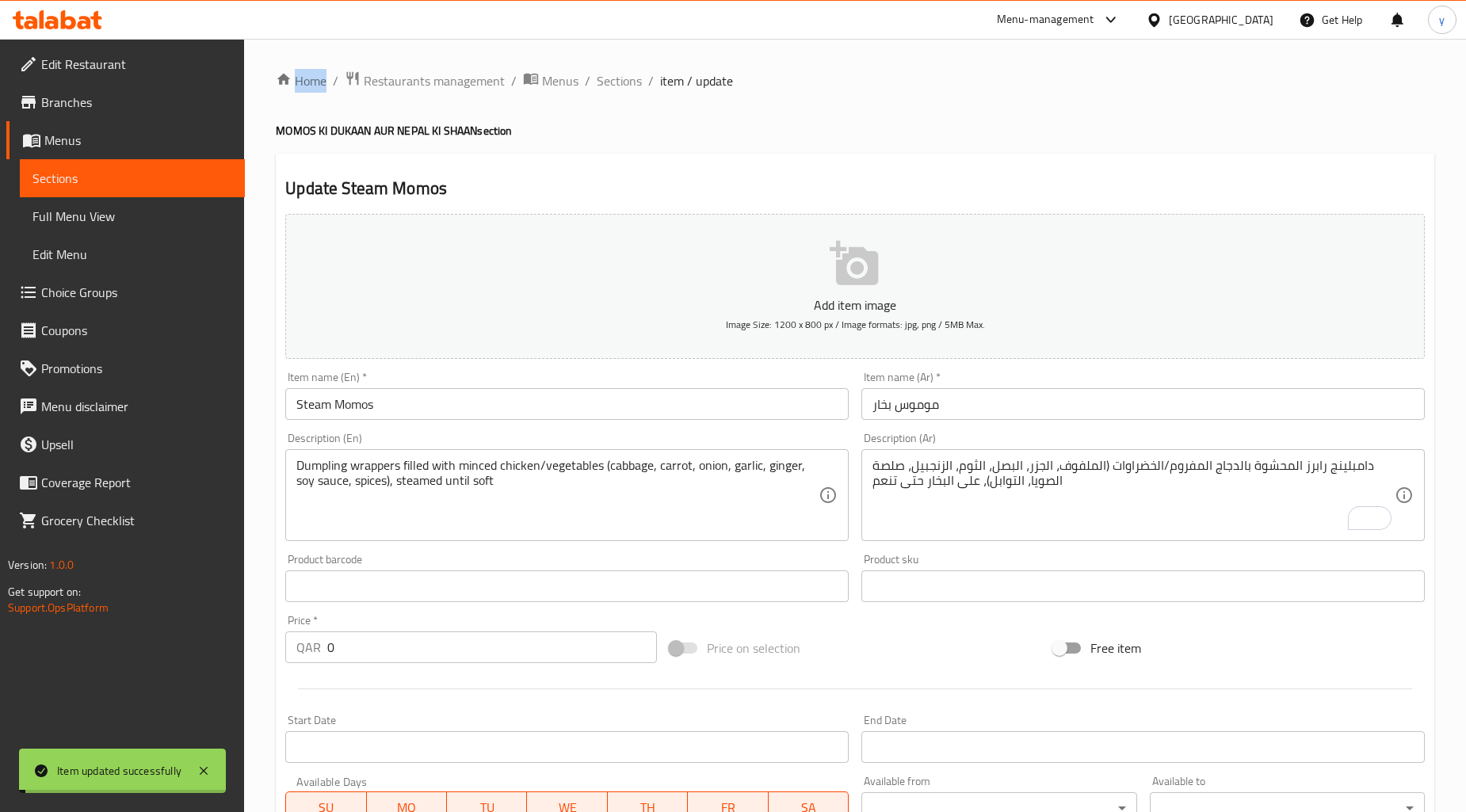
click at [628, 74] on span "Sections" at bounding box center [619, 80] width 45 height 19
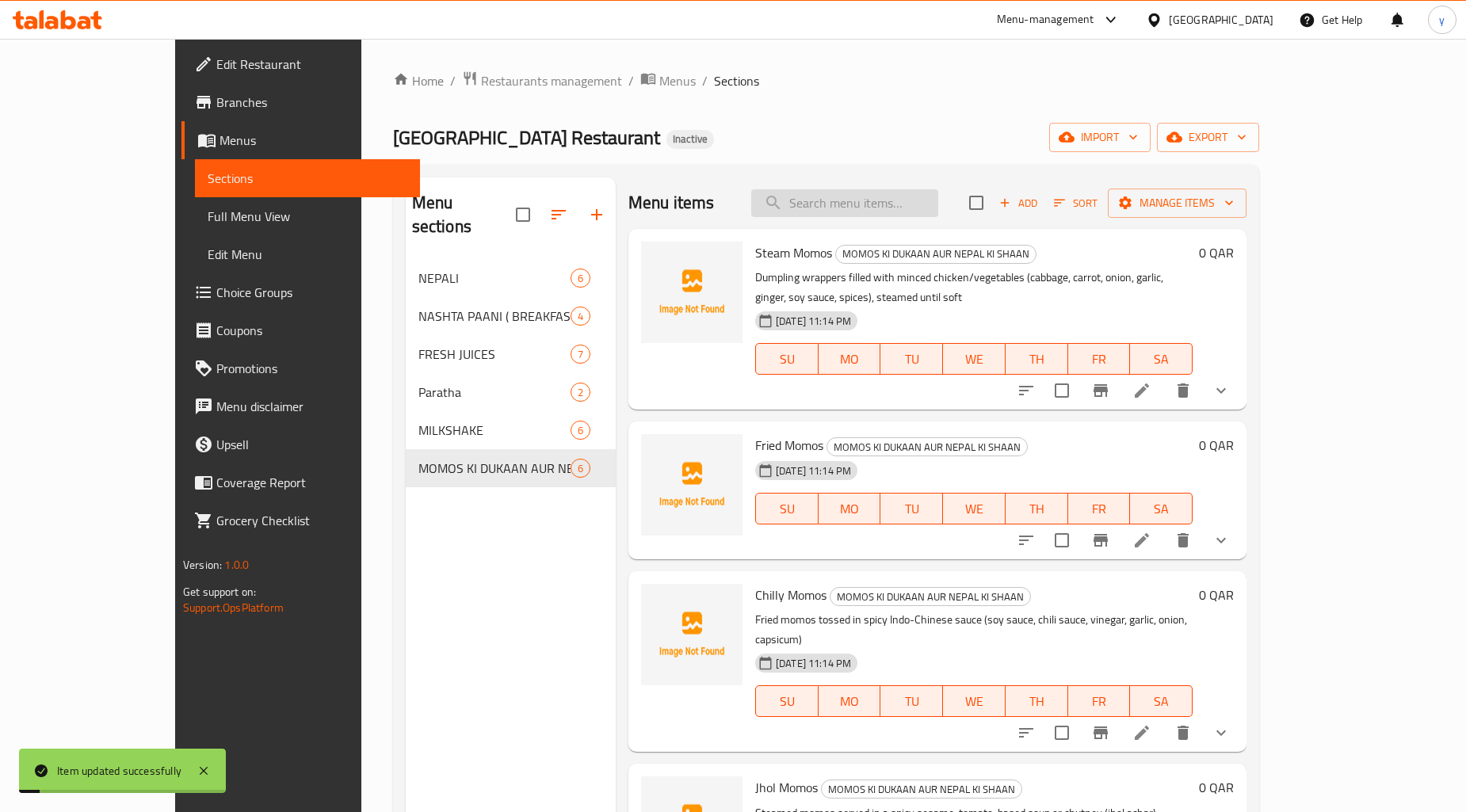
click at [864, 212] on input "search" at bounding box center [844, 203] width 187 height 28
paste input "Jhol Momos"
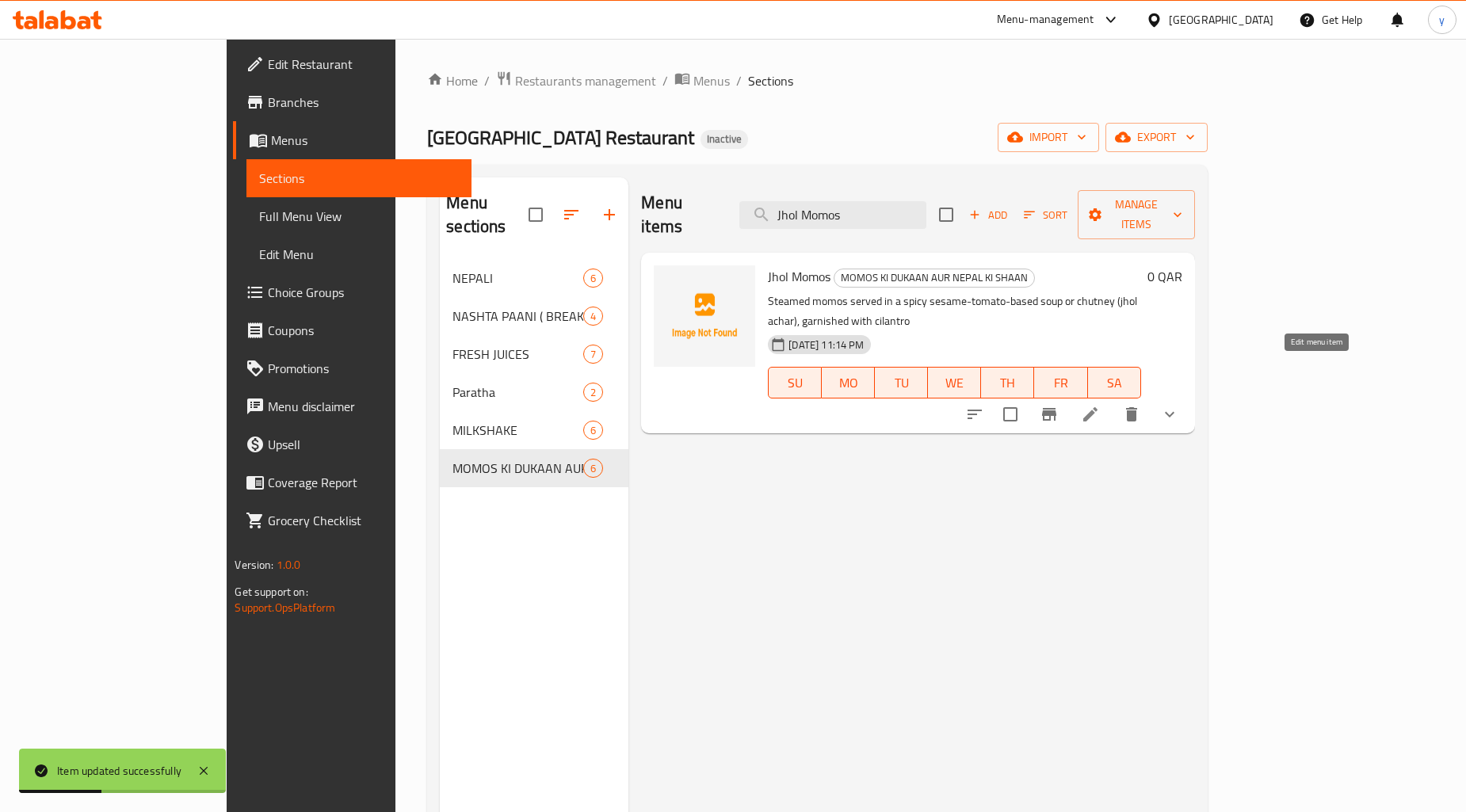
type input "Jhol Momos"
click at [1099, 405] on icon at bounding box center [1089, 414] width 19 height 19
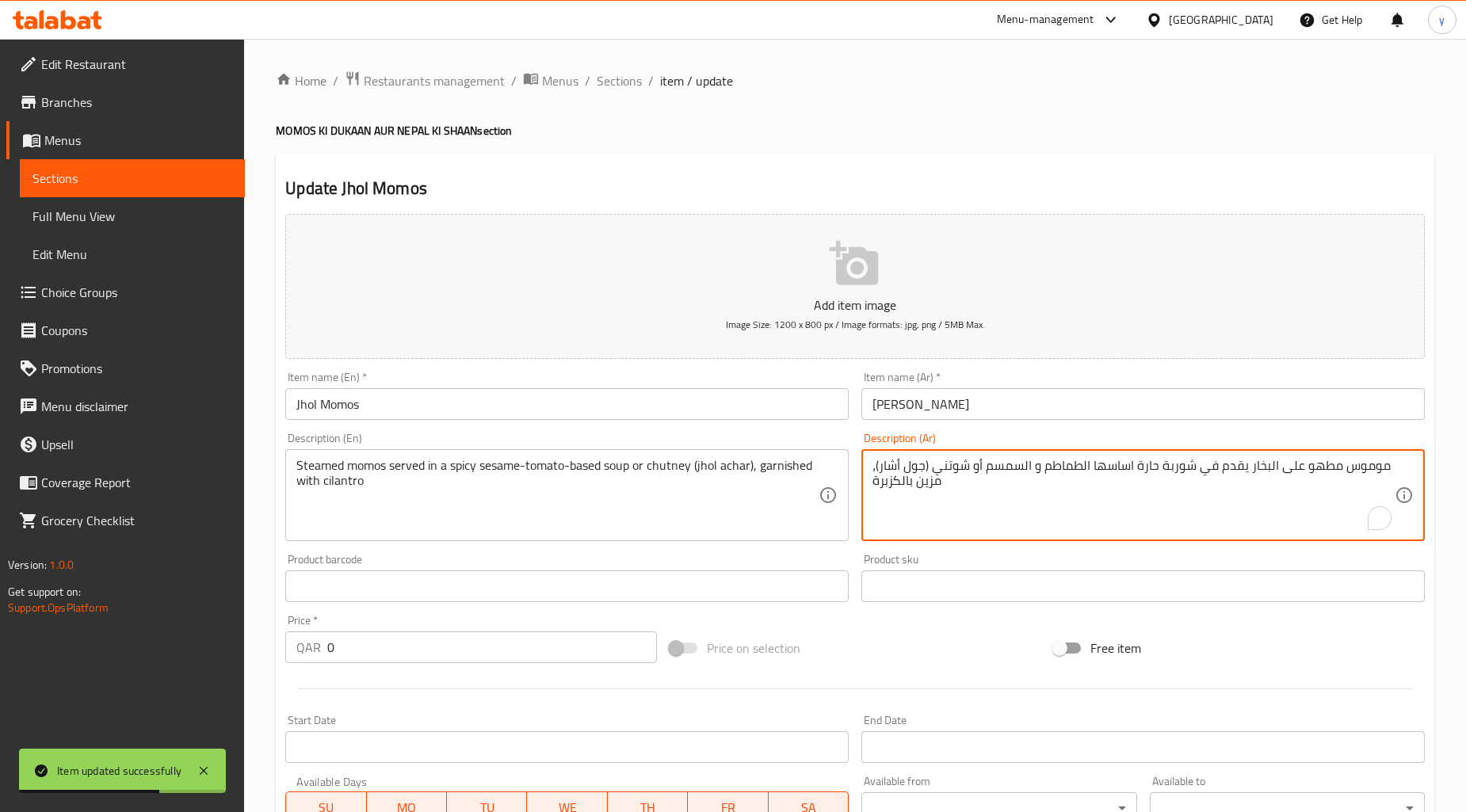
click at [1318, 464] on textarea "موموس مطهو على البخار يقدم في شوربة حارة اساسها الطماطم و السمسم أو شوتني (جول …" at bounding box center [1133, 495] width 522 height 75
type textarea "موموس على البخار يقدم في شوربة حارة اساسها الطماطم و السمسم أو شوتني (جول أشار)…"
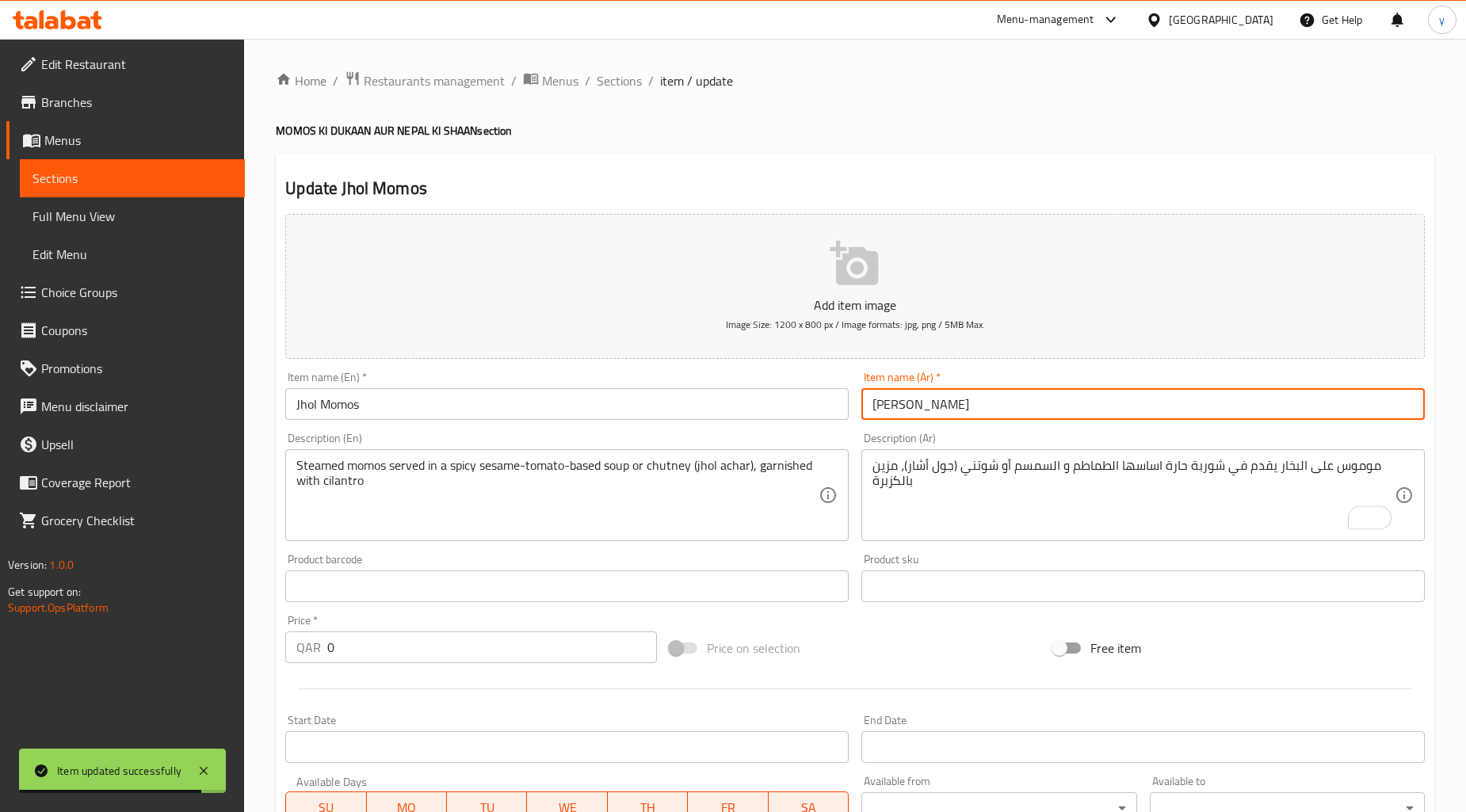
click at [1287, 415] on input "[PERSON_NAME]" at bounding box center [1143, 403] width 564 height 31
click at [611, 80] on span "Sections" at bounding box center [619, 80] width 45 height 19
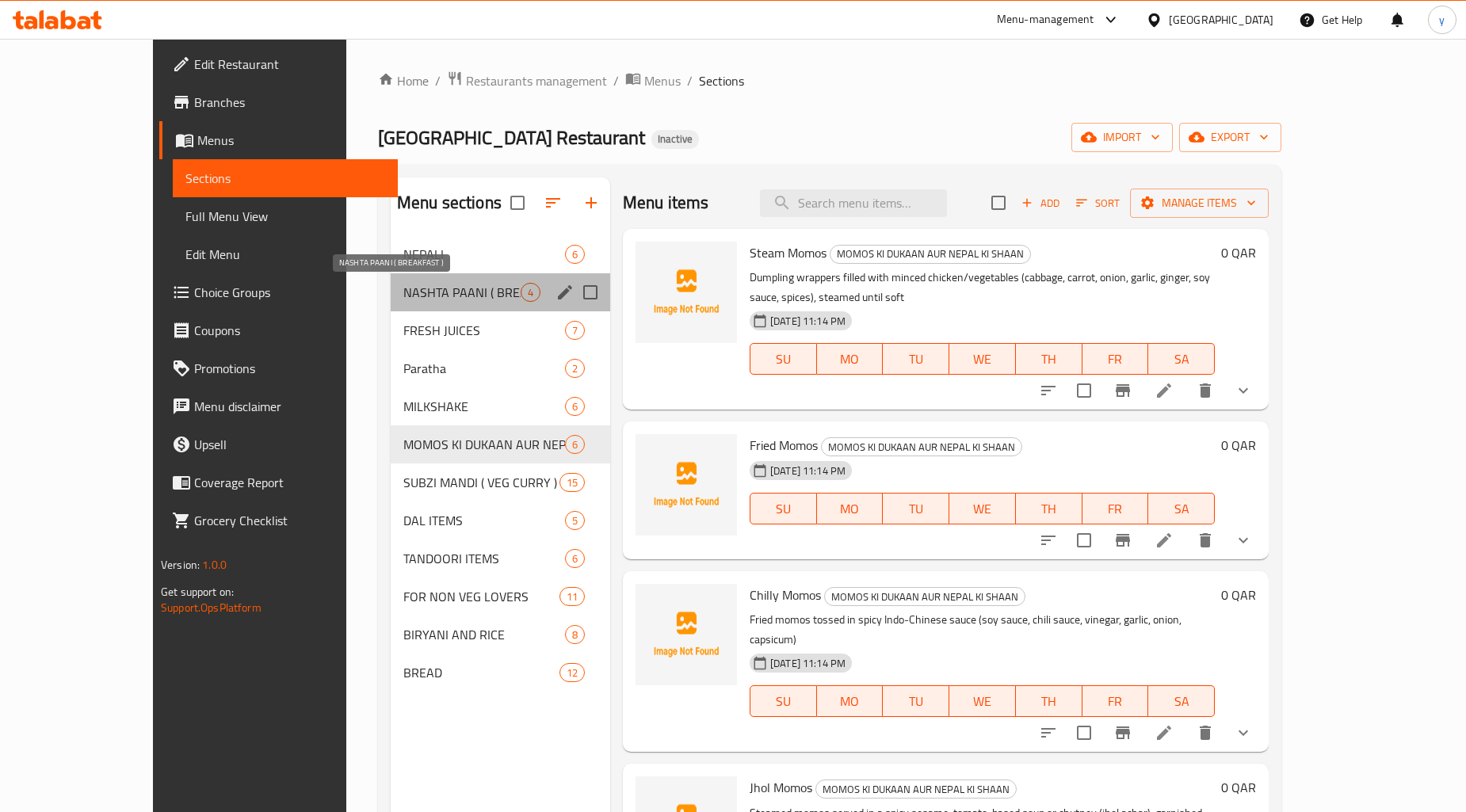
drag, startPoint x: 298, startPoint y: 281, endPoint x: 454, endPoint y: 298, distance: 156.9
click at [454, 298] on div "NASHTA PAANI ( BREAKFAST ) 4" at bounding box center [500, 292] width 219 height 38
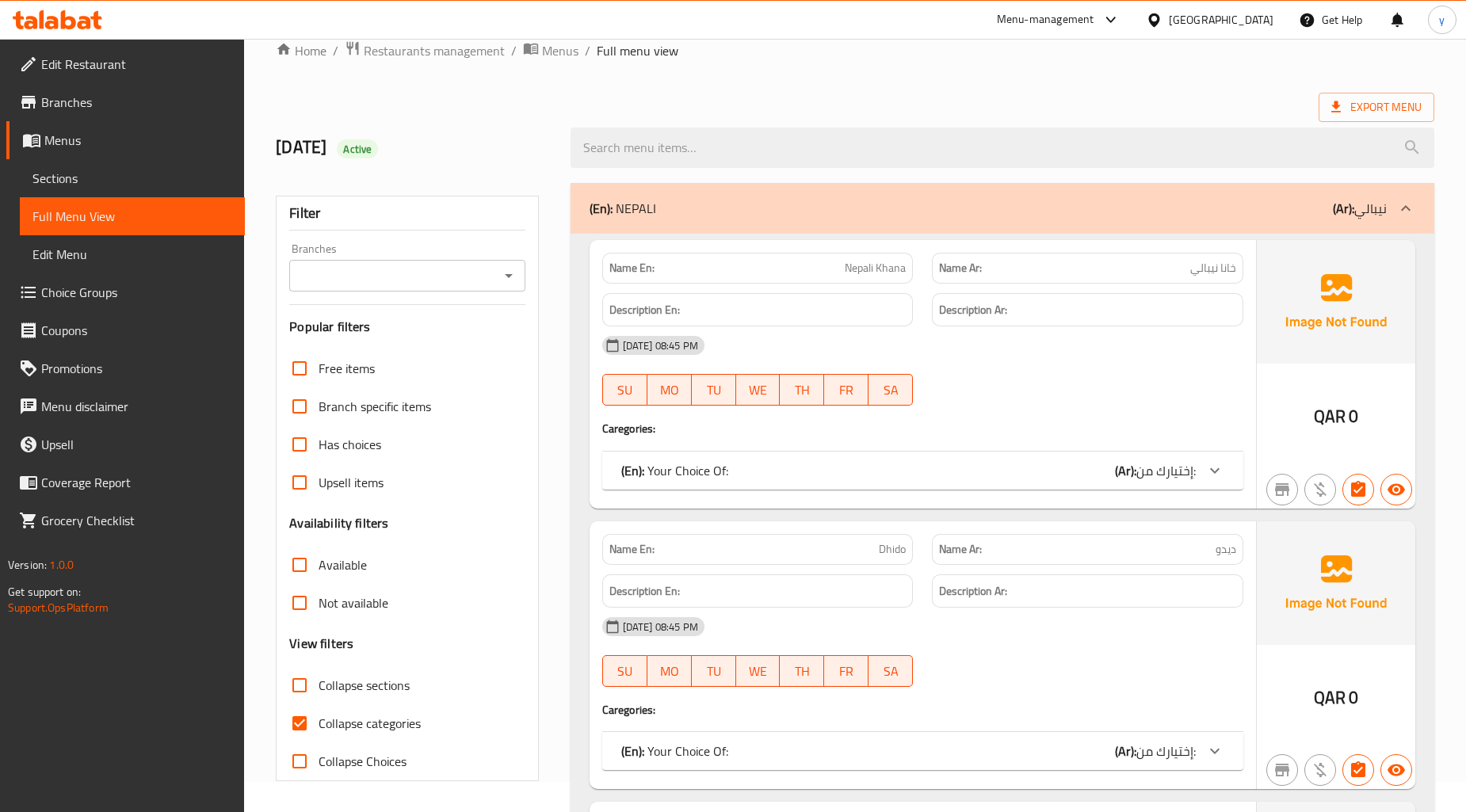
scroll to position [647, 0]
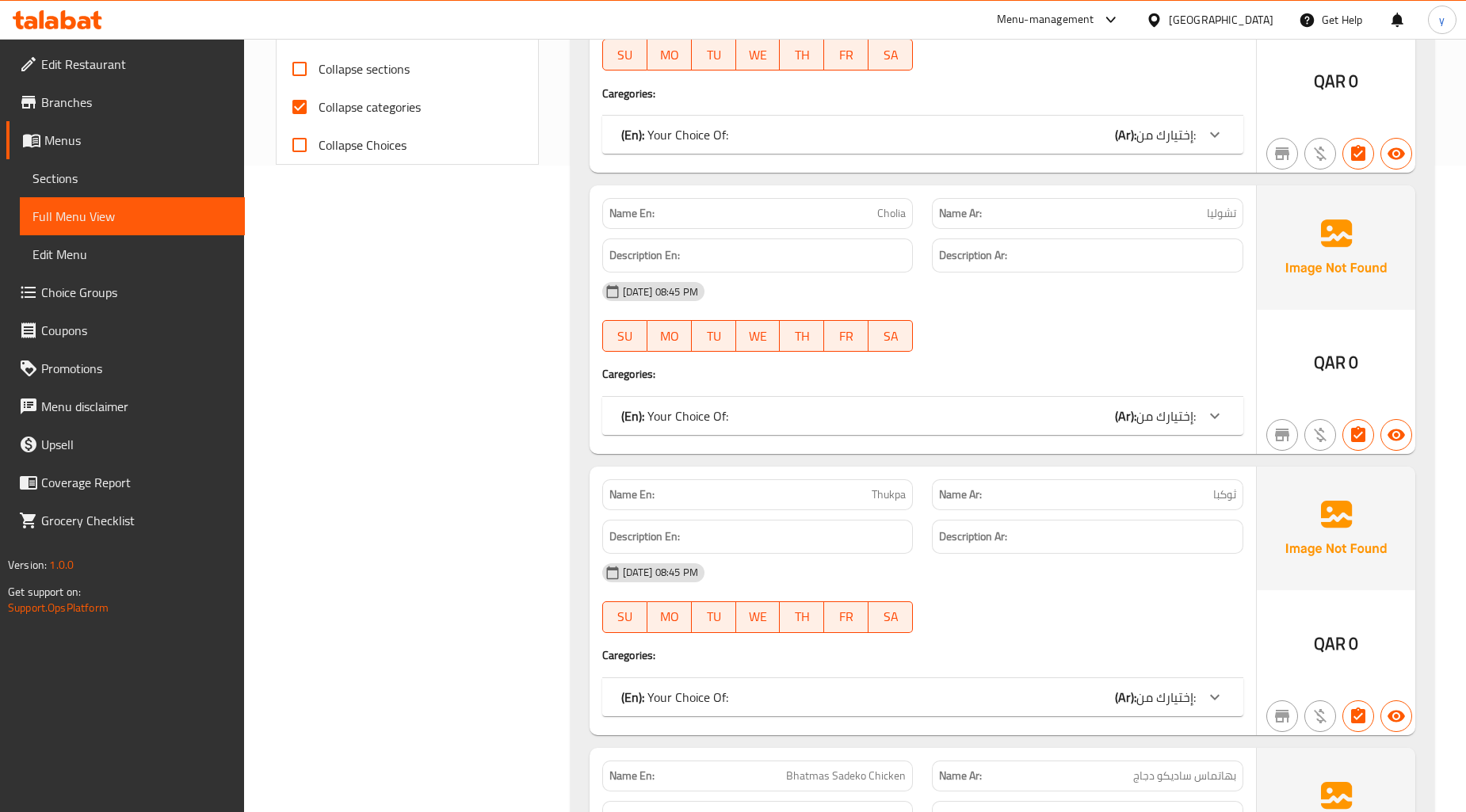
click at [427, 63] on div "Collapse sections" at bounding box center [406, 69] width 235 height 38
click at [416, 77] on div "Collapse sections" at bounding box center [406, 69] width 235 height 38
click at [350, 100] on span "Collapse categories" at bounding box center [369, 106] width 102 height 19
click at [318, 100] on input "Collapse categories" at bounding box center [300, 106] width 38 height 38
checkbox input "false"
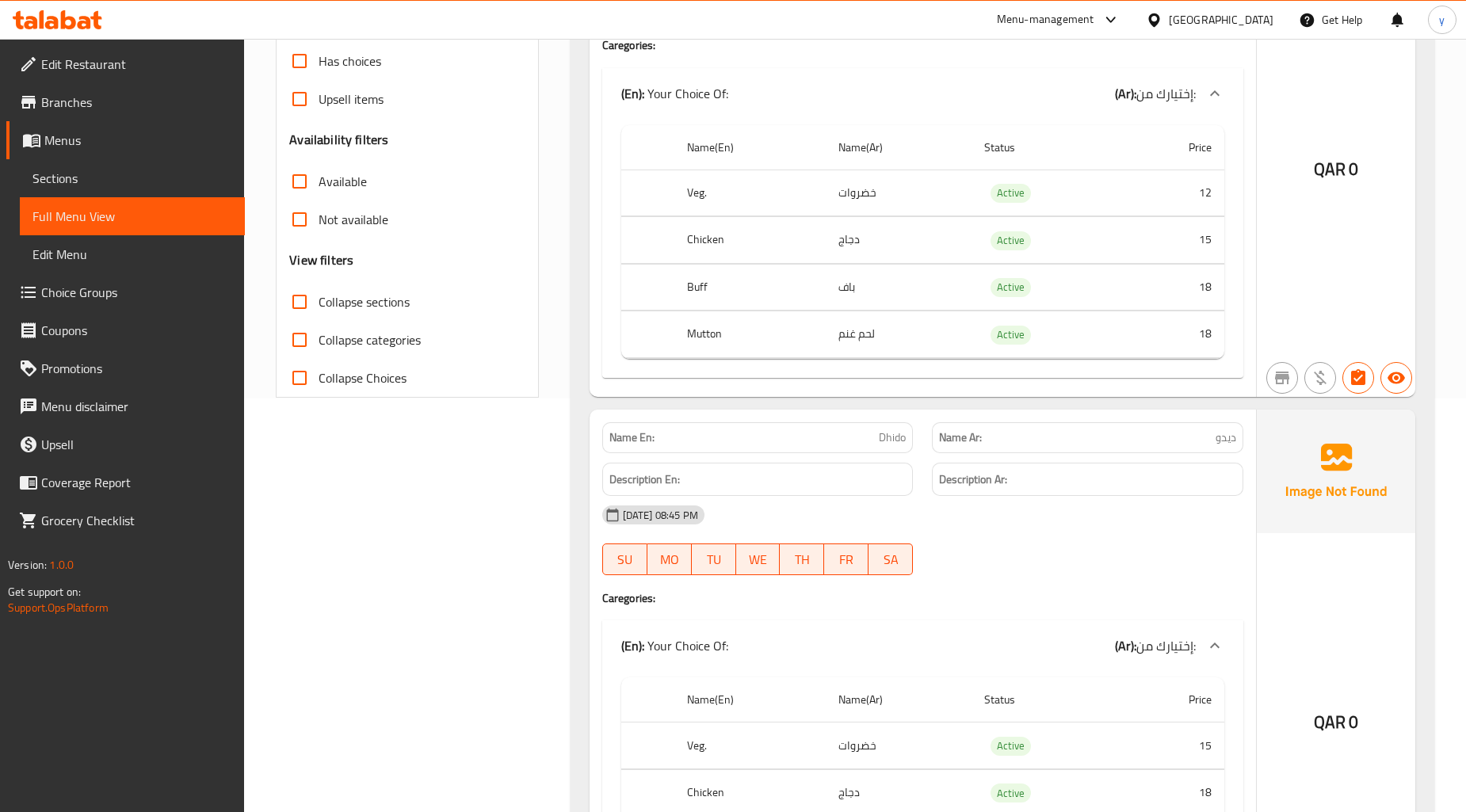
scroll to position [383, 0]
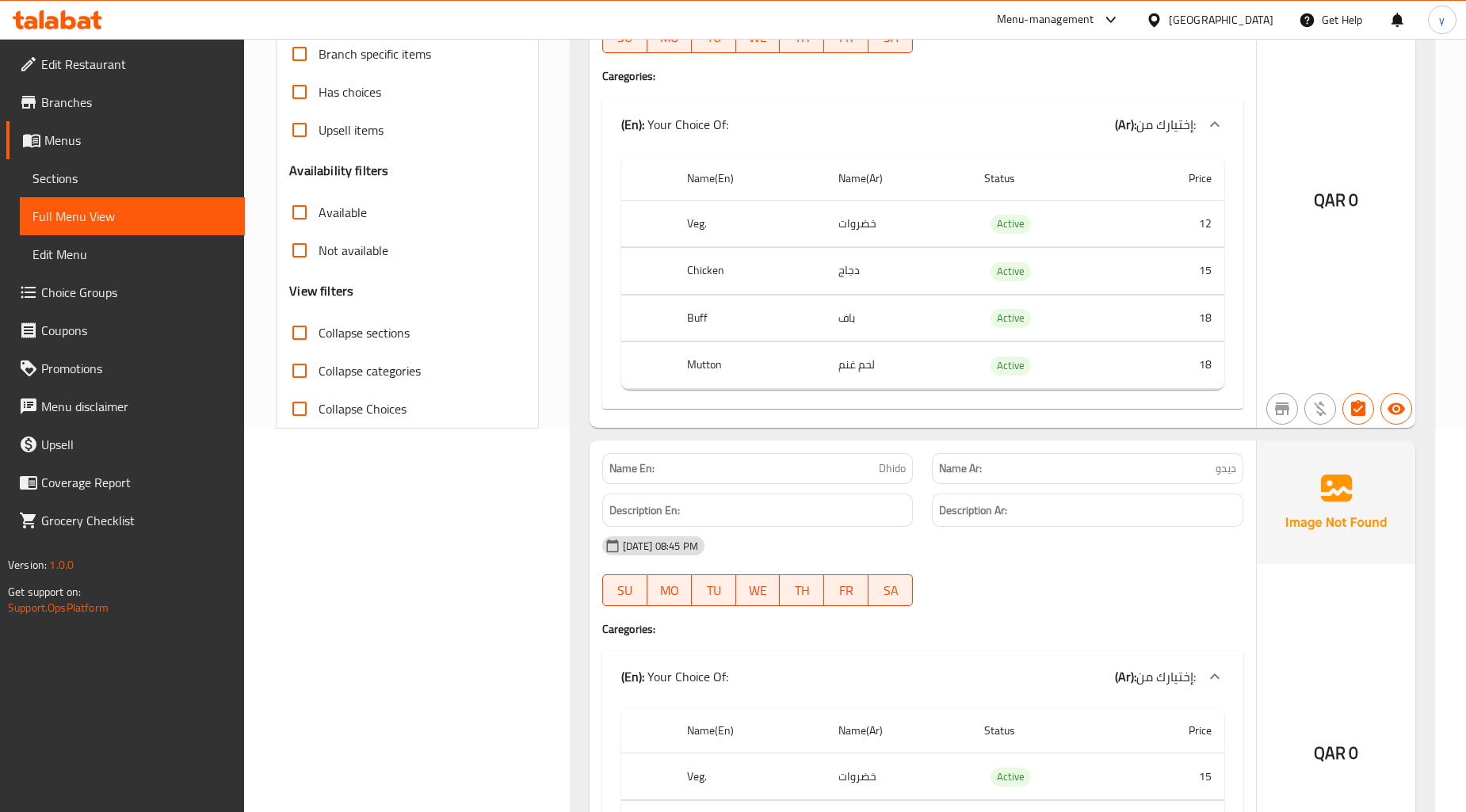
click at [370, 330] on span "Collapse sections" at bounding box center [364, 332] width 91 height 19
click at [318, 330] on input "Collapse sections" at bounding box center [300, 333] width 38 height 38
checkbox input "true"
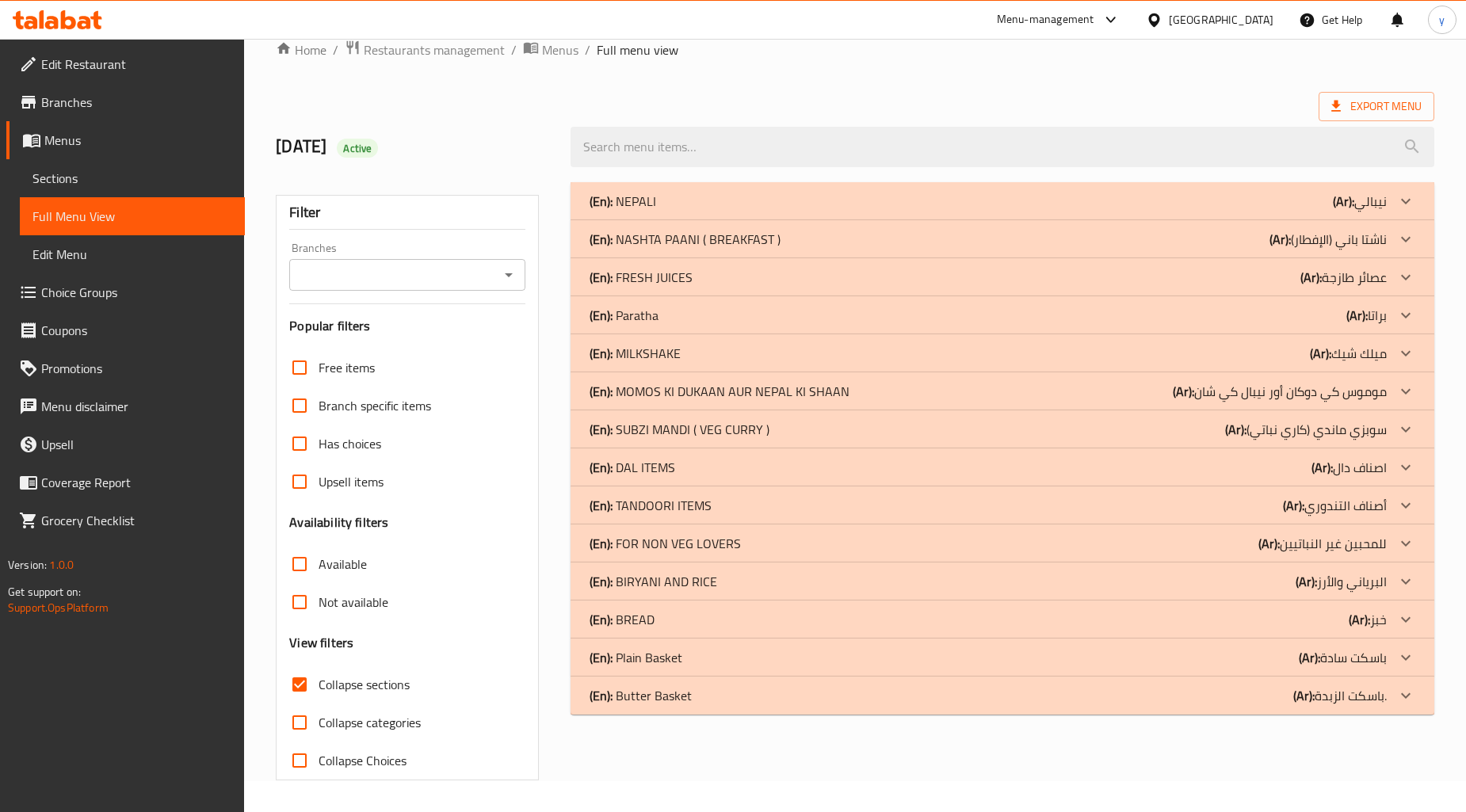
scroll to position [30, 0]
click at [1129, 385] on div "(En): MOMOS KI DUKAAN AUR NEPAL KI SHAAN (Ar): موموس كي دوكان أور نيبال كي شان" at bounding box center [987, 392] width 797 height 19
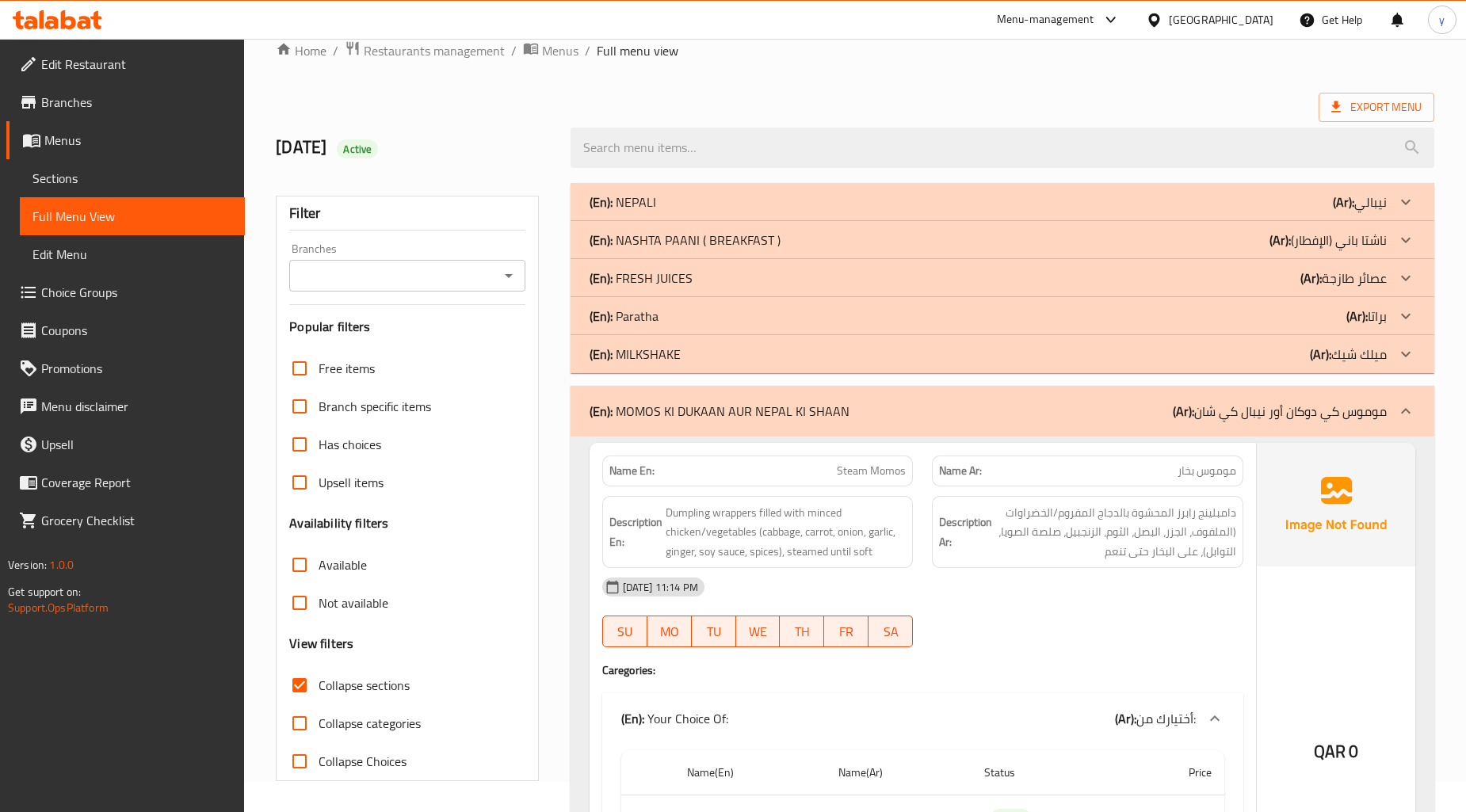
click at [1140, 314] on div "(En): Paratha (Ar): براتا" at bounding box center [987, 316] width 797 height 19
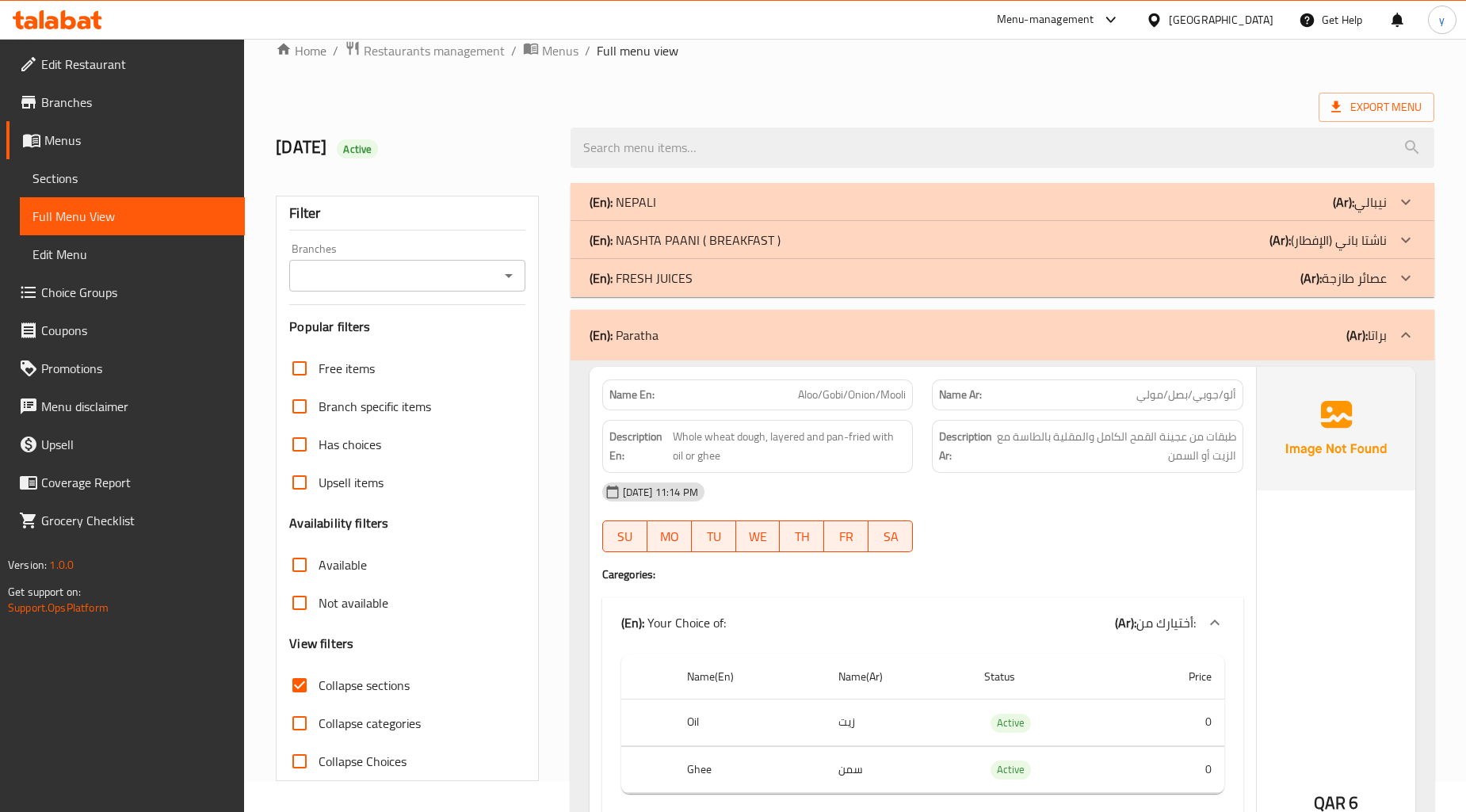
click at [1138, 224] on div "(En): [PERSON_NAME] ( BREAKFAST ) (Ar): ناشتا باني (الإفطار)" at bounding box center [1003, 240] width 864 height 38
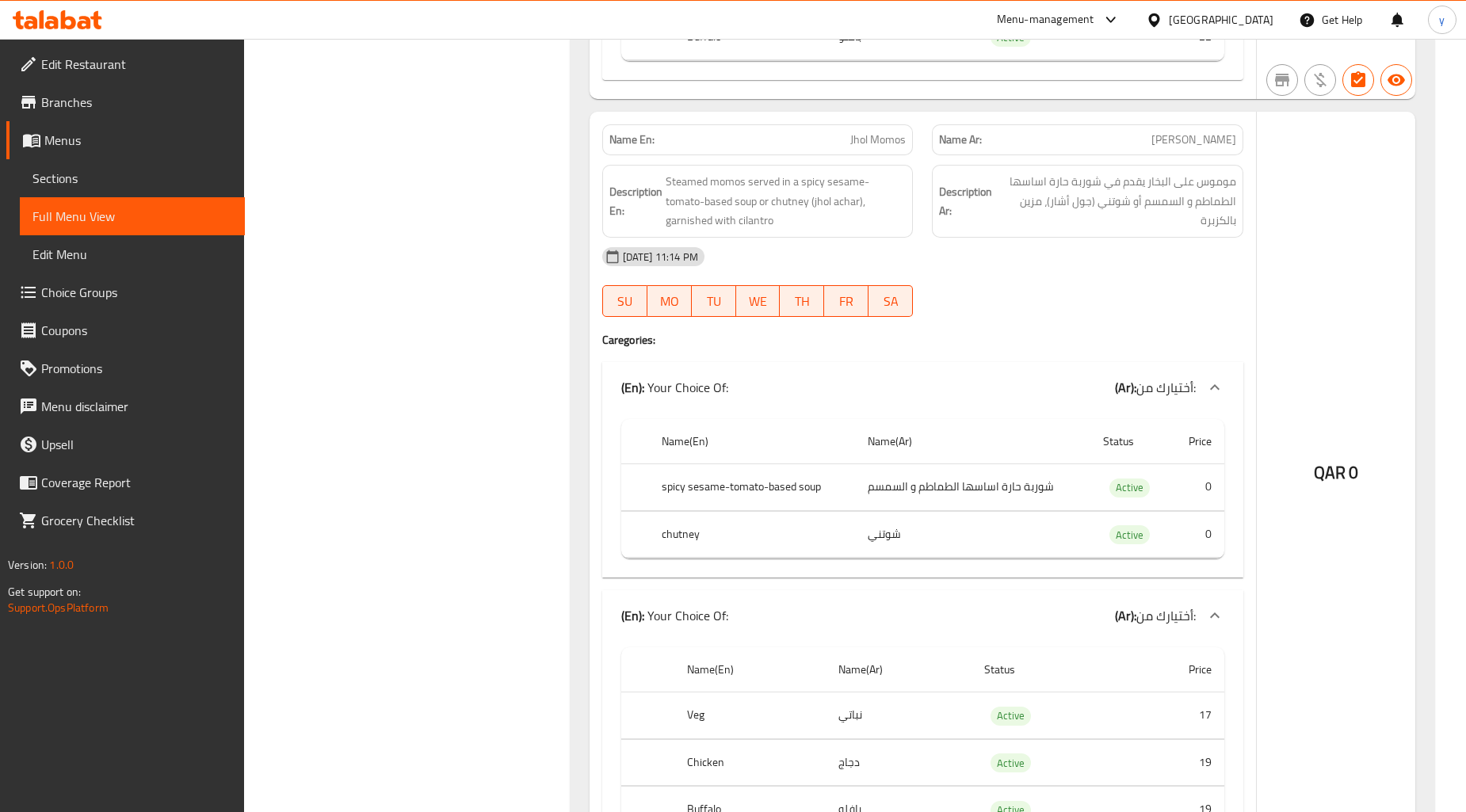
scroll to position [5047, 0]
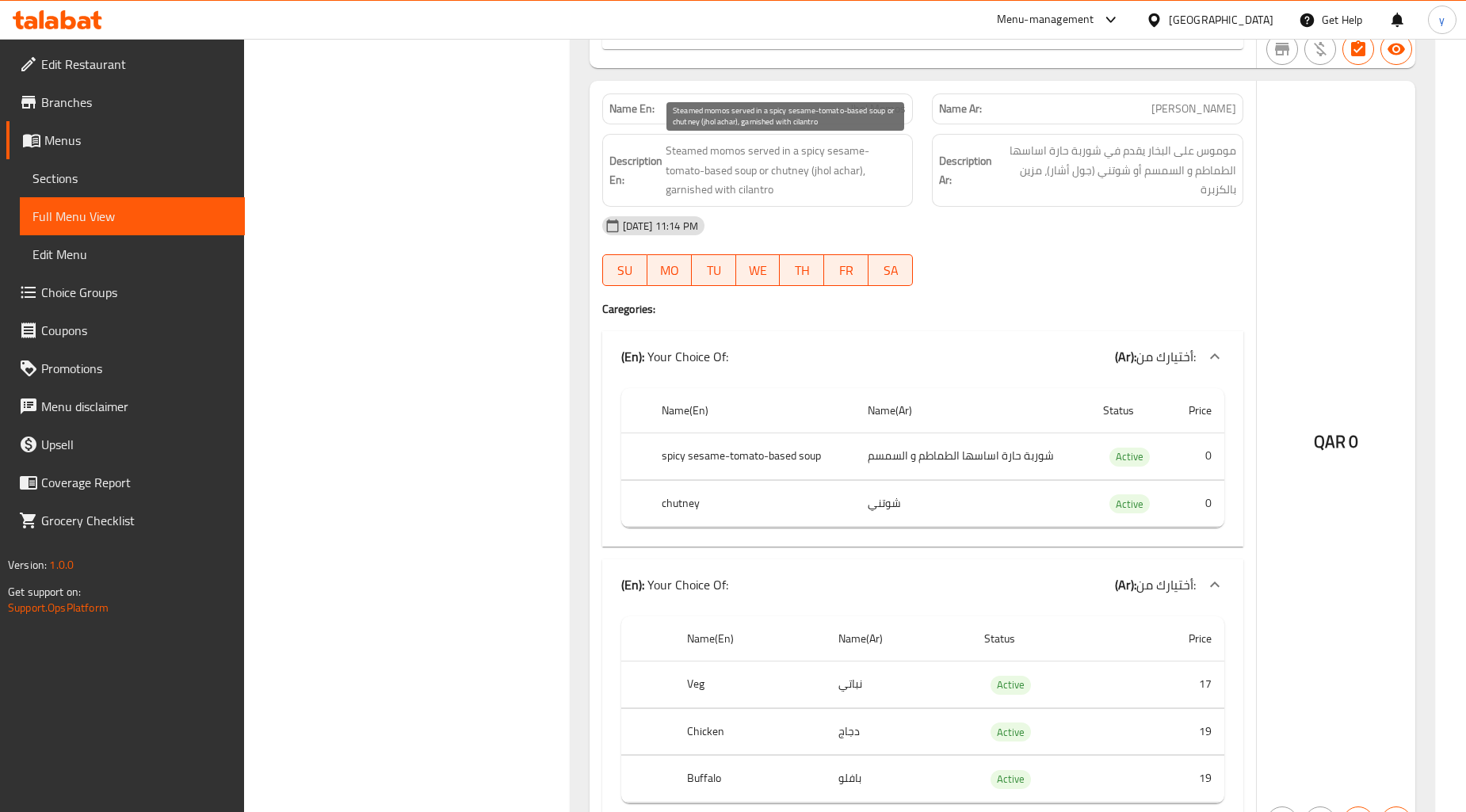
click at [758, 185] on span "Steamed momos served in a spicy sesame-tomato-based soup or chutney (jhol achar…" at bounding box center [785, 171] width 241 height 59
copy span "cilantro"
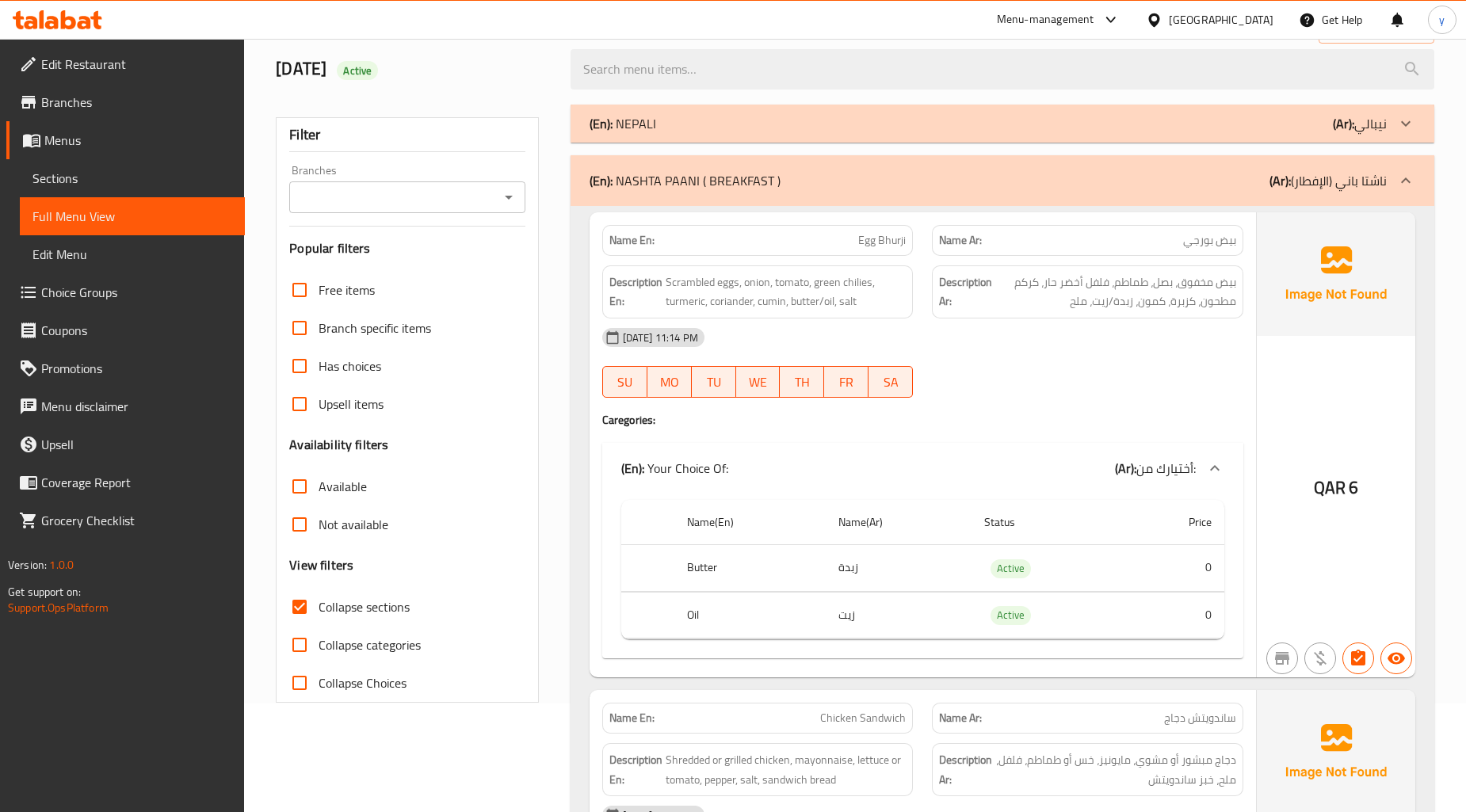
scroll to position [0, 0]
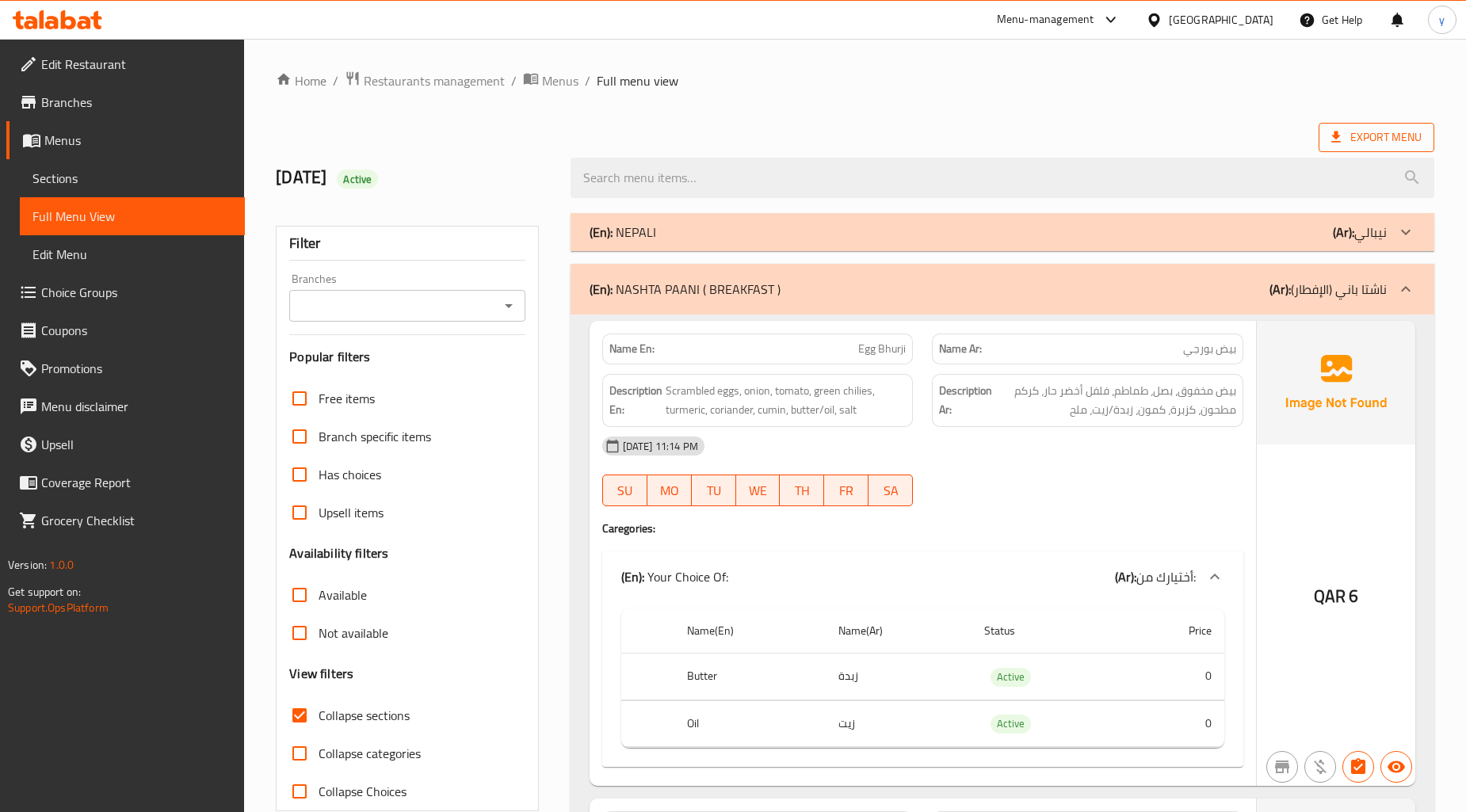
click at [1398, 148] on span "Export Menu" at bounding box center [1376, 137] width 115 height 30
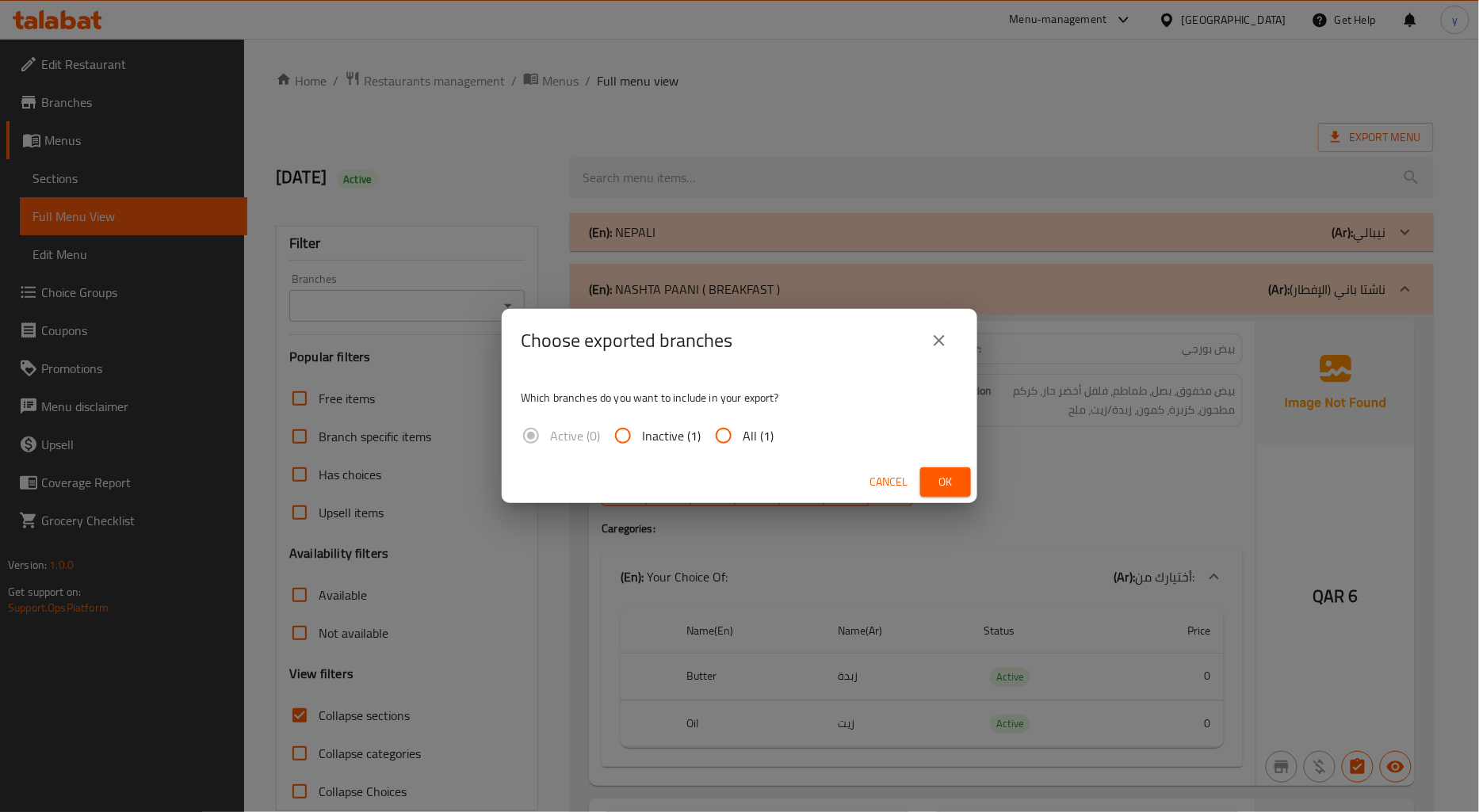
click at [727, 434] on input "All (1)" at bounding box center [723, 436] width 38 height 38
radio input "true"
click at [933, 473] on span "Ok" at bounding box center [946, 482] width 25 height 20
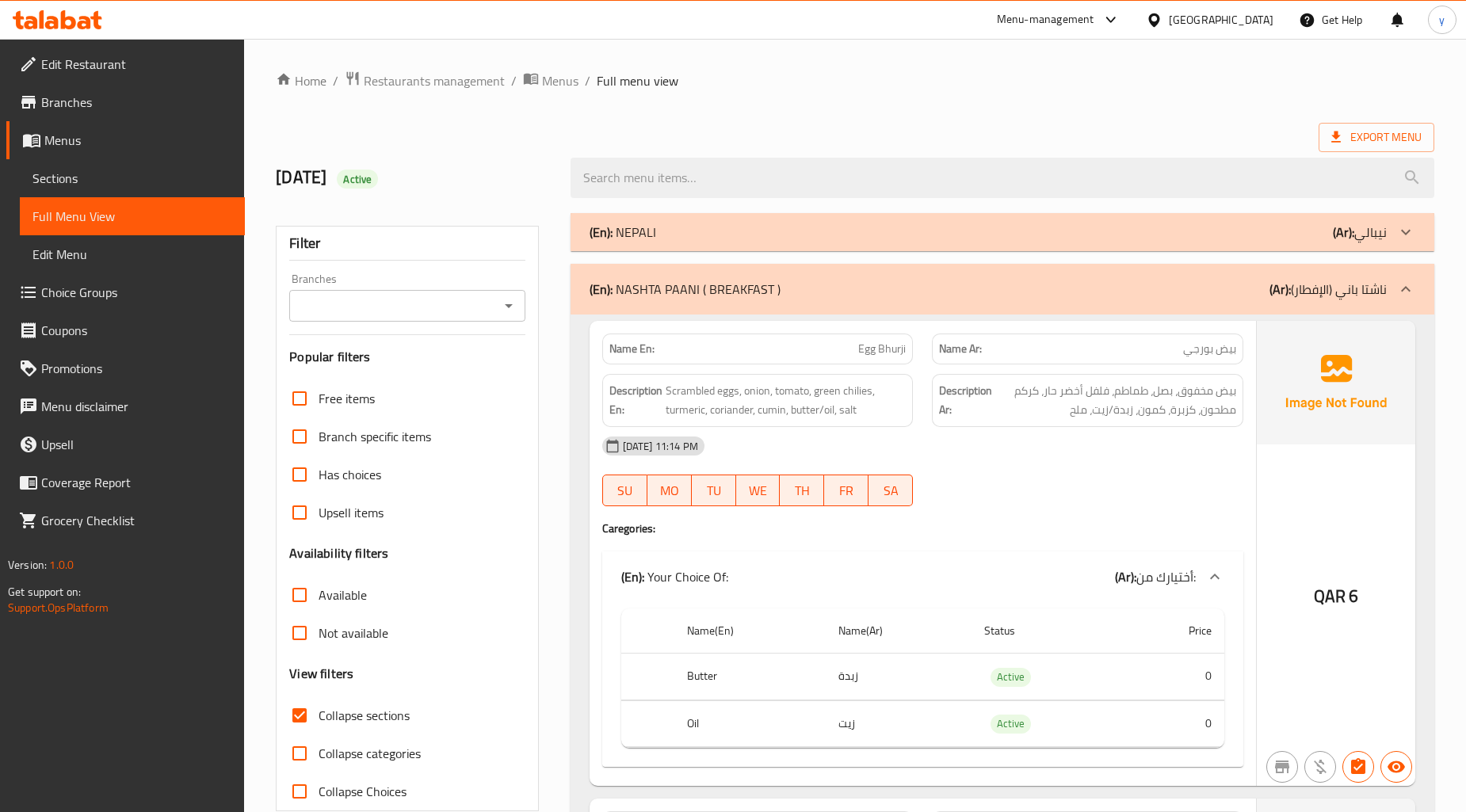
drag, startPoint x: 618, startPoint y: 286, endPoint x: 777, endPoint y: 289, distance: 159.0
click at [754, 290] on p "(En): [PERSON_NAME] ( BREAKFAST )" at bounding box center [684, 289] width 191 height 19
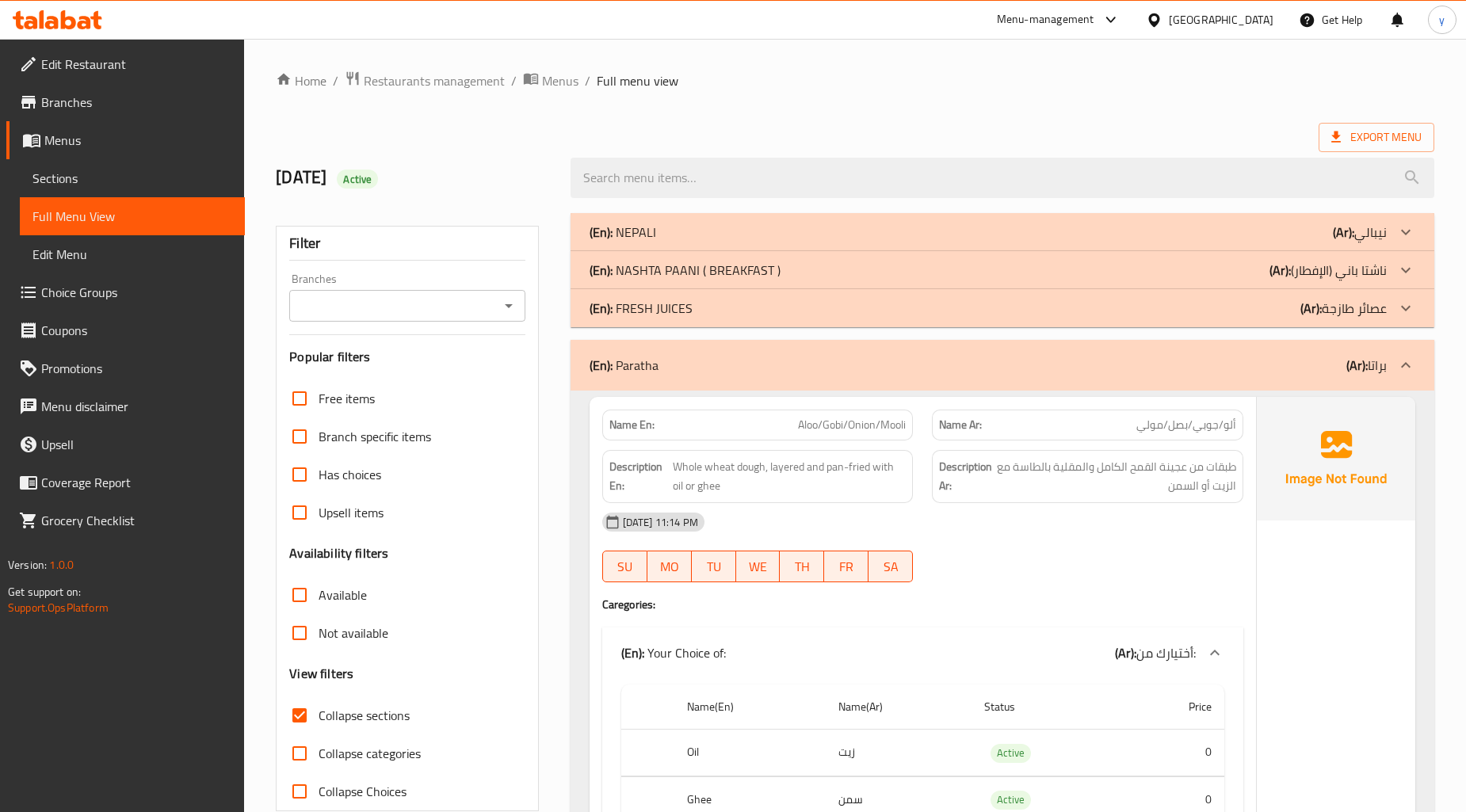
drag, startPoint x: 656, startPoint y: 285, endPoint x: 627, endPoint y: 285, distance: 29.0
click at [628, 285] on div "(En): [PERSON_NAME] ( BREAKFAST ) (Ar): ناشتا باني (الإفطار)" at bounding box center [1003, 270] width 864 height 38
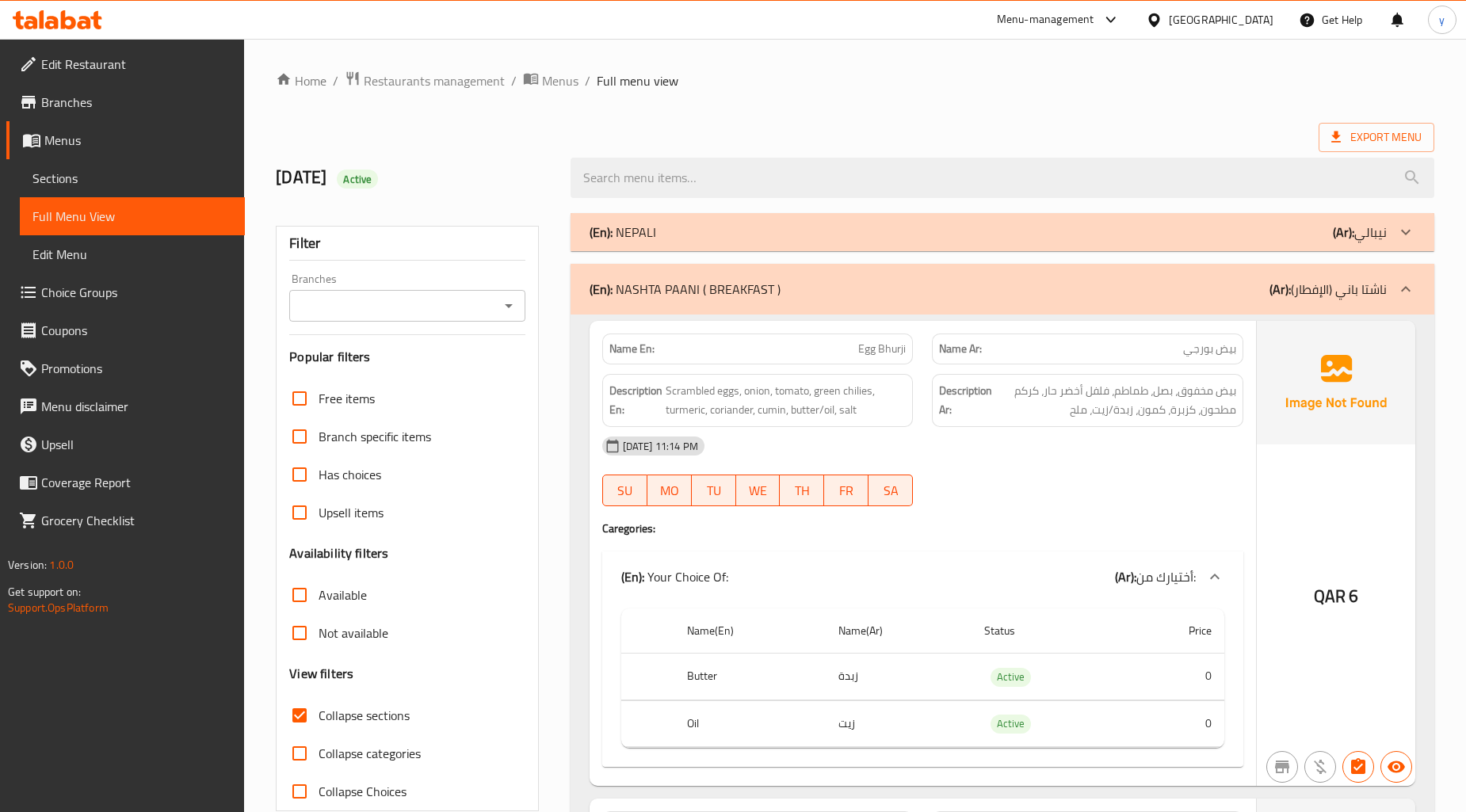
click at [781, 266] on div "(En): [PERSON_NAME] ( BREAKFAST ) (Ar): ناشتا باني (الإفطار)" at bounding box center [1003, 289] width 864 height 51
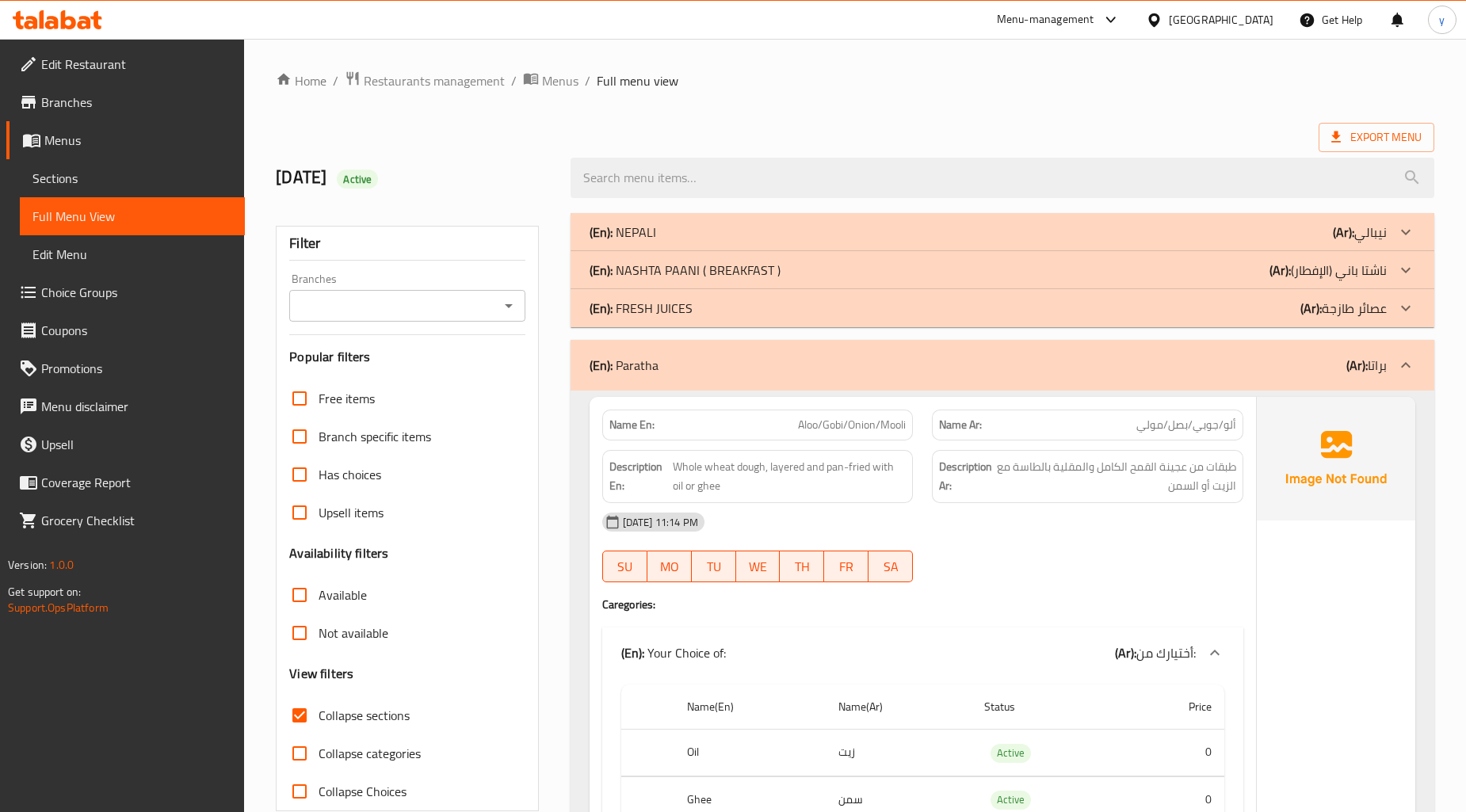
click at [807, 255] on div "(En): [PERSON_NAME] ( BREAKFAST ) (Ar): ناشتا باني (الإفطار)" at bounding box center [1003, 270] width 864 height 38
